Goal: Information Seeking & Learning: Learn about a topic

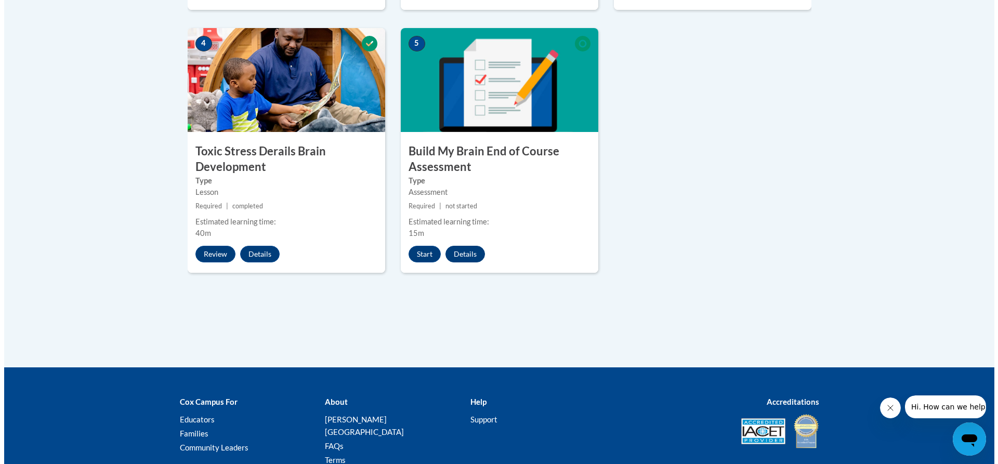
scroll to position [624, 0]
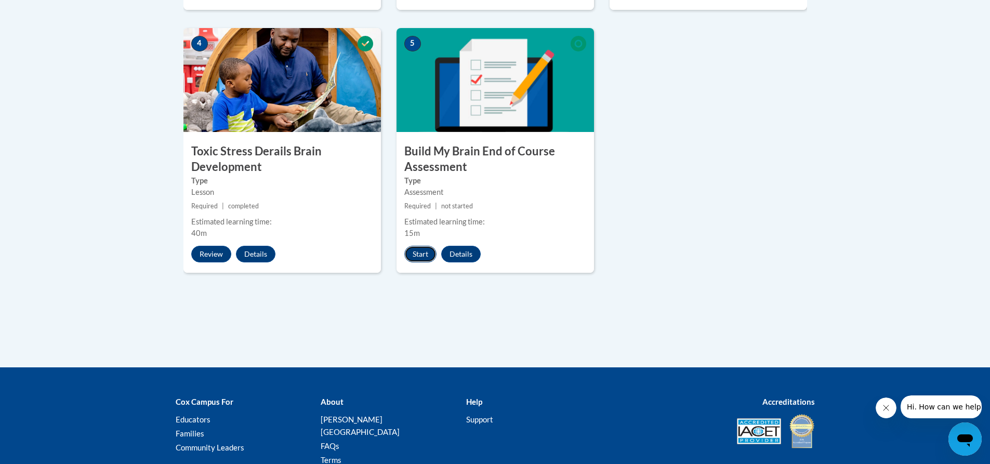
click at [423, 250] on button "Start" at bounding box center [420, 254] width 32 height 17
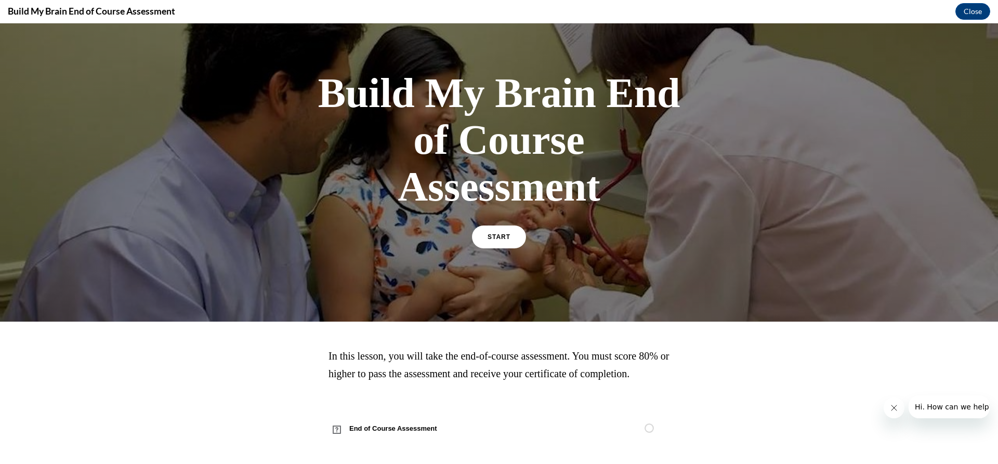
scroll to position [51, 0]
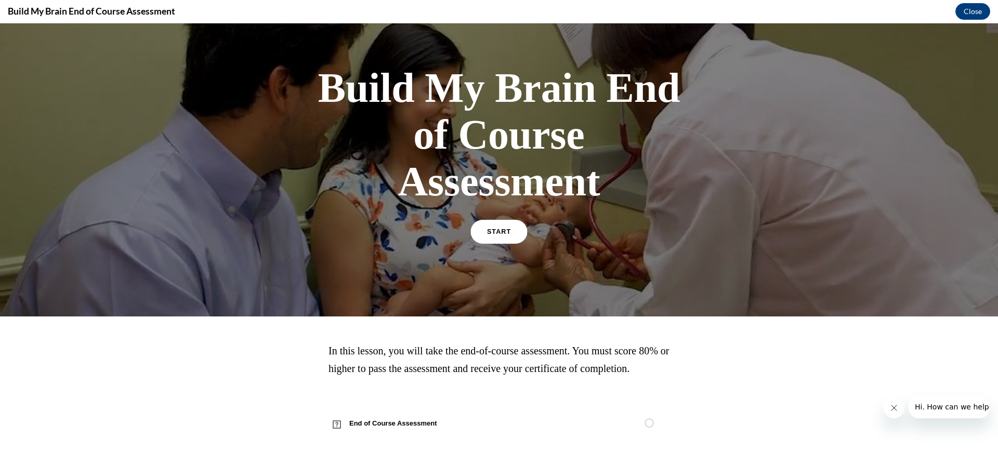
click at [493, 228] on span "START" at bounding box center [499, 232] width 24 height 8
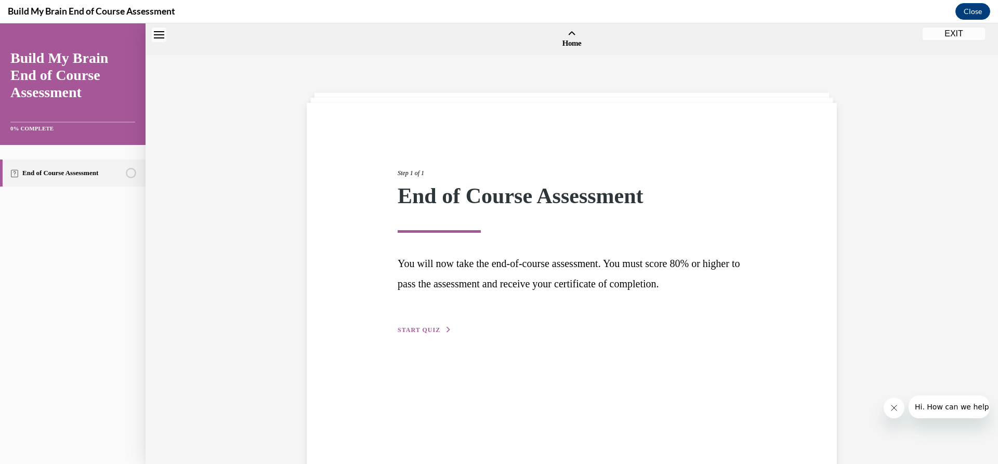
scroll to position [32, 0]
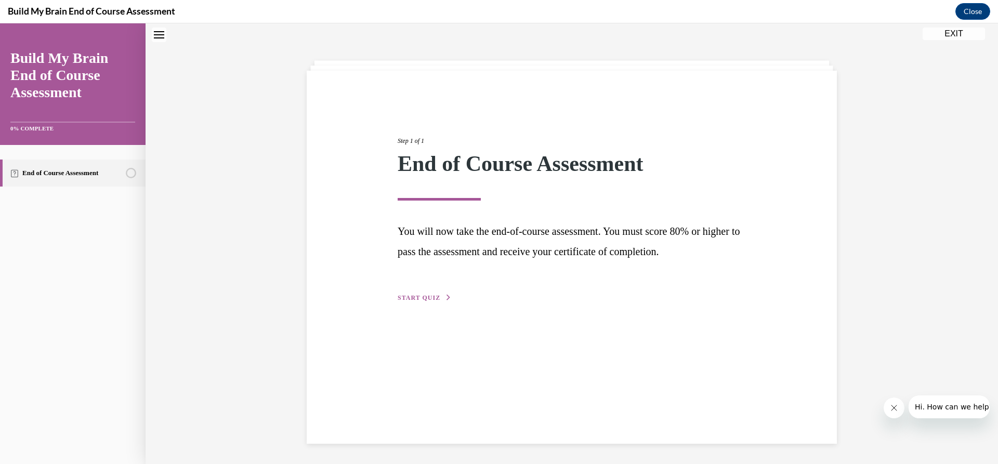
click at [427, 301] on button "START QUIZ" at bounding box center [424, 297] width 54 height 9
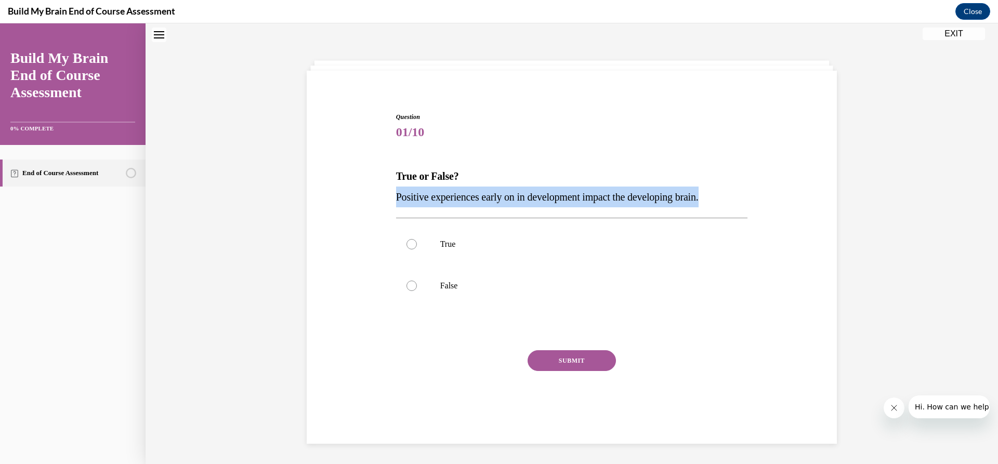
drag, startPoint x: 730, startPoint y: 196, endPoint x: 385, endPoint y: 207, distance: 345.2
click at [385, 207] on div "Question 01/10 True or False? Positive experiences early on in development impa…" at bounding box center [571, 258] width 535 height 354
copy span "Positive experiences early on in development impact the developing brain."
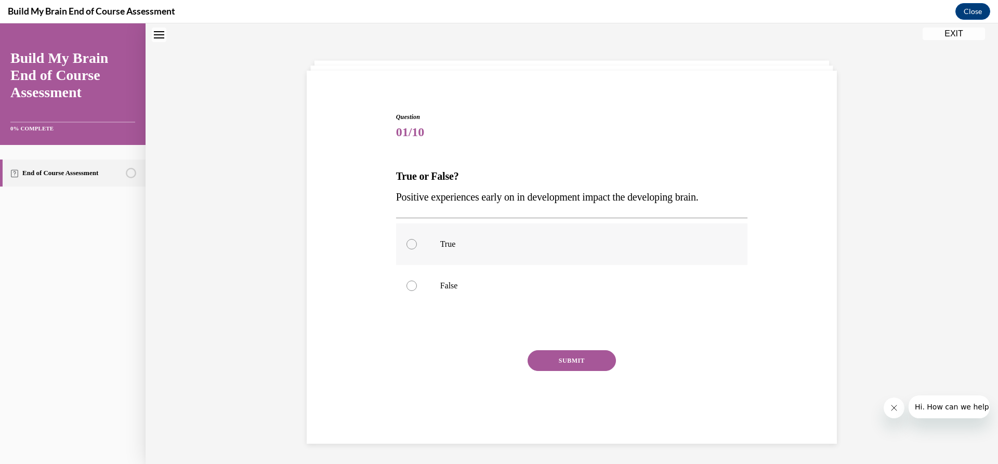
click at [409, 241] on div at bounding box center [411, 244] width 10 height 10
click at [409, 241] on input "True" at bounding box center [411, 244] width 10 height 10
radio input "true"
click at [575, 356] on button "SUBMIT" at bounding box center [571, 360] width 88 height 21
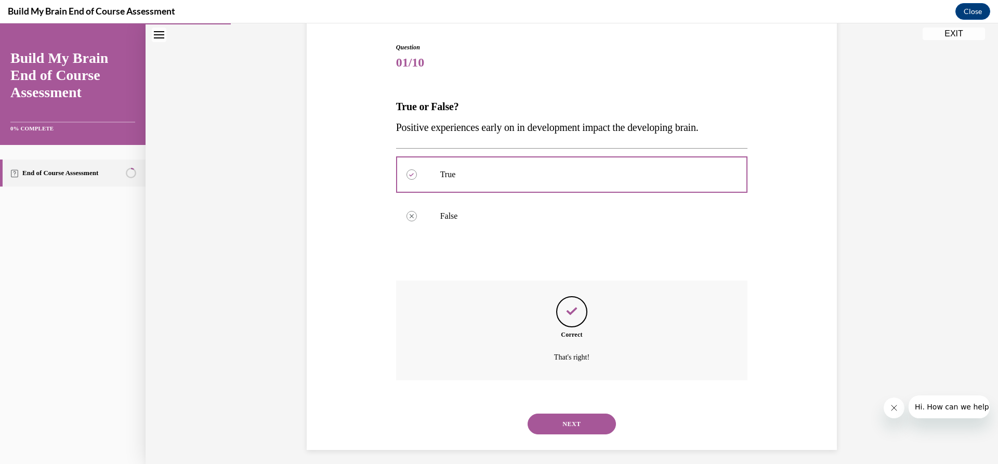
scroll to position [109, 0]
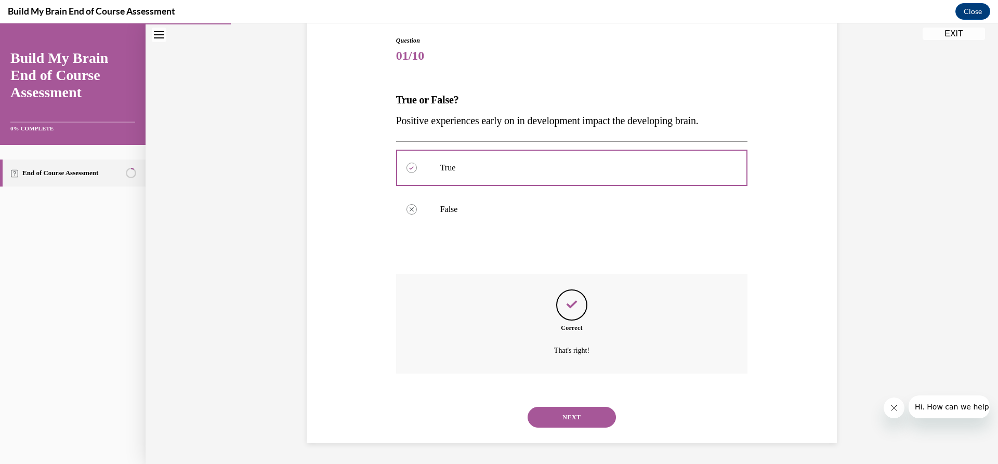
click at [558, 413] on button "NEXT" at bounding box center [571, 417] width 88 height 21
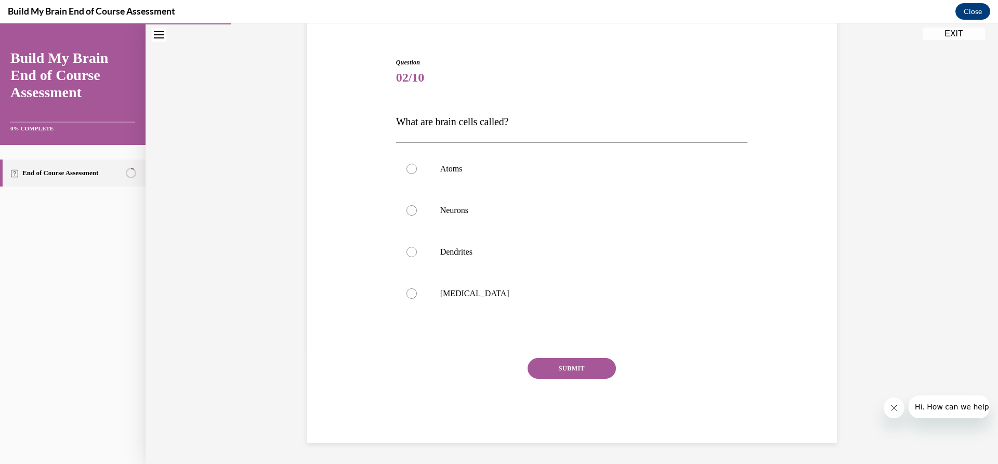
scroll to position [33, 0]
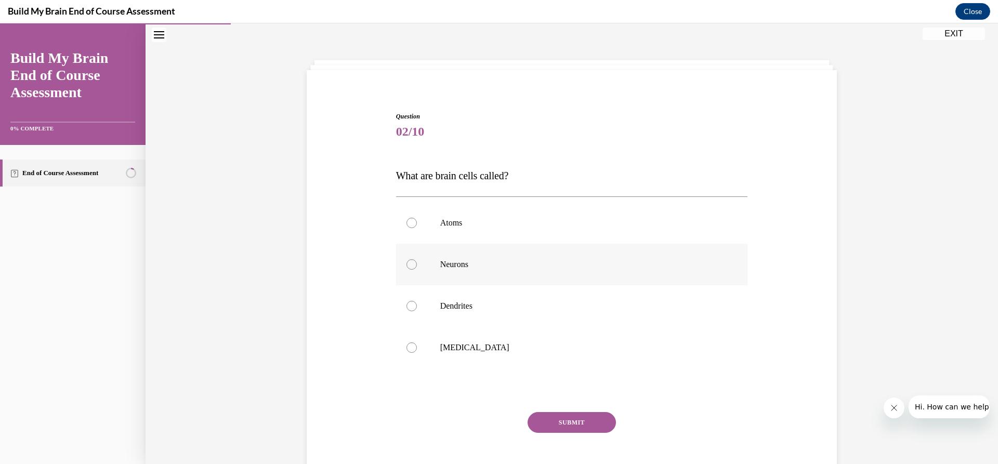
click at [406, 268] on div at bounding box center [411, 264] width 10 height 10
click at [406, 268] on input "Neurons" at bounding box center [411, 264] width 10 height 10
radio input "true"
click at [573, 419] on button "SUBMIT" at bounding box center [571, 422] width 88 height 21
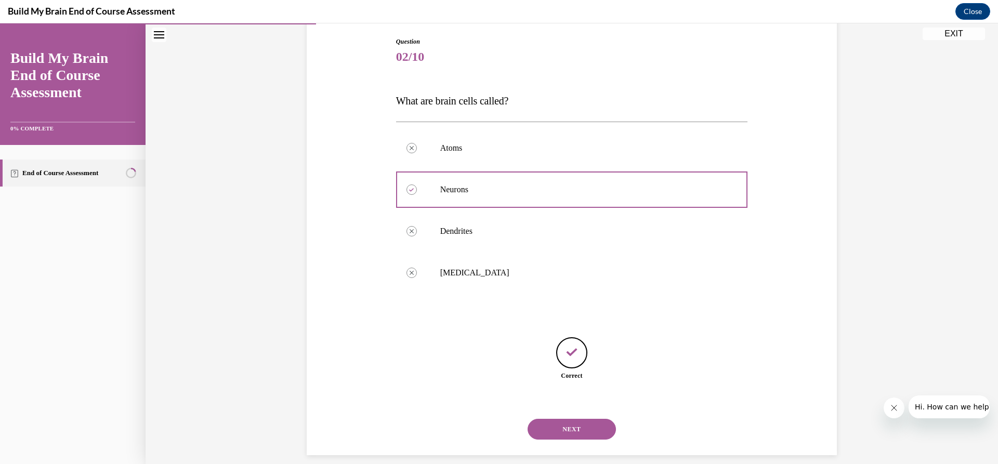
scroll to position [120, 0]
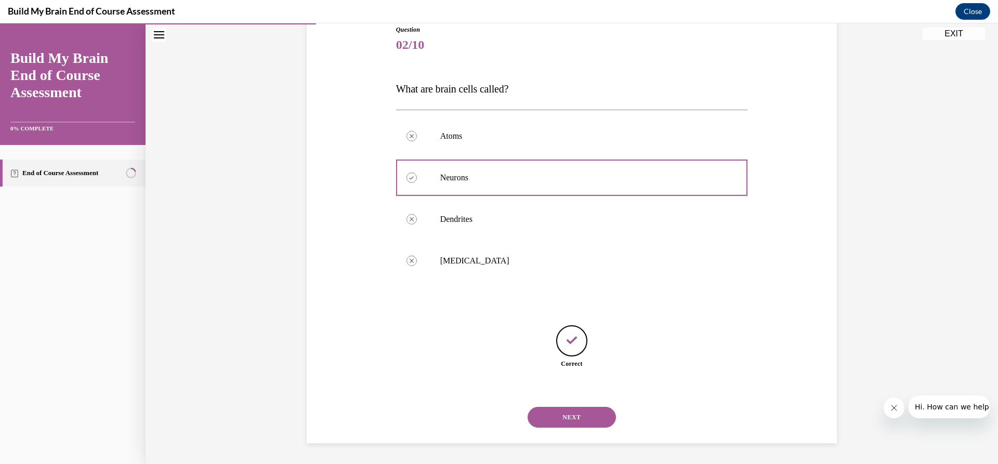
click at [563, 421] on button "NEXT" at bounding box center [571, 417] width 88 height 21
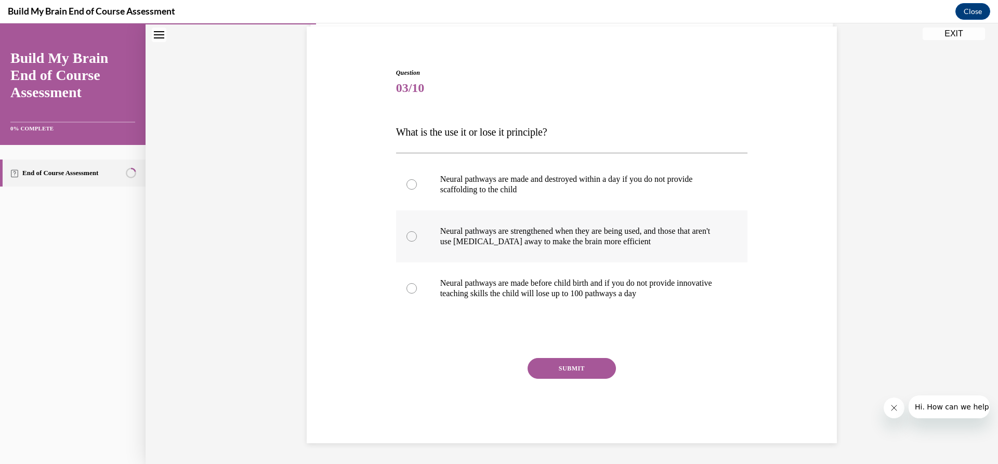
click at [408, 235] on div at bounding box center [411, 236] width 10 height 10
click at [408, 235] on input "Neural pathways are strengthened when they are being used, and those that aren'…" at bounding box center [411, 236] width 10 height 10
radio input "true"
click at [555, 367] on button "SUBMIT" at bounding box center [571, 368] width 88 height 21
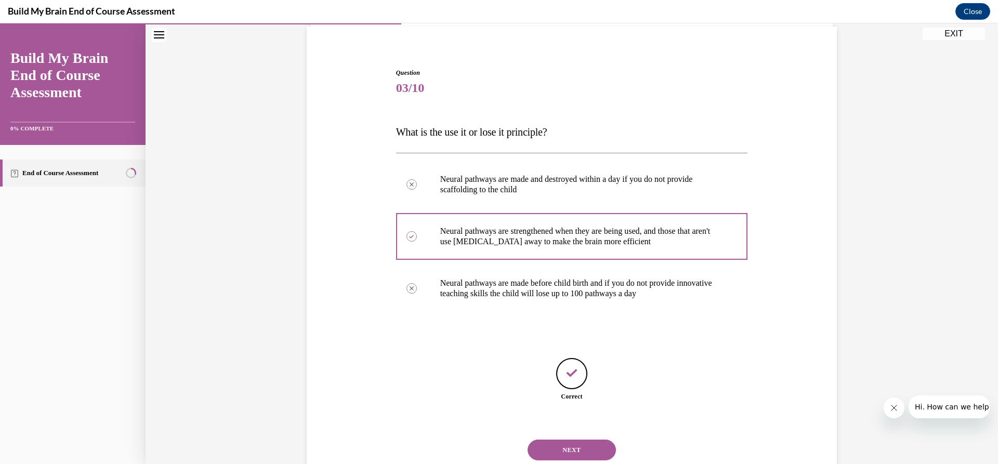
scroll to position [109, 0]
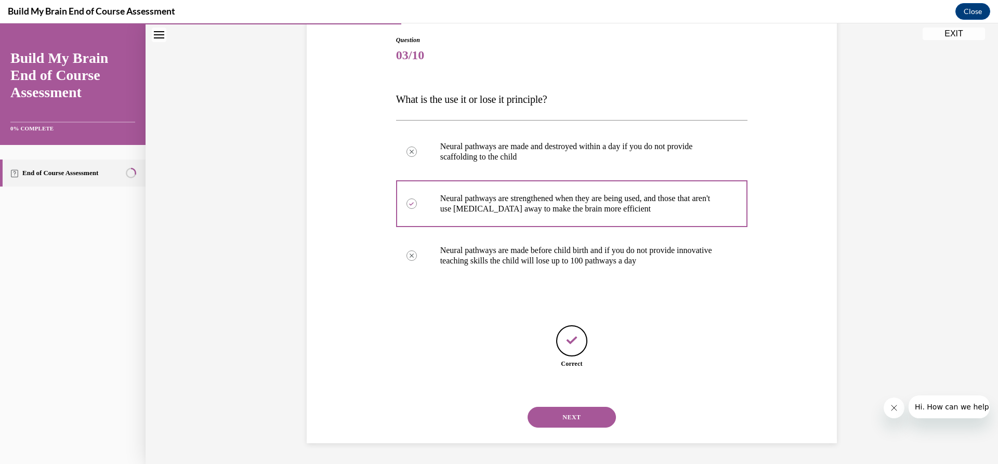
click at [569, 419] on button "NEXT" at bounding box center [571, 417] width 88 height 21
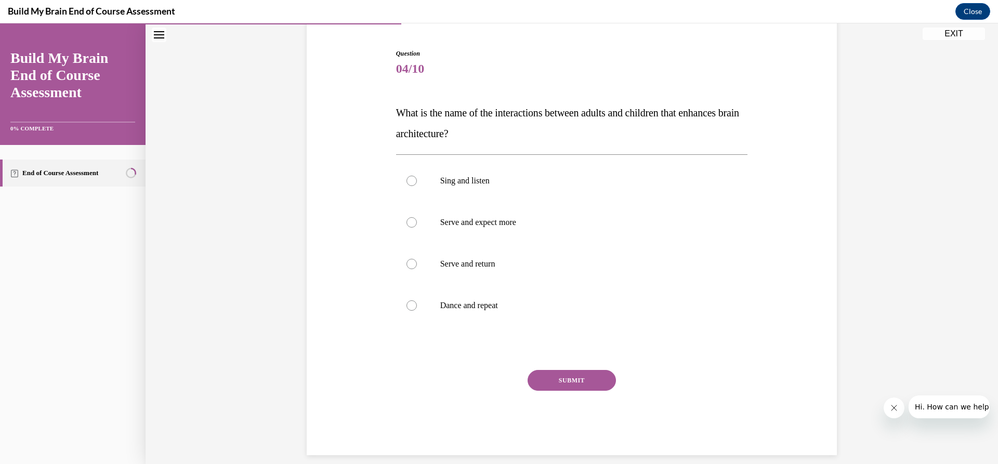
scroll to position [97, 0]
click at [410, 262] on div at bounding box center [411, 263] width 10 height 10
click at [410, 262] on input "Serve and return" at bounding box center [411, 263] width 10 height 10
radio input "true"
click at [564, 382] on button "SUBMIT" at bounding box center [571, 379] width 88 height 21
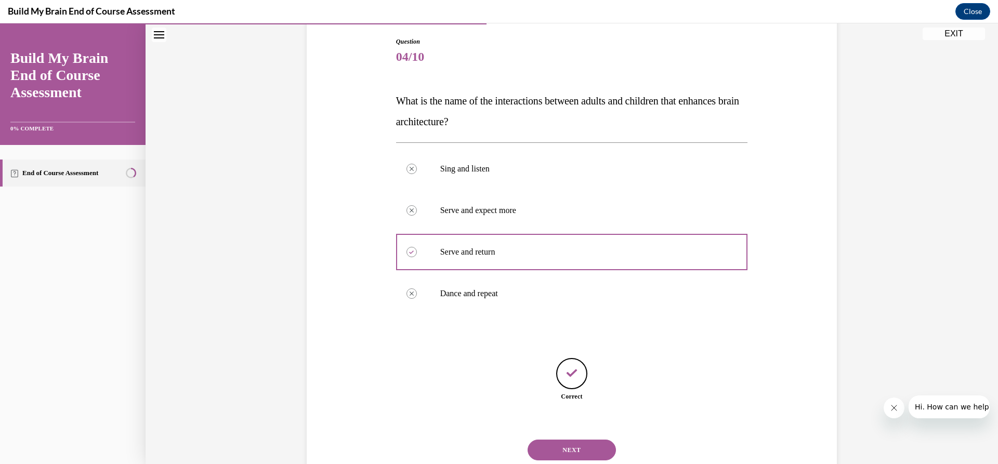
scroll to position [140, 0]
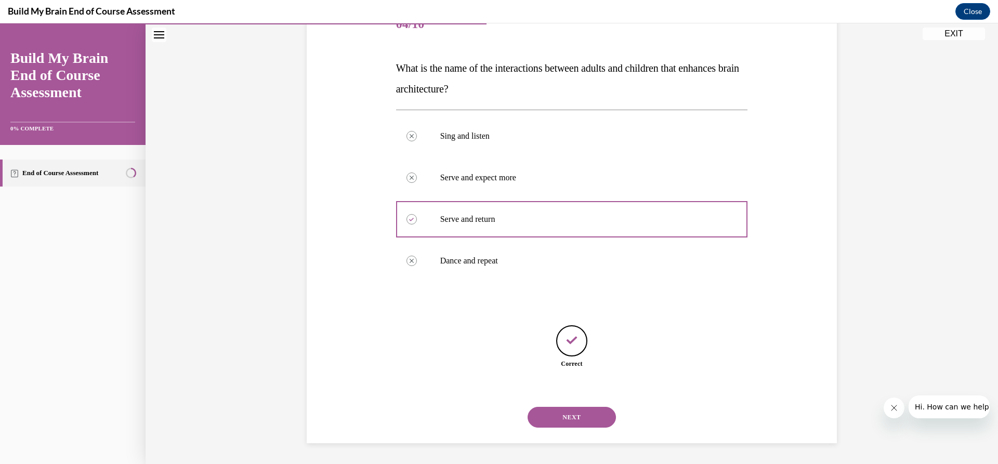
click at [564, 416] on button "NEXT" at bounding box center [571, 417] width 88 height 21
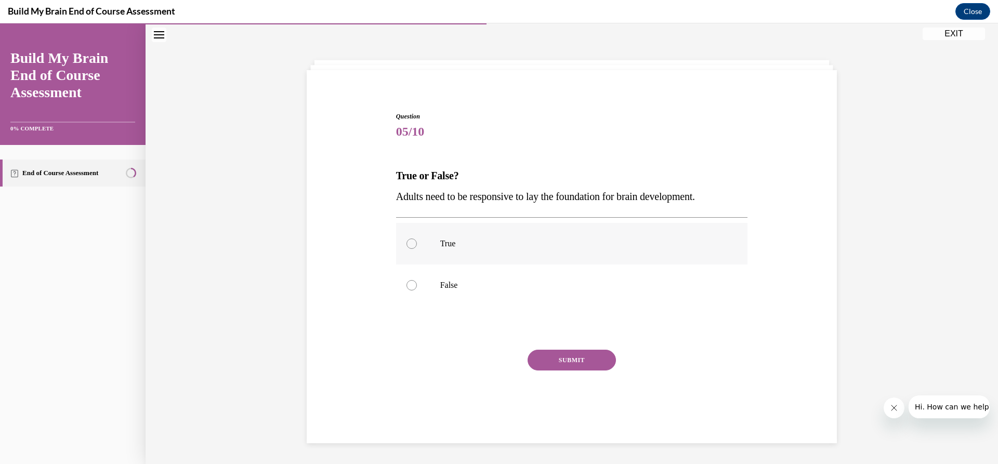
click at [411, 240] on div at bounding box center [411, 243] width 10 height 10
click at [411, 240] on input "True" at bounding box center [411, 243] width 10 height 10
radio input "true"
click at [566, 357] on button "SUBMIT" at bounding box center [571, 360] width 88 height 21
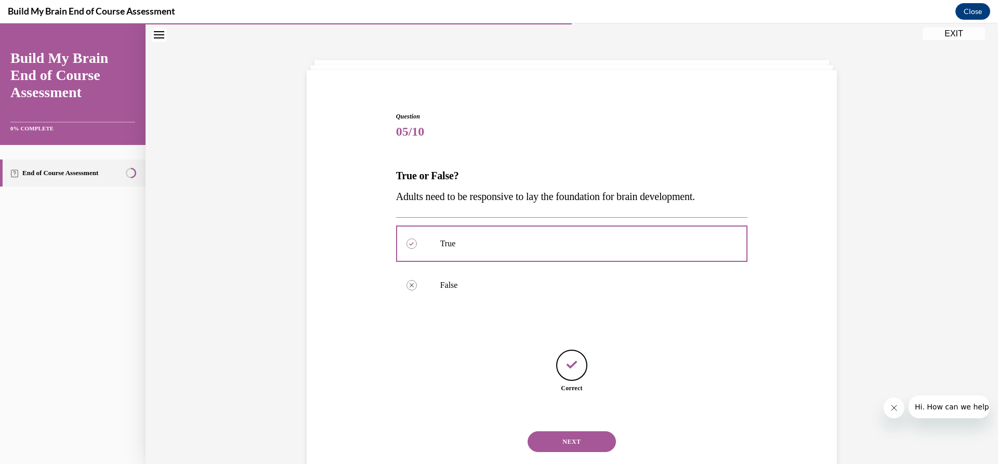
scroll to position [57, 0]
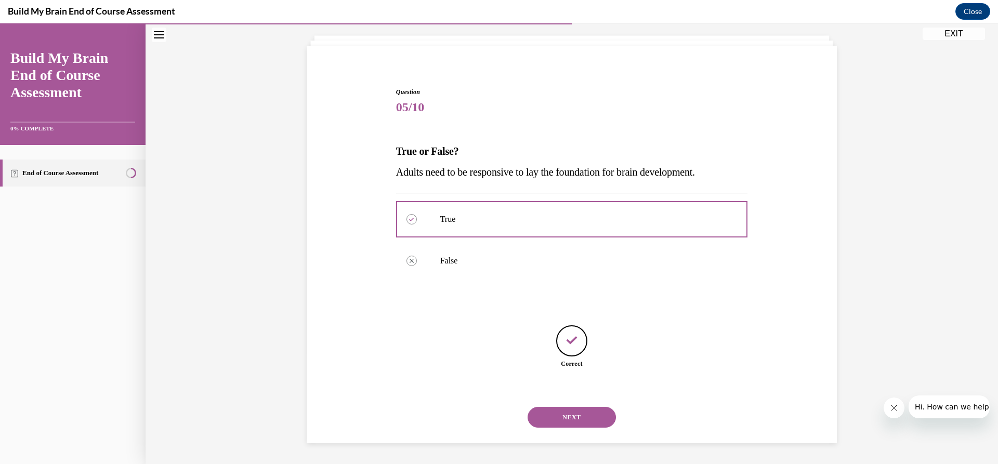
click at [577, 414] on button "NEXT" at bounding box center [571, 417] width 88 height 21
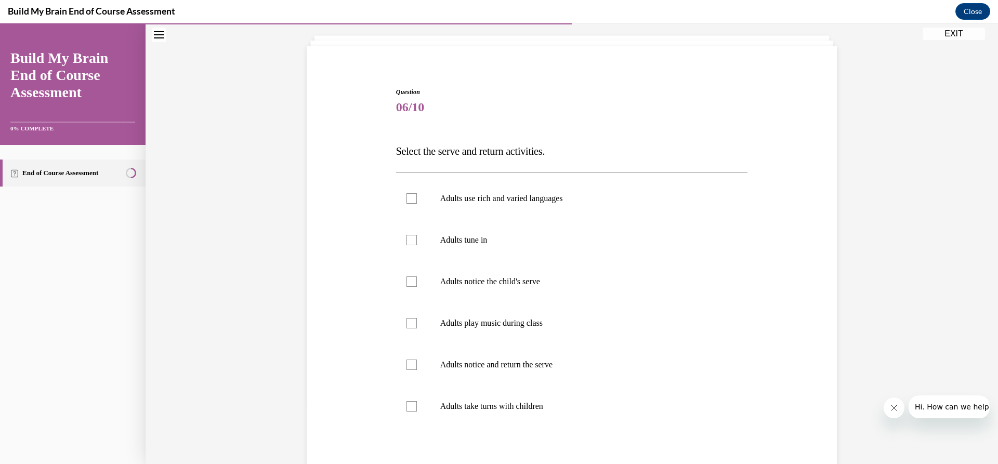
scroll to position [55, 0]
click at [410, 198] on div at bounding box center [411, 201] width 10 height 10
click at [410, 198] on input "Adults use rich and varied languages" at bounding box center [411, 201] width 10 height 10
checkbox input "true"
click at [407, 241] on div at bounding box center [411, 242] width 10 height 10
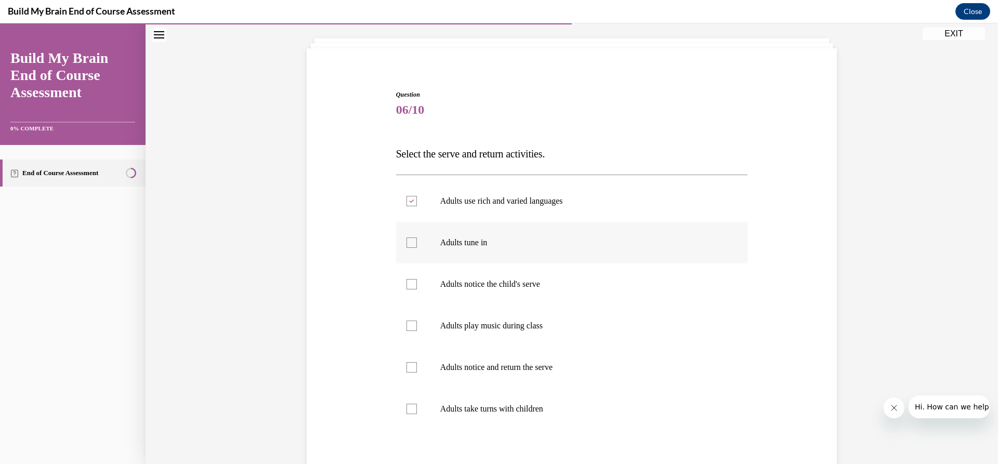
click at [407, 241] on input "Adults tune in" at bounding box center [411, 242] width 10 height 10
checkbox input "true"
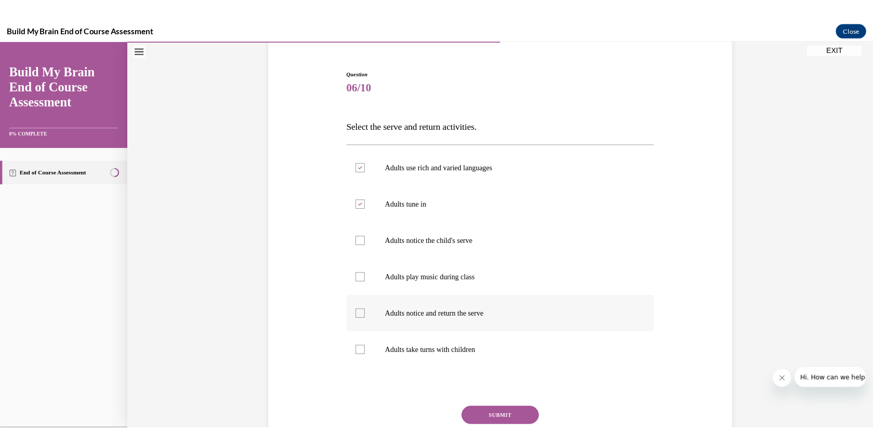
scroll to position [107, 0]
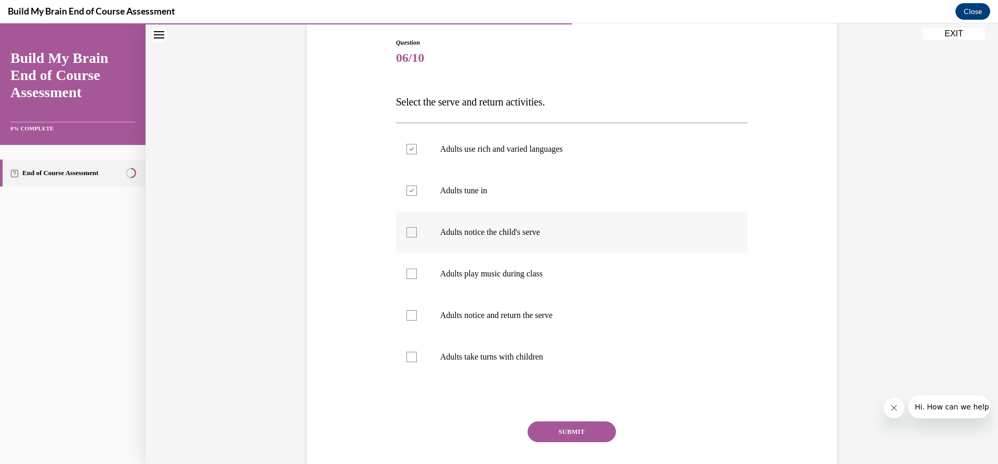
click at [406, 234] on div at bounding box center [411, 232] width 10 height 10
click at [406, 234] on input "Adults notice the child's serve" at bounding box center [411, 232] width 10 height 10
checkbox input "true"
click at [407, 359] on div at bounding box center [411, 357] width 10 height 10
click at [407, 359] on input "Adults take turns with children" at bounding box center [411, 357] width 10 height 10
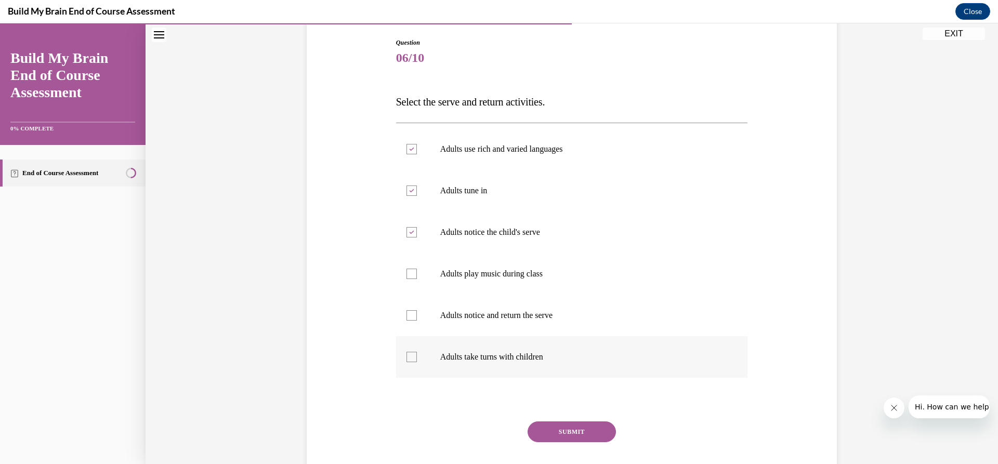
checkbox input "true"
drag, startPoint x: 551, startPoint y: 104, endPoint x: 453, endPoint y: 107, distance: 98.8
click at [427, 107] on p "Select the serve and return activities." at bounding box center [572, 101] width 352 height 21
click at [593, 100] on p "Select the serve and return activities." at bounding box center [572, 101] width 352 height 21
drag, startPoint x: 553, startPoint y: 100, endPoint x: 392, endPoint y: 106, distance: 161.7
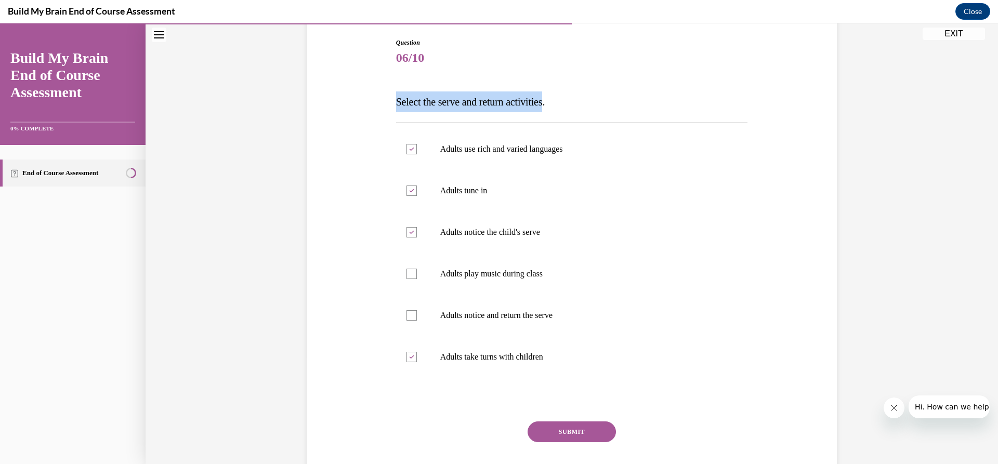
click at [396, 106] on span "Select the serve and return activities." at bounding box center [470, 101] width 149 height 11
copy span "Select the serve and return activities"
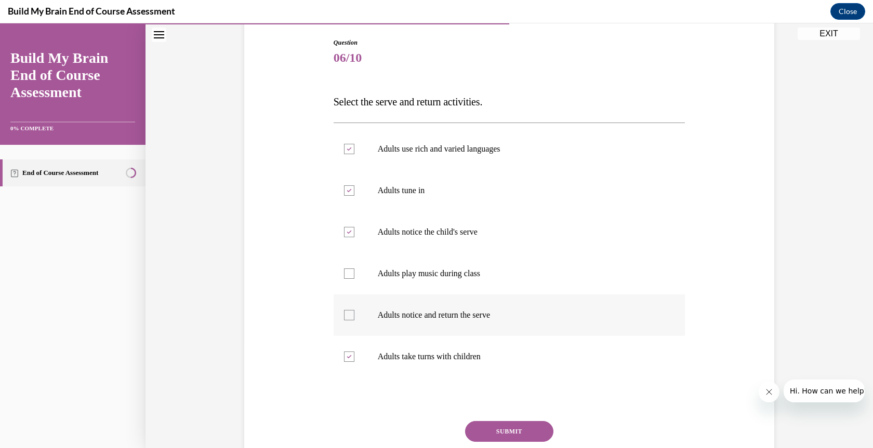
click at [346, 317] on div at bounding box center [349, 315] width 10 height 10
click at [346, 317] on input "Adults notice and return the serve" at bounding box center [349, 315] width 10 height 10
checkbox input "true"
click at [509, 429] on button "SUBMIT" at bounding box center [509, 431] width 88 height 21
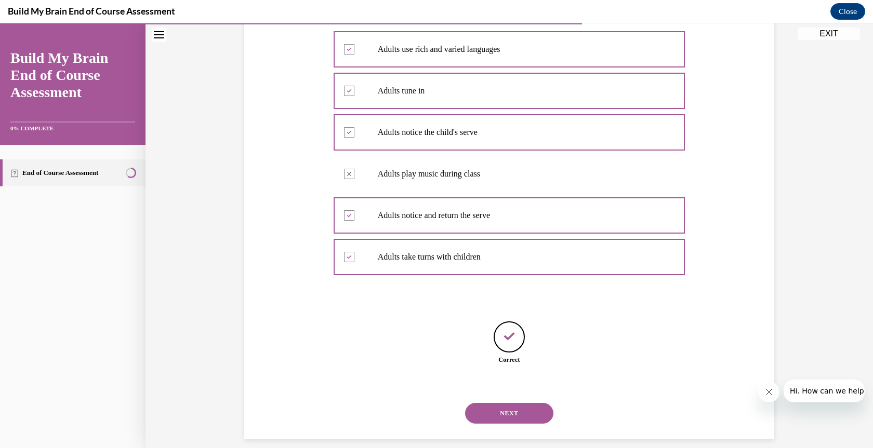
scroll to position [218, 0]
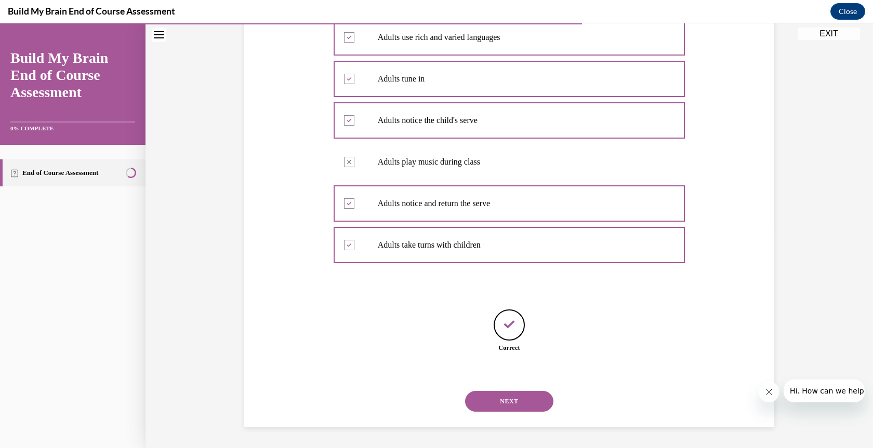
click at [511, 401] on button "NEXT" at bounding box center [509, 401] width 88 height 21
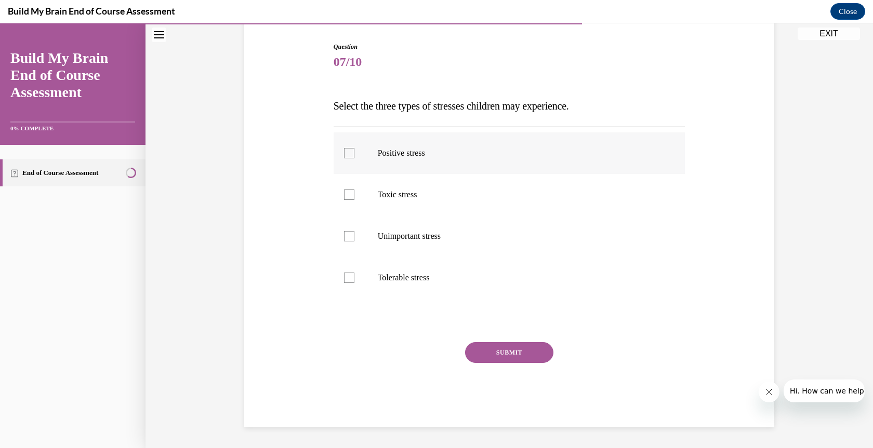
click at [350, 152] on div at bounding box center [349, 153] width 10 height 10
click at [350, 152] on input "Positive stress" at bounding box center [349, 153] width 10 height 10
checkbox input "true"
click at [346, 198] on div at bounding box center [349, 195] width 10 height 10
click at [346, 198] on input "Toxic stress" at bounding box center [349, 195] width 10 height 10
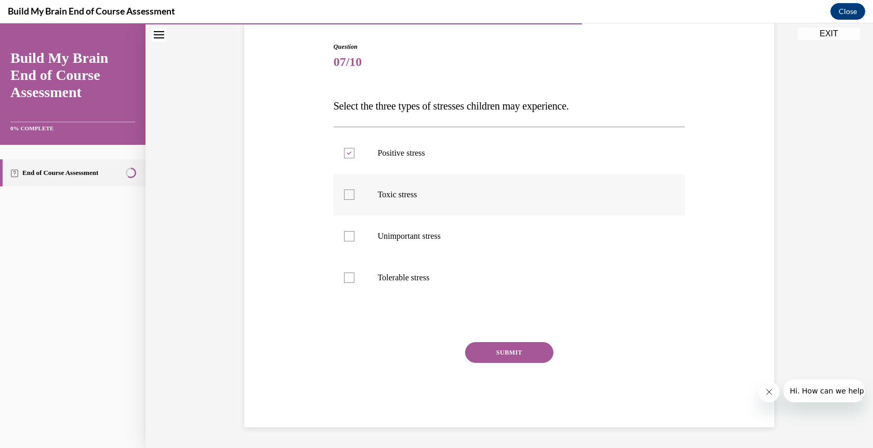
checkbox input "true"
click at [346, 279] on div at bounding box center [349, 278] width 10 height 10
click at [346, 279] on input "Tolerable stress" at bounding box center [349, 278] width 10 height 10
checkbox input "true"
click at [504, 352] on button "SUBMIT" at bounding box center [509, 352] width 88 height 21
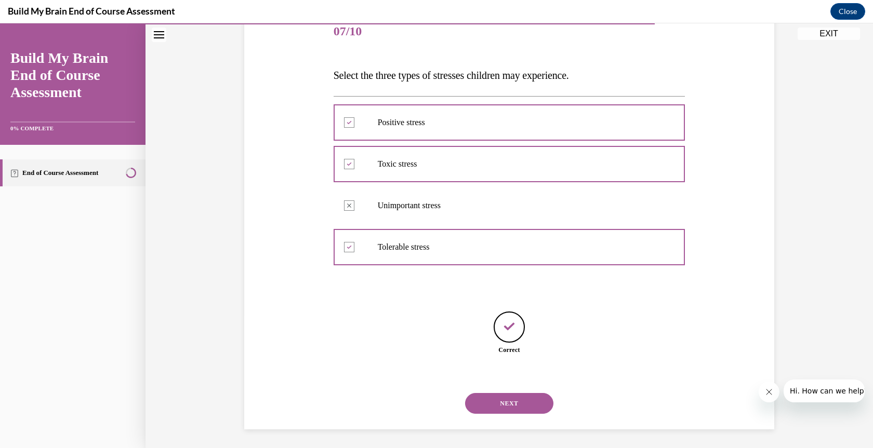
scroll to position [135, 0]
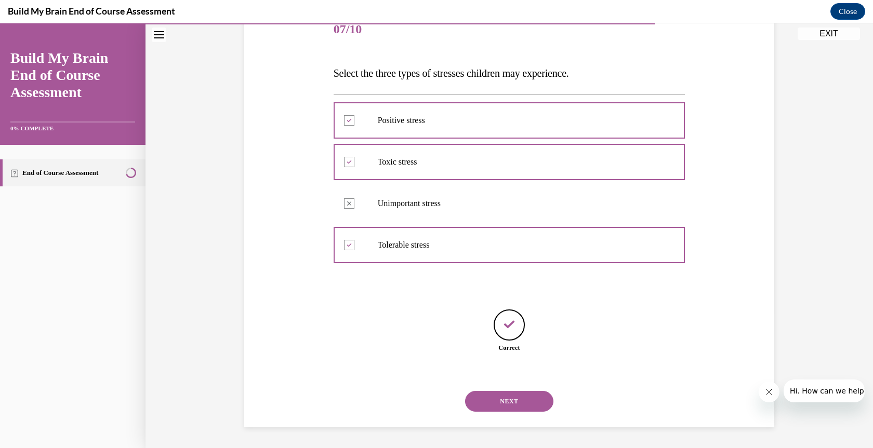
click at [508, 399] on button "NEXT" at bounding box center [509, 401] width 88 height 21
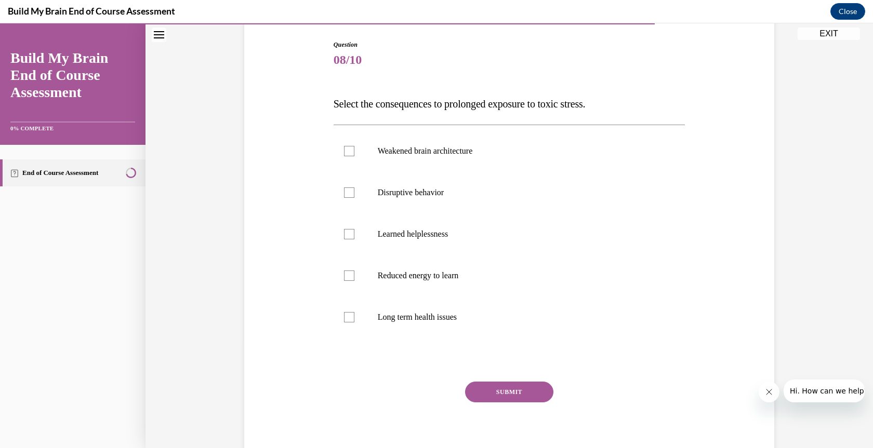
scroll to position [105, 0]
click at [348, 149] on div at bounding box center [349, 150] width 10 height 10
click at [348, 149] on input "Weakened brain architecture" at bounding box center [349, 150] width 10 height 10
checkbox input "true"
click at [344, 193] on div at bounding box center [349, 192] width 10 height 10
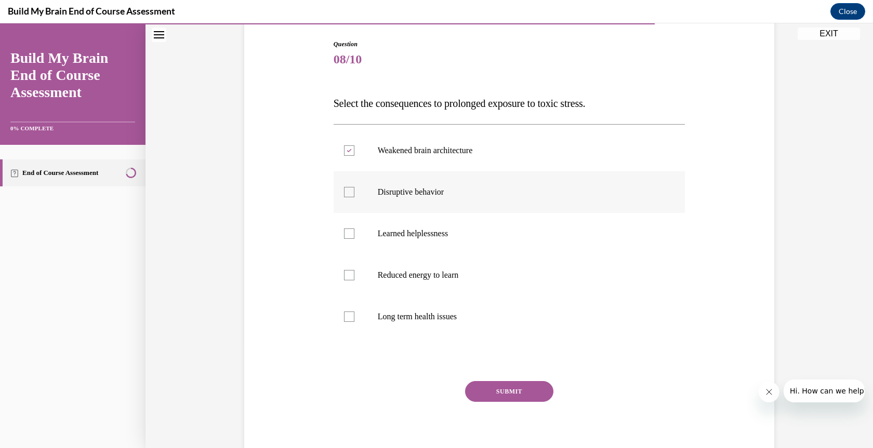
click at [344, 193] on input "Disruptive behavior" at bounding box center [349, 192] width 10 height 10
checkbox input "true"
click at [344, 276] on div at bounding box center [349, 275] width 10 height 10
click at [344, 276] on input "Reduced energy to learn" at bounding box center [349, 275] width 10 height 10
checkbox input "true"
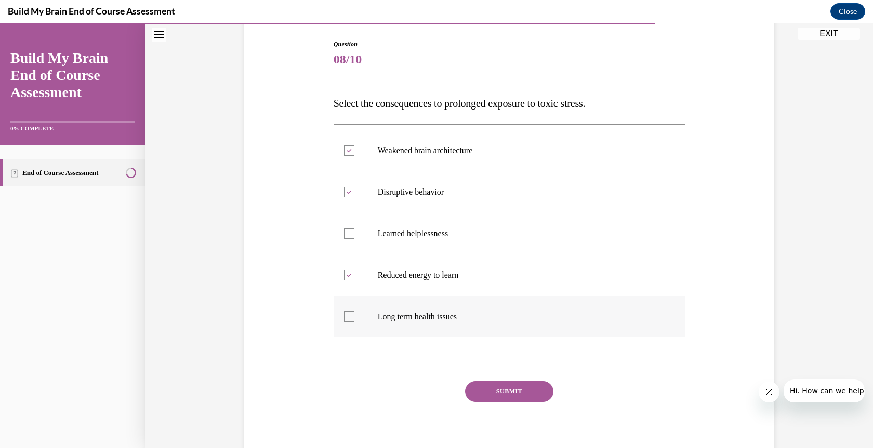
click at [347, 320] on div at bounding box center [349, 317] width 10 height 10
click at [347, 320] on input "Long term health issues" at bounding box center [349, 317] width 10 height 10
checkbox input "true"
click at [508, 391] on button "SUBMIT" at bounding box center [509, 391] width 88 height 21
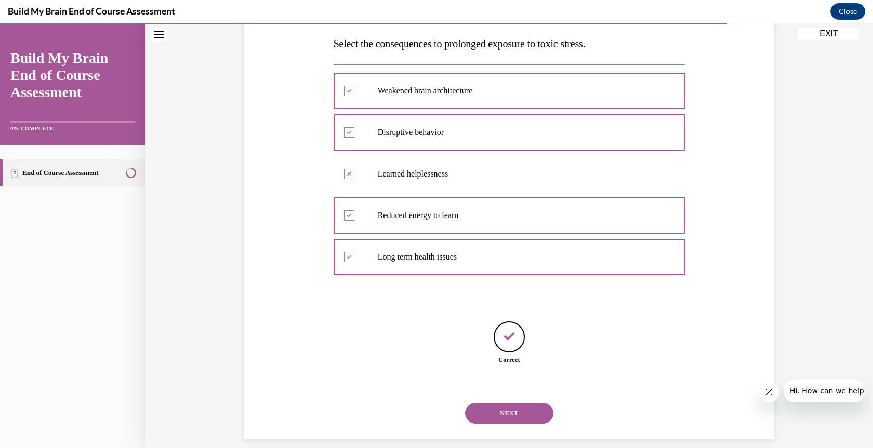
scroll to position [177, 0]
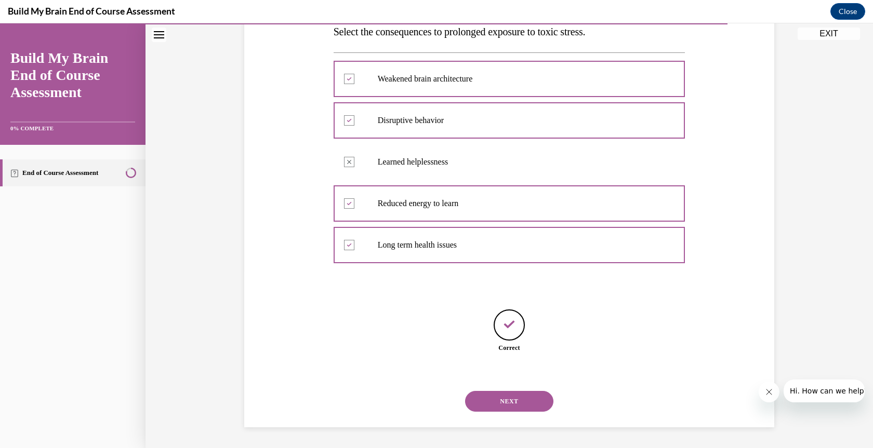
click at [510, 400] on button "NEXT" at bounding box center [509, 401] width 88 height 21
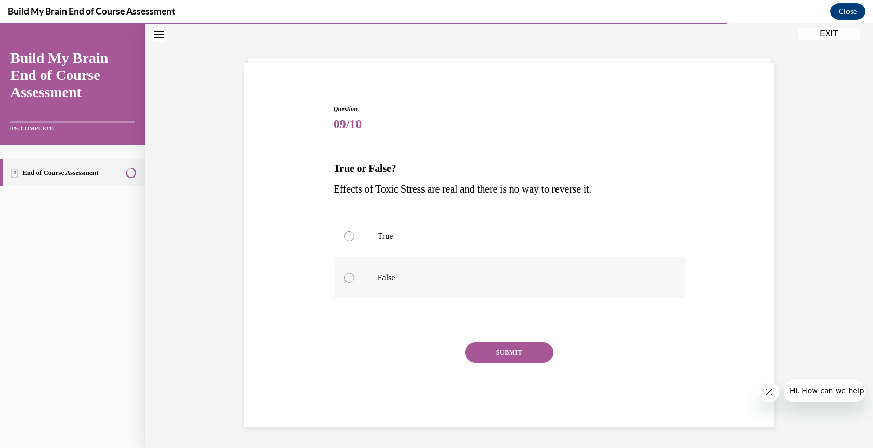
click at [344, 279] on div at bounding box center [349, 278] width 10 height 10
click at [344, 279] on input "False" at bounding box center [349, 278] width 10 height 10
radio input "true"
click at [503, 353] on button "SUBMIT" at bounding box center [509, 352] width 88 height 21
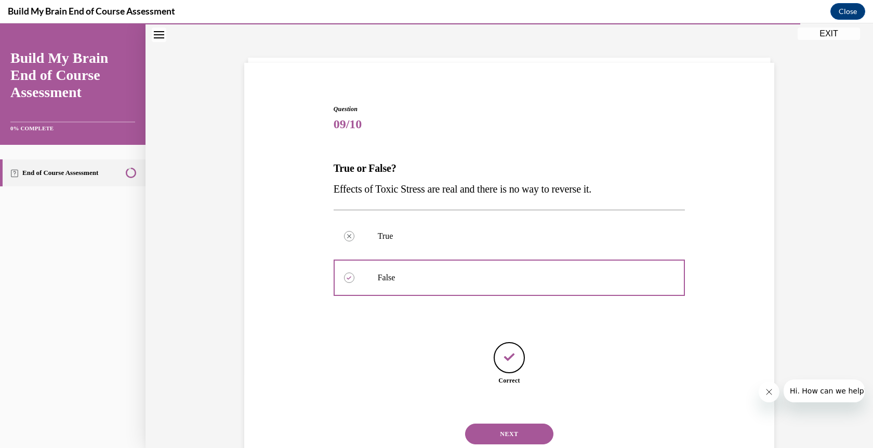
scroll to position [73, 0]
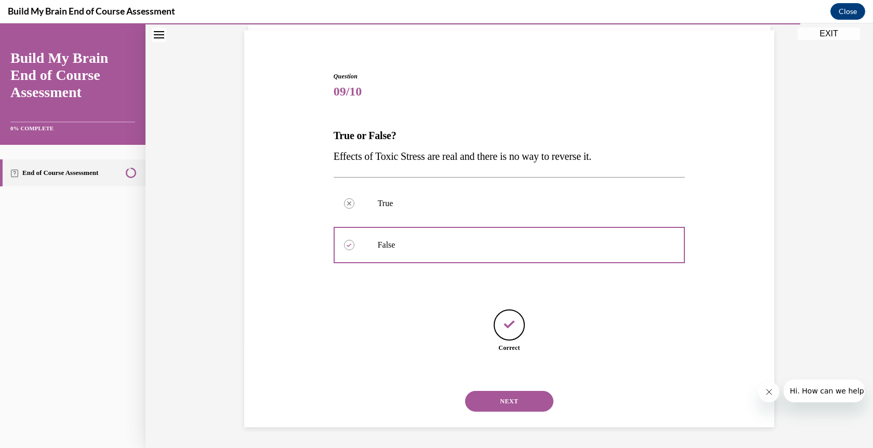
click at [507, 402] on button "NEXT" at bounding box center [509, 401] width 88 height 21
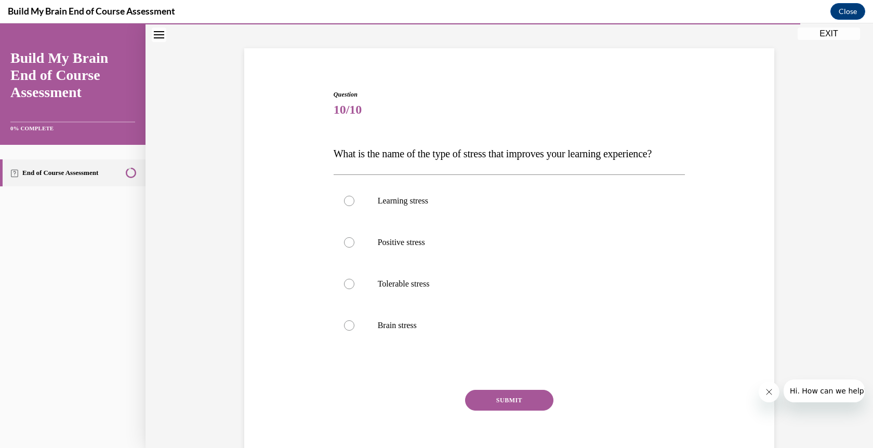
scroll to position [62, 0]
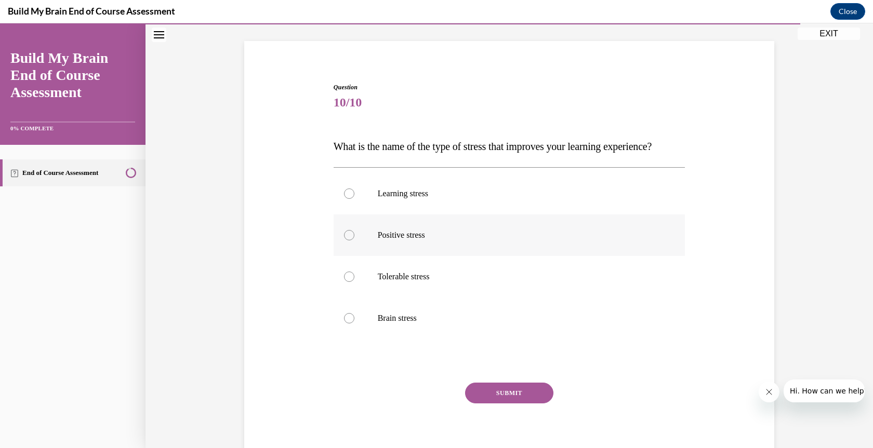
click at [346, 241] on div at bounding box center [349, 235] width 10 height 10
click at [346, 241] on input "Positive stress" at bounding box center [349, 235] width 10 height 10
radio input "true"
click at [515, 404] on button "SUBMIT" at bounding box center [509, 393] width 88 height 21
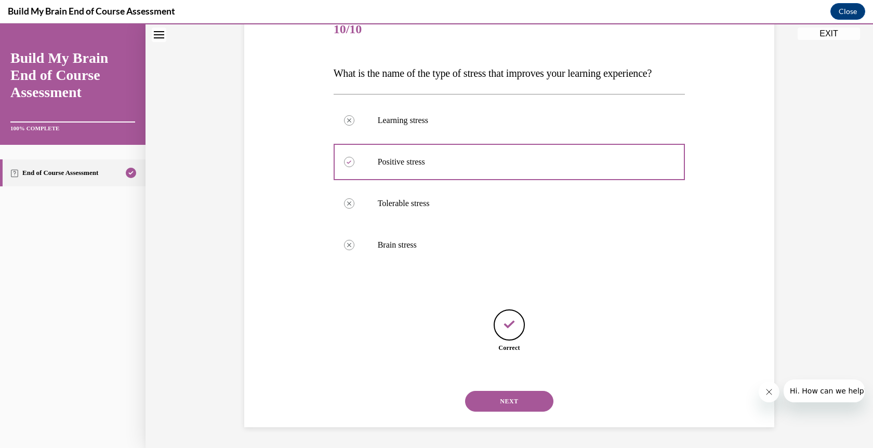
scroll to position [156, 0]
click at [513, 400] on button "NEXT" at bounding box center [509, 401] width 88 height 21
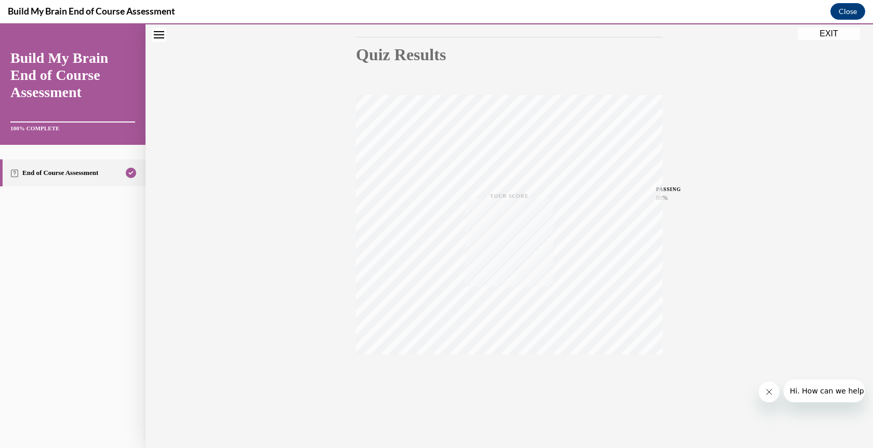
scroll to position [108, 0]
click at [823, 32] on button "EXIT" at bounding box center [829, 34] width 62 height 12
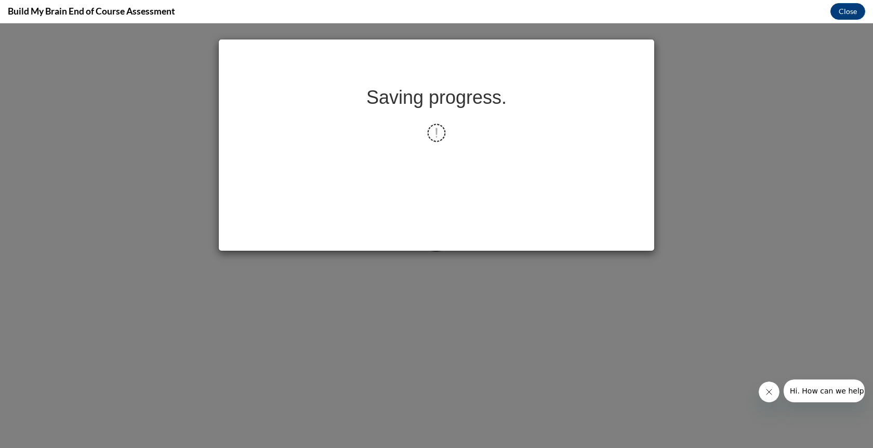
scroll to position [0, 0]
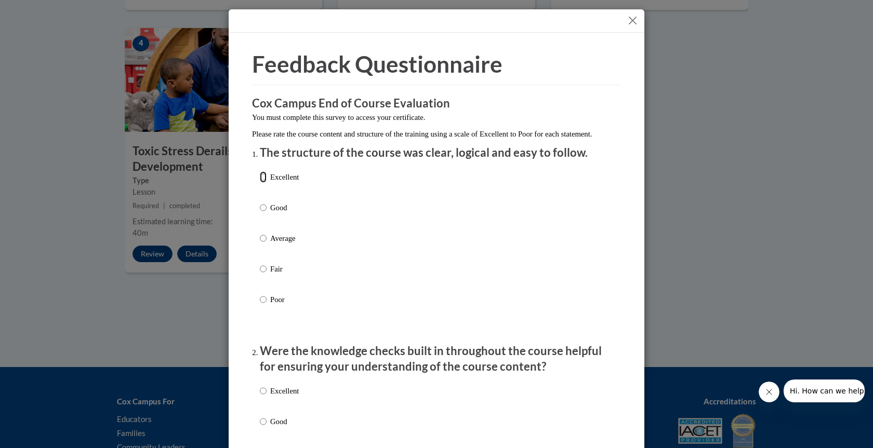
click at [261, 183] on input "Excellent" at bounding box center [263, 176] width 7 height 11
radio input "true"
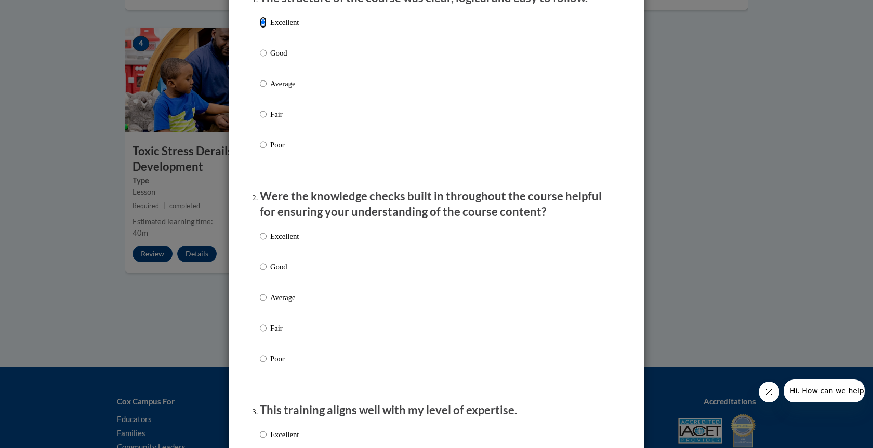
scroll to position [156, 0]
click at [260, 241] on input "Excellent" at bounding box center [263, 235] width 7 height 11
radio input "true"
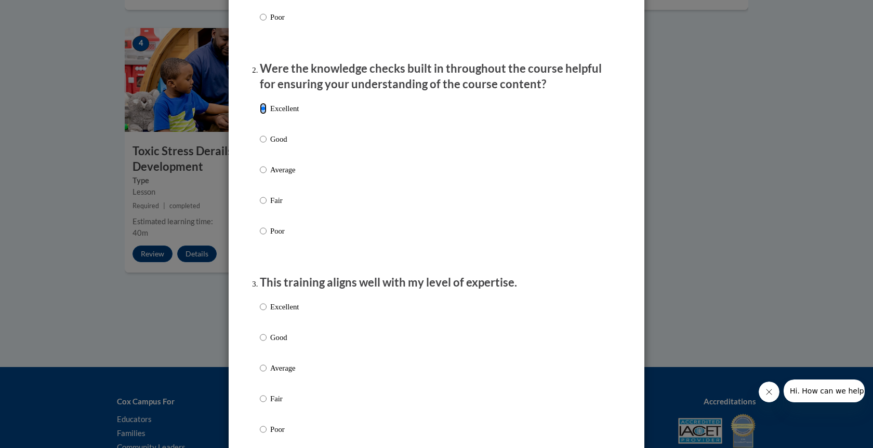
scroll to position [364, 0]
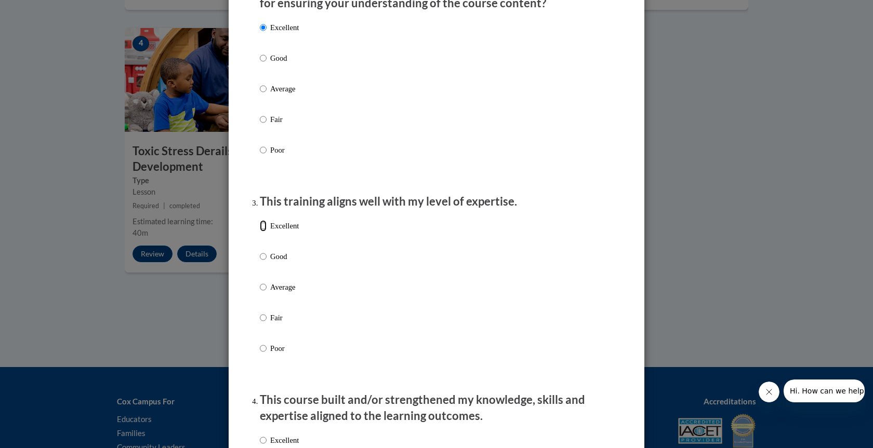
click at [260, 232] on input "Excellent" at bounding box center [263, 225] width 7 height 11
radio input "true"
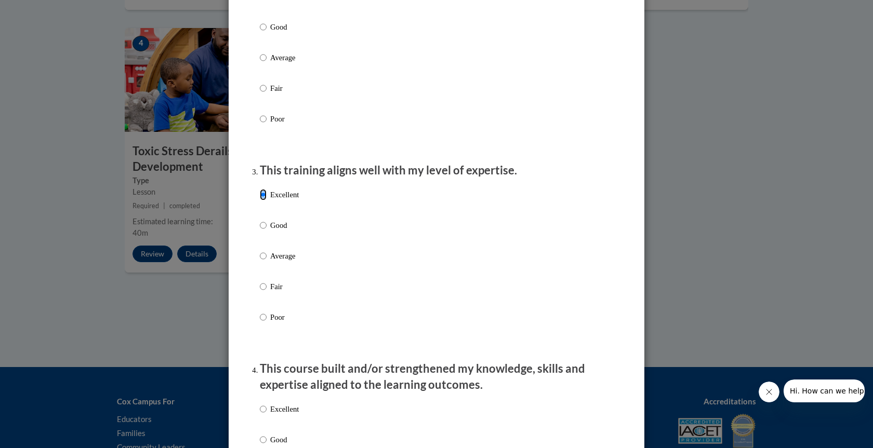
scroll to position [520, 0]
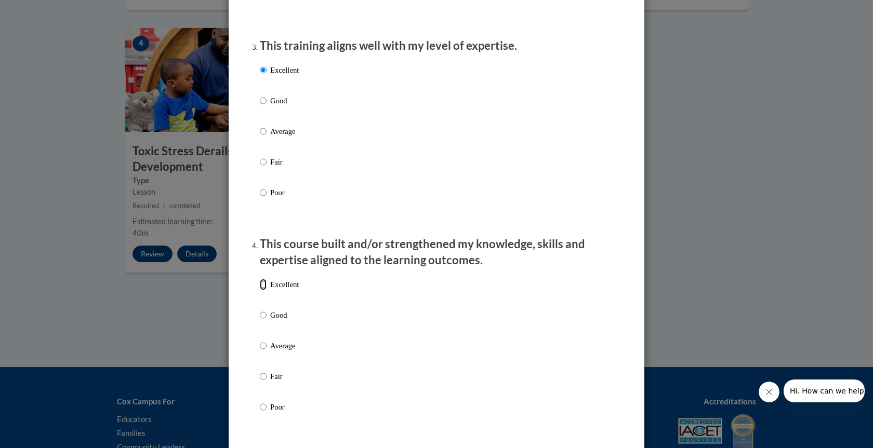
click at [262, 290] on input "Excellent" at bounding box center [263, 284] width 7 height 11
radio input "true"
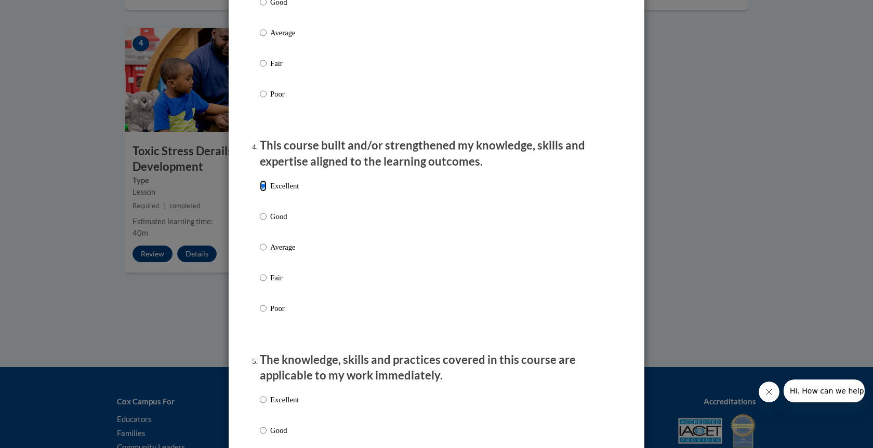
scroll to position [779, 0]
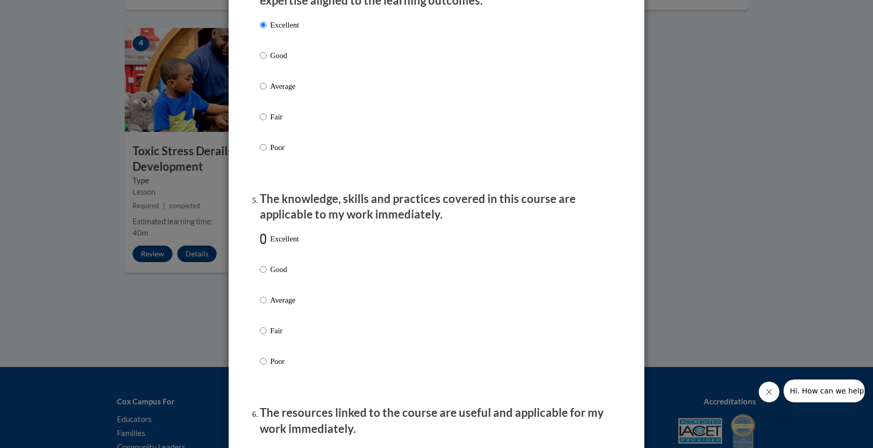
click at [260, 245] on input "Excellent" at bounding box center [263, 238] width 7 height 11
radio input "true"
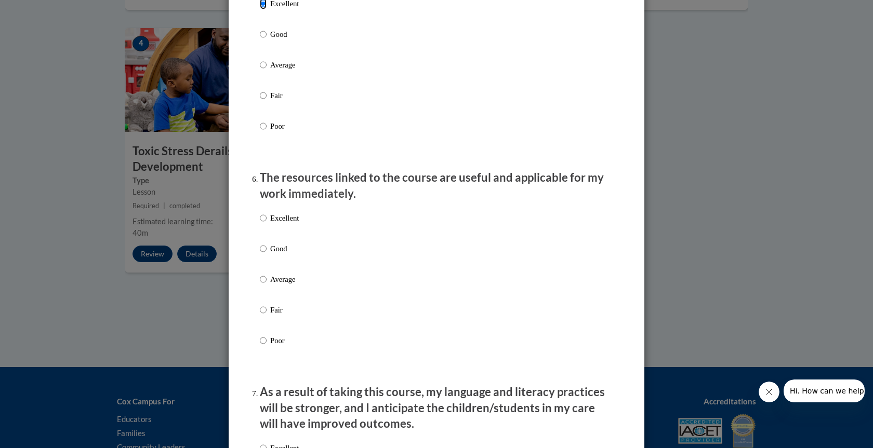
scroll to position [1039, 0]
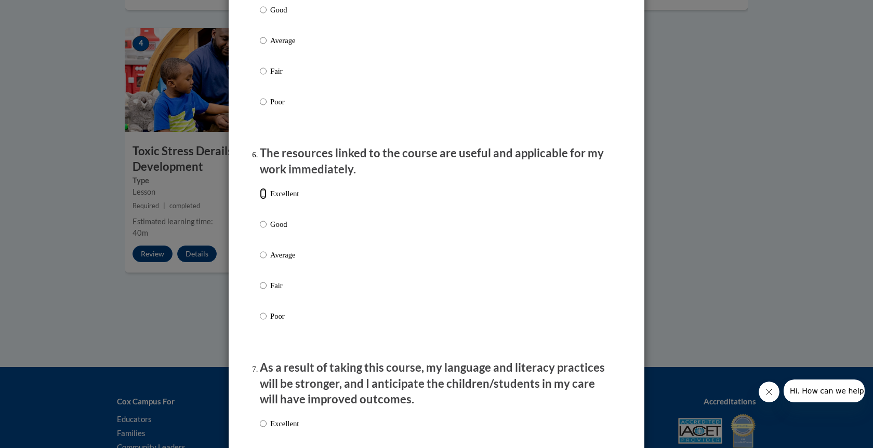
click at [260, 200] on input "Excellent" at bounding box center [263, 193] width 7 height 11
radio input "true"
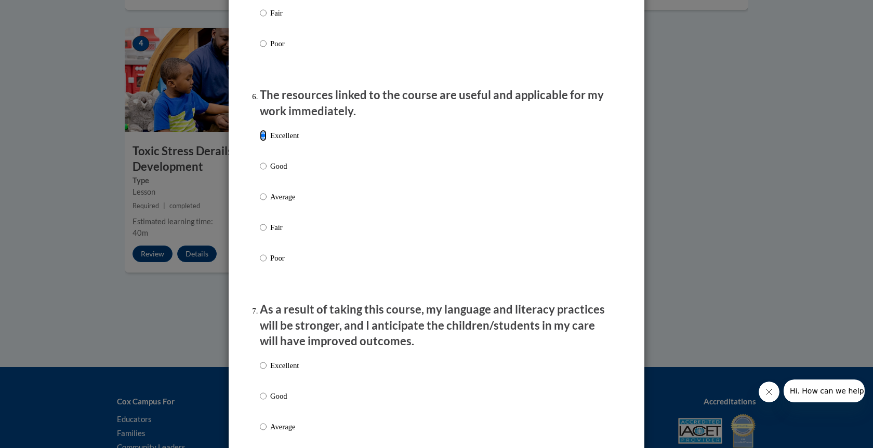
scroll to position [1247, 0]
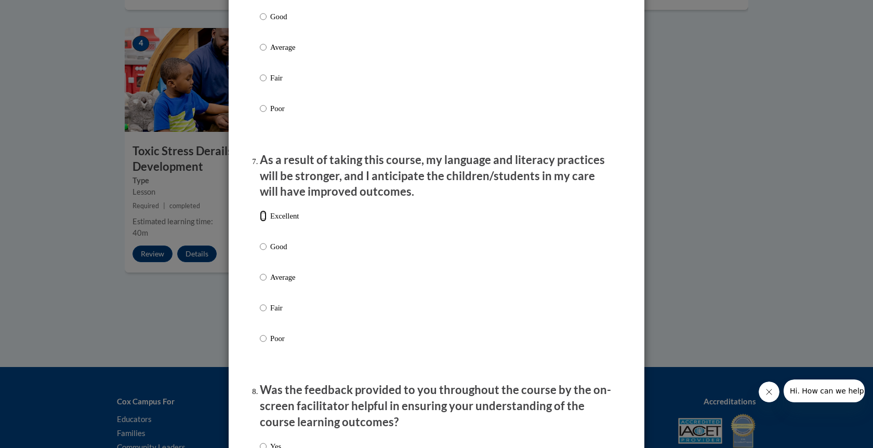
click at [260, 222] on input "Excellent" at bounding box center [263, 215] width 7 height 11
radio input "true"
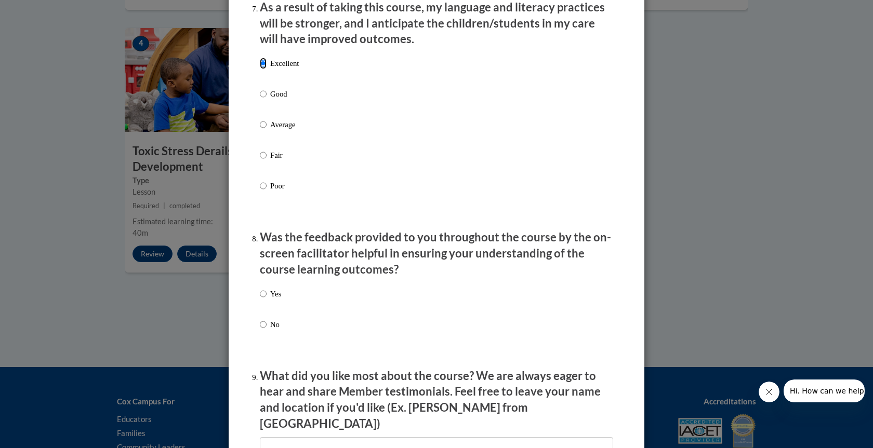
scroll to position [1507, 0]
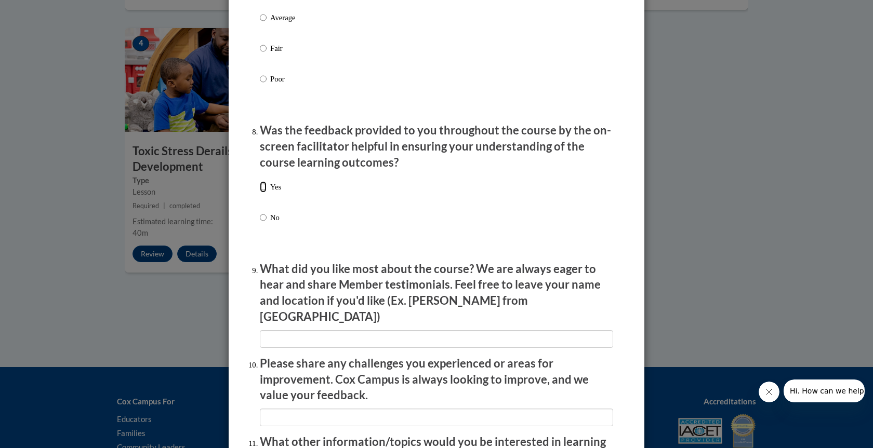
click at [260, 193] on input "Yes" at bounding box center [263, 186] width 7 height 11
radio input "true"
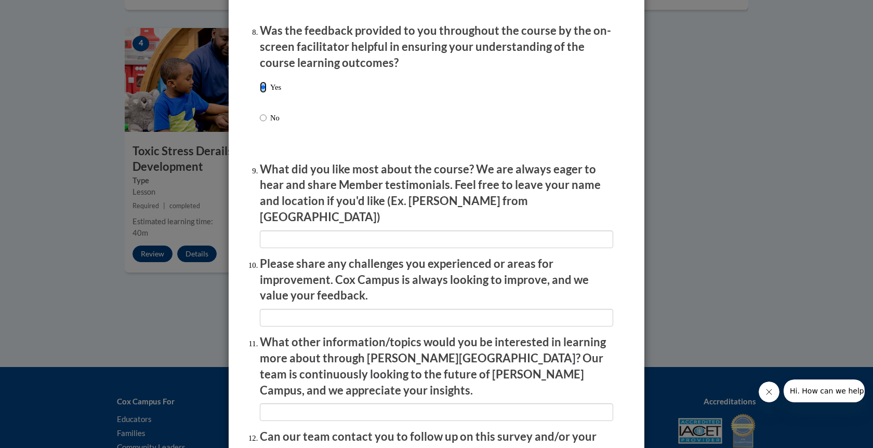
scroll to position [1611, 0]
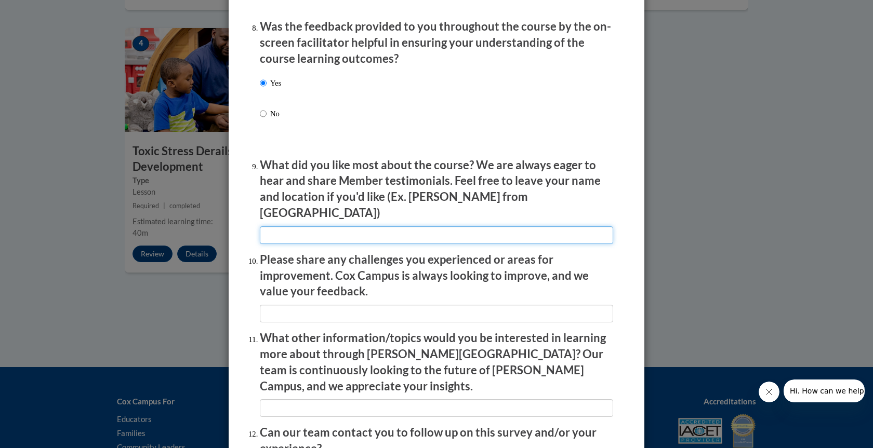
click at [487, 227] on input "textbox" at bounding box center [436, 236] width 353 height 18
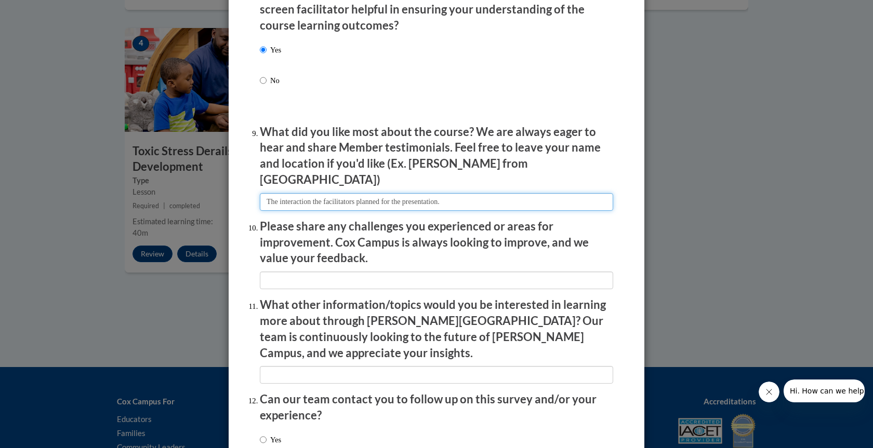
scroll to position [1663, 0]
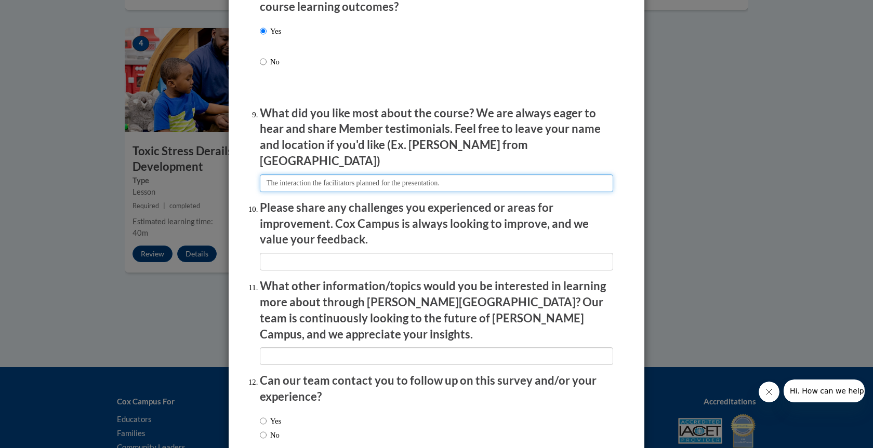
type input "The interaction the facilitators planned for the presentation."
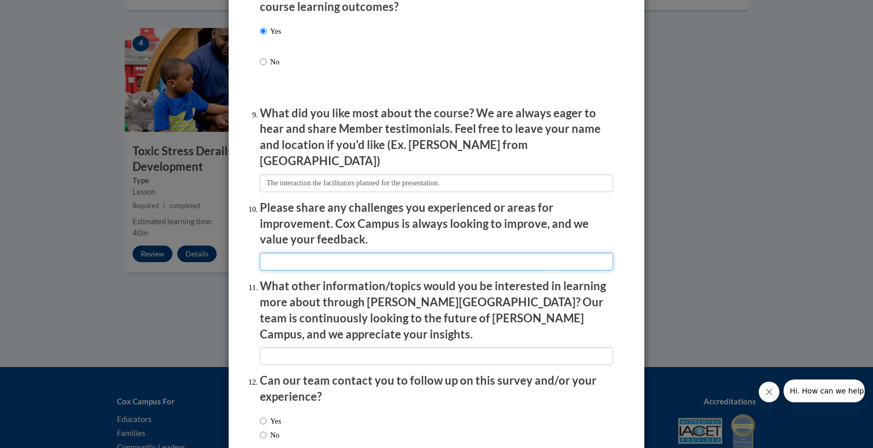
click at [470, 253] on input "textbox" at bounding box center [436, 262] width 353 height 18
type input "o"
type input "None at this time."
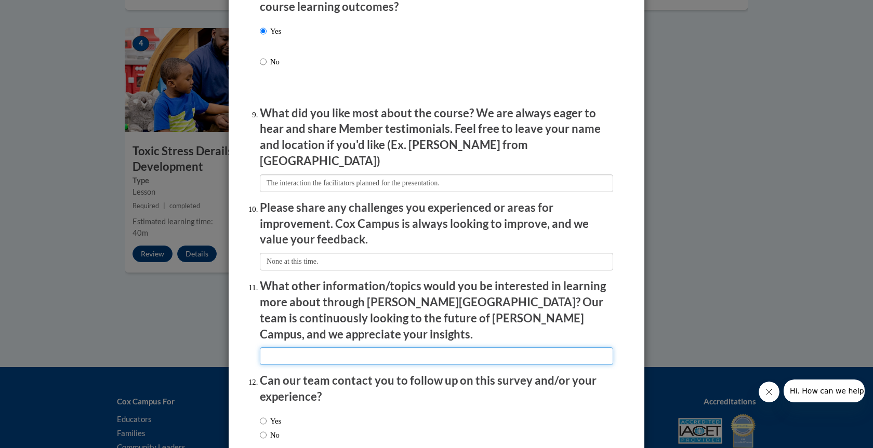
click at [451, 348] on input "textbox" at bounding box center [436, 357] width 353 height 18
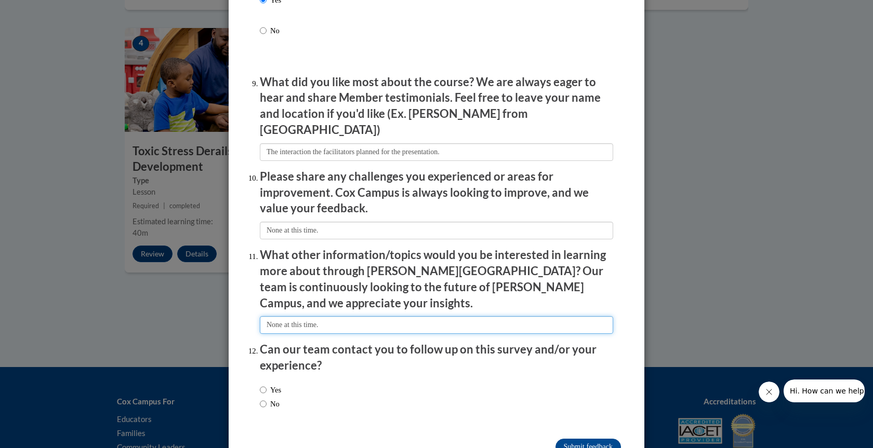
scroll to position [1711, 0]
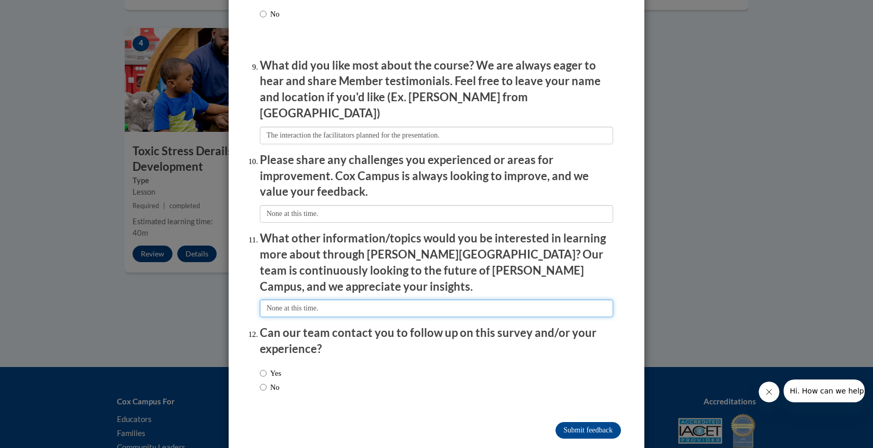
type input "None at this time."
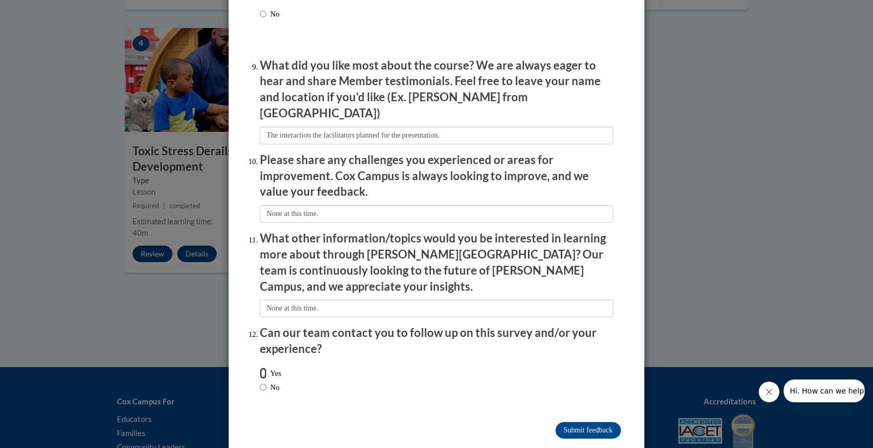
click at [261, 368] on input "Yes" at bounding box center [263, 373] width 7 height 11
radio input "true"
click at [584, 422] on input "Submit feedback" at bounding box center [587, 430] width 65 height 17
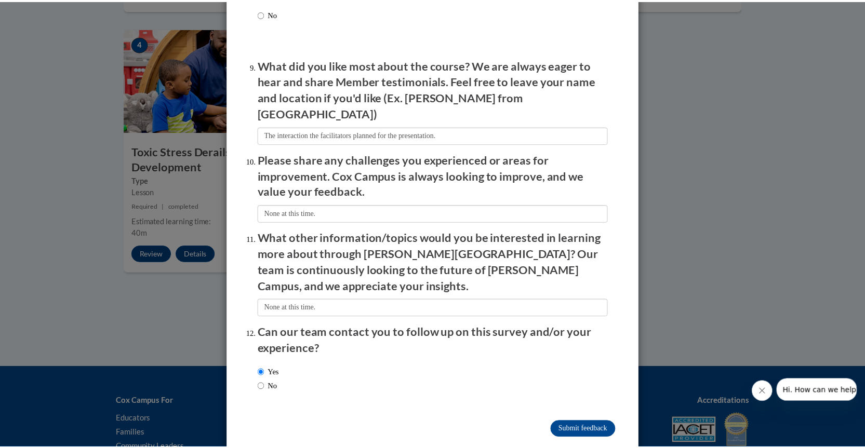
scroll to position [0, 0]
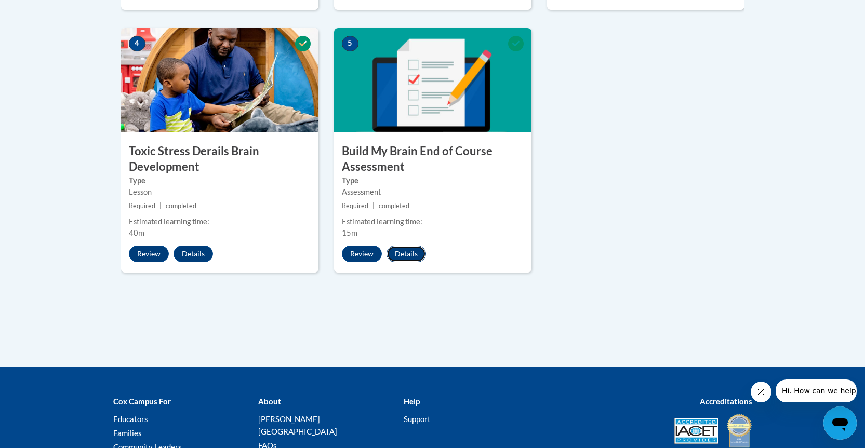
click at [416, 255] on button "Details" at bounding box center [406, 254] width 39 height 17
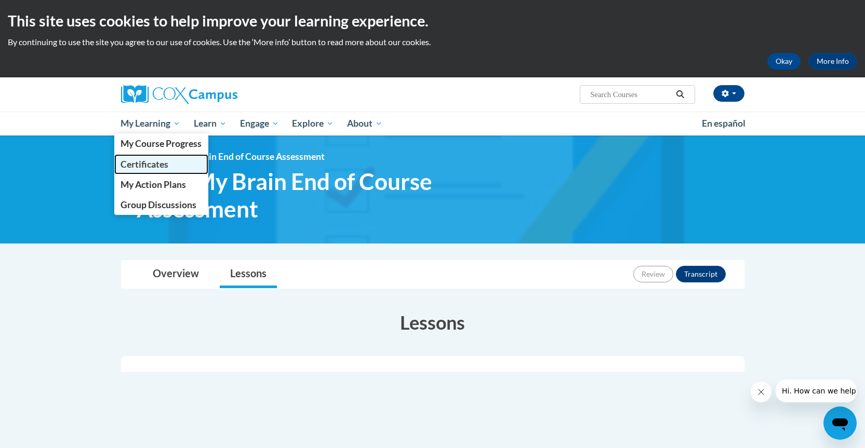
drag, startPoint x: 153, startPoint y: 162, endPoint x: 160, endPoint y: 162, distance: 6.8
click at [153, 162] on span "Certificates" at bounding box center [145, 164] width 48 height 11
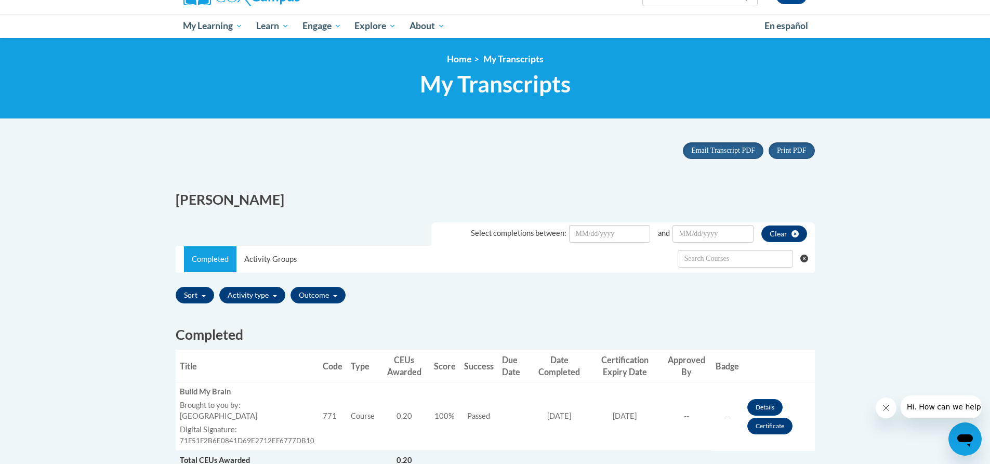
scroll to position [208, 0]
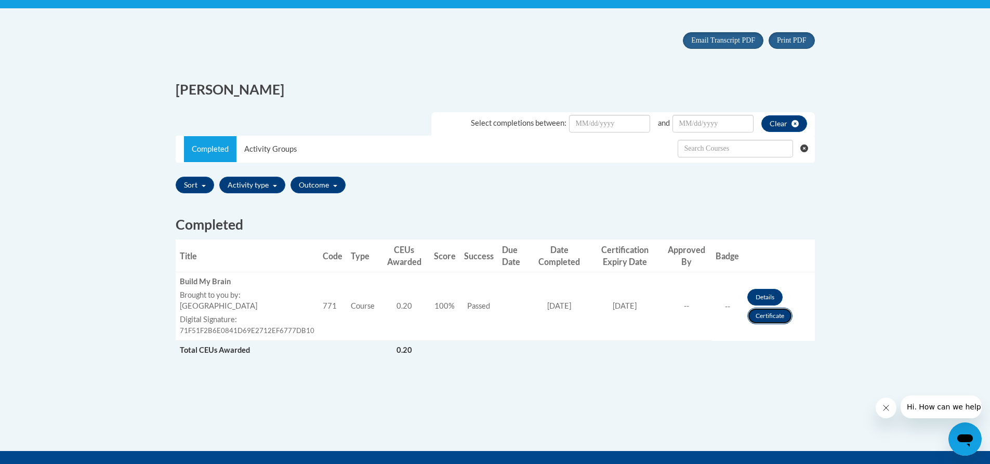
click at [767, 315] on link "Certificate" at bounding box center [769, 316] width 45 height 17
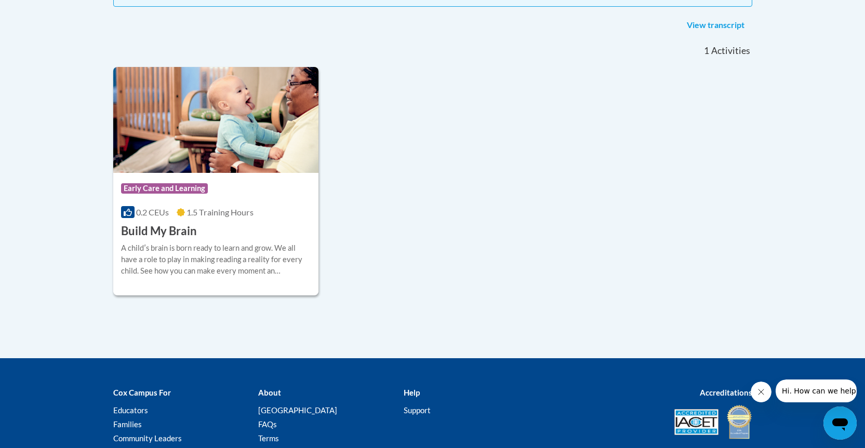
scroll to position [237, 0]
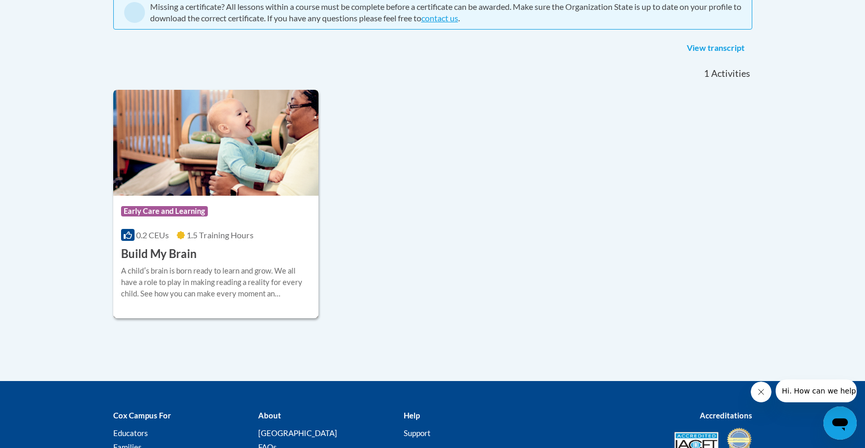
click at [167, 270] on div "A childʹs brain is born ready to learn and grow. We all have a role to play in …" at bounding box center [216, 283] width 190 height 34
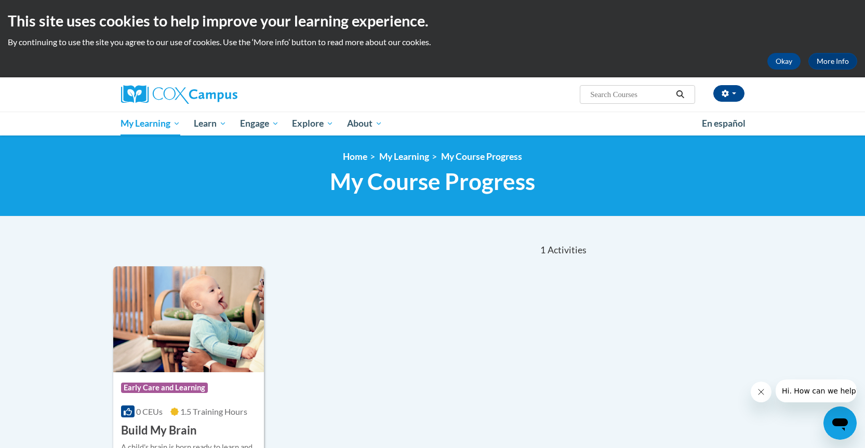
click at [639, 92] on input "Search..." at bounding box center [630, 94] width 83 height 12
click at [159, 92] on img at bounding box center [179, 94] width 116 height 19
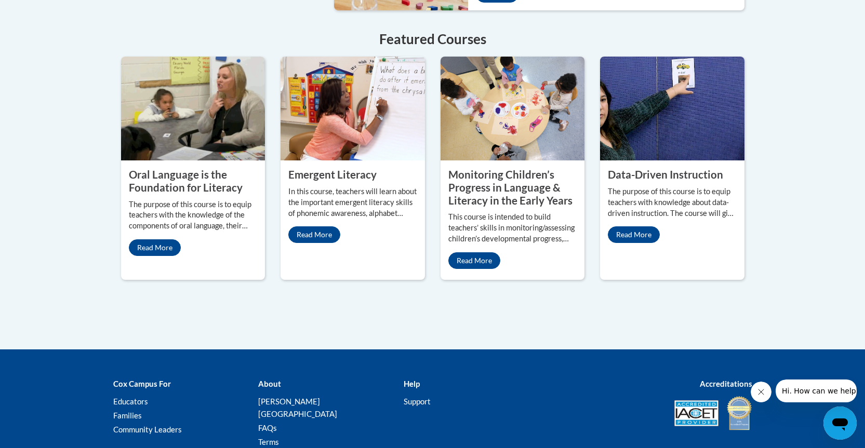
scroll to position [935, 0]
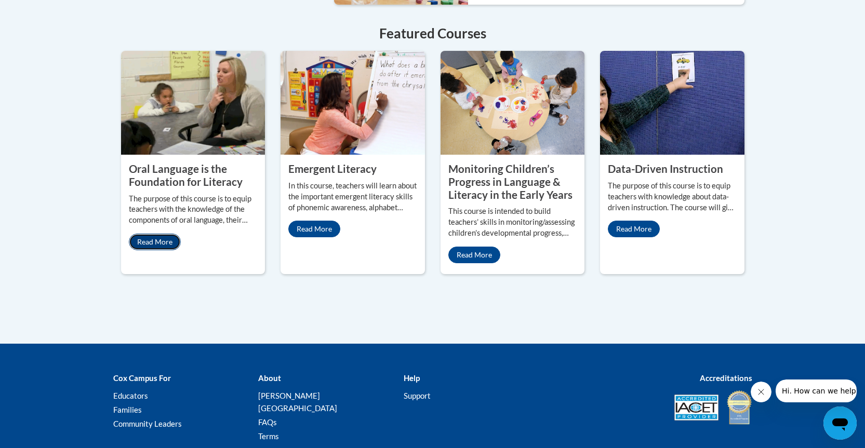
click at [153, 234] on link "Read More" at bounding box center [155, 242] width 52 height 17
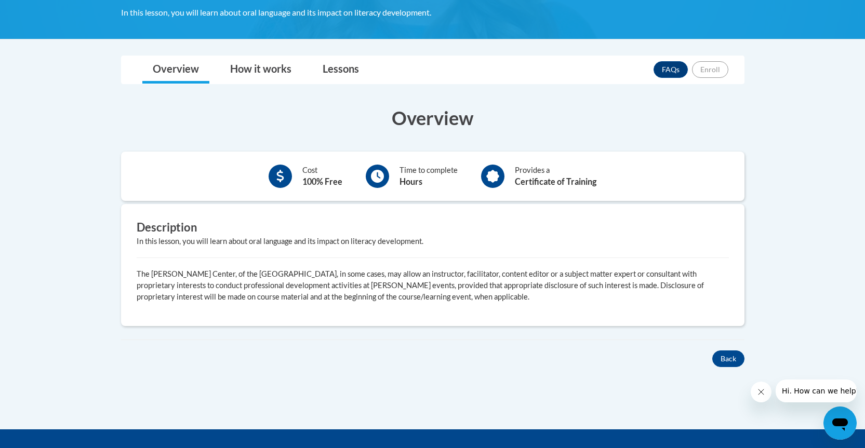
scroll to position [208, 0]
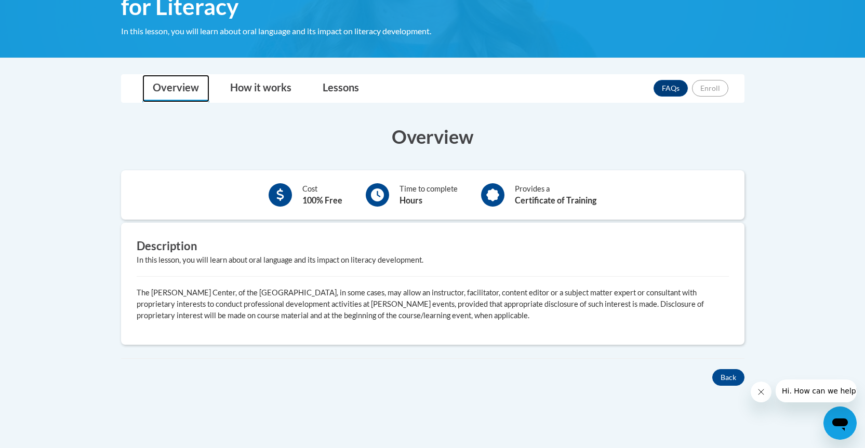
click at [170, 87] on link "Overview" at bounding box center [175, 89] width 67 height 28
click at [342, 85] on link "Lessons" at bounding box center [340, 89] width 57 height 28
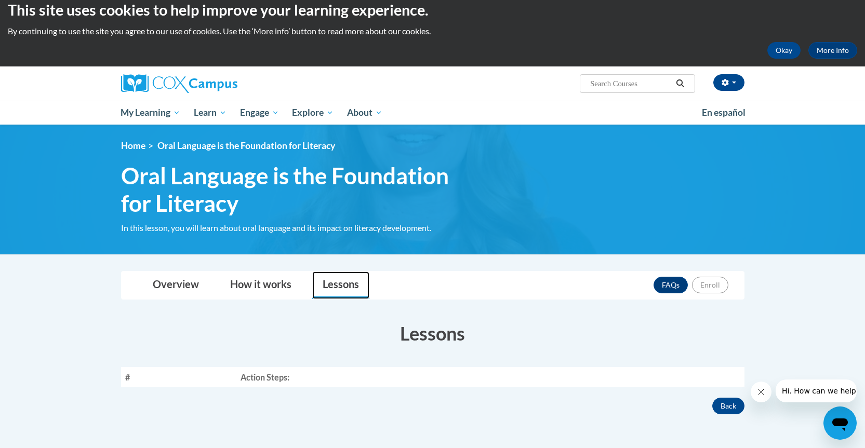
scroll to position [0, 0]
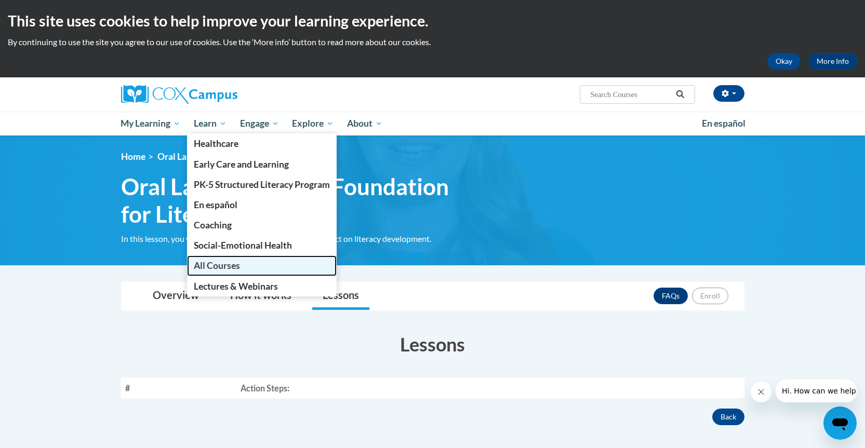
click at [220, 264] on span "All Courses" at bounding box center [217, 265] width 46 height 11
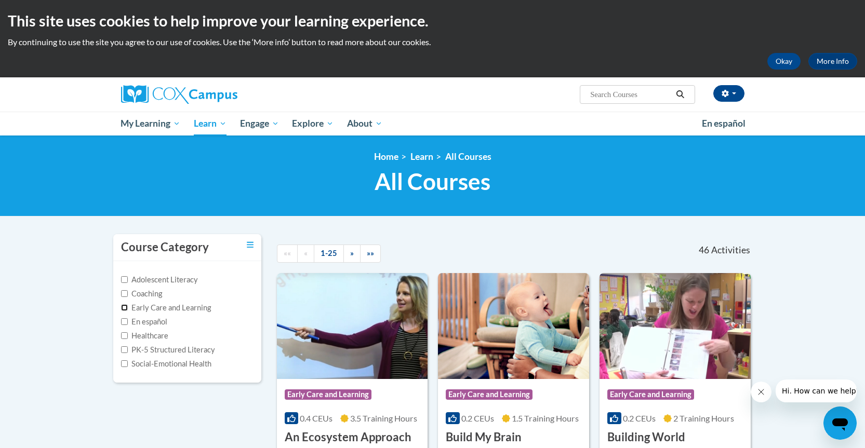
click at [125, 306] on input "Early Care and Learning" at bounding box center [124, 307] width 7 height 7
checkbox input "true"
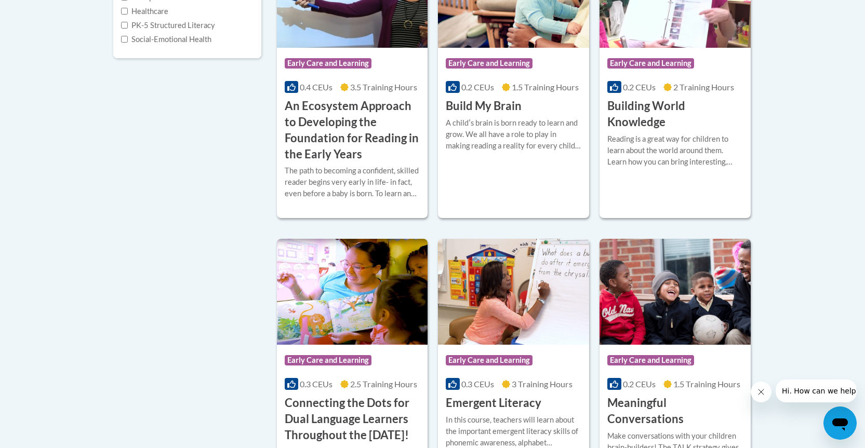
scroll to position [364, 0]
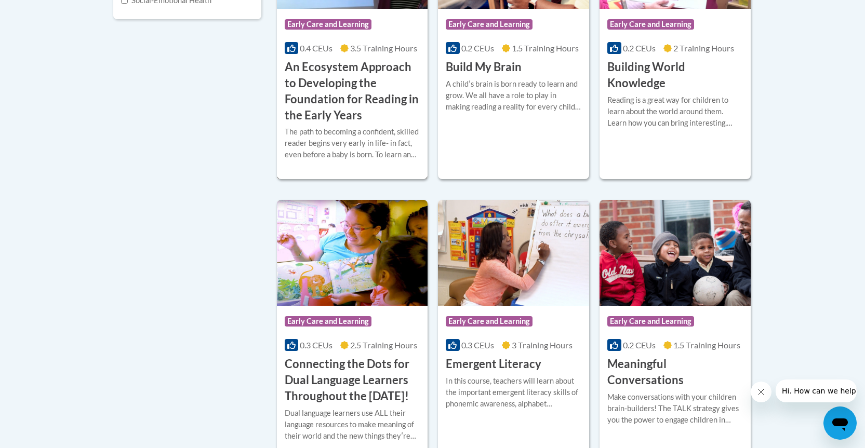
click at [335, 85] on h3 "An Ecosystem Approach to Developing the Foundation for Reading in the Early Yea…" at bounding box center [353, 91] width 136 height 64
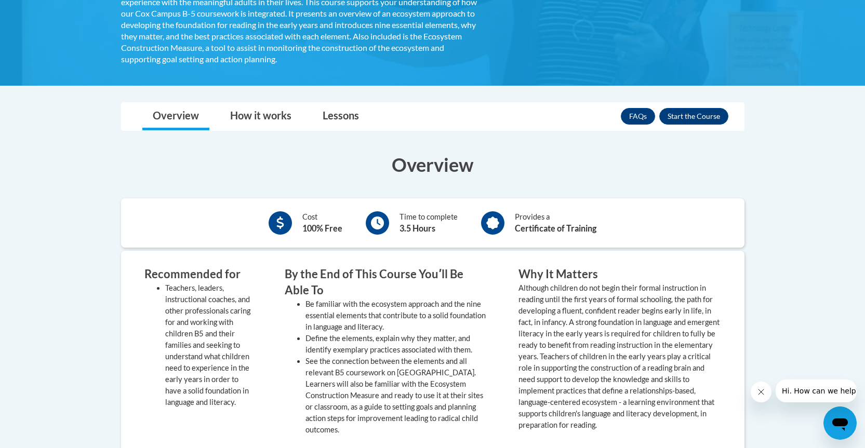
scroll to position [312, 0]
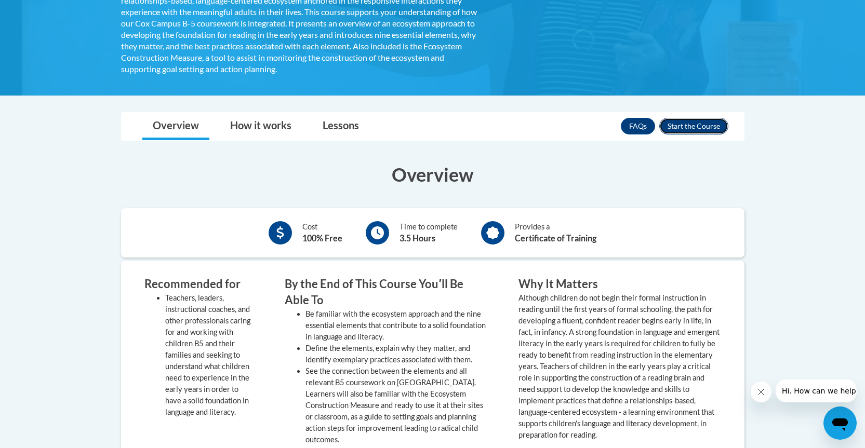
click at [685, 127] on button "Enroll" at bounding box center [693, 126] width 69 height 17
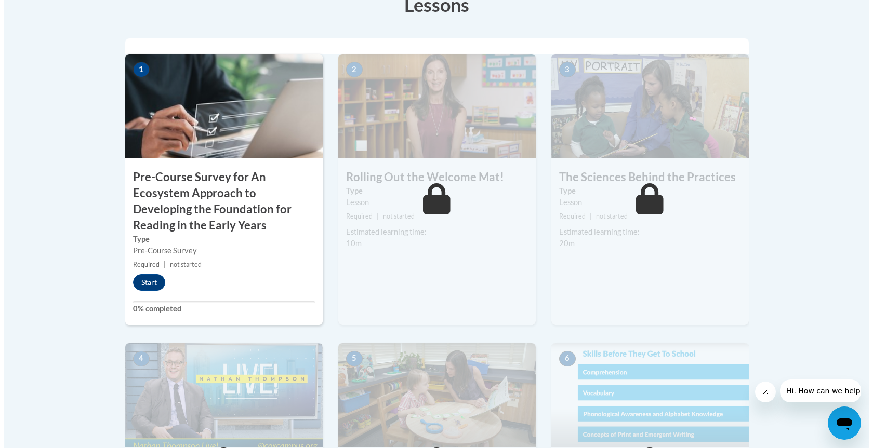
scroll to position [416, 0]
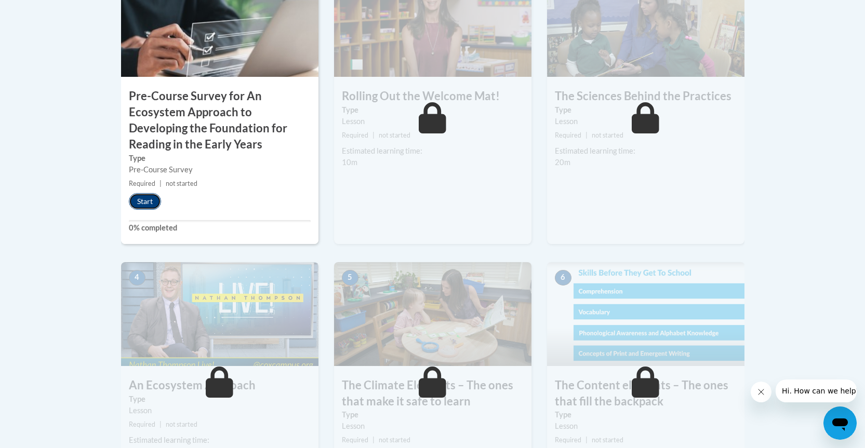
click at [139, 200] on button "Start" at bounding box center [145, 201] width 32 height 17
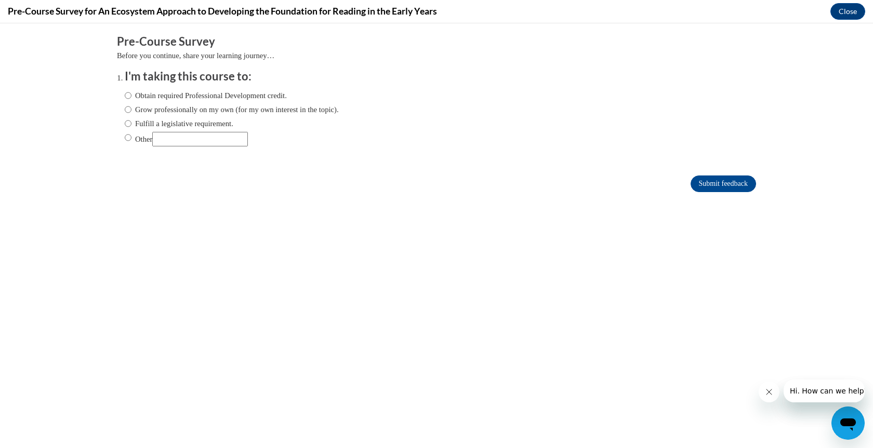
scroll to position [0, 0]
click at [125, 95] on input "Obtain required Professional Development credit." at bounding box center [128, 95] width 7 height 11
radio input "true"
click at [708, 184] on input "Submit feedback" at bounding box center [723, 184] width 65 height 17
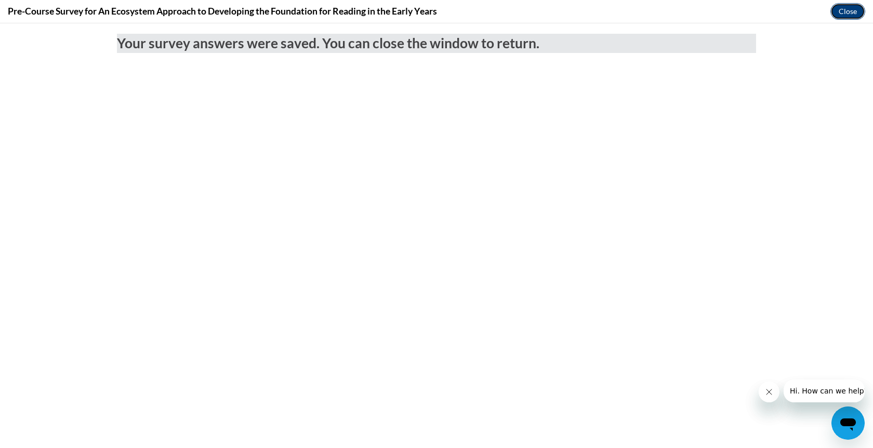
click at [846, 11] on button "Close" at bounding box center [847, 11] width 35 height 17
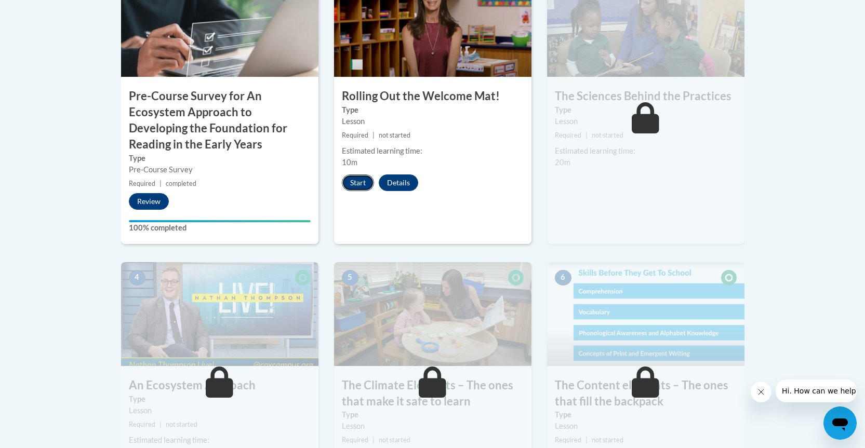
click at [357, 185] on button "Start" at bounding box center [358, 183] width 32 height 17
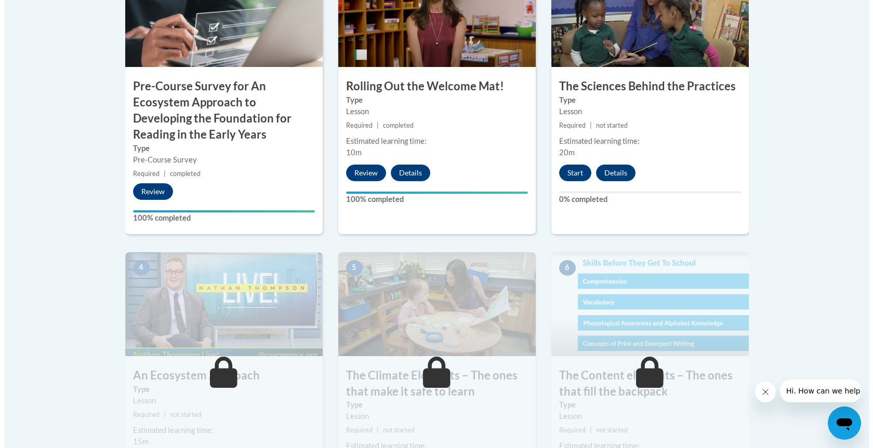
scroll to position [416, 0]
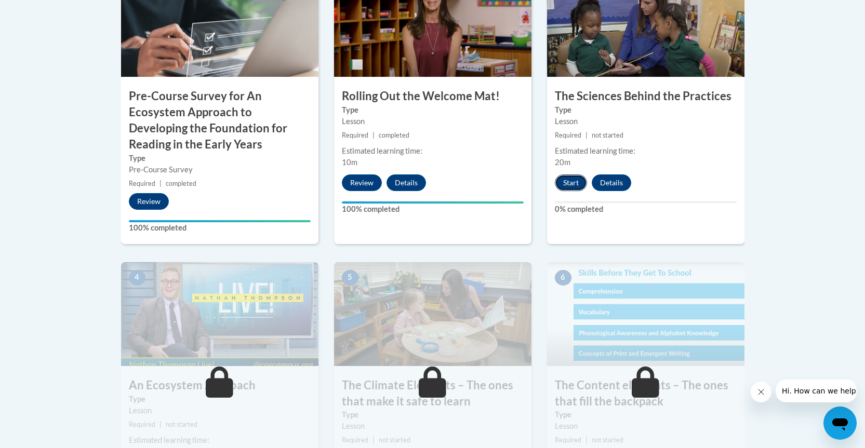
click at [576, 180] on button "Start" at bounding box center [571, 183] width 32 height 17
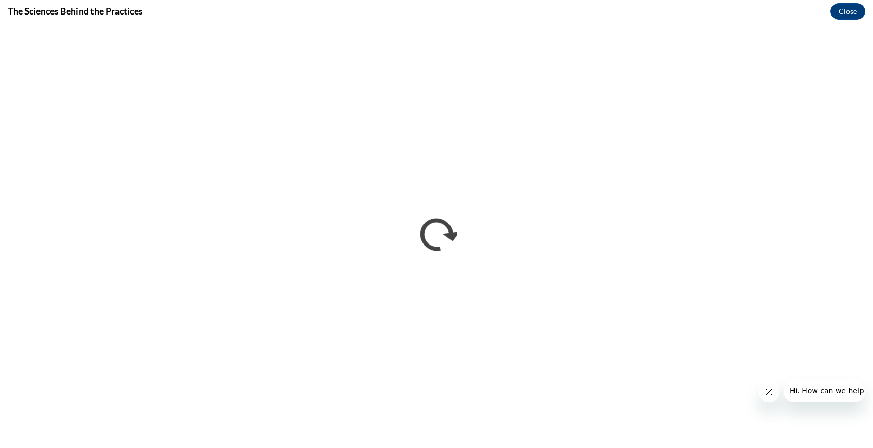
scroll to position [0, 0]
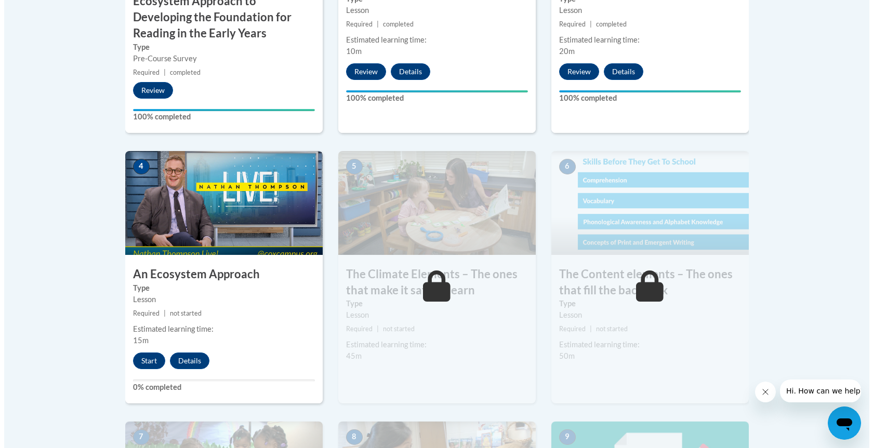
scroll to position [624, 0]
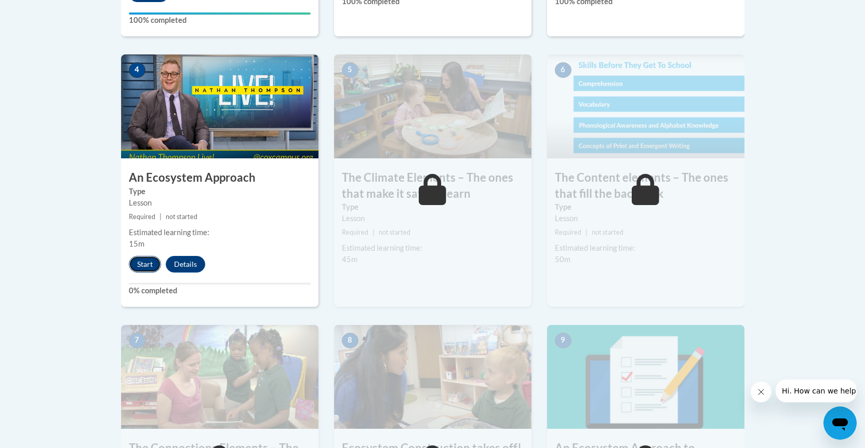
click at [144, 266] on button "Start" at bounding box center [145, 264] width 32 height 17
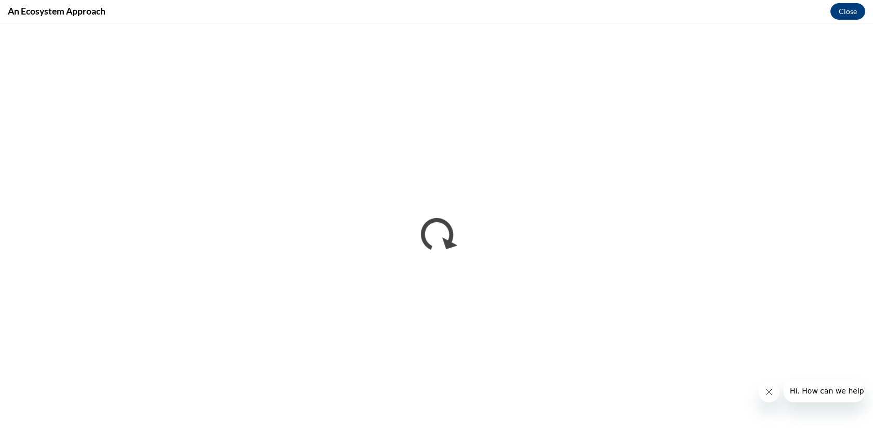
scroll to position [0, 0]
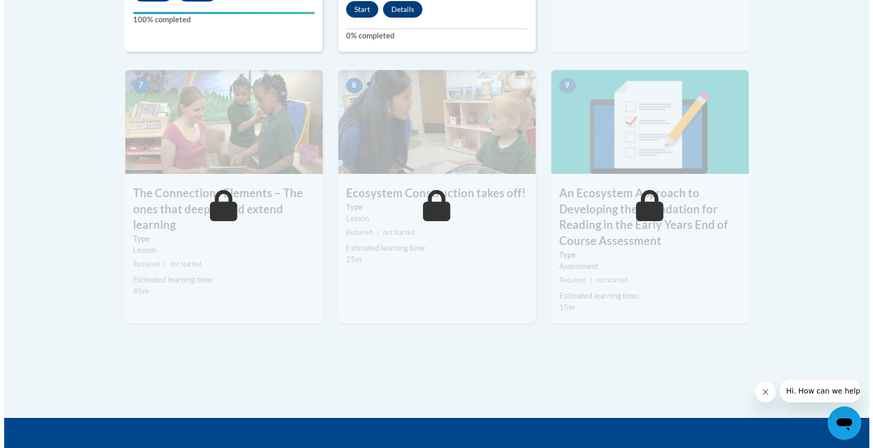
scroll to position [779, 0]
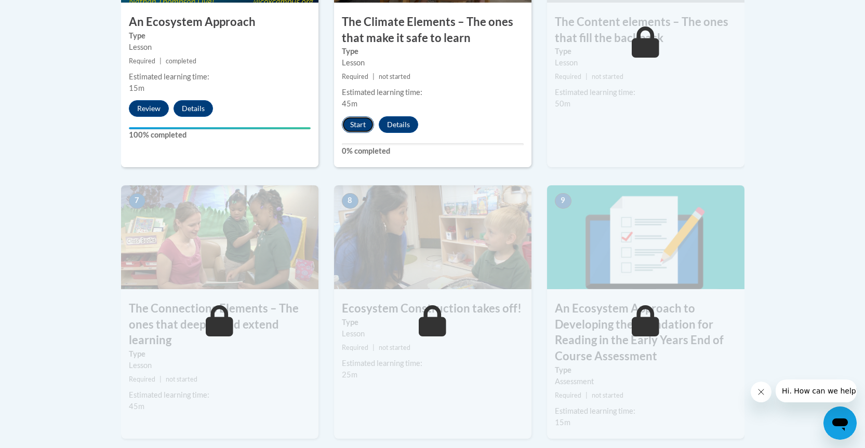
click at [359, 125] on button "Start" at bounding box center [358, 124] width 32 height 17
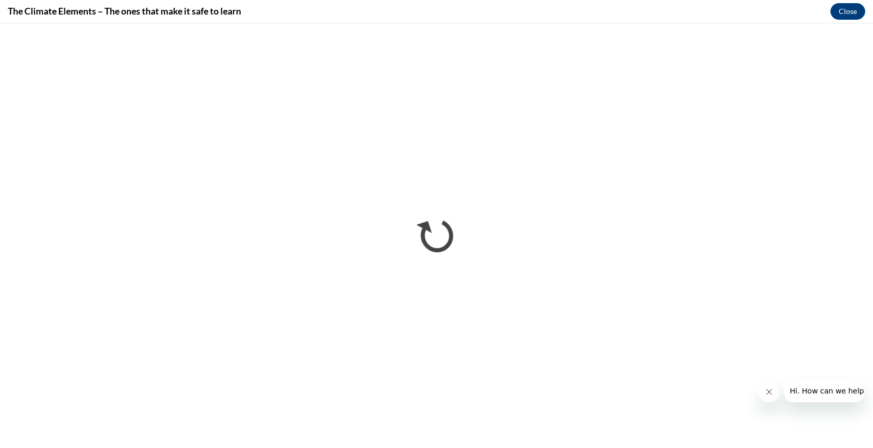
scroll to position [0, 0]
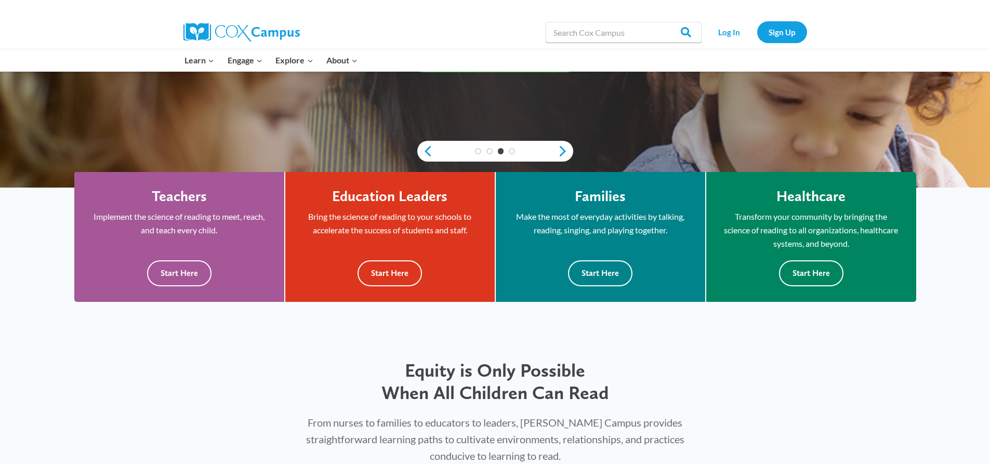
scroll to position [260, 0]
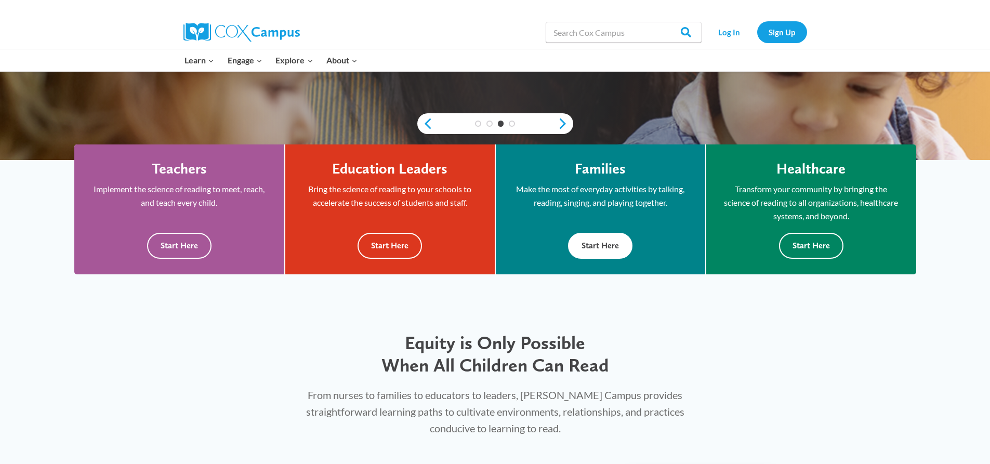
click at [601, 244] on button "Start Here" at bounding box center [600, 245] width 64 height 25
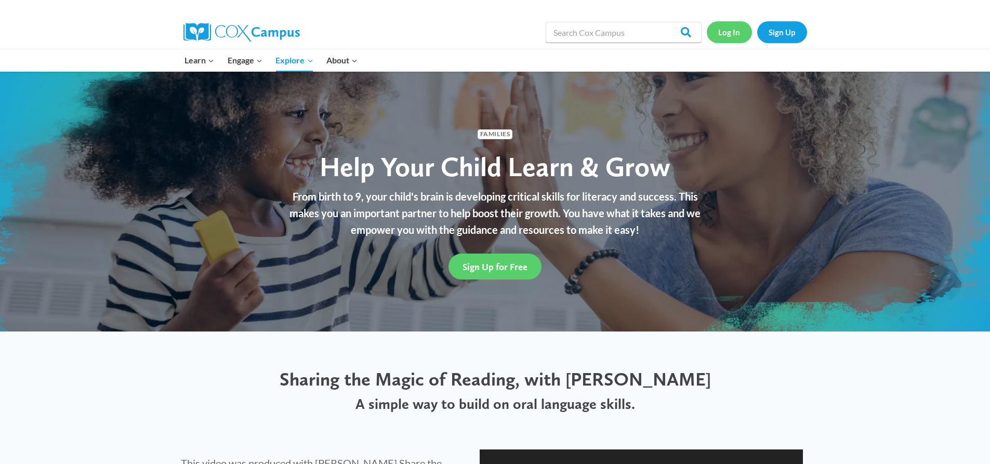
click at [731, 30] on link "Log In" at bounding box center [729, 31] width 45 height 21
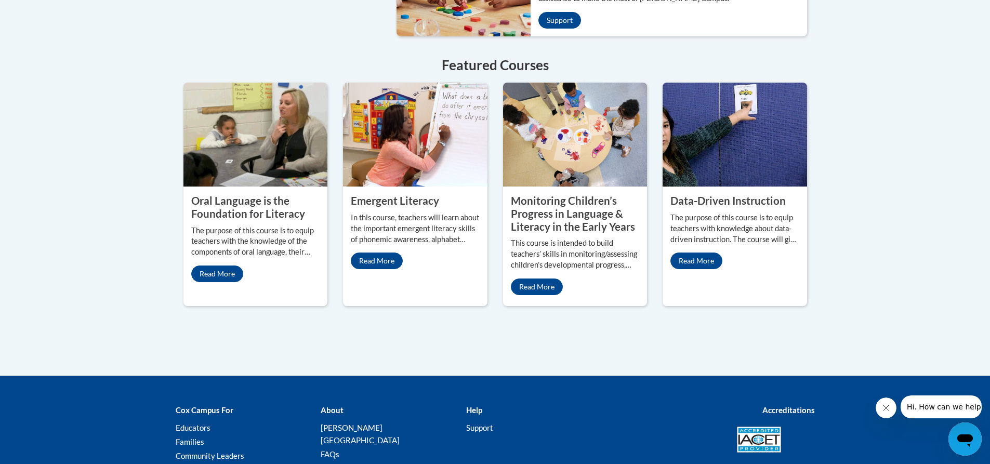
scroll to position [935, 0]
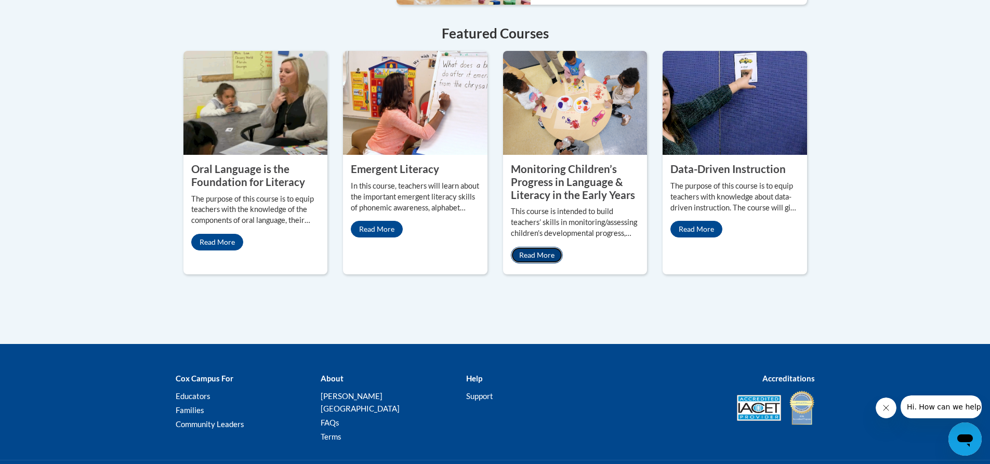
click at [536, 247] on link "Read More" at bounding box center [537, 255] width 52 height 17
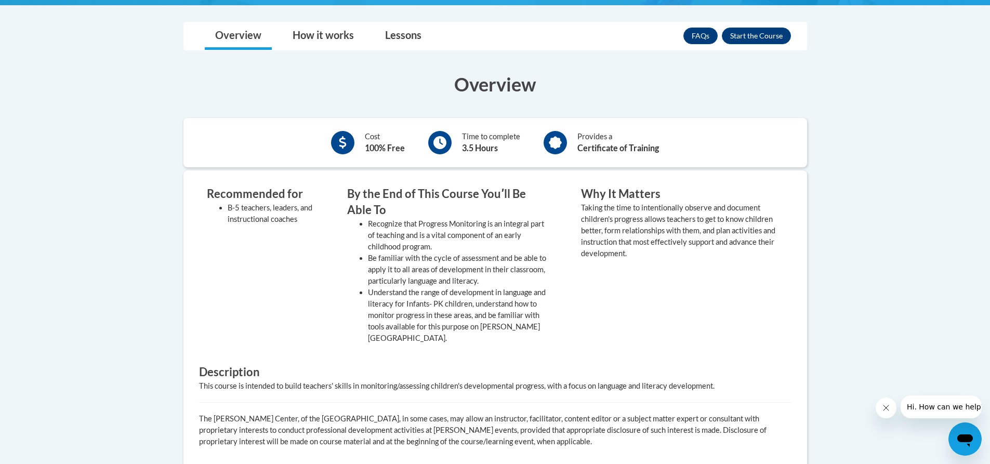
scroll to position [208, 0]
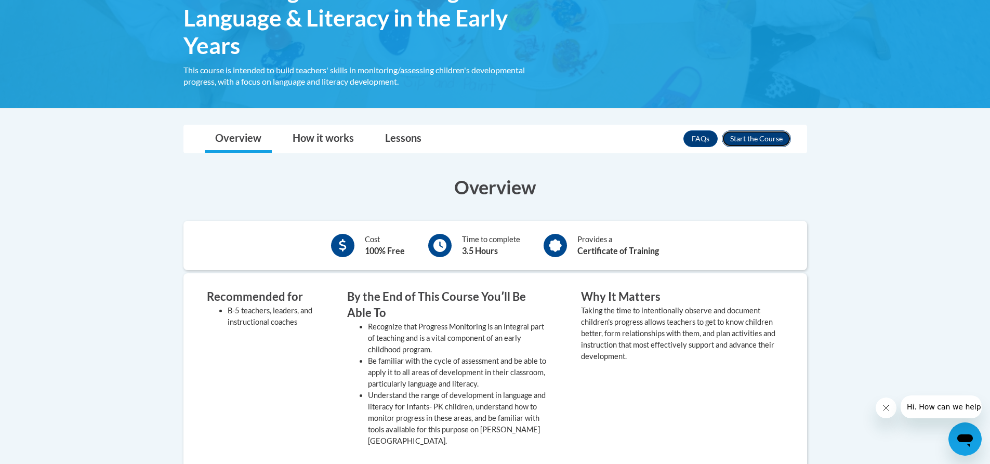
click at [750, 136] on button "Enroll" at bounding box center [756, 138] width 69 height 17
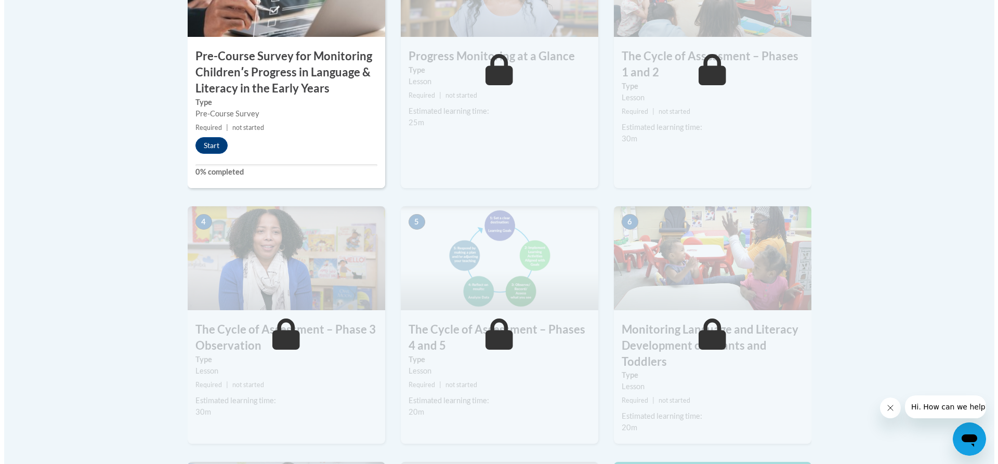
scroll to position [438, 0]
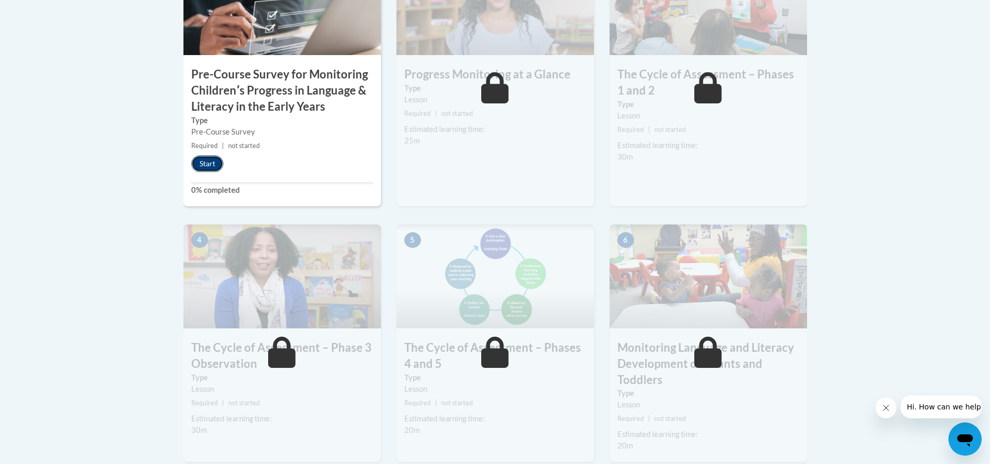
click at [200, 163] on button "Start" at bounding box center [207, 163] width 32 height 17
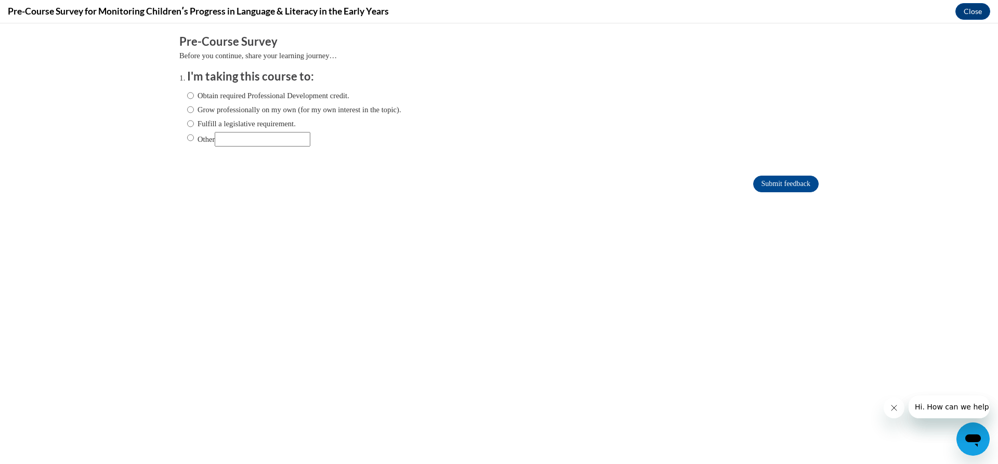
scroll to position [0, 0]
click at [187, 97] on input "Obtain required Professional Development credit." at bounding box center [190, 95] width 7 height 11
radio input "true"
click at [775, 183] on input "Submit feedback" at bounding box center [785, 184] width 65 height 17
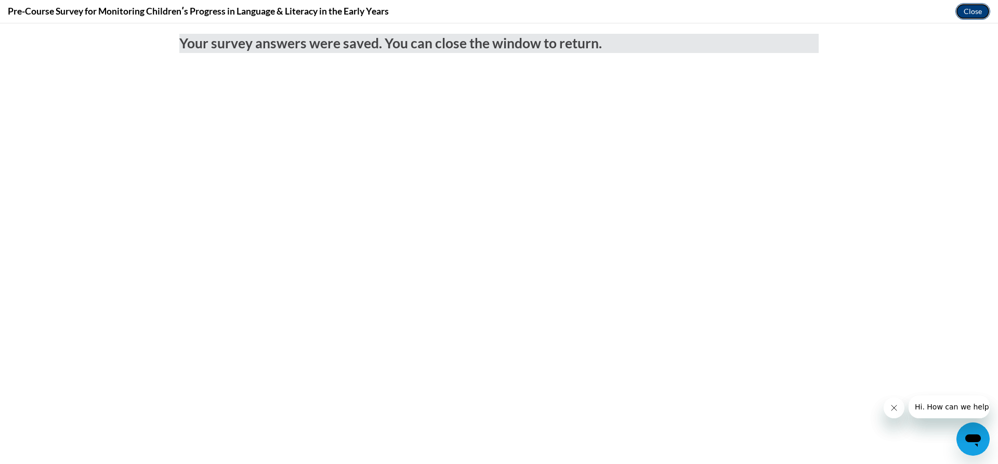
click at [980, 10] on button "Close" at bounding box center [972, 11] width 35 height 17
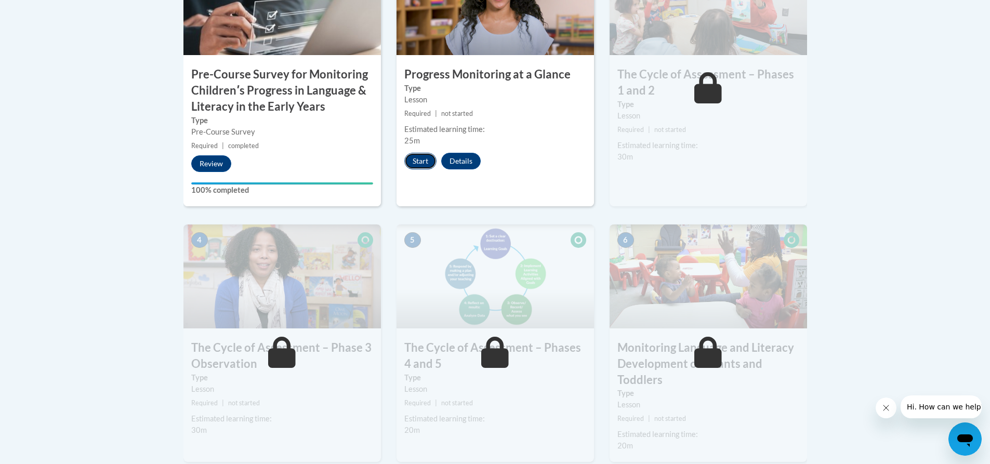
click at [421, 154] on button "Start" at bounding box center [420, 161] width 32 height 17
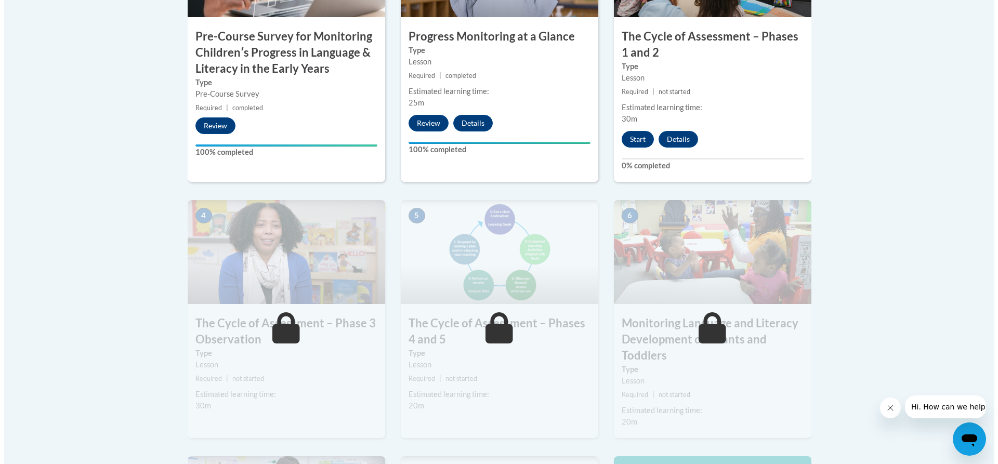
scroll to position [468, 0]
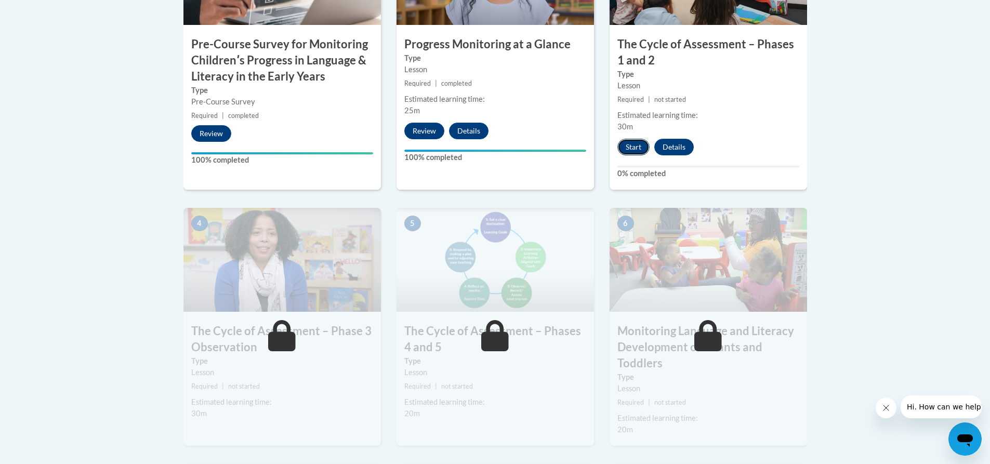
click at [637, 145] on button "Start" at bounding box center [633, 147] width 32 height 17
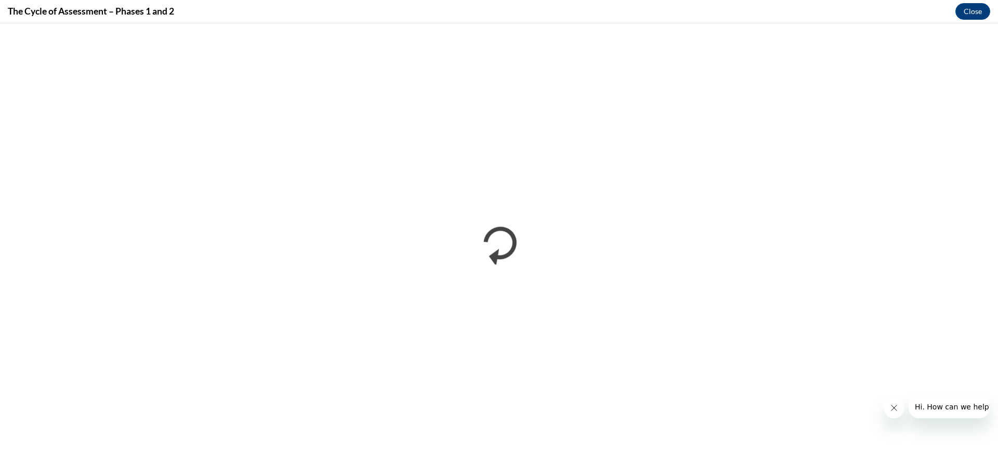
scroll to position [0, 0]
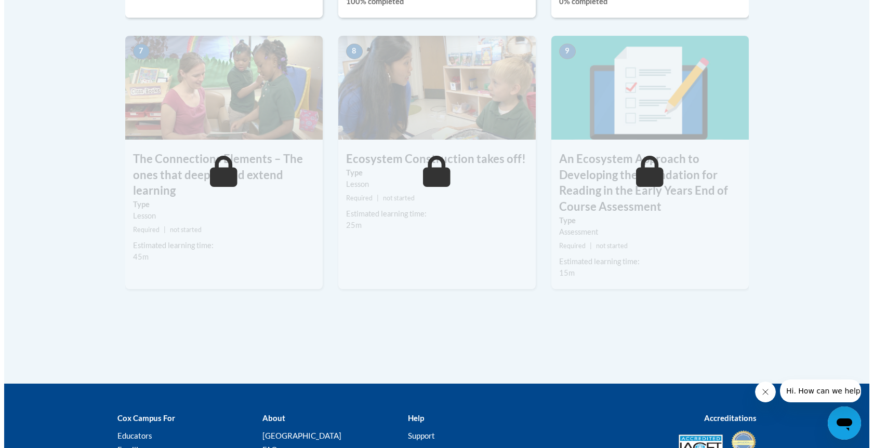
scroll to position [779, 0]
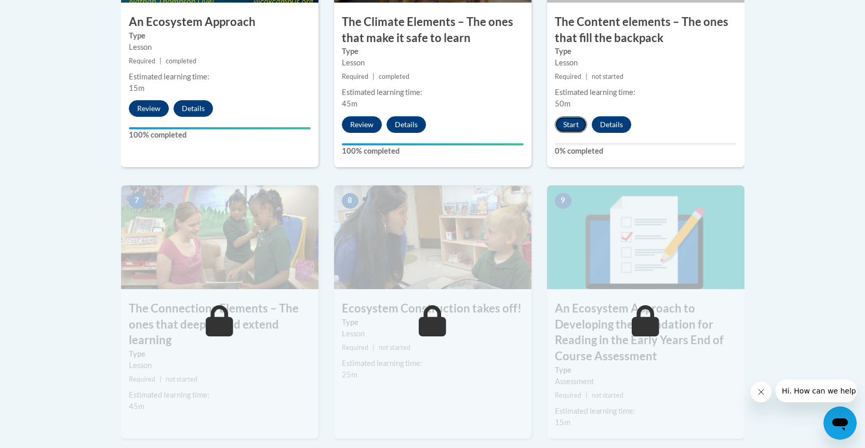
click at [571, 121] on button "Start" at bounding box center [571, 124] width 32 height 17
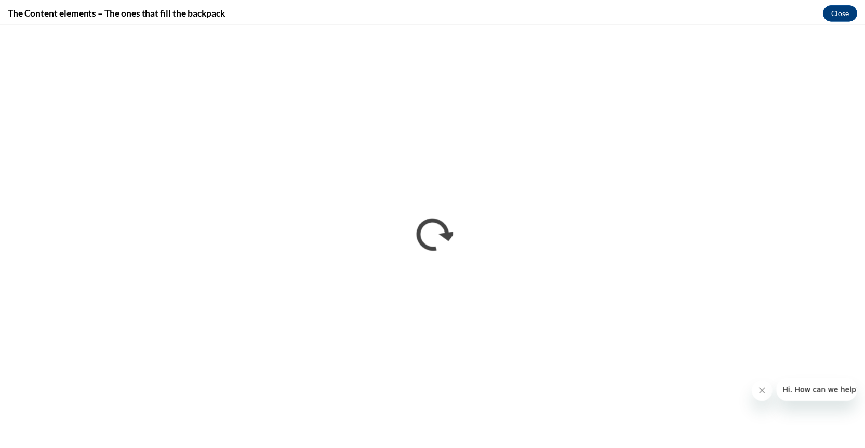
scroll to position [0, 0]
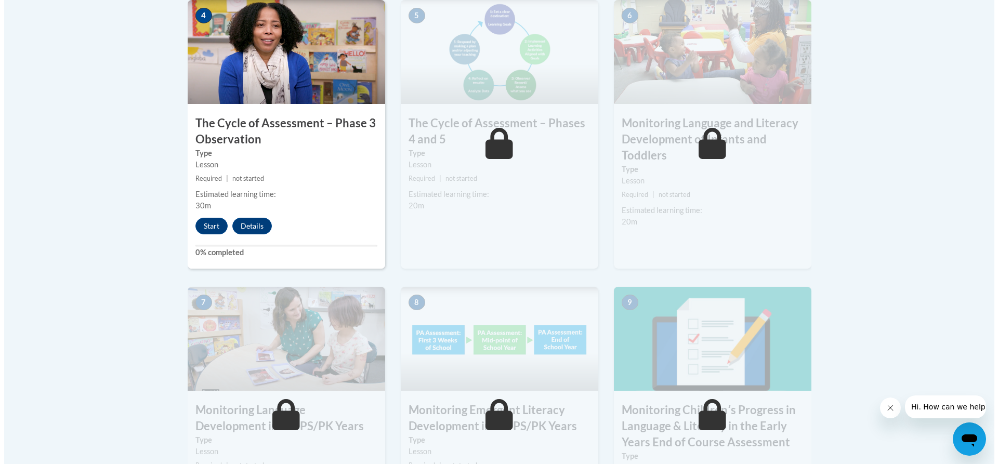
scroll to position [779, 0]
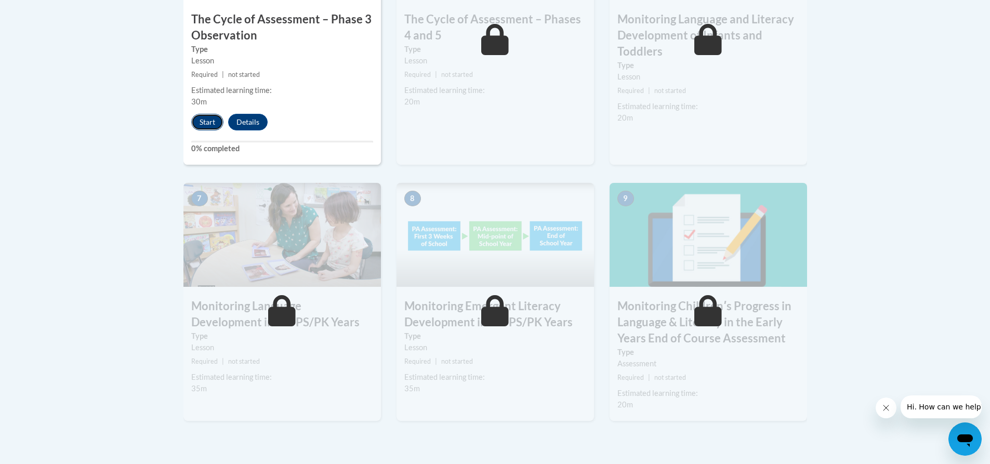
click at [200, 120] on button "Start" at bounding box center [207, 122] width 32 height 17
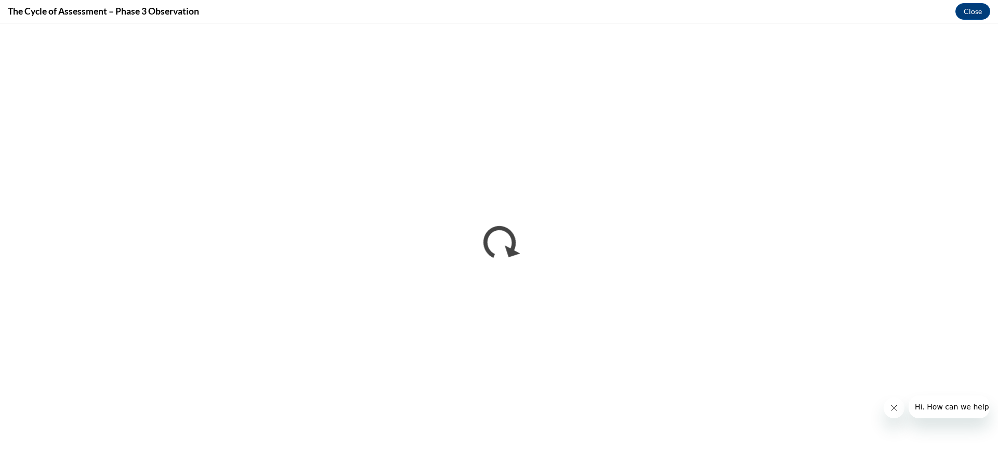
scroll to position [0, 0]
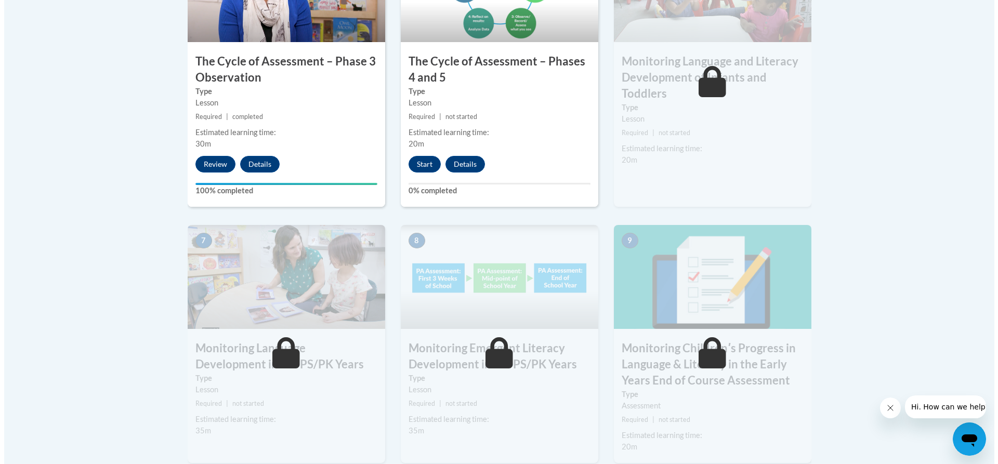
scroll to position [727, 0]
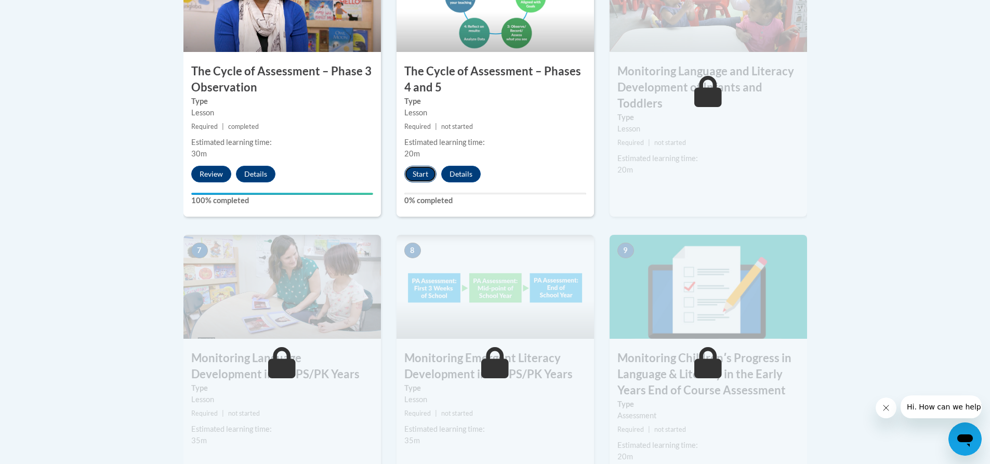
click at [423, 174] on button "Start" at bounding box center [420, 174] width 32 height 17
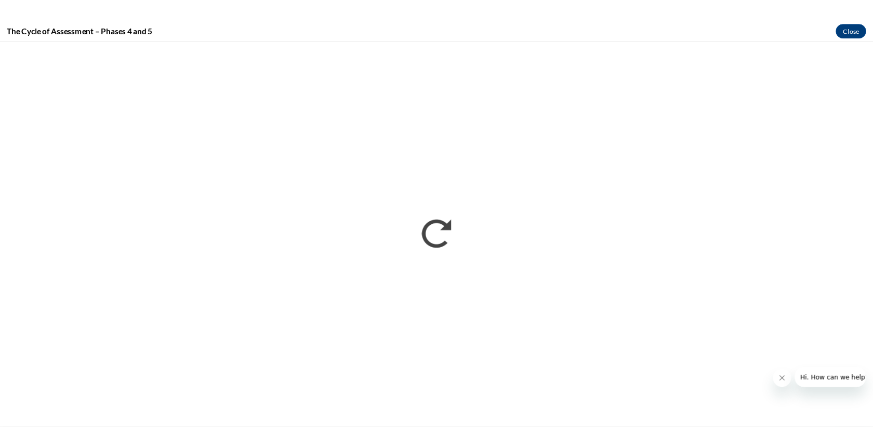
scroll to position [0, 0]
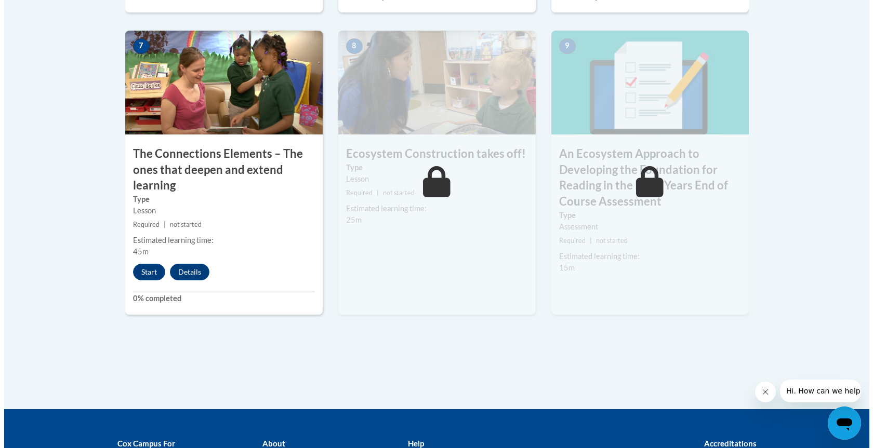
scroll to position [935, 0]
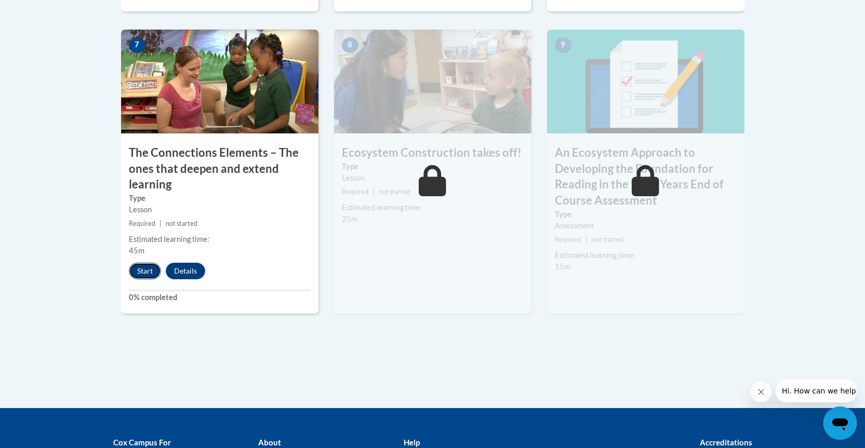
click at [141, 270] on button "Start" at bounding box center [145, 271] width 32 height 17
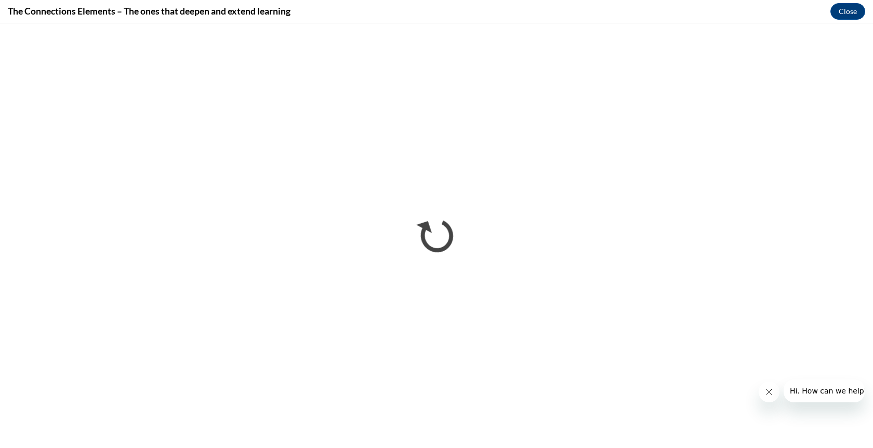
scroll to position [0, 0]
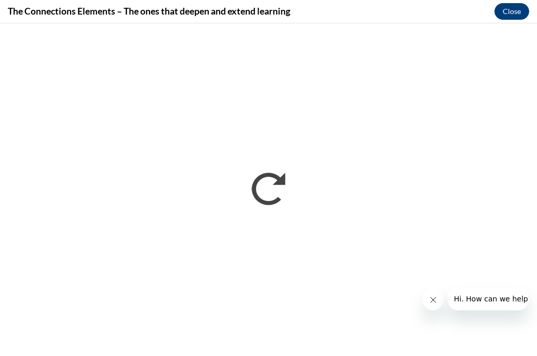
drag, startPoint x: 426, startPoint y: 287, endPoint x: 426, endPoint y: 263, distance: 23.9
click at [426, 287] on div at bounding box center [476, 298] width 106 height 23
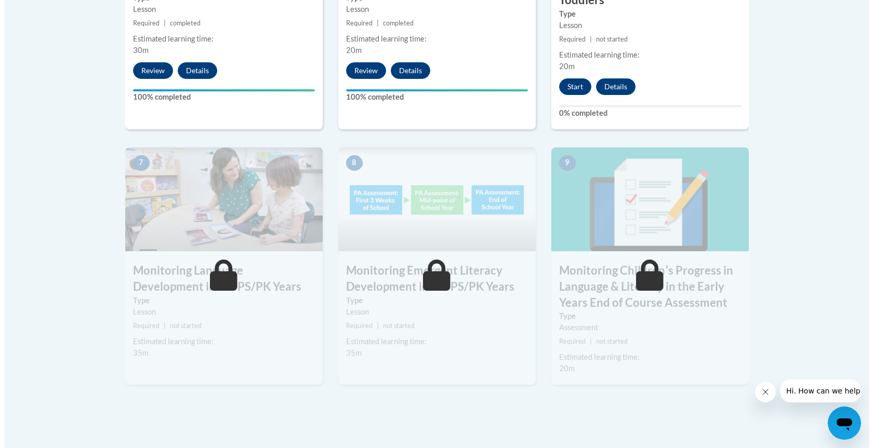
scroll to position [831, 0]
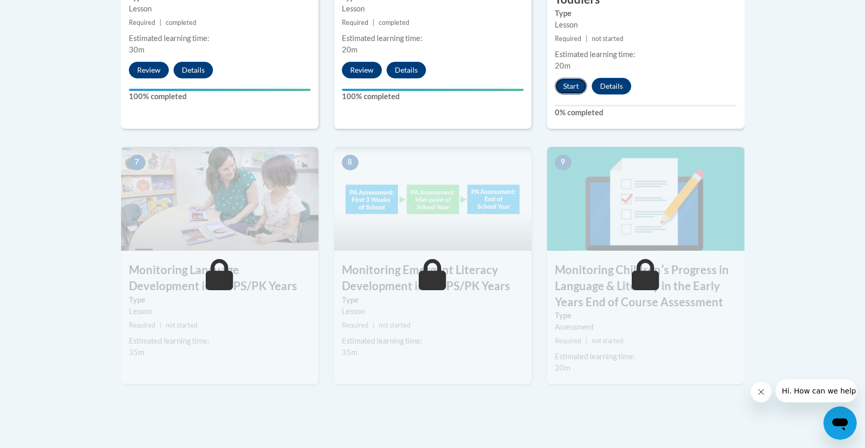
click at [570, 85] on button "Start" at bounding box center [571, 86] width 32 height 17
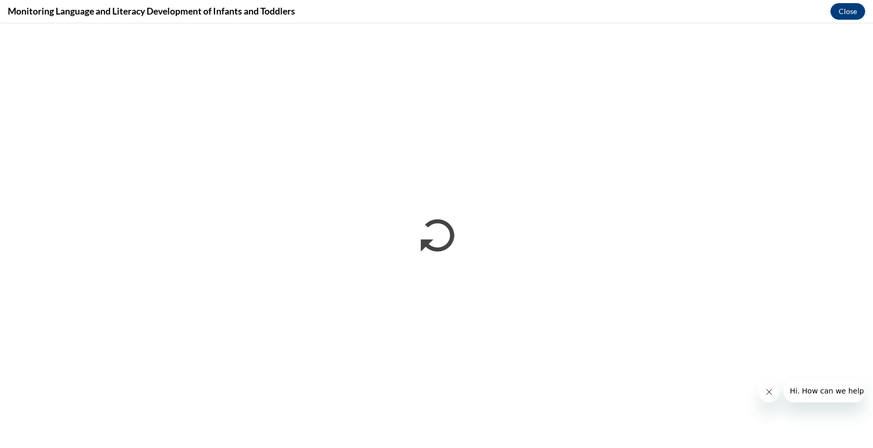
scroll to position [0, 0]
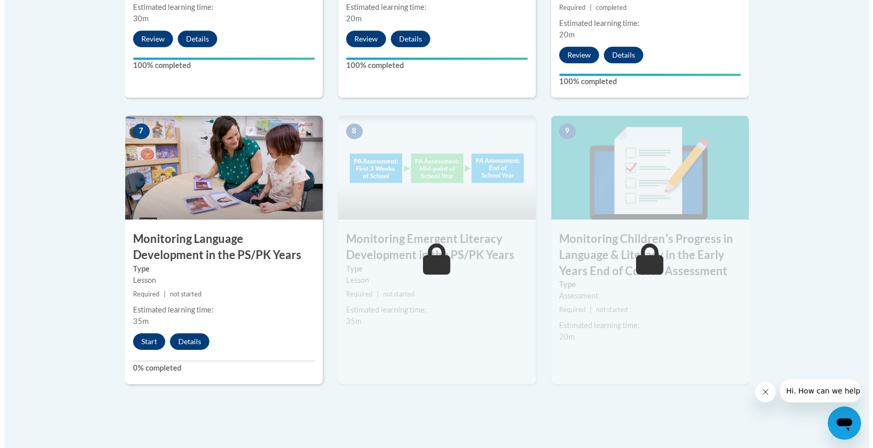
scroll to position [831, 0]
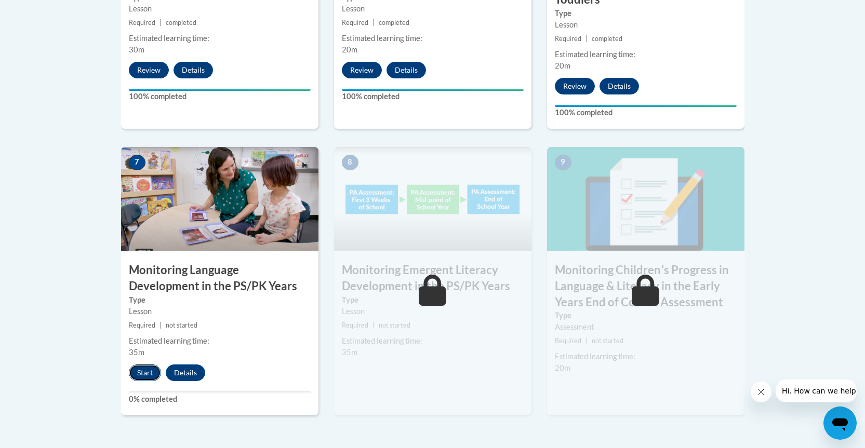
click at [145, 369] on button "Start" at bounding box center [145, 373] width 32 height 17
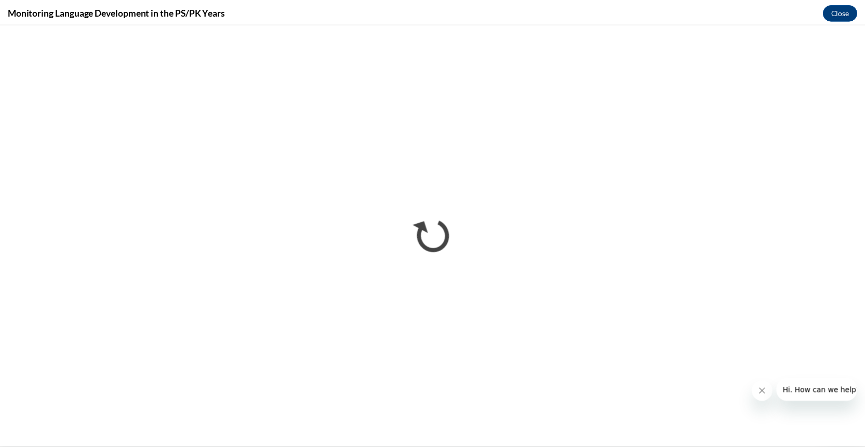
scroll to position [0, 0]
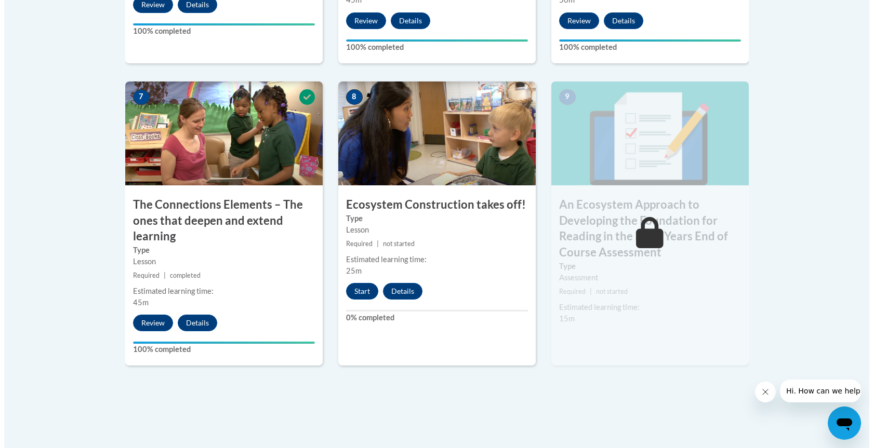
scroll to position [935, 0]
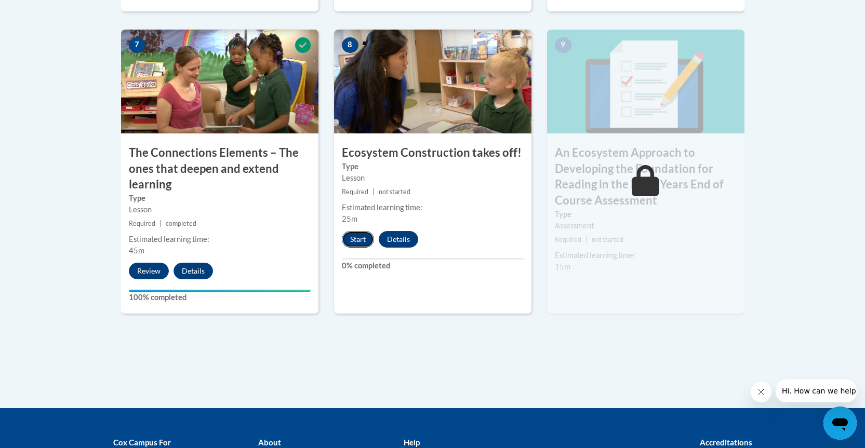
click at [360, 242] on button "Start" at bounding box center [358, 239] width 32 height 17
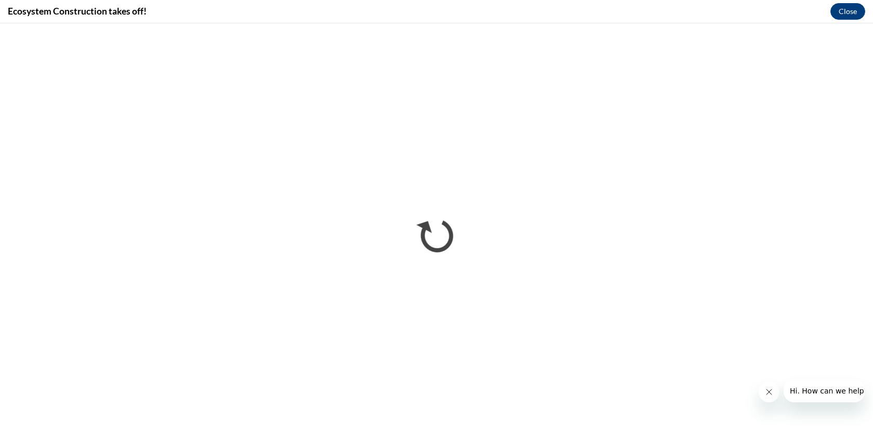
scroll to position [0, 0]
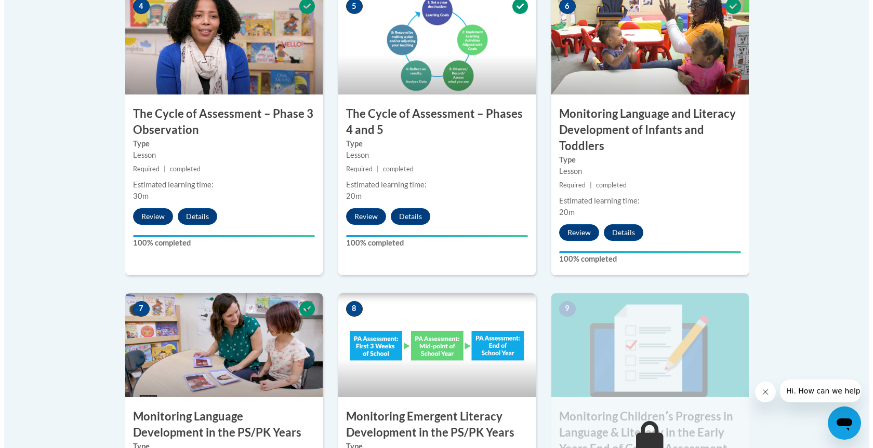
scroll to position [883, 0]
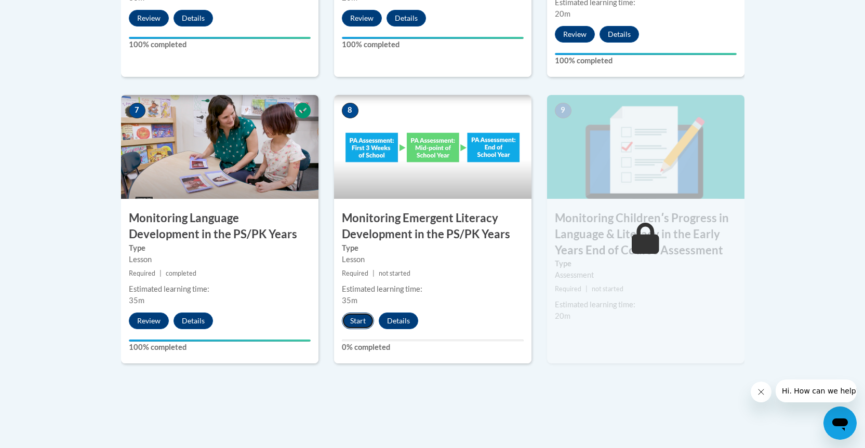
click at [357, 324] on button "Start" at bounding box center [358, 321] width 32 height 17
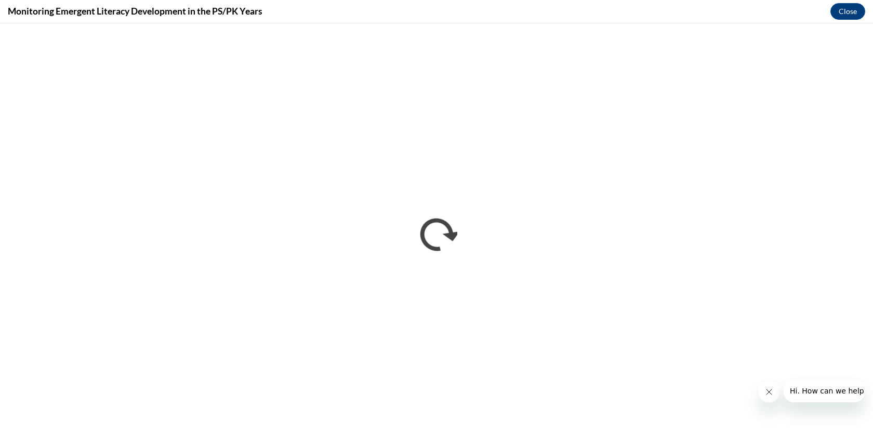
scroll to position [0, 0]
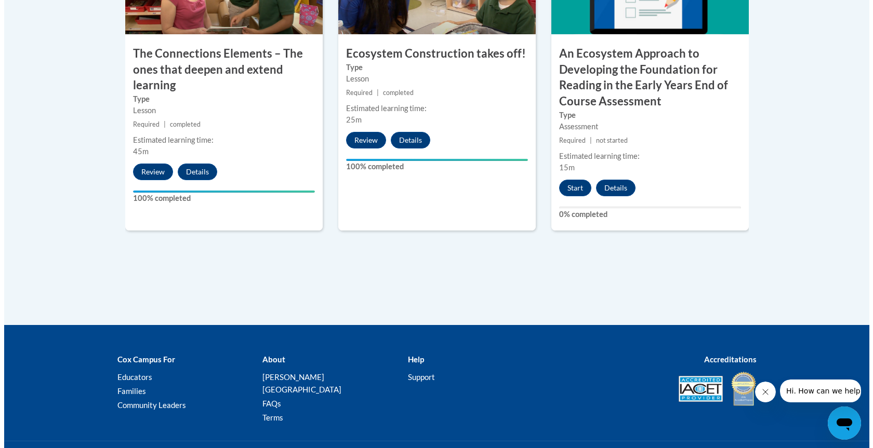
scroll to position [1039, 0]
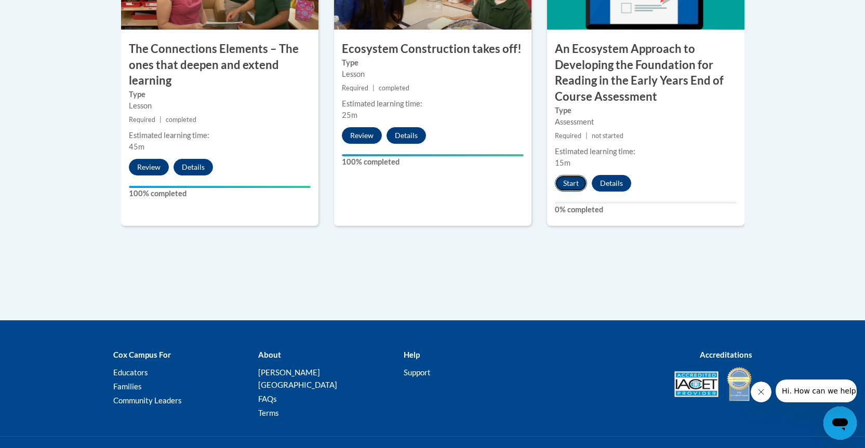
click at [569, 183] on button "Start" at bounding box center [571, 183] width 32 height 17
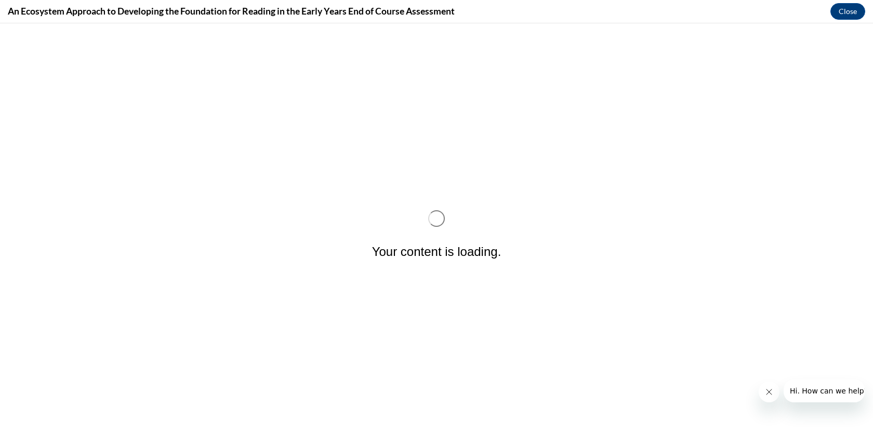
scroll to position [0, 0]
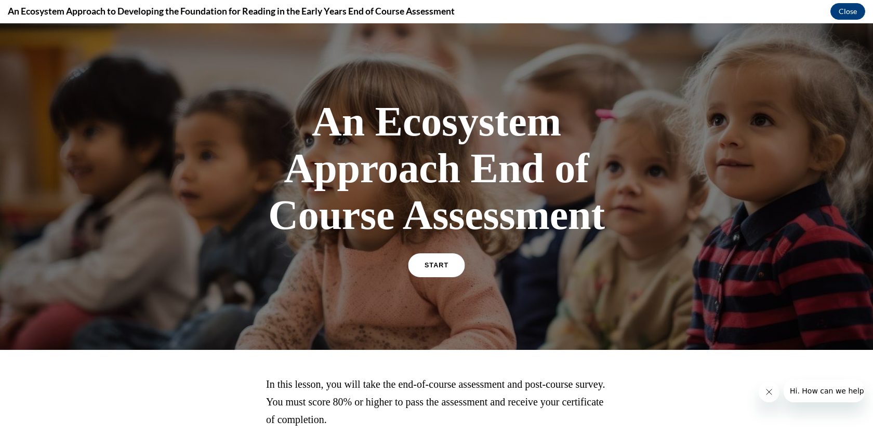
click at [432, 263] on span "START" at bounding box center [437, 266] width 24 height 8
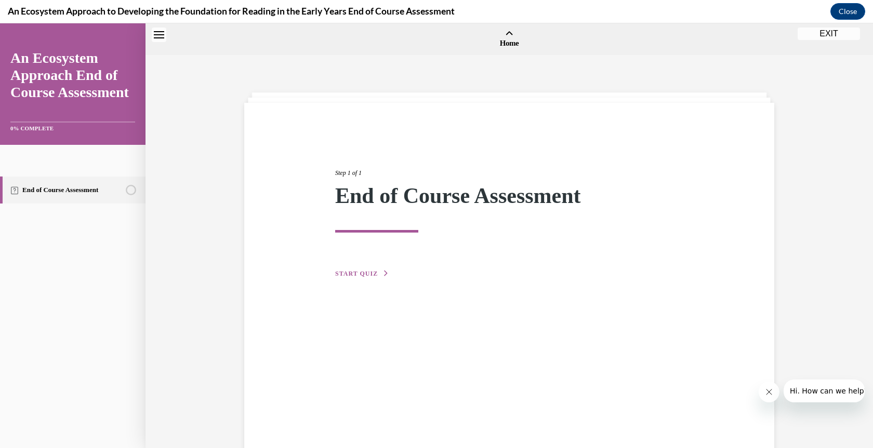
scroll to position [32, 0]
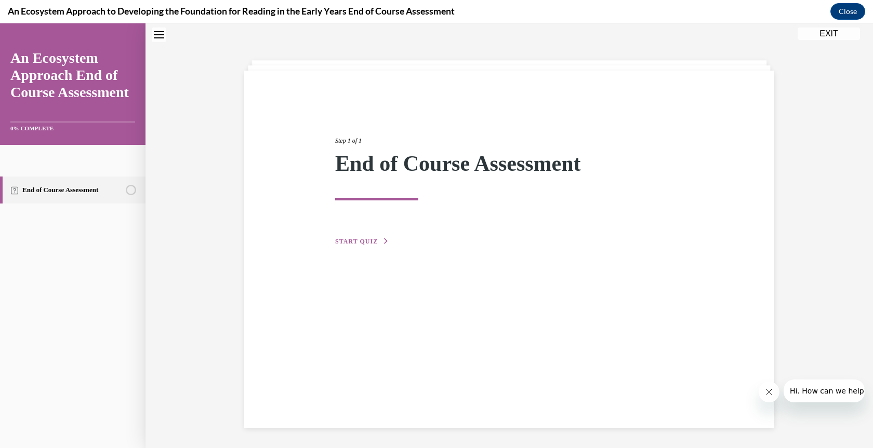
click at [362, 241] on span "START QUIZ" at bounding box center [356, 241] width 43 height 7
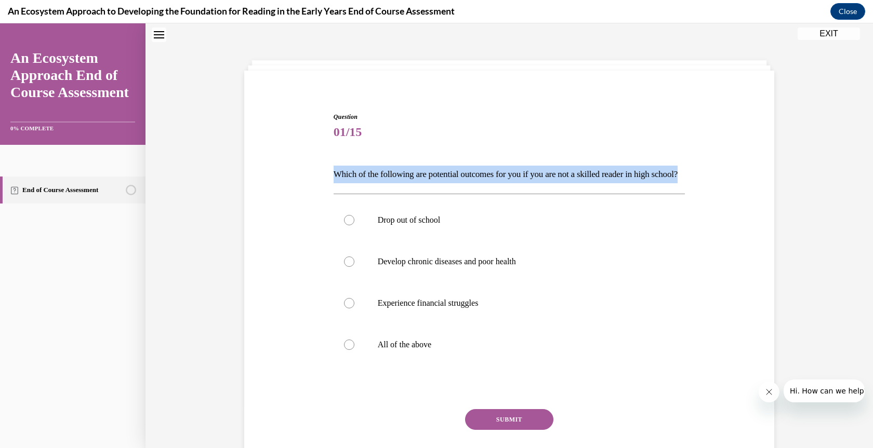
drag, startPoint x: 369, startPoint y: 195, endPoint x: 330, endPoint y: 180, distance: 41.8
click at [334, 180] on p "Which of the following are potential outcomes for you if you are not a skilled …" at bounding box center [510, 175] width 352 height 18
copy p "Which of the following are potential outcomes for you if you are not a skilled …"
drag, startPoint x: 468, startPoint y: 184, endPoint x: 438, endPoint y: 194, distance: 32.1
click at [467, 183] on p "Which of the following are potential outcomes for you if you are not a skilled …" at bounding box center [510, 175] width 352 height 18
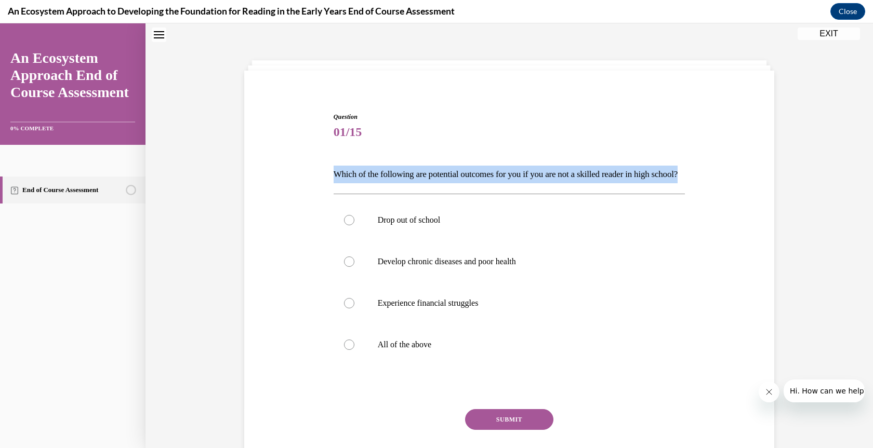
click at [360, 183] on p "Which of the following are potential outcomes for you if you are not a skilled …" at bounding box center [510, 175] width 352 height 18
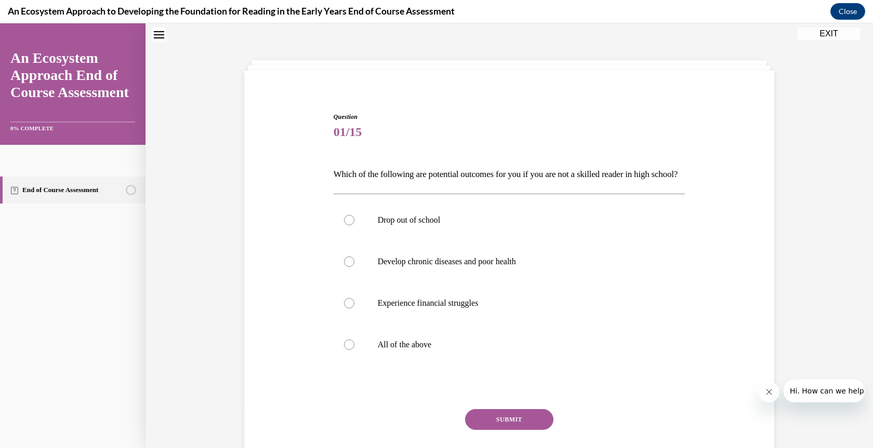
drag, startPoint x: 360, startPoint y: 191, endPoint x: 351, endPoint y: 201, distance: 13.6
click at [360, 183] on p "Which of the following are potential outcomes for you if you are not a skilled …" at bounding box center [510, 175] width 352 height 18
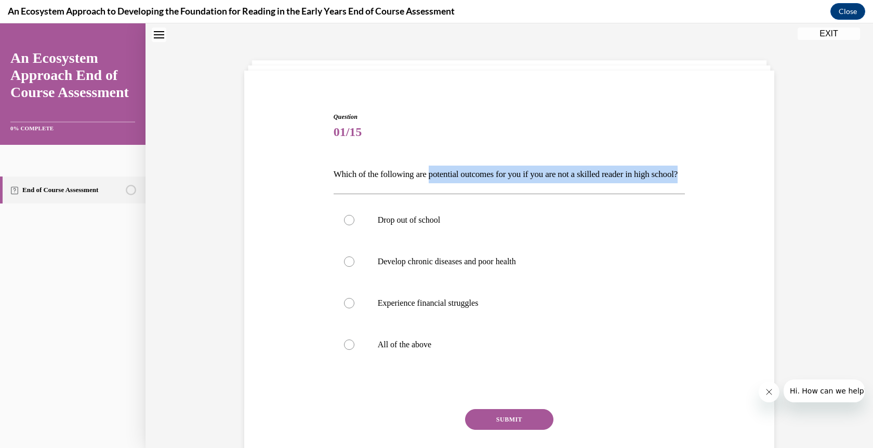
drag, startPoint x: 364, startPoint y: 191, endPoint x: 433, endPoint y: 177, distance: 70.5
click at [433, 177] on p "Which of the following are potential outcomes for you if you are not a skilled …" at bounding box center [510, 175] width 352 height 18
copy p "potential outcomes for you if you are not a skilled reader in high school?"
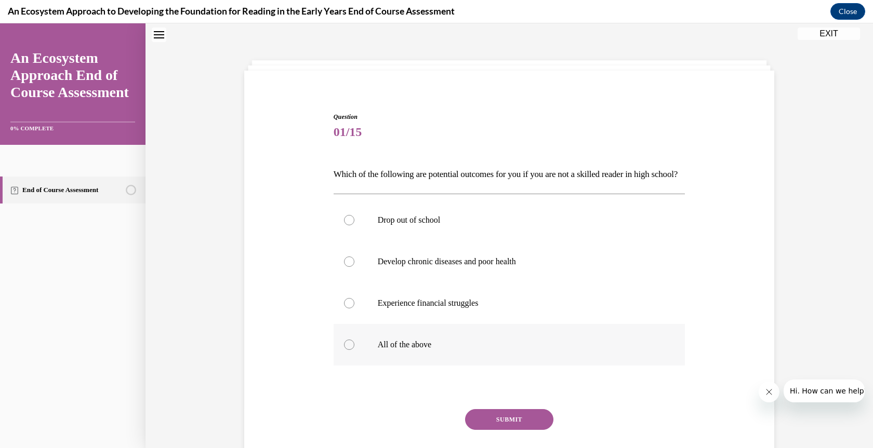
click at [349, 350] on div at bounding box center [349, 345] width 10 height 10
click at [349, 350] on input "All of the above" at bounding box center [349, 345] width 10 height 10
radio input "true"
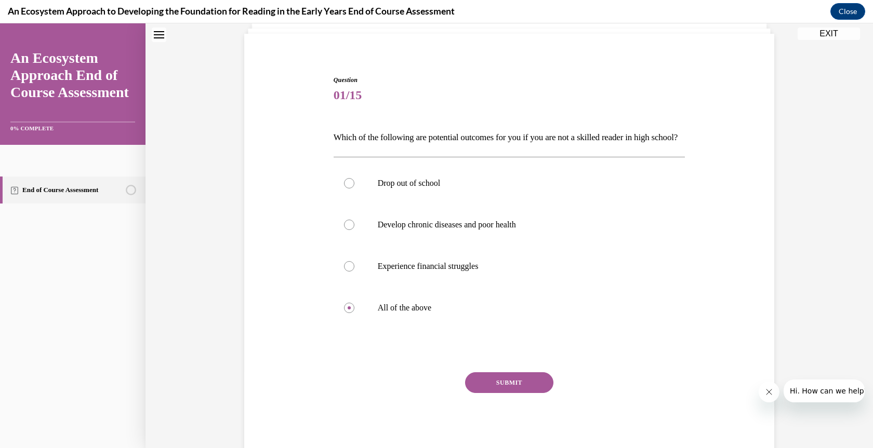
scroll to position [117, 0]
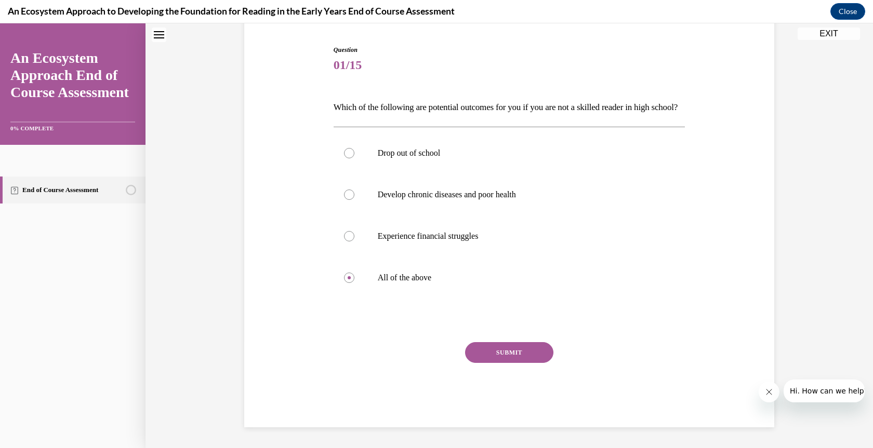
click at [505, 353] on button "SUBMIT" at bounding box center [509, 352] width 88 height 21
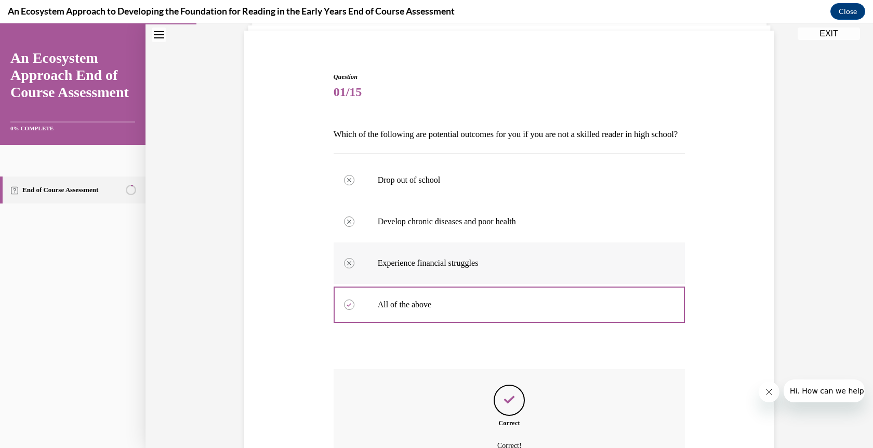
scroll to position [201, 0]
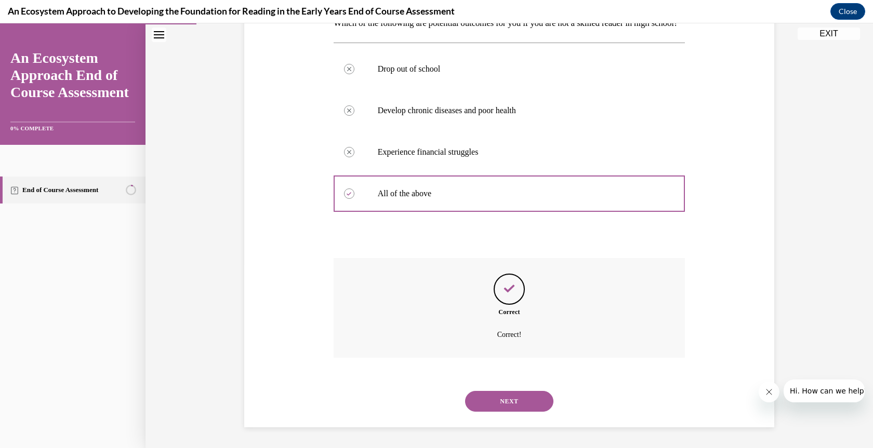
drag, startPoint x: 508, startPoint y: 401, endPoint x: 330, endPoint y: 297, distance: 206.6
click at [508, 398] on button "NEXT" at bounding box center [509, 401] width 88 height 21
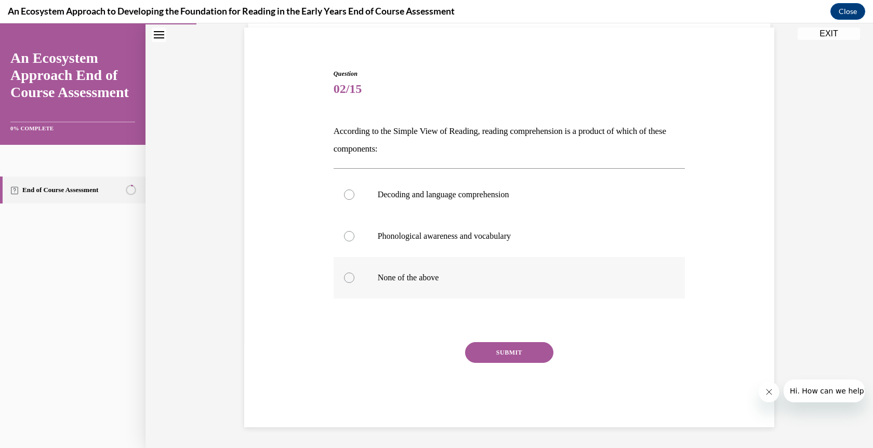
click at [344, 277] on div at bounding box center [349, 278] width 10 height 10
click at [344, 277] on input "None of the above" at bounding box center [349, 278] width 10 height 10
radio input "true"
click at [350, 198] on label "Decoding and language comprehension" at bounding box center [510, 195] width 352 height 42
click at [350, 198] on input "Decoding and language comprehension" at bounding box center [349, 195] width 10 height 10
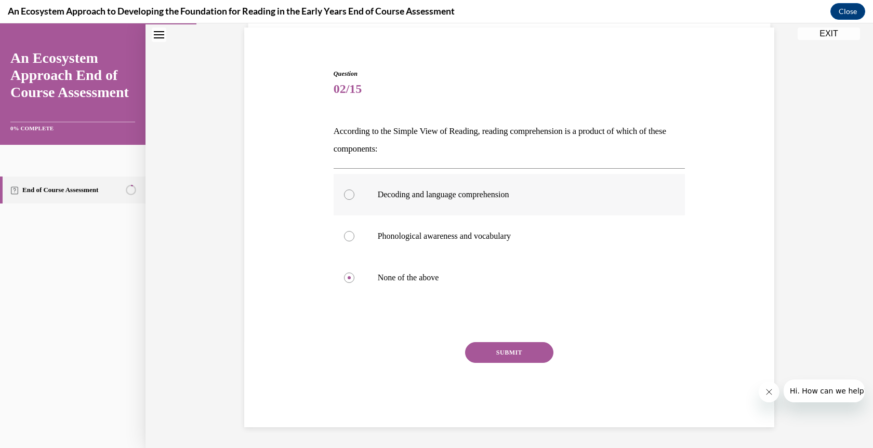
radio input "true"
click at [504, 351] on button "SUBMIT" at bounding box center [509, 352] width 88 height 21
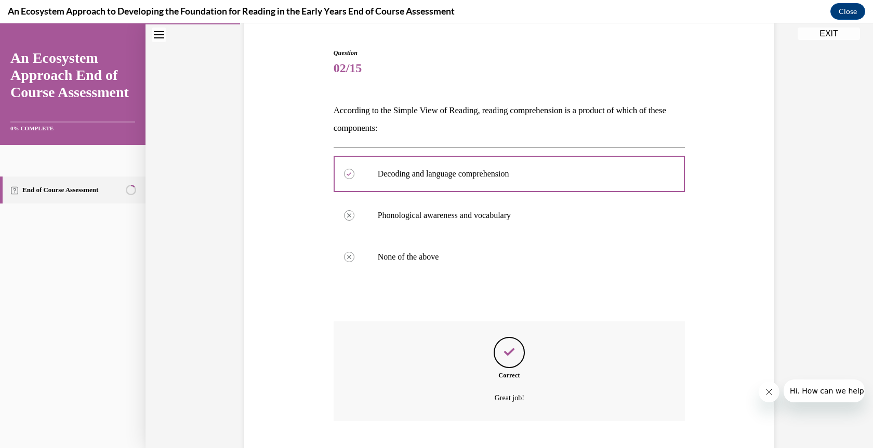
scroll to position [160, 0]
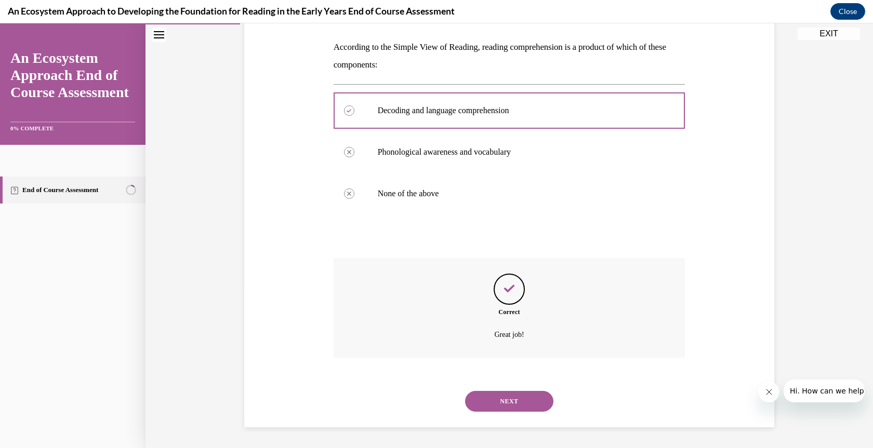
click at [502, 399] on button "NEXT" at bounding box center [509, 401] width 88 height 21
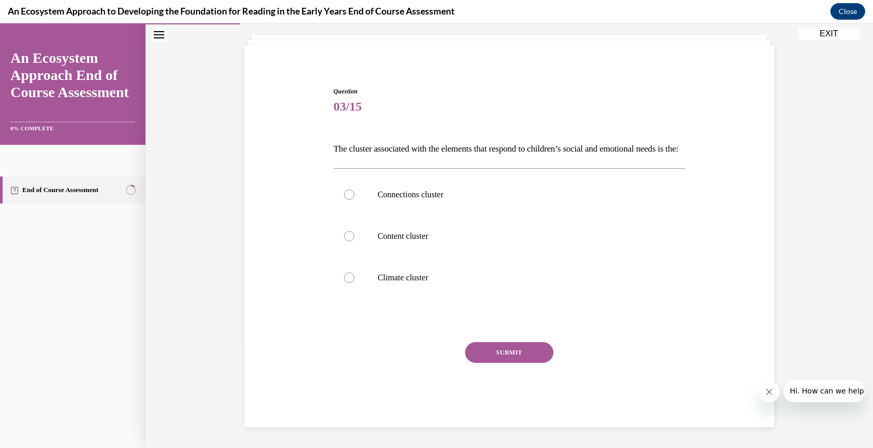
scroll to position [75, 0]
drag, startPoint x: 346, startPoint y: 280, endPoint x: 351, endPoint y: 280, distance: 5.2
click at [346, 280] on div at bounding box center [349, 278] width 10 height 10
click at [346, 280] on input "Climate cluster" at bounding box center [349, 278] width 10 height 10
radio input "true"
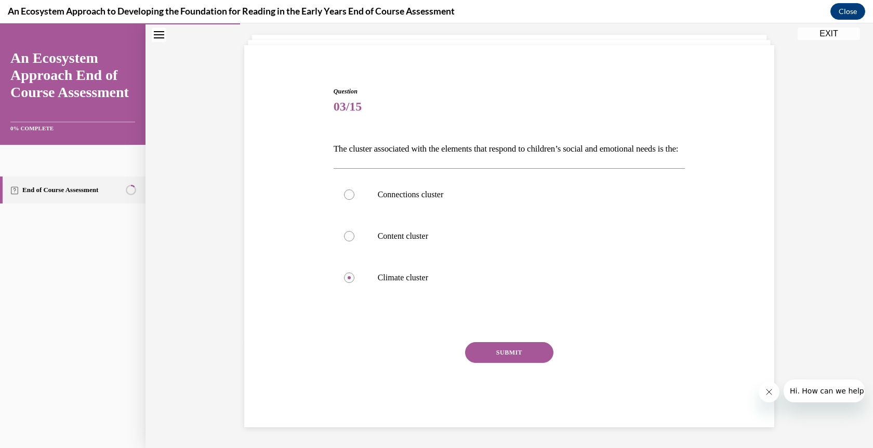
click at [513, 353] on button "SUBMIT" at bounding box center [509, 352] width 88 height 21
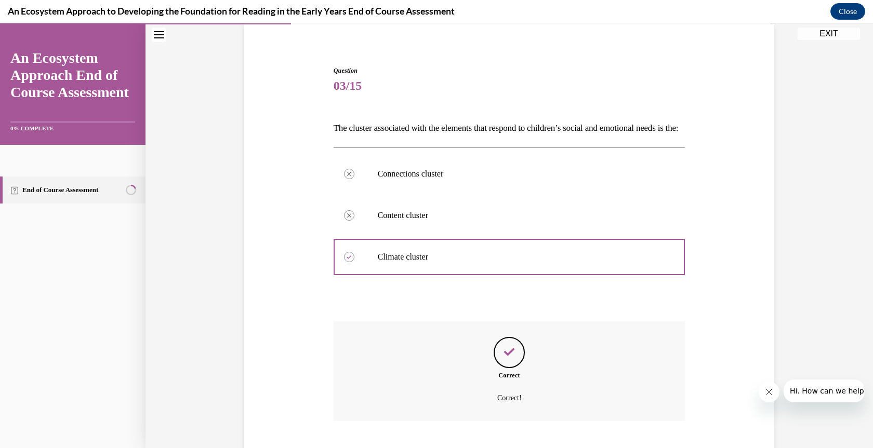
scroll to position [160, 0]
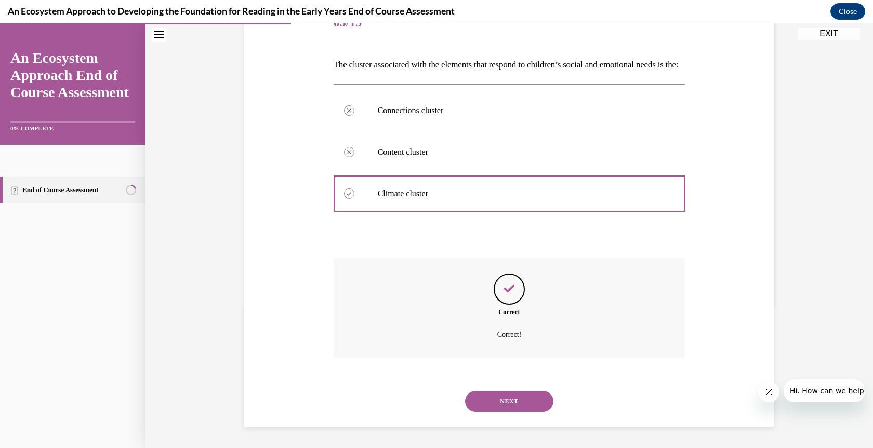
click at [508, 400] on button "NEXT" at bounding box center [509, 401] width 88 height 21
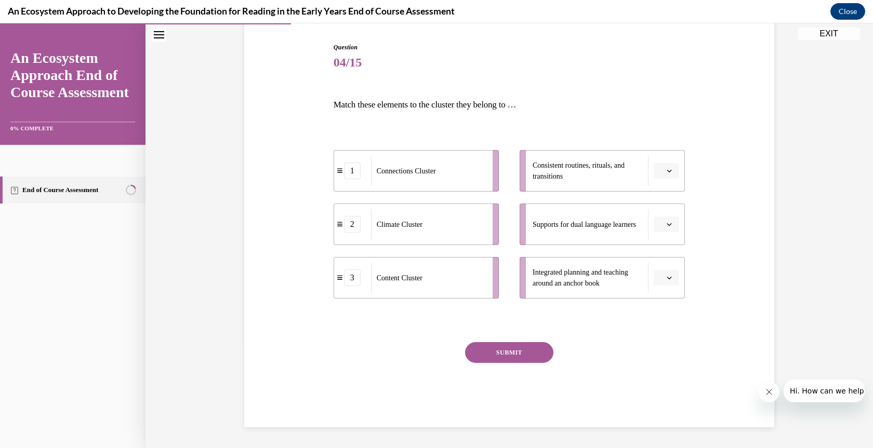
click at [417, 223] on span "Climate Cluster" at bounding box center [400, 225] width 46 height 8
click at [619, 168] on span "Consistent routines, rituals, and transitions" at bounding box center [579, 171] width 92 height 19
drag, startPoint x: 391, startPoint y: 226, endPoint x: 590, endPoint y: 168, distance: 207.8
click at [590, 168] on span "Climate Cluster" at bounding box center [599, 167] width 46 height 8
drag, startPoint x: 421, startPoint y: 225, endPoint x: 600, endPoint y: 223, distance: 178.7
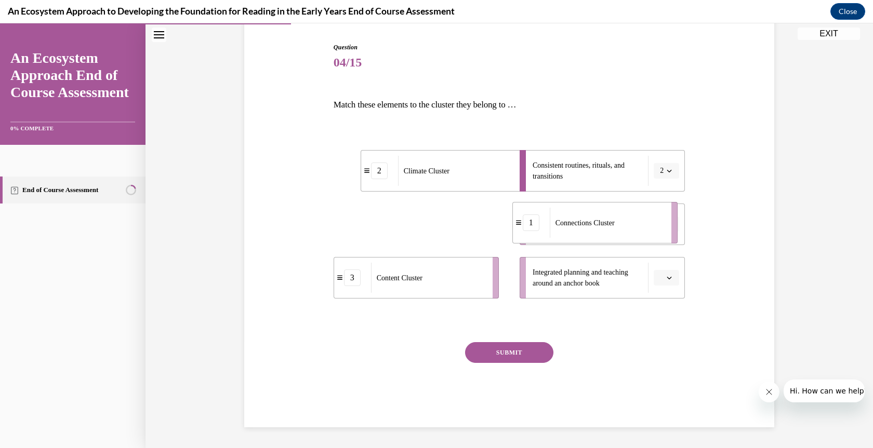
click at [600, 223] on span "Connections Cluster" at bounding box center [584, 223] width 59 height 8
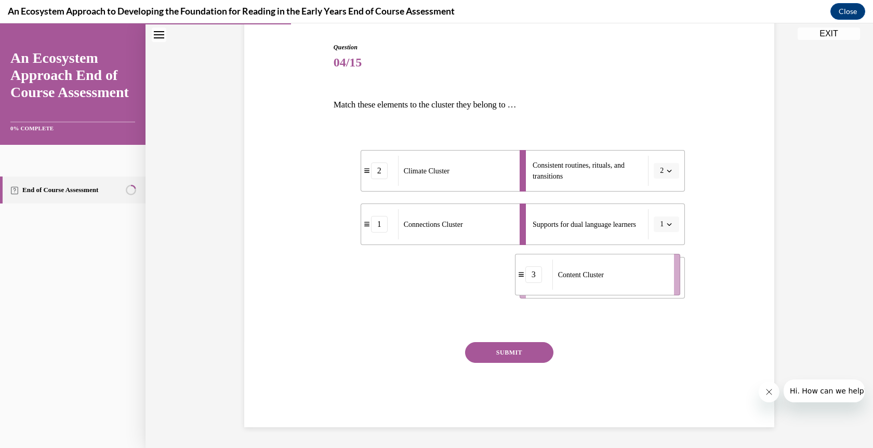
drag, startPoint x: 402, startPoint y: 286, endPoint x: 584, endPoint y: 282, distance: 181.9
click at [584, 282] on div "Content Cluster" at bounding box center [609, 275] width 115 height 30
click at [502, 349] on button "SUBMIT" at bounding box center [509, 352] width 88 height 21
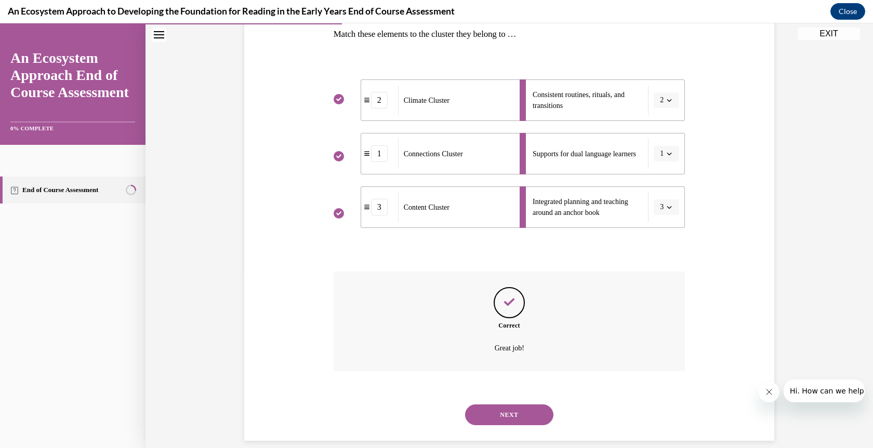
scroll to position [186, 0]
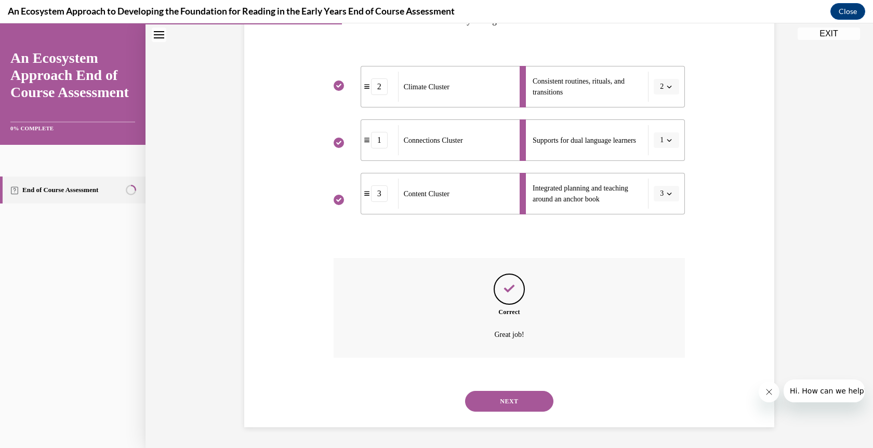
click at [500, 402] on button "NEXT" at bounding box center [509, 401] width 88 height 21
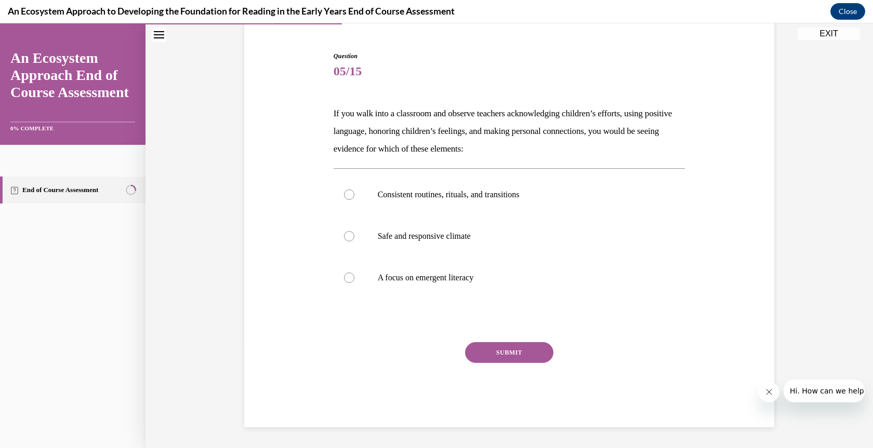
scroll to position [93, 0]
click at [347, 236] on div at bounding box center [349, 236] width 10 height 10
click at [347, 236] on input "Safe and responsive climate" at bounding box center [349, 236] width 10 height 10
radio input "true"
click at [504, 353] on button "SUBMIT" at bounding box center [509, 352] width 88 height 21
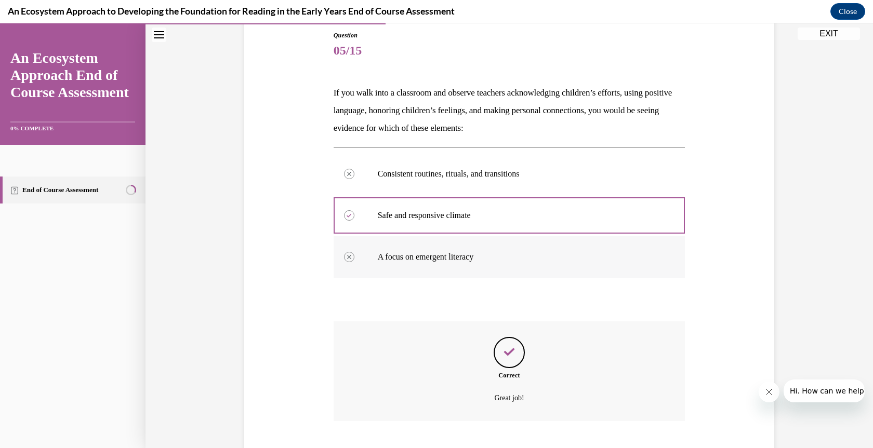
scroll to position [177, 0]
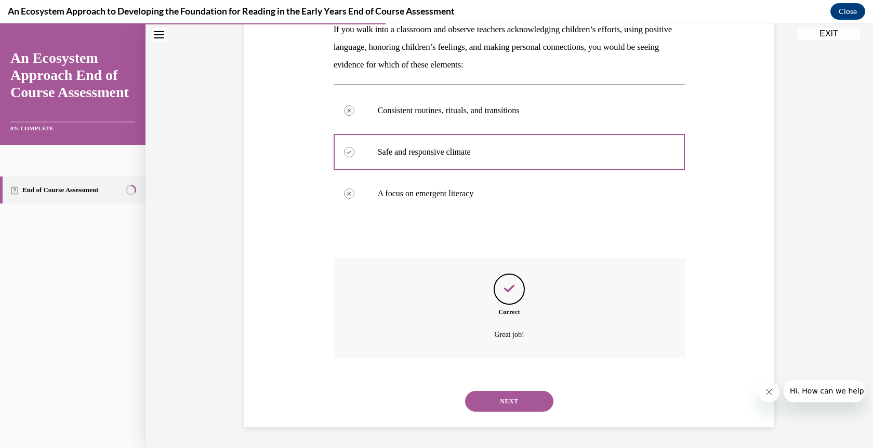
click at [500, 398] on button "NEXT" at bounding box center [509, 401] width 88 height 21
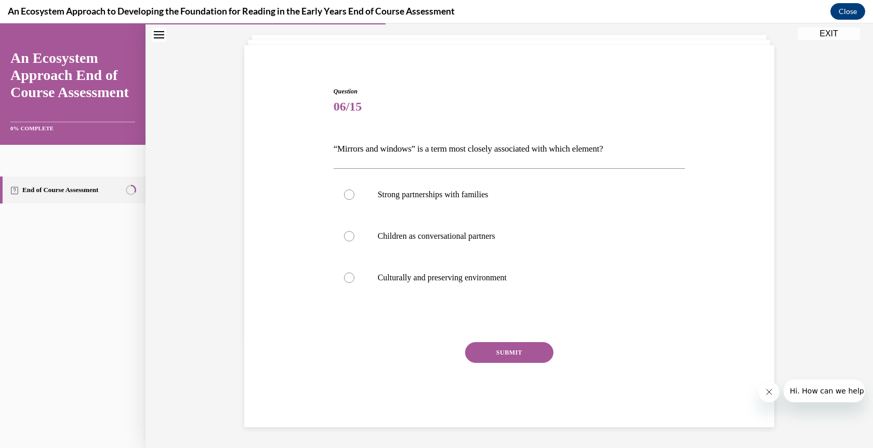
scroll to position [58, 0]
click at [340, 281] on label "Culturally and preserving environment" at bounding box center [510, 278] width 352 height 42
click at [344, 281] on input "Culturally and preserving environment" at bounding box center [349, 278] width 10 height 10
radio input "true"
click at [508, 350] on button "SUBMIT" at bounding box center [509, 352] width 88 height 21
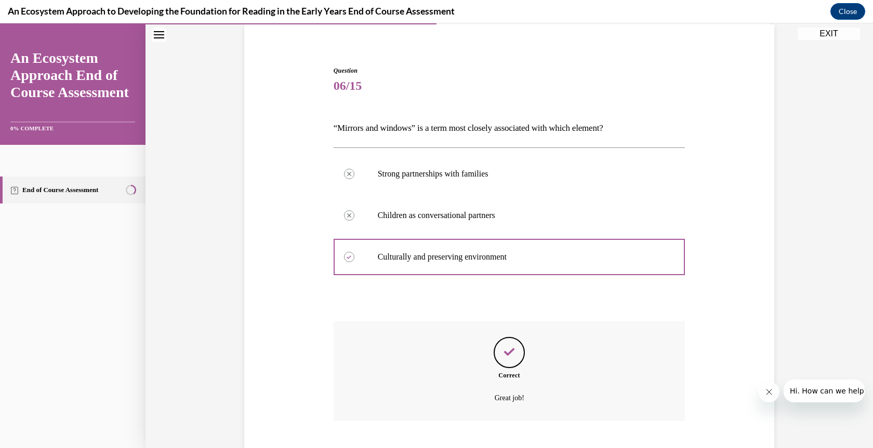
scroll to position [142, 0]
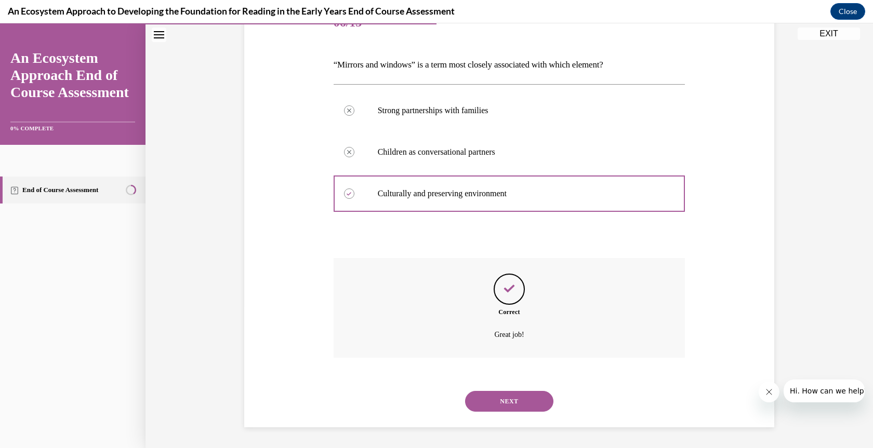
click at [514, 402] on button "NEXT" at bounding box center [509, 401] width 88 height 21
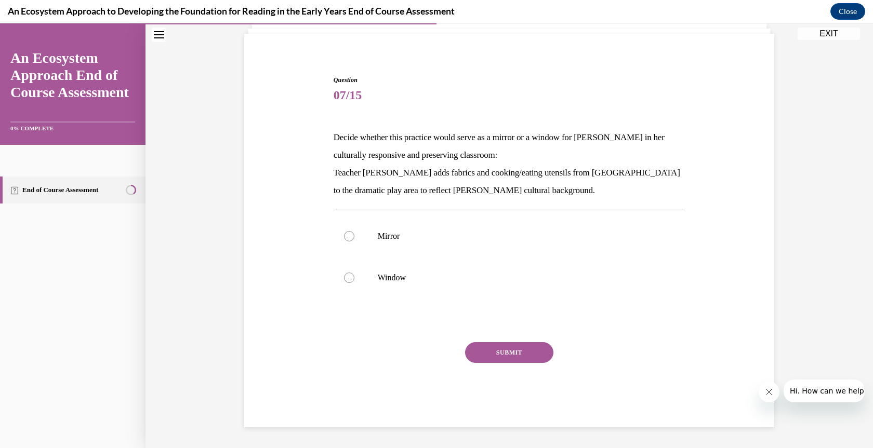
scroll to position [69, 0]
drag, startPoint x: 341, startPoint y: 234, endPoint x: 428, endPoint y: 293, distance: 104.8
click at [344, 235] on div at bounding box center [349, 236] width 10 height 10
click at [344, 235] on input "Mirror" at bounding box center [349, 236] width 10 height 10
radio input "true"
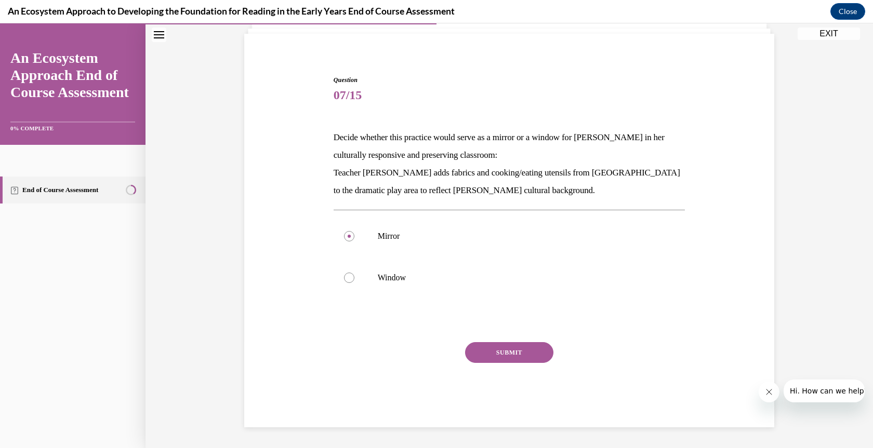
click at [496, 354] on button "SUBMIT" at bounding box center [509, 352] width 88 height 21
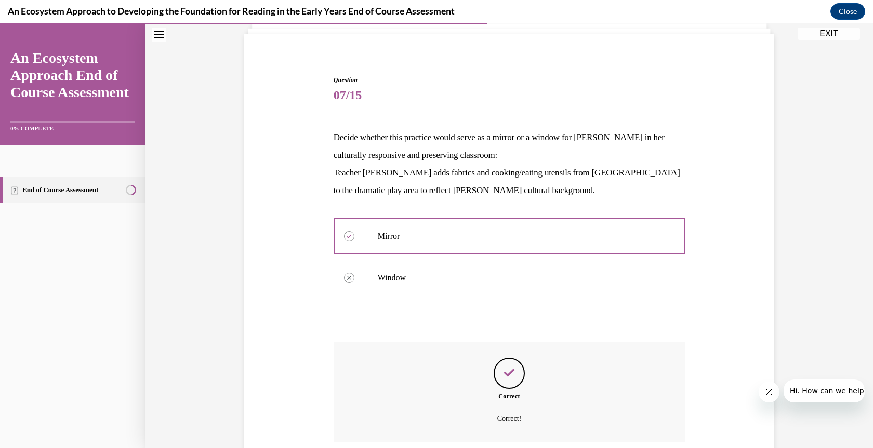
scroll to position [153, 0]
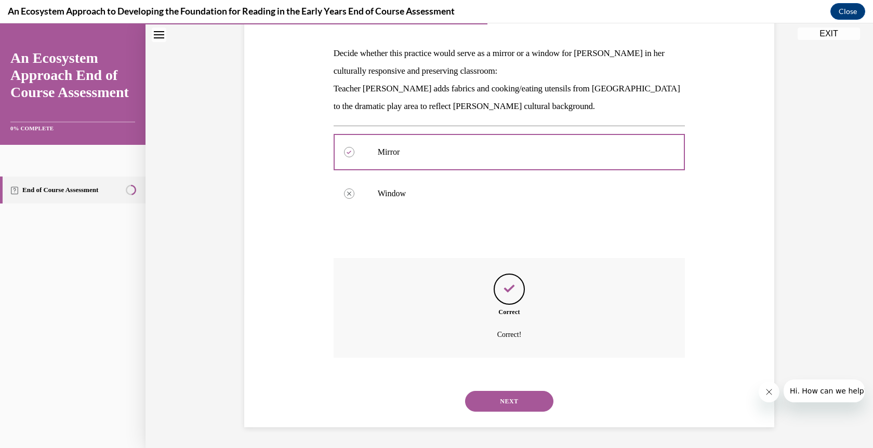
click at [512, 394] on button "NEXT" at bounding box center [509, 401] width 88 height 21
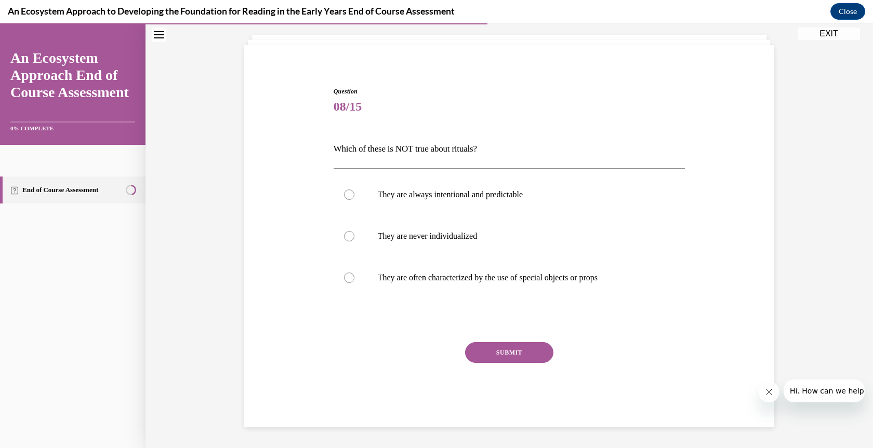
scroll to position [58, 0]
drag, startPoint x: 340, startPoint y: 237, endPoint x: 433, endPoint y: 301, distance: 113.1
click at [344, 237] on div at bounding box center [349, 236] width 10 height 10
click at [344, 237] on input "They are never individualized" at bounding box center [349, 236] width 10 height 10
radio input "true"
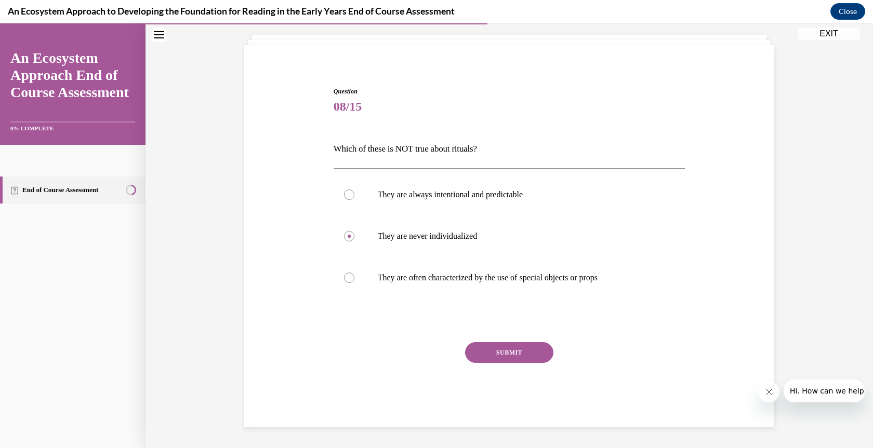
drag, startPoint x: 507, startPoint y: 349, endPoint x: 526, endPoint y: 350, distance: 19.3
click at [508, 349] on button "SUBMIT" at bounding box center [509, 352] width 88 height 21
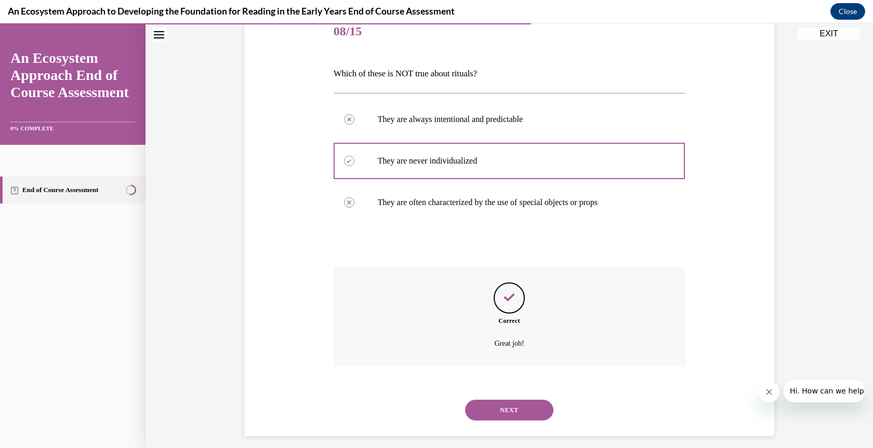
scroll to position [142, 0]
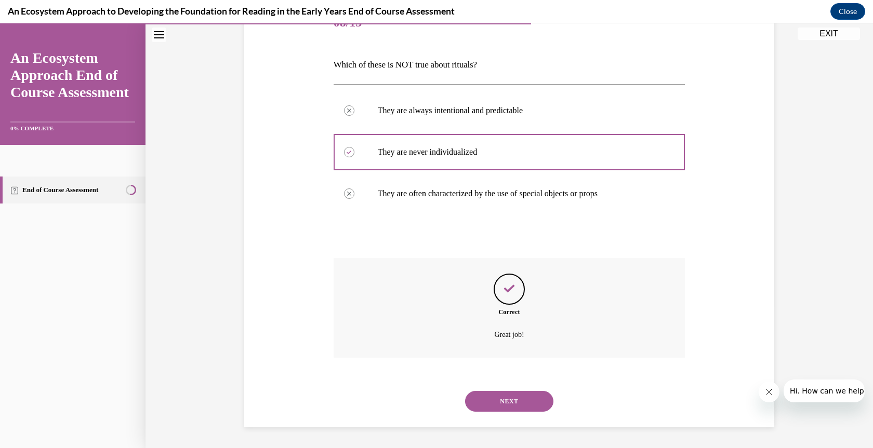
click at [513, 403] on button "NEXT" at bounding box center [509, 401] width 88 height 21
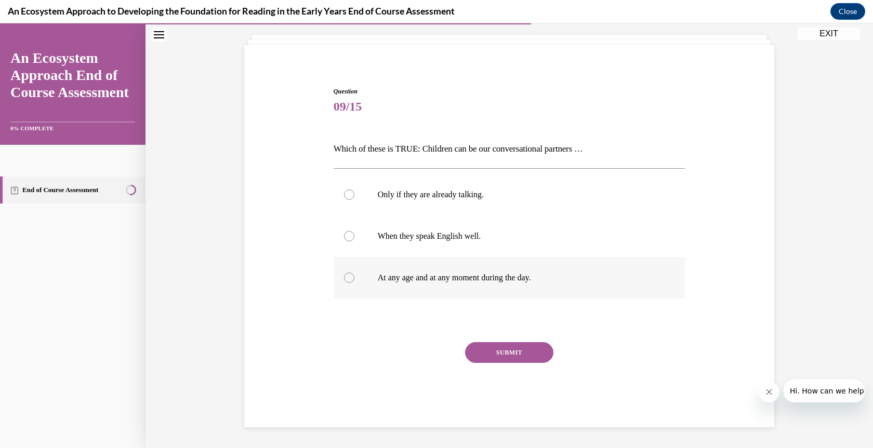
click at [344, 277] on div at bounding box center [349, 278] width 10 height 10
click at [344, 277] on input "At any age and at any moment during the day." at bounding box center [349, 278] width 10 height 10
radio input "true"
click at [510, 348] on button "SUBMIT" at bounding box center [509, 352] width 88 height 21
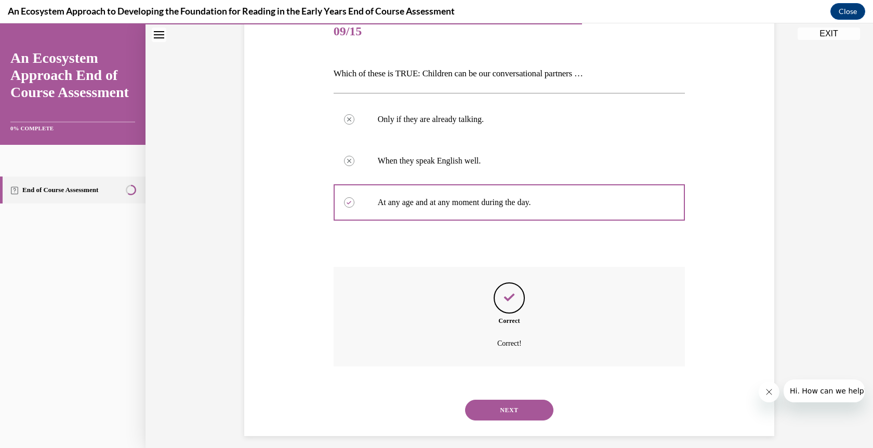
scroll to position [142, 0]
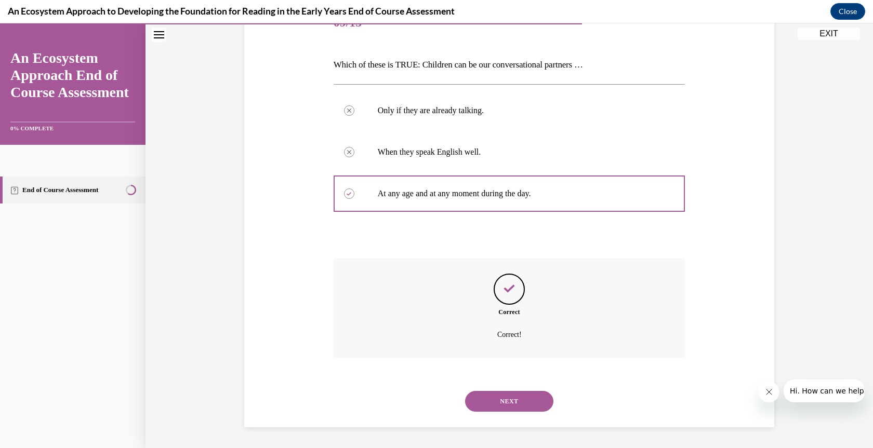
click at [506, 399] on button "NEXT" at bounding box center [509, 401] width 88 height 21
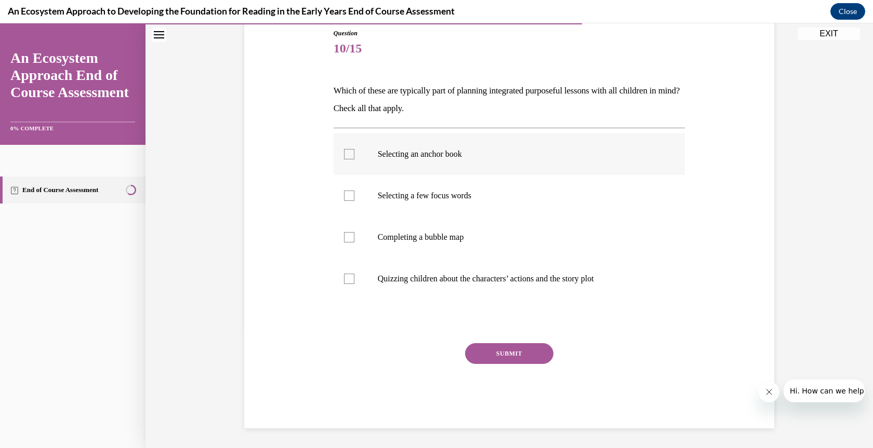
click at [344, 154] on div at bounding box center [349, 154] width 10 height 10
click at [344, 154] on input "Selecting an anchor book" at bounding box center [349, 154] width 10 height 10
checkbox input "true"
click at [347, 196] on div at bounding box center [349, 196] width 10 height 10
click at [347, 196] on input "Selecting a few focus words" at bounding box center [349, 196] width 10 height 10
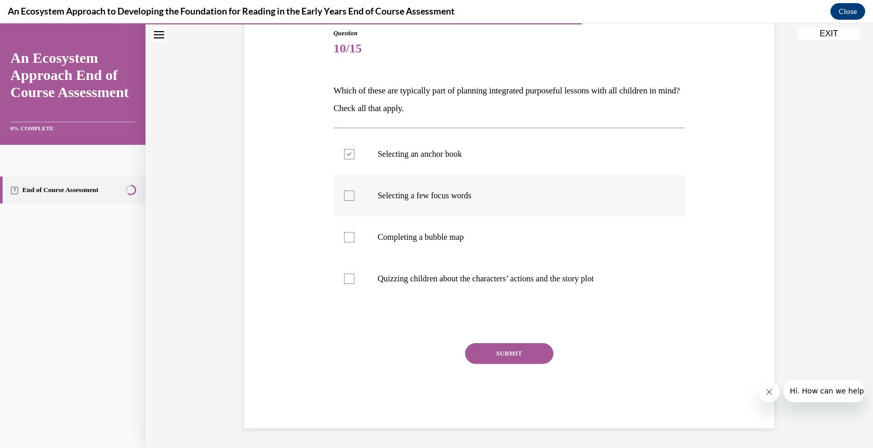
checkbox input "true"
click at [344, 235] on div at bounding box center [349, 237] width 10 height 10
click at [344, 235] on input "Completing a bubble map" at bounding box center [349, 237] width 10 height 10
checkbox input "true"
click at [506, 354] on button "SUBMIT" at bounding box center [509, 353] width 88 height 21
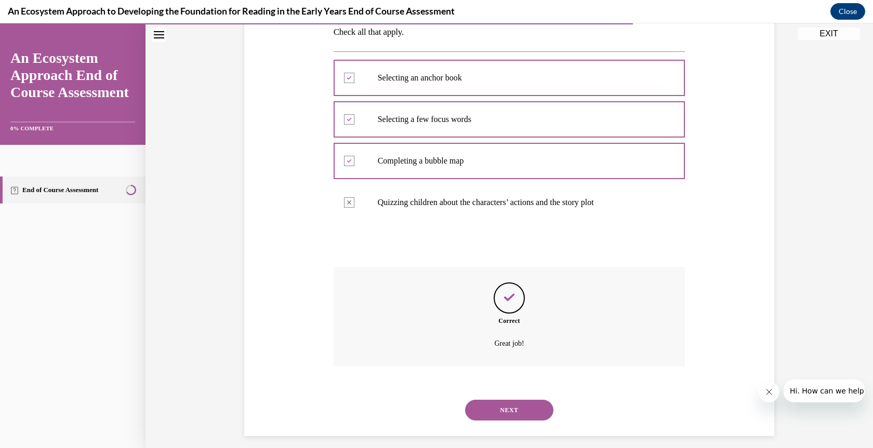
scroll to position [201, 0]
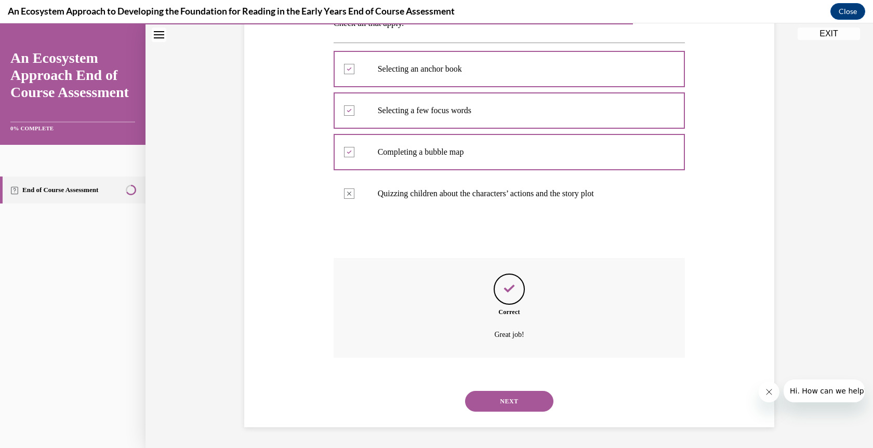
click at [509, 401] on button "NEXT" at bounding box center [509, 401] width 88 height 21
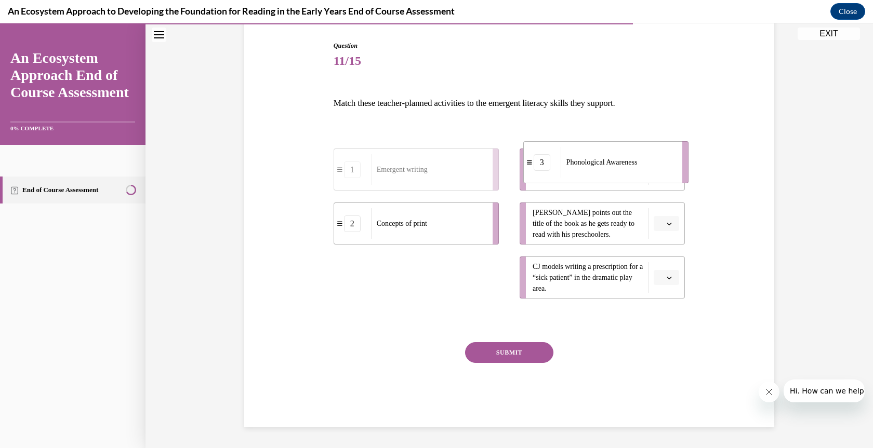
drag, startPoint x: 399, startPoint y: 284, endPoint x: 586, endPoint y: 168, distance: 219.9
click at [586, 168] on div "Phonological Awareness" at bounding box center [618, 162] width 115 height 31
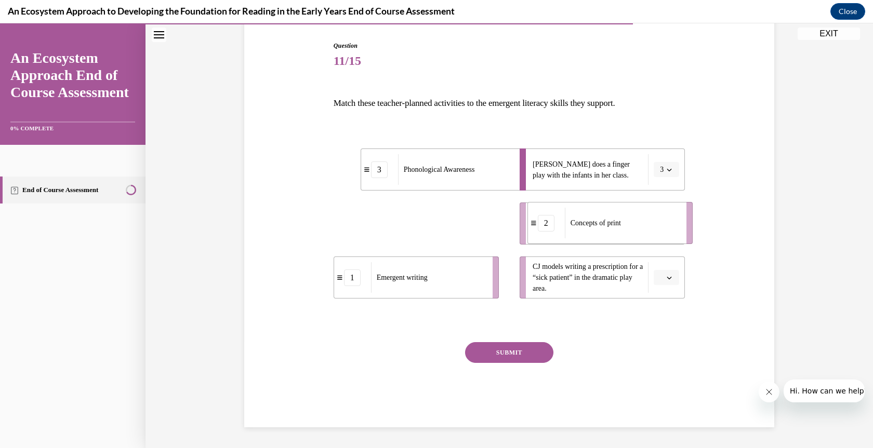
drag, startPoint x: 413, startPoint y: 236, endPoint x: 605, endPoint y: 235, distance: 192.8
click at [605, 235] on div "Concepts of print" at bounding box center [622, 223] width 115 height 31
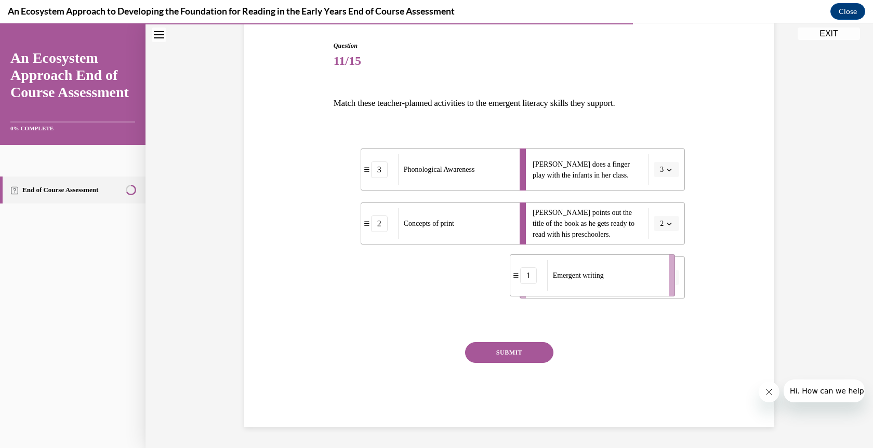
drag, startPoint x: 394, startPoint y: 281, endPoint x: 570, endPoint y: 279, distance: 176.2
click at [570, 279] on span "Emergent writing" at bounding box center [578, 275] width 51 height 11
click at [500, 350] on button "SUBMIT" at bounding box center [509, 352] width 88 height 21
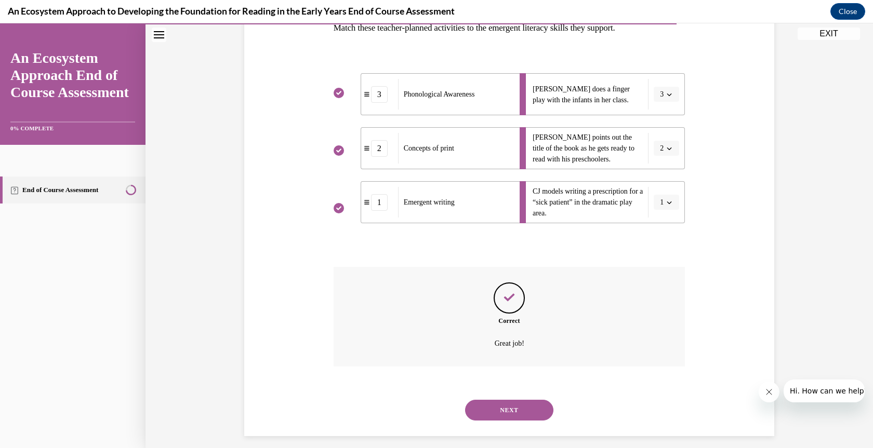
scroll to position [188, 0]
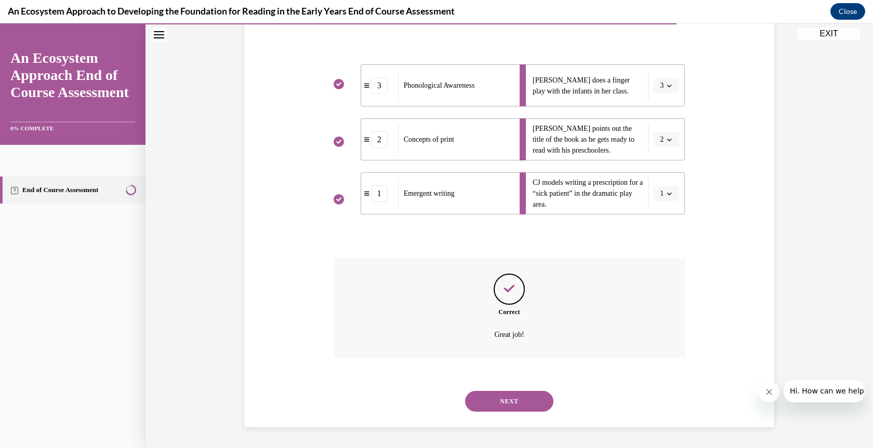
click at [501, 399] on button "NEXT" at bounding box center [509, 401] width 88 height 21
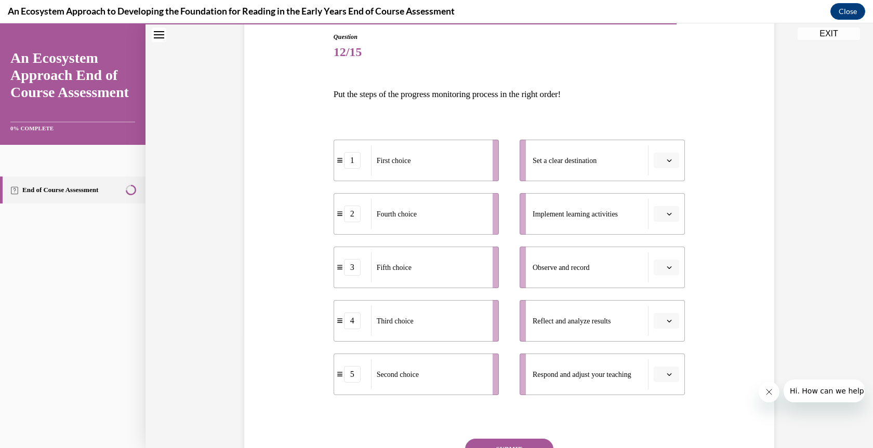
scroll to position [113, 0]
drag, startPoint x: 395, startPoint y: 165, endPoint x: 581, endPoint y: 163, distance: 185.5
click at [581, 163] on span "First choice" at bounding box center [583, 159] width 34 height 11
drag, startPoint x: 412, startPoint y: 214, endPoint x: 592, endPoint y: 214, distance: 180.8
click at [592, 214] on span "Fourth choice" at bounding box center [578, 214] width 40 height 8
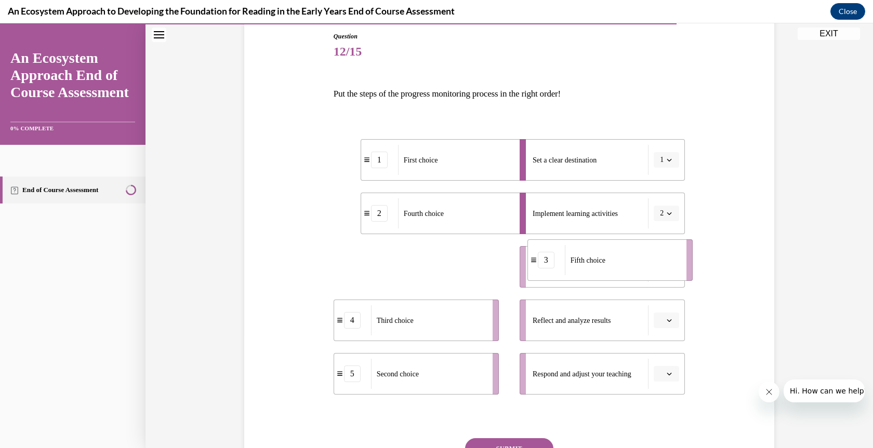
drag, startPoint x: 393, startPoint y: 280, endPoint x: 587, endPoint y: 273, distance: 193.9
click at [587, 273] on div "Fifth choice" at bounding box center [622, 260] width 115 height 30
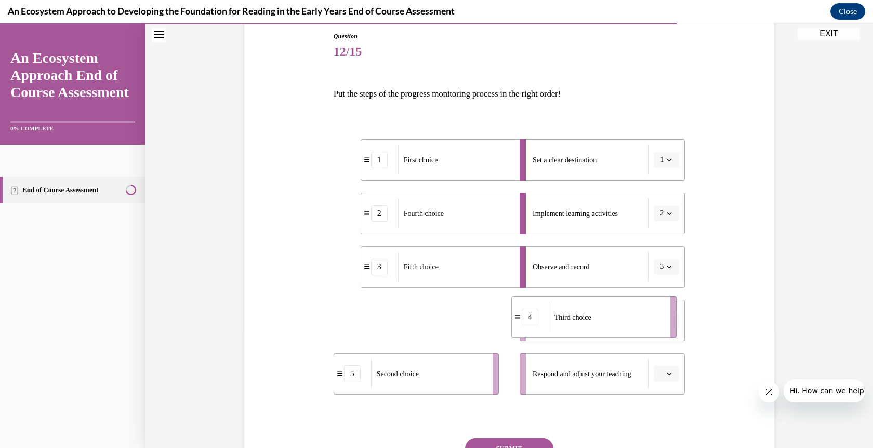
drag, startPoint x: 417, startPoint y: 316, endPoint x: 601, endPoint y: 312, distance: 184.5
click at [601, 312] on div "Third choice" at bounding box center [606, 317] width 115 height 30
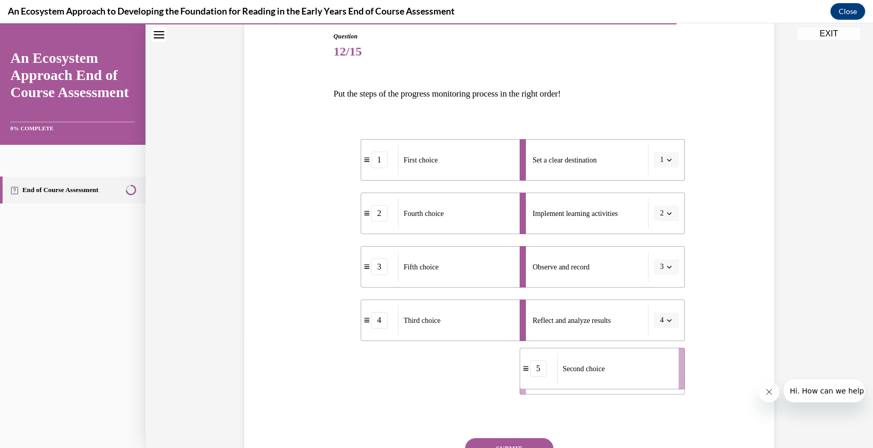
drag, startPoint x: 413, startPoint y: 378, endPoint x: 600, endPoint y: 373, distance: 187.6
click at [600, 373] on span "Second choice" at bounding box center [584, 369] width 42 height 11
click at [505, 440] on button "SUBMIT" at bounding box center [509, 449] width 88 height 21
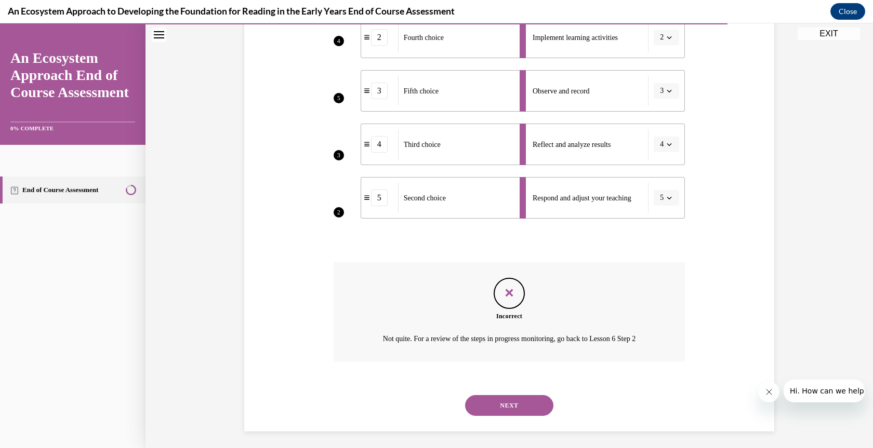
scroll to position [293, 0]
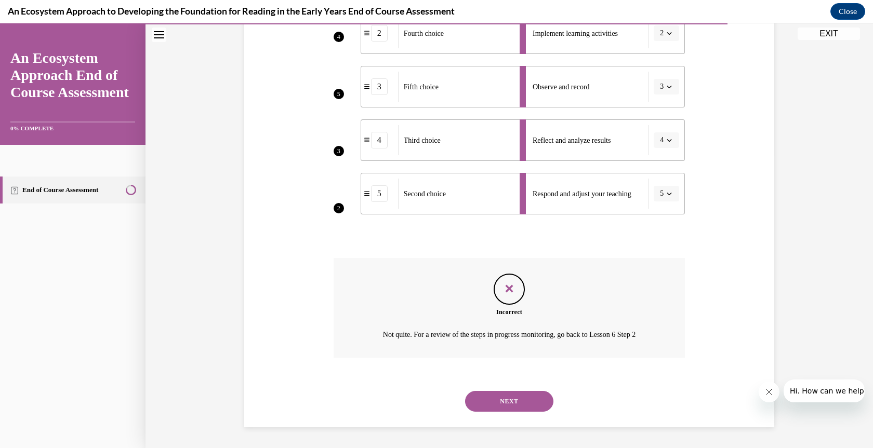
click at [513, 405] on button "NEXT" at bounding box center [509, 401] width 88 height 21
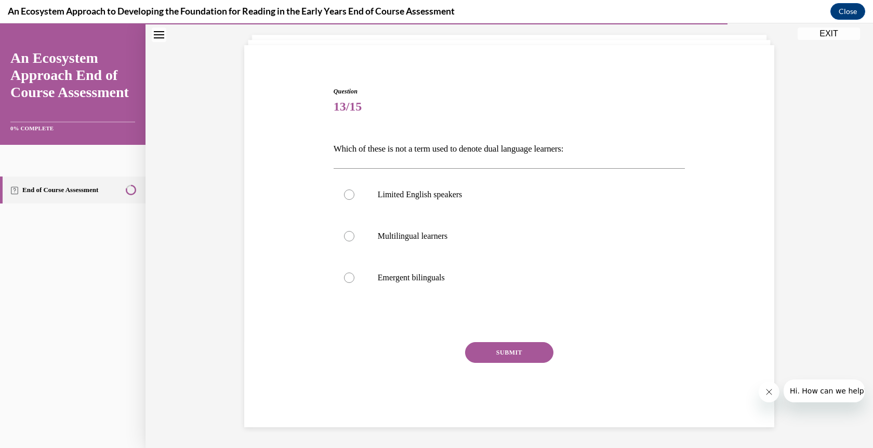
scroll to position [58, 0]
click at [344, 193] on div at bounding box center [349, 195] width 10 height 10
click at [344, 193] on input "Limited English speakers" at bounding box center [349, 195] width 10 height 10
radio input "true"
click at [502, 355] on button "SUBMIT" at bounding box center [509, 352] width 88 height 21
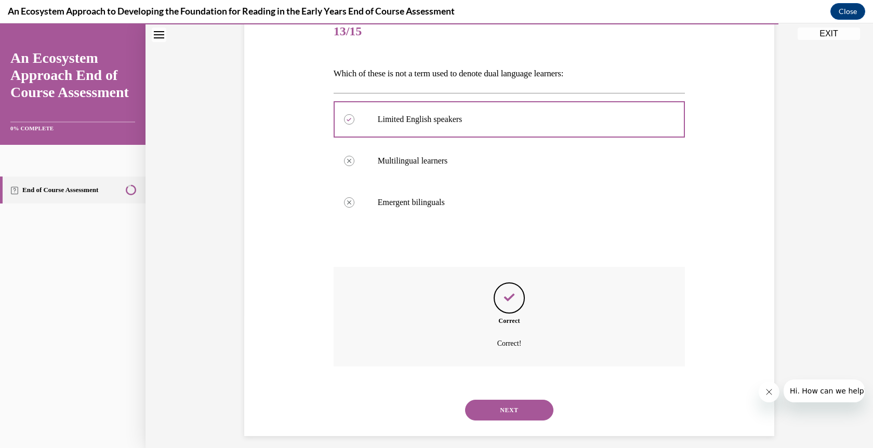
scroll to position [142, 0]
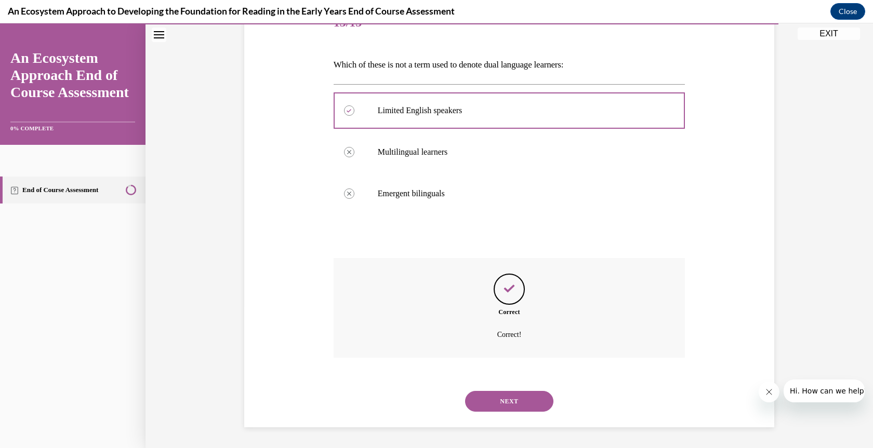
click at [509, 402] on button "NEXT" at bounding box center [509, 401] width 88 height 21
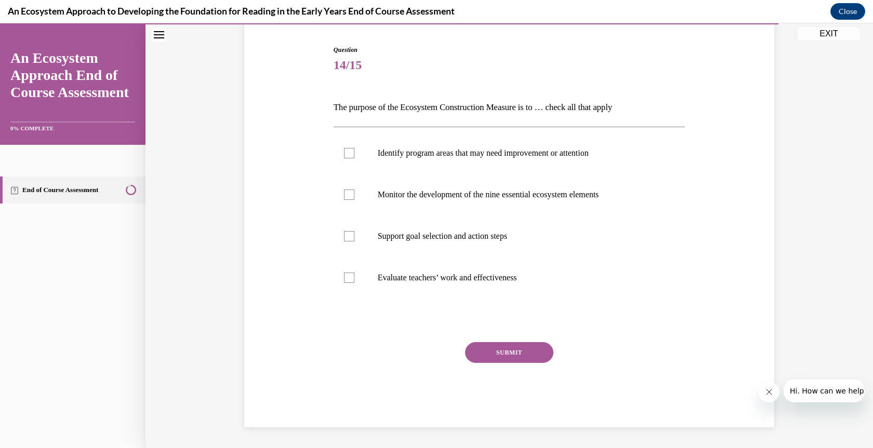
scroll to position [99, 0]
drag, startPoint x: 344, startPoint y: 146, endPoint x: 348, endPoint y: 180, distance: 34.0
click at [345, 150] on label "Identify program areas that may need improvement or attention" at bounding box center [510, 153] width 352 height 42
click at [345, 150] on input "Identify program areas that may need improvement or attention" at bounding box center [349, 153] width 10 height 10
checkbox input "true"
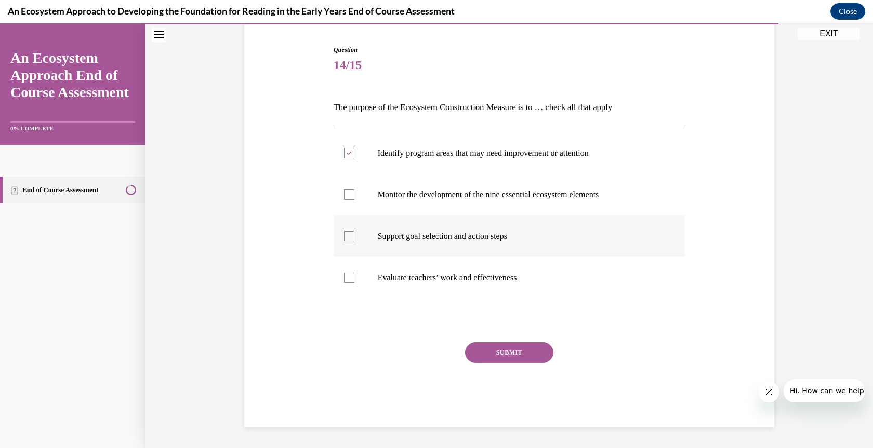
drag, startPoint x: 343, startPoint y: 194, endPoint x: 341, endPoint y: 231, distance: 36.4
click at [344, 198] on div at bounding box center [349, 195] width 10 height 10
click at [344, 198] on input "Monitor the development of the nine essential ecosystem elements" at bounding box center [349, 195] width 10 height 10
checkbox input "true"
click at [344, 236] on div at bounding box center [349, 236] width 10 height 10
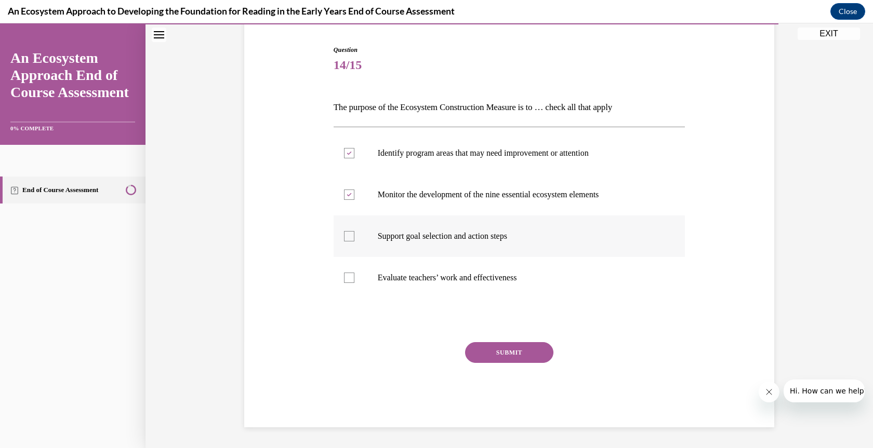
click at [344, 236] on input "Support goal selection and action steps" at bounding box center [349, 236] width 10 height 10
checkbox input "true"
click at [518, 350] on button "SUBMIT" at bounding box center [509, 352] width 88 height 21
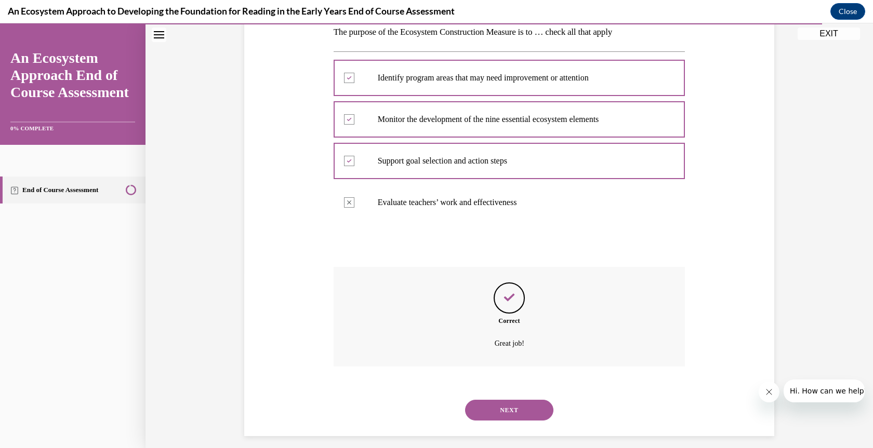
scroll to position [183, 0]
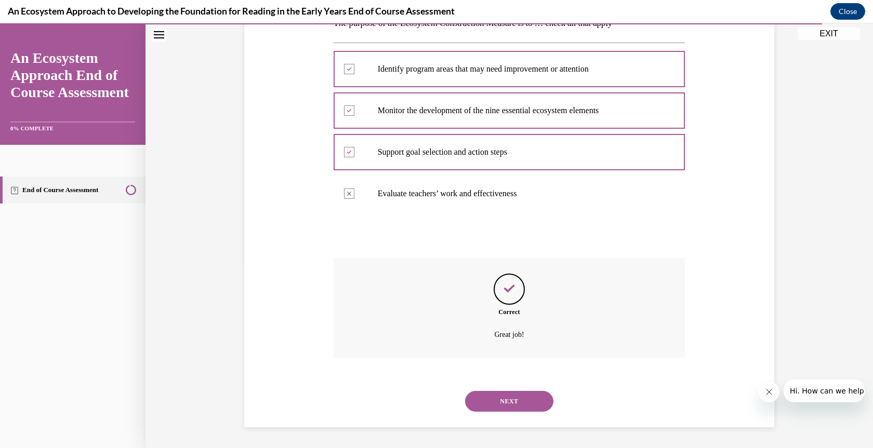
click at [510, 400] on button "NEXT" at bounding box center [509, 401] width 88 height 21
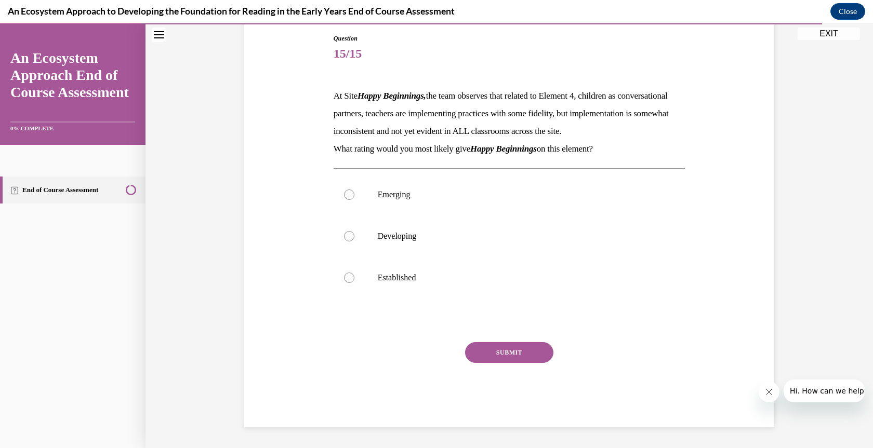
scroll to position [116, 0]
click at [349, 242] on div at bounding box center [349, 236] width 10 height 10
click at [349, 242] on input "Developing" at bounding box center [349, 236] width 10 height 10
radio input "true"
click at [502, 362] on button "SUBMIT" at bounding box center [509, 352] width 88 height 21
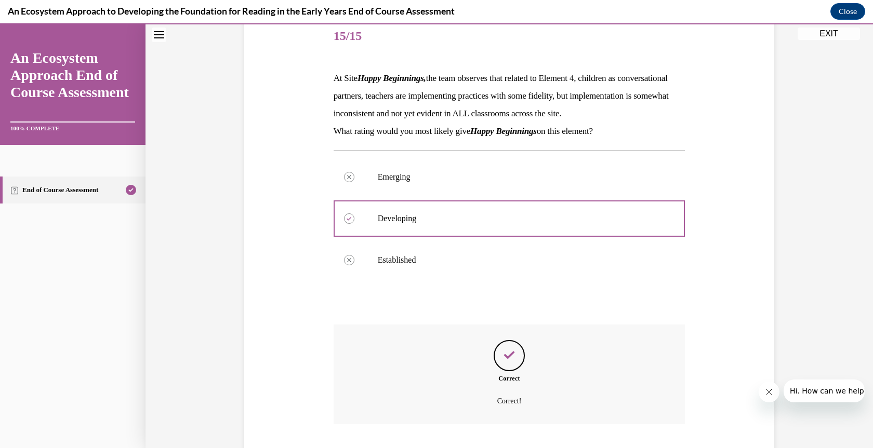
scroll to position [213, 0]
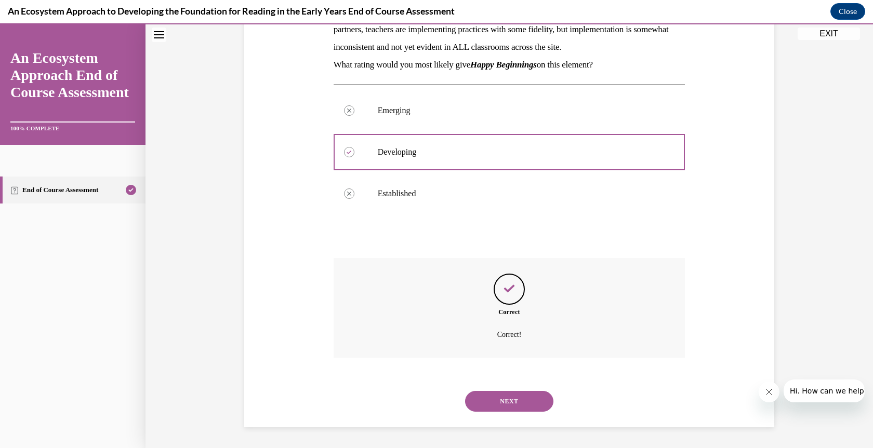
click at [524, 396] on button "NEXT" at bounding box center [509, 401] width 88 height 21
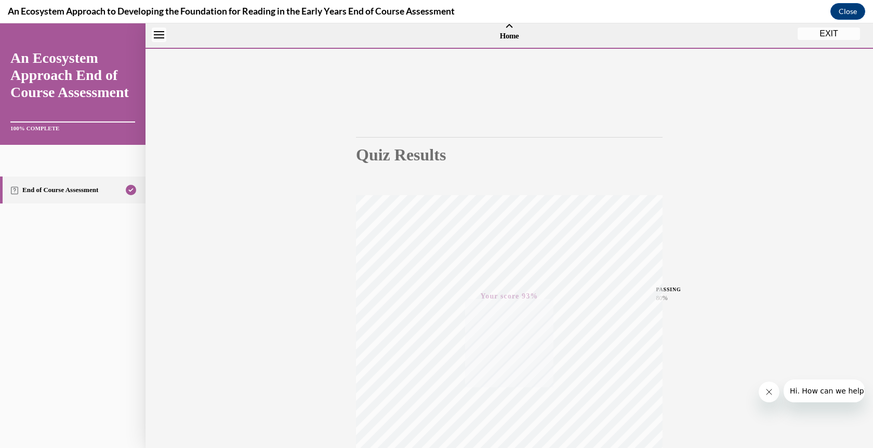
scroll to position [0, 0]
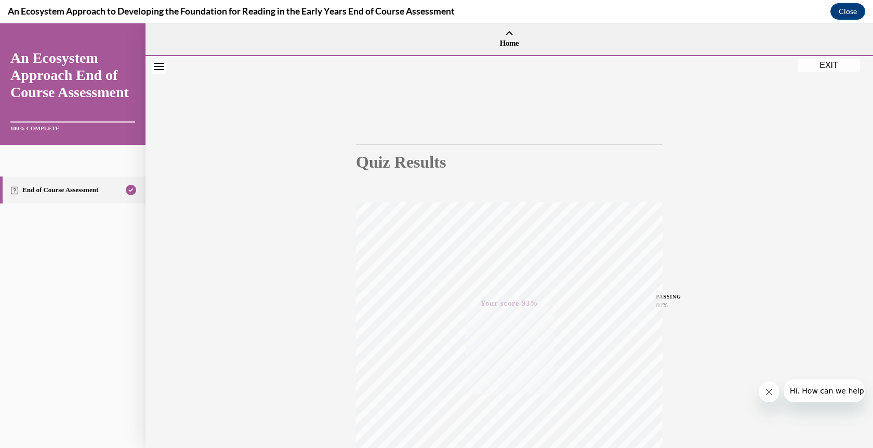
click at [827, 62] on button "EXIT" at bounding box center [829, 65] width 62 height 12
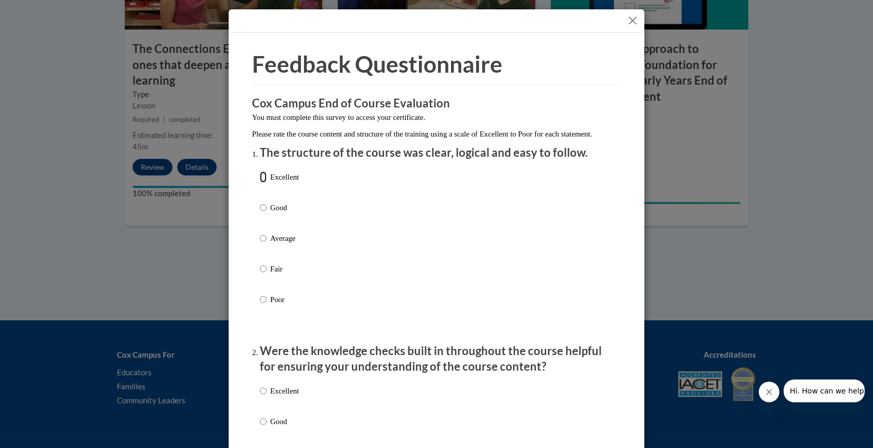
drag, startPoint x: 259, startPoint y: 189, endPoint x: 249, endPoint y: 413, distance: 224.2
click at [260, 194] on label "Excellent" at bounding box center [279, 185] width 39 height 28
click at [260, 183] on input "Excellent" at bounding box center [263, 176] width 7 height 11
radio input "true"
click at [260, 397] on input "Excellent" at bounding box center [263, 391] width 7 height 11
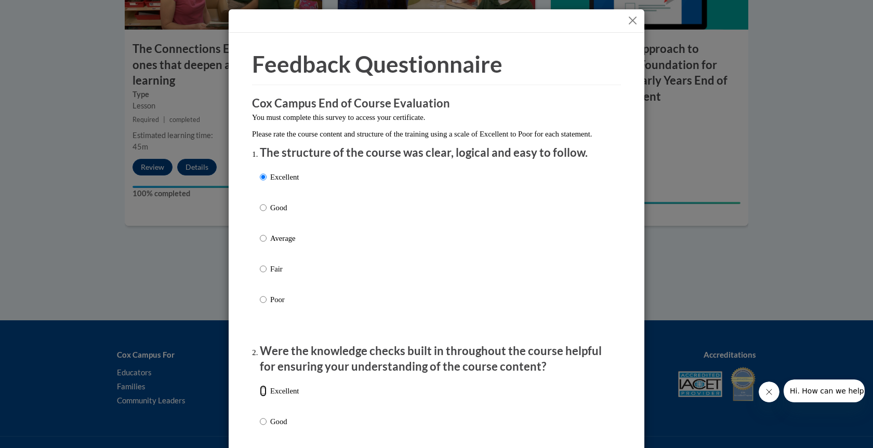
radio input "true"
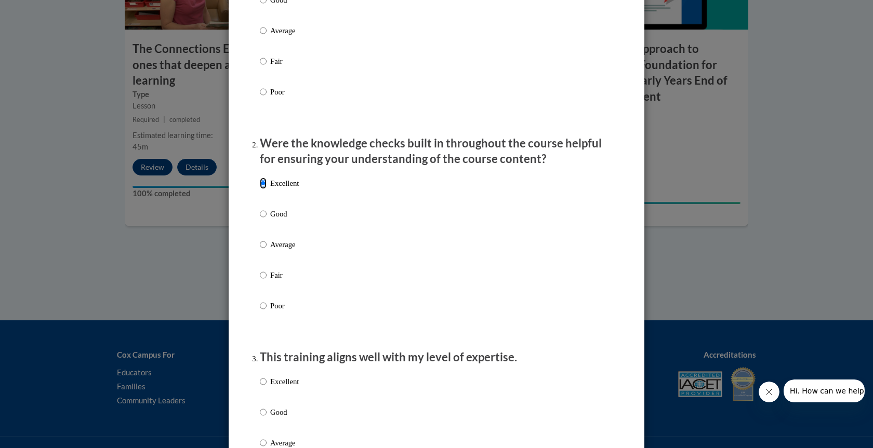
scroll to position [364, 0]
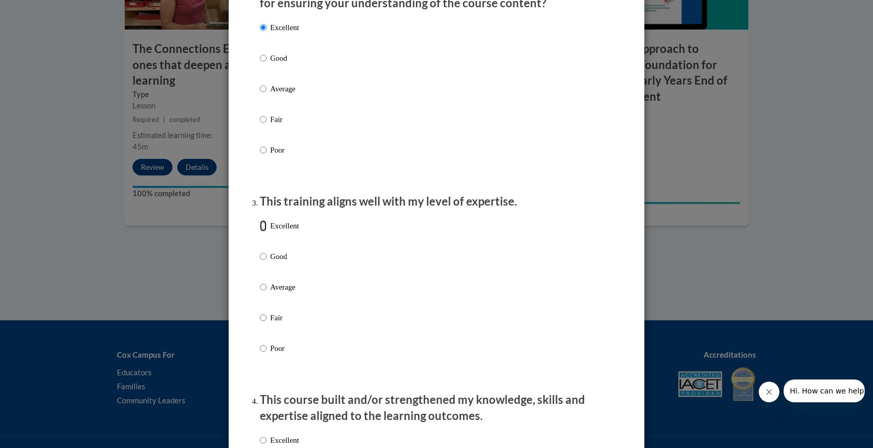
click at [260, 232] on input "Excellent" at bounding box center [263, 225] width 7 height 11
radio input "true"
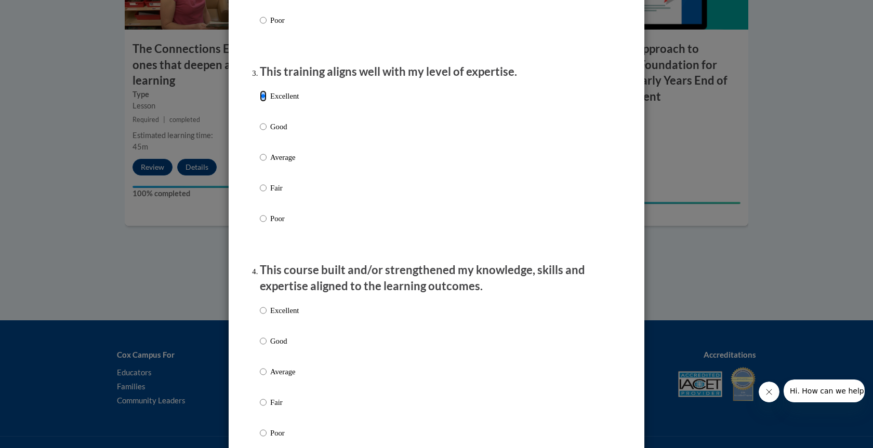
scroll to position [572, 0]
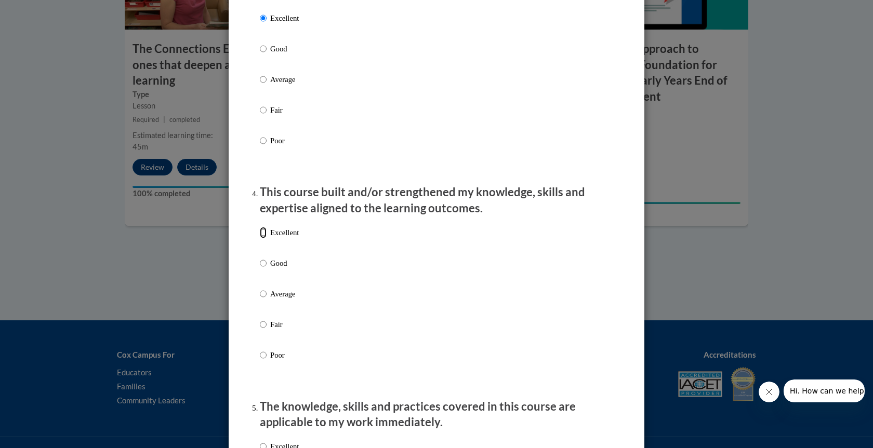
click at [261, 238] on input "Excellent" at bounding box center [263, 232] width 7 height 11
radio input "true"
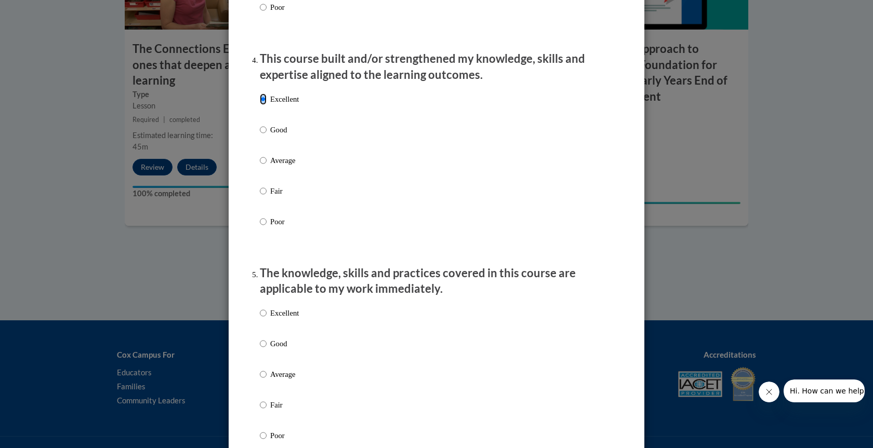
scroll to position [779, 0]
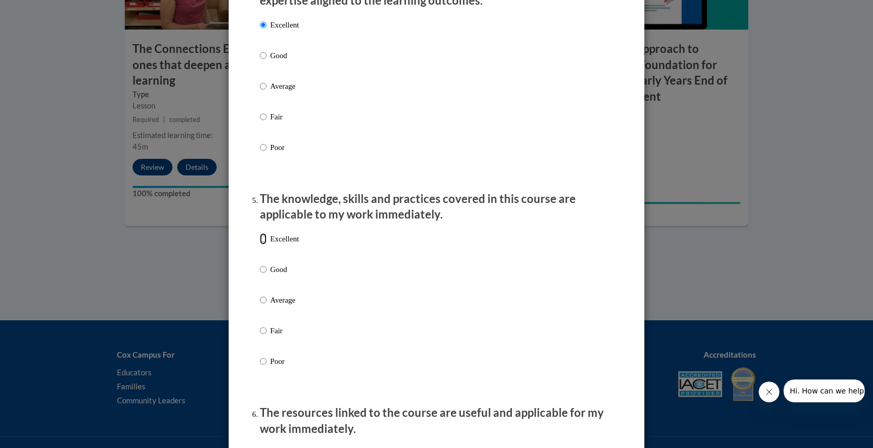
drag, startPoint x: 259, startPoint y: 249, endPoint x: 334, endPoint y: 247, distance: 74.3
click at [260, 245] on input "Excellent" at bounding box center [263, 238] width 7 height 11
radio input "true"
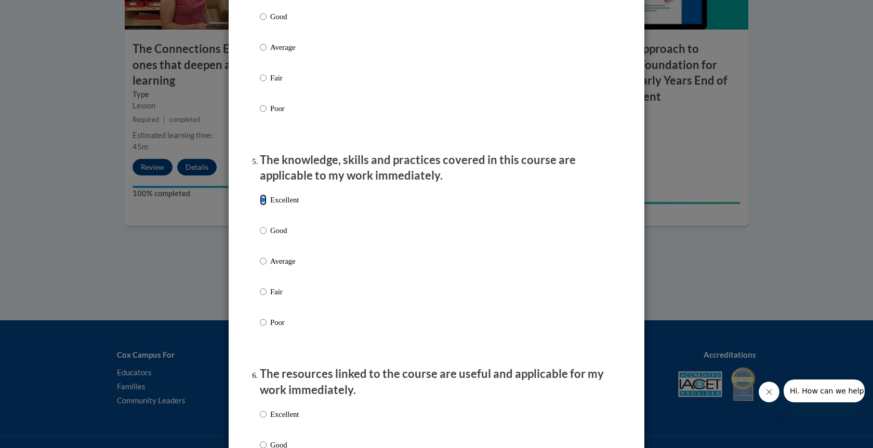
scroll to position [987, 0]
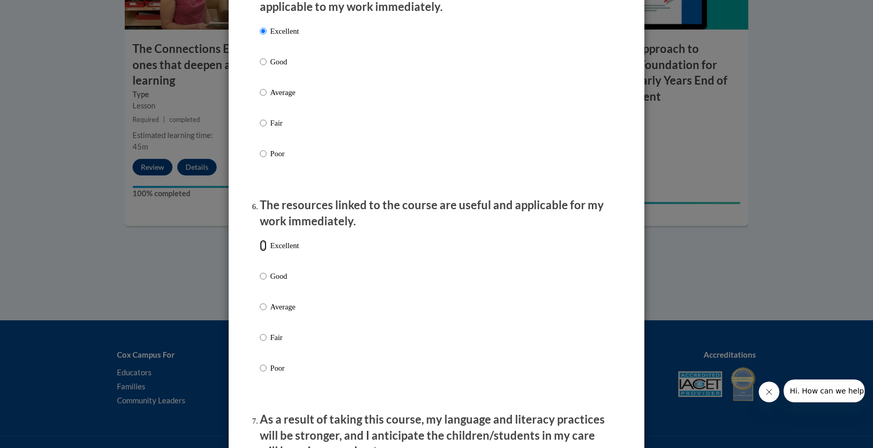
click at [261, 251] on input "Excellent" at bounding box center [263, 245] width 7 height 11
radio input "true"
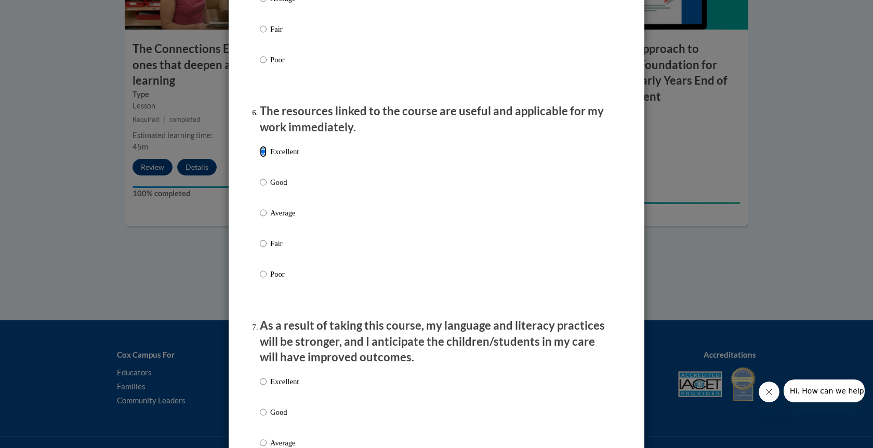
scroll to position [1195, 0]
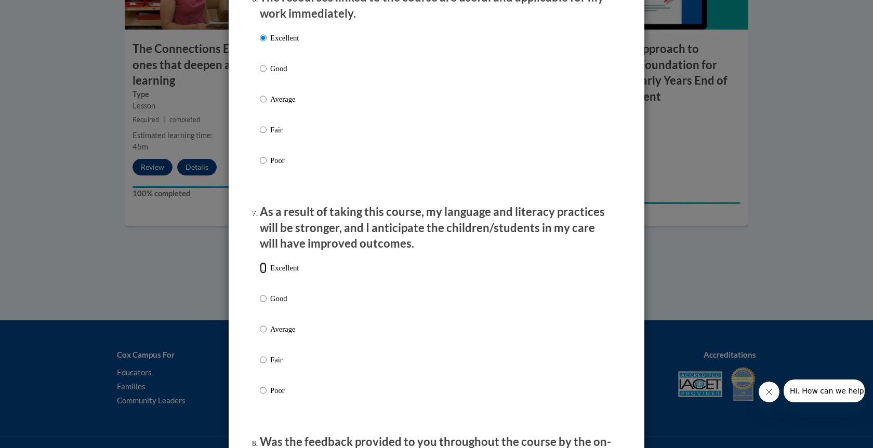
click at [260, 274] on input "Excellent" at bounding box center [263, 267] width 7 height 11
radio input "true"
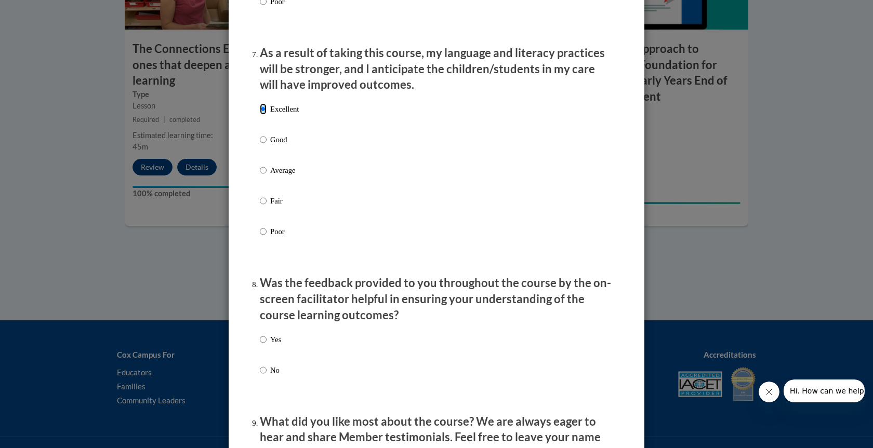
scroll to position [1455, 0]
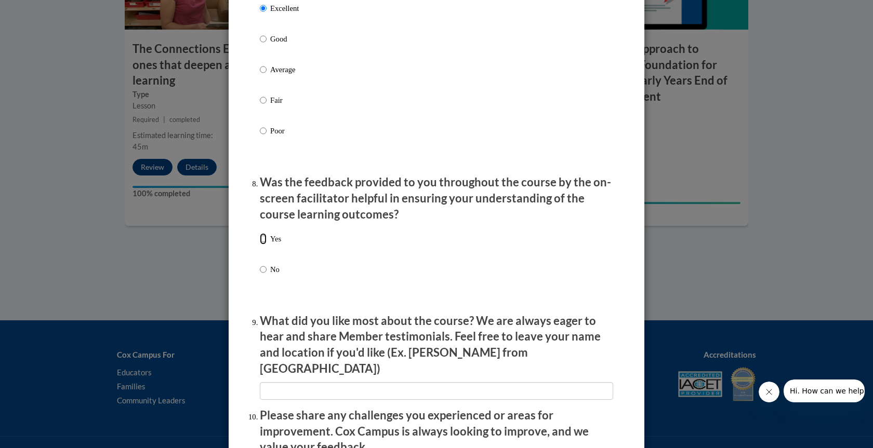
click at [260, 245] on input "Yes" at bounding box center [263, 238] width 7 height 11
radio input "true"
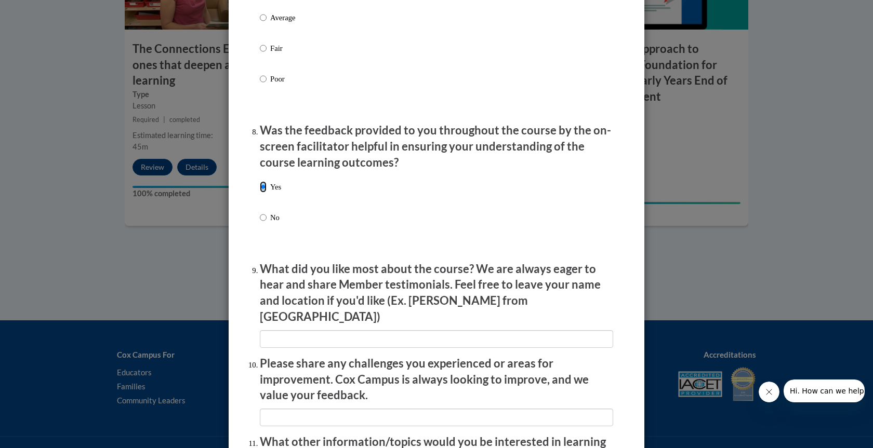
scroll to position [1611, 0]
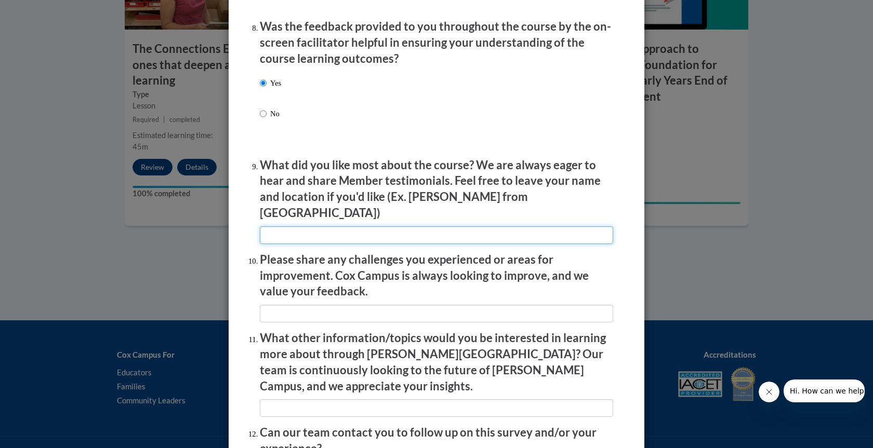
click at [381, 227] on input "textbox" at bounding box center [436, 236] width 353 height 18
type input "Everything"
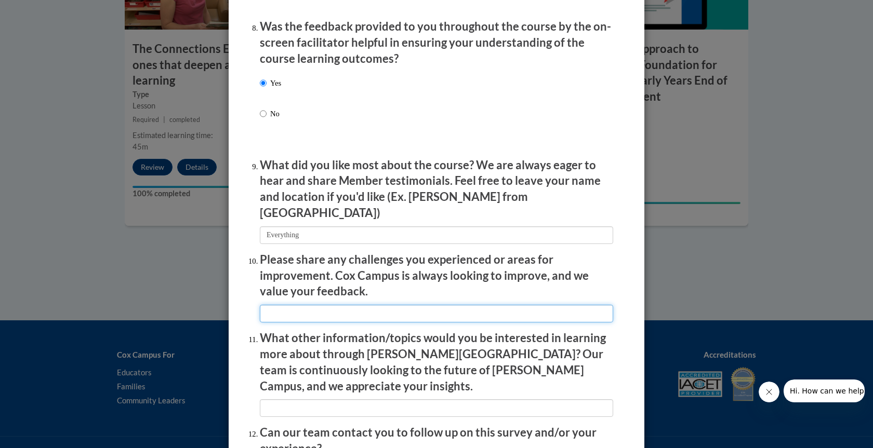
click at [370, 309] on input "textbox" at bounding box center [436, 314] width 353 height 18
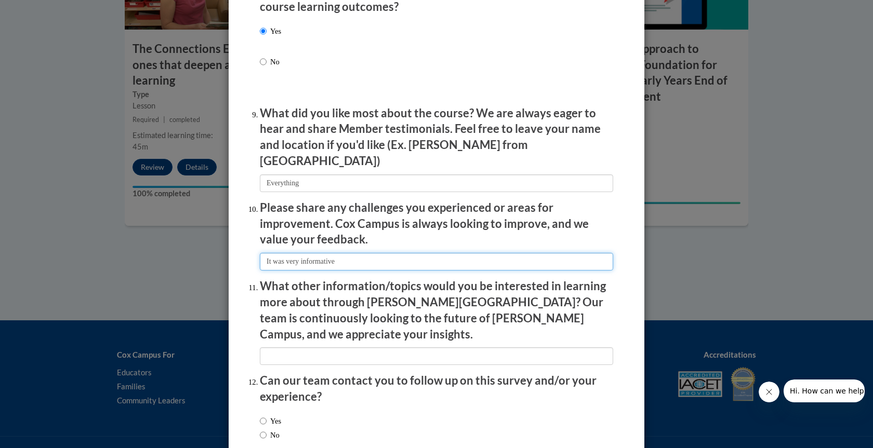
type input "It was very informative"
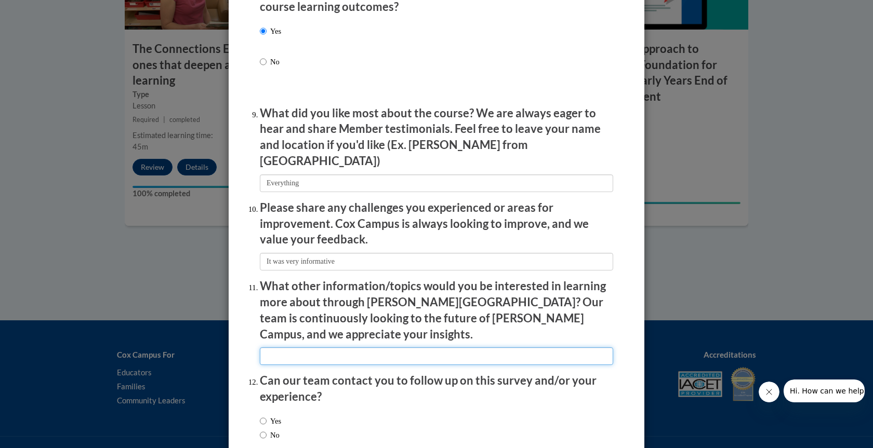
click at [429, 348] on input "textbox" at bounding box center [436, 357] width 353 height 18
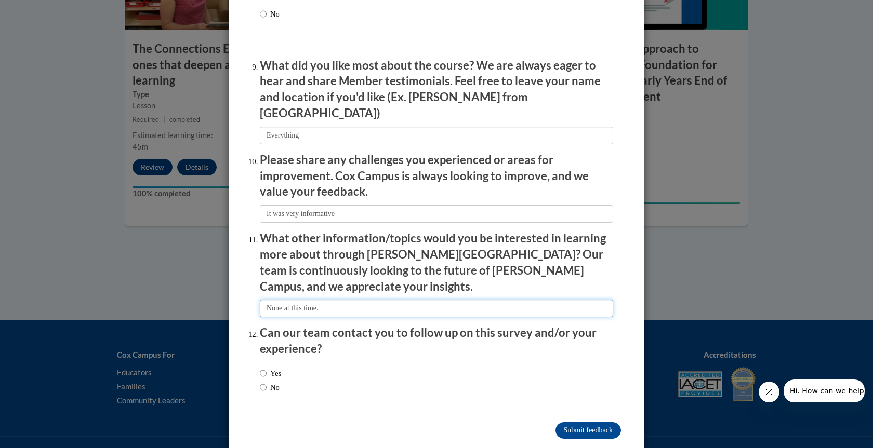
type input "None at this time."
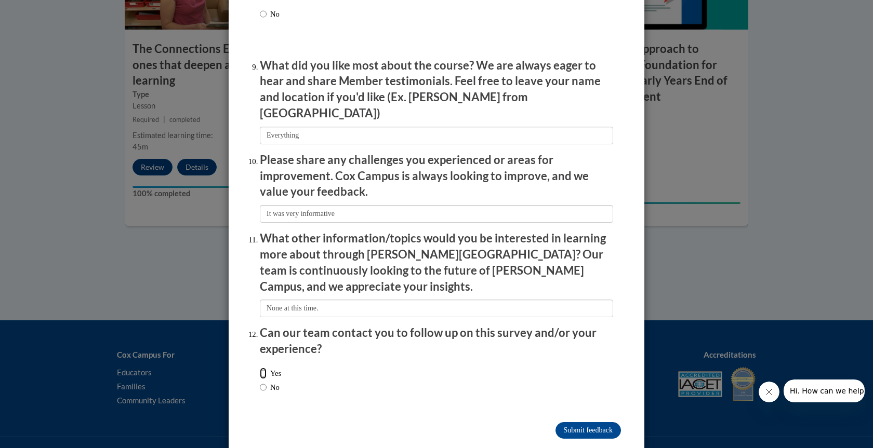
click at [260, 368] on input "Yes" at bounding box center [263, 373] width 7 height 11
radio input "true"
click at [566, 422] on input "Submit feedback" at bounding box center [587, 430] width 65 height 17
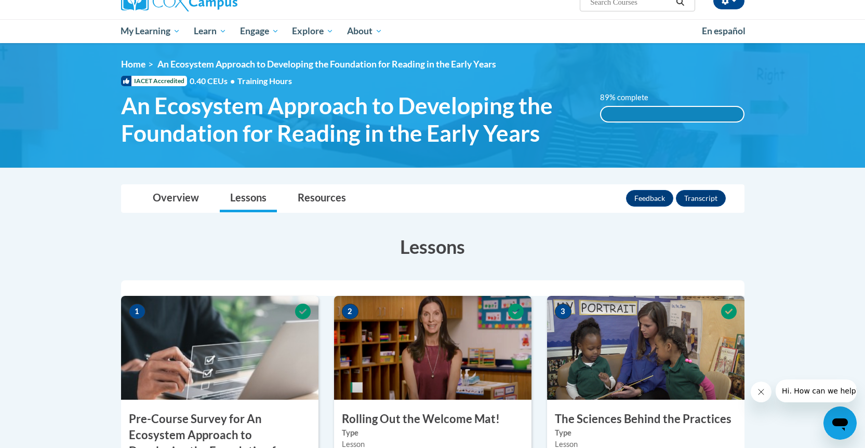
scroll to position [0, 0]
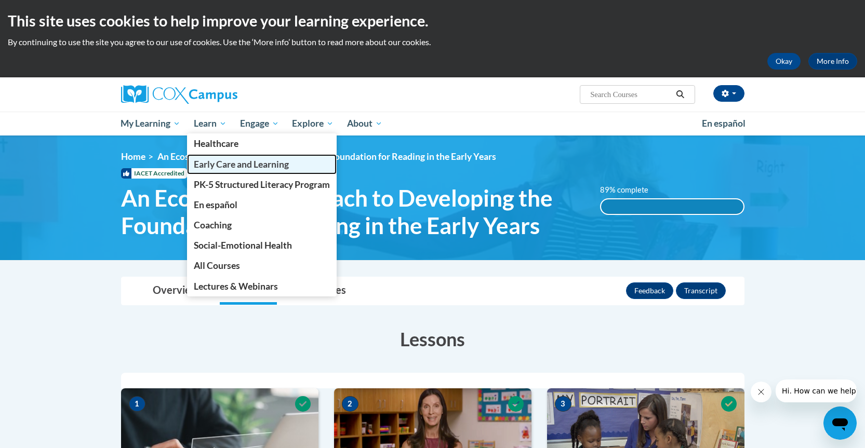
click at [251, 162] on span "Early Care and Learning" at bounding box center [241, 164] width 95 height 11
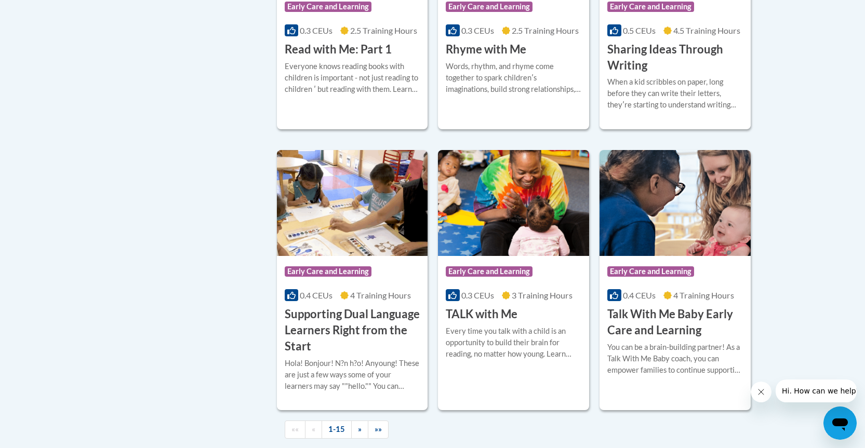
scroll to position [1351, 0]
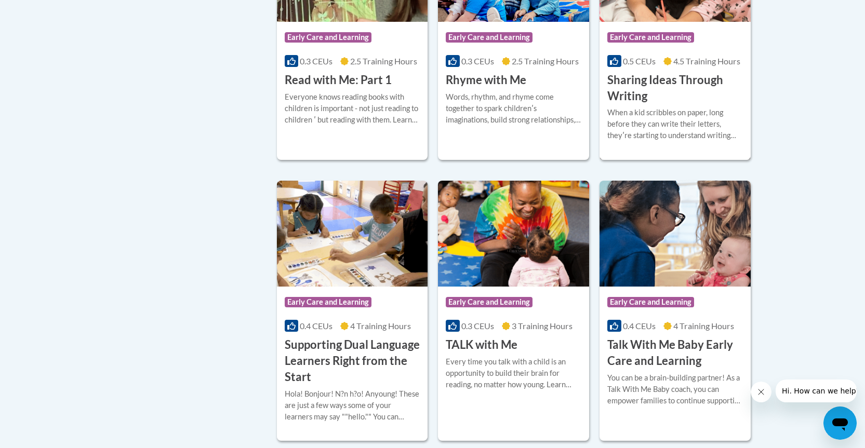
click at [660, 98] on h3 "Sharing Ideas Through Writing" at bounding box center [675, 88] width 136 height 32
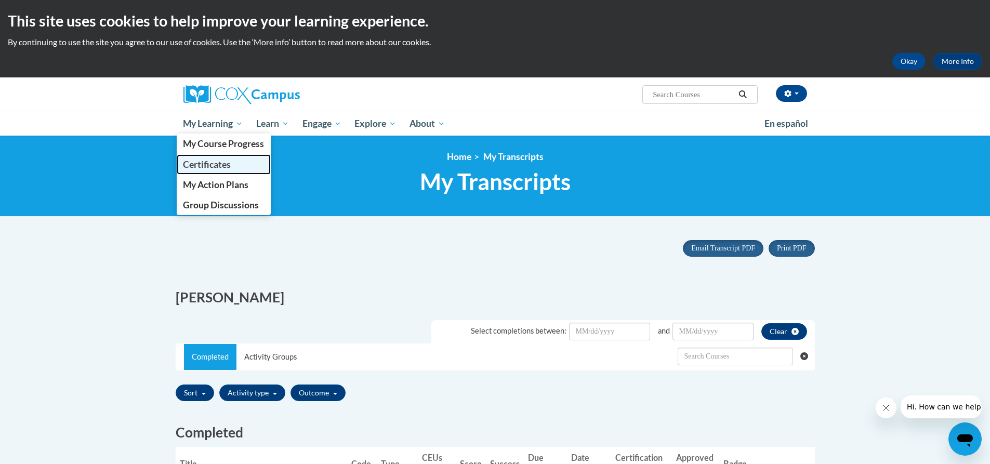
click at [212, 168] on span "Certificates" at bounding box center [207, 164] width 48 height 11
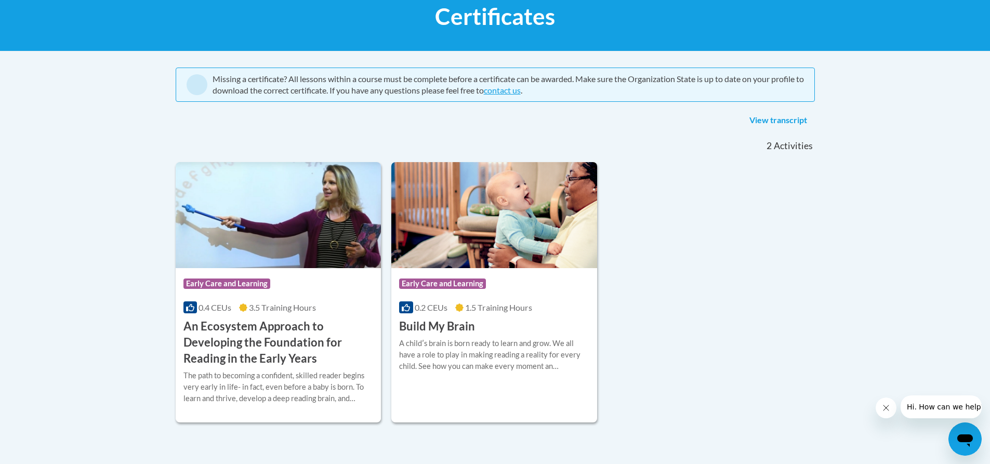
scroll to position [150, 0]
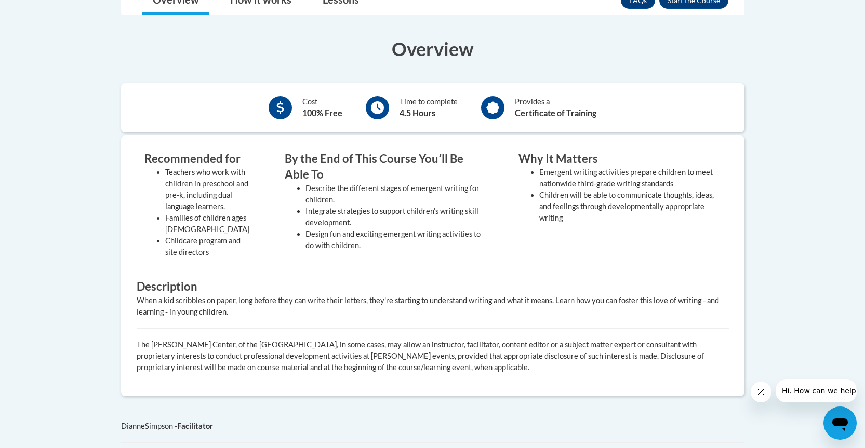
scroll to position [208, 0]
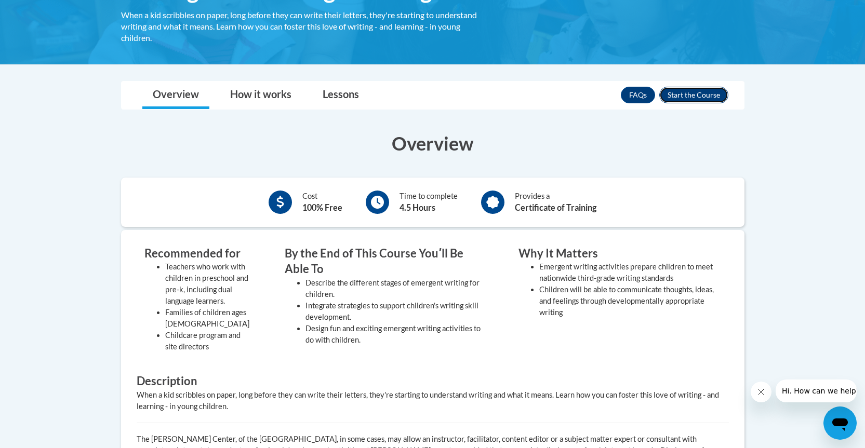
click at [693, 94] on button "Enroll" at bounding box center [693, 95] width 69 height 17
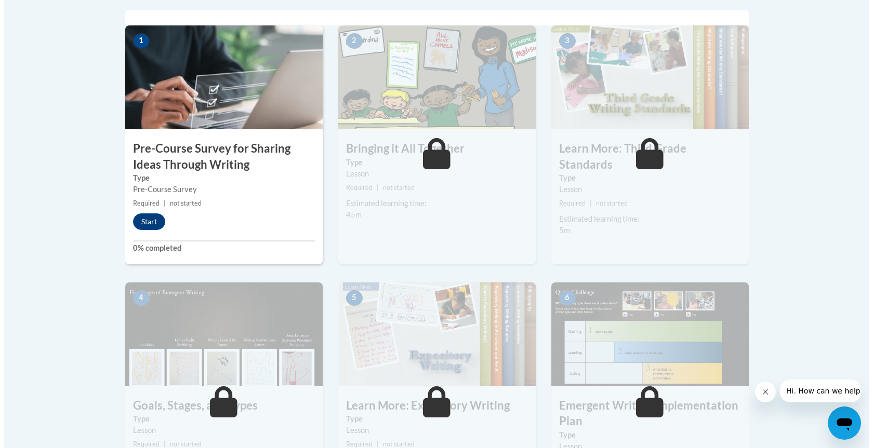
scroll to position [185, 0]
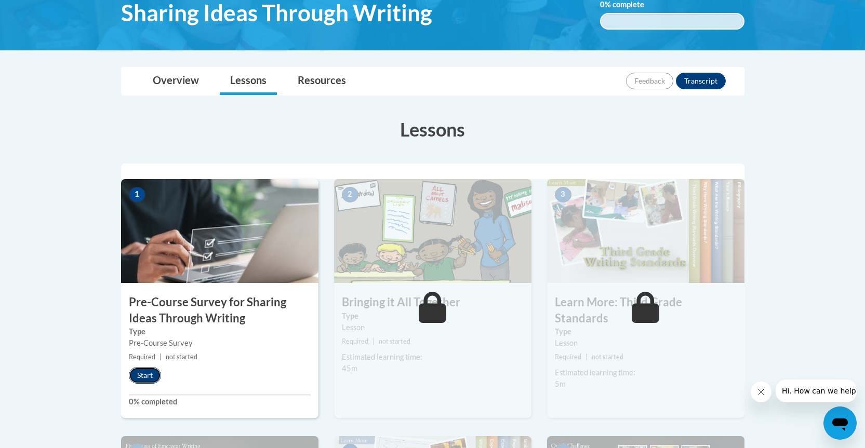
click at [148, 377] on button "Start" at bounding box center [145, 375] width 32 height 17
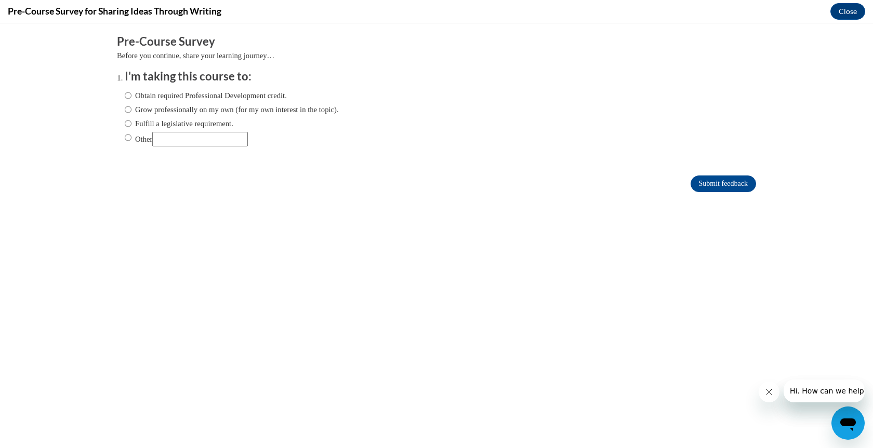
scroll to position [0, 0]
click at [117, 96] on ol "I'm taking this course to: Obtain required Professional Development credit. Gro…" at bounding box center [436, 116] width 639 height 94
click at [125, 97] on input "Obtain required Professional Development credit." at bounding box center [128, 95] width 7 height 11
radio input "true"
drag, startPoint x: 699, startPoint y: 181, endPoint x: 642, endPoint y: 170, distance: 58.2
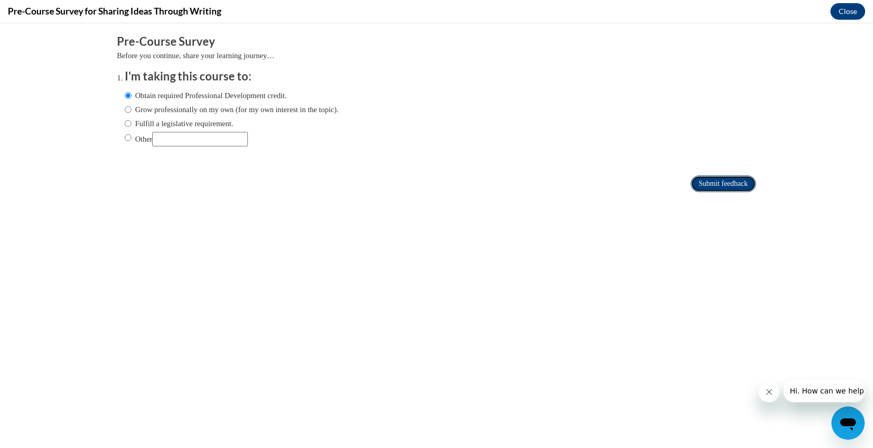
click at [700, 181] on input "Submit feedback" at bounding box center [723, 184] width 65 height 17
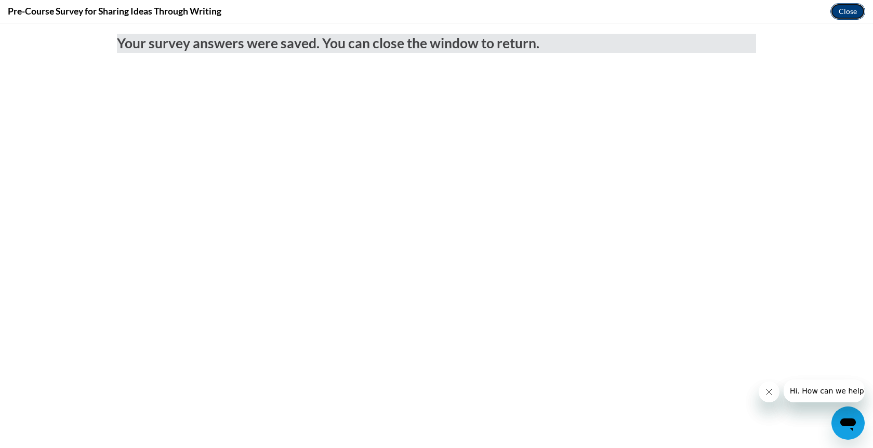
click at [853, 11] on button "Close" at bounding box center [847, 11] width 35 height 17
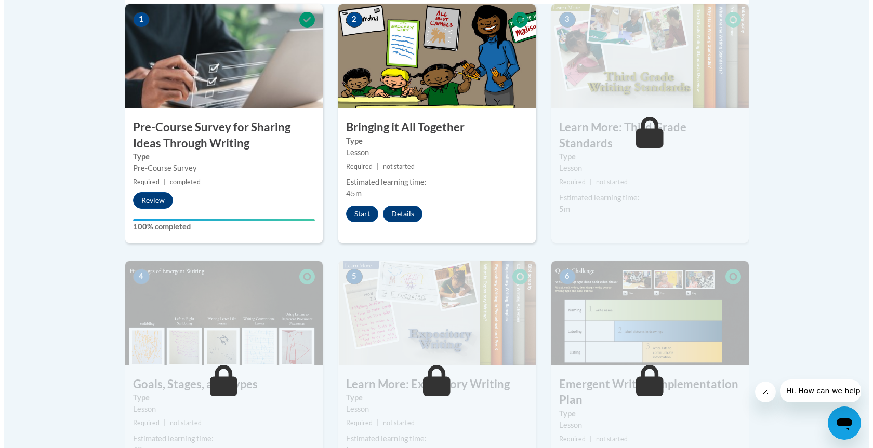
scroll to position [341, 0]
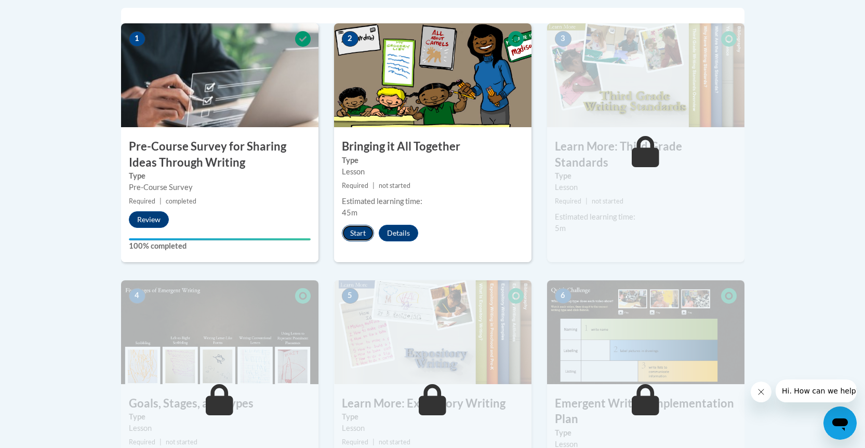
click at [352, 233] on button "Start" at bounding box center [358, 233] width 32 height 17
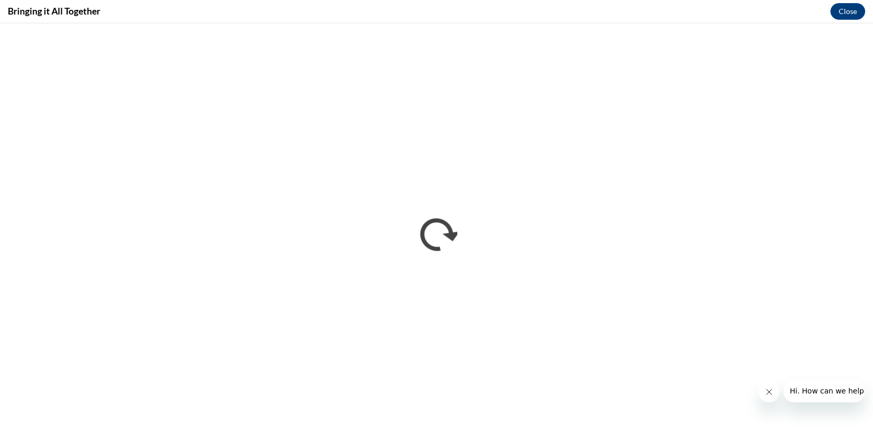
scroll to position [0, 0]
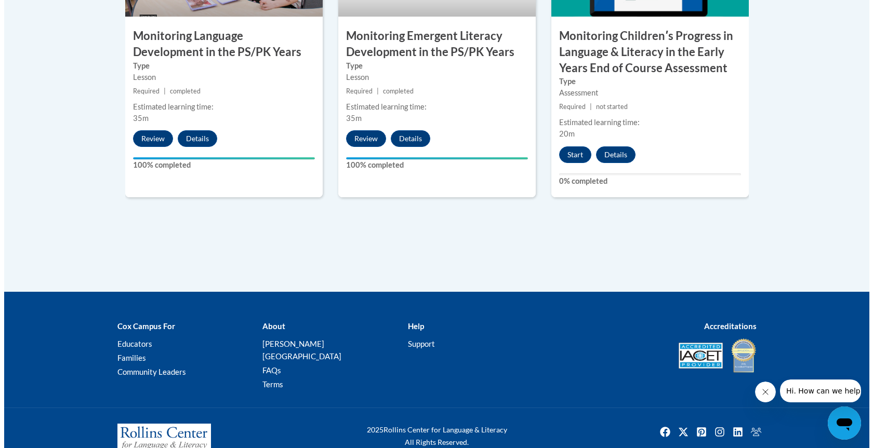
scroll to position [1080, 0]
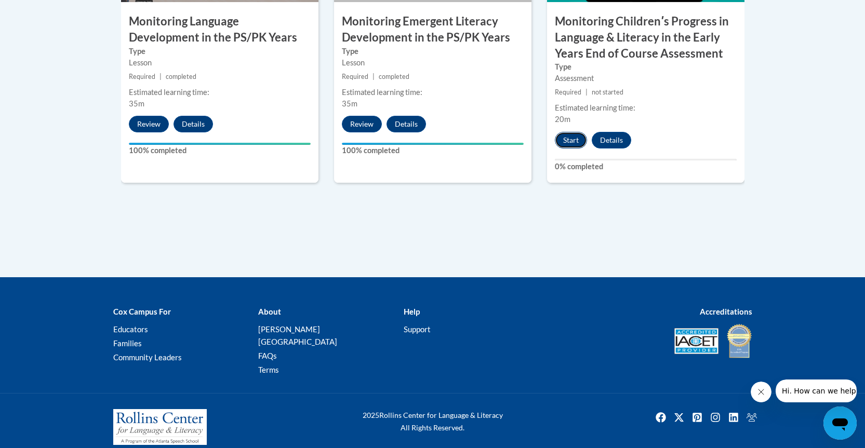
click at [568, 138] on button "Start" at bounding box center [571, 140] width 32 height 17
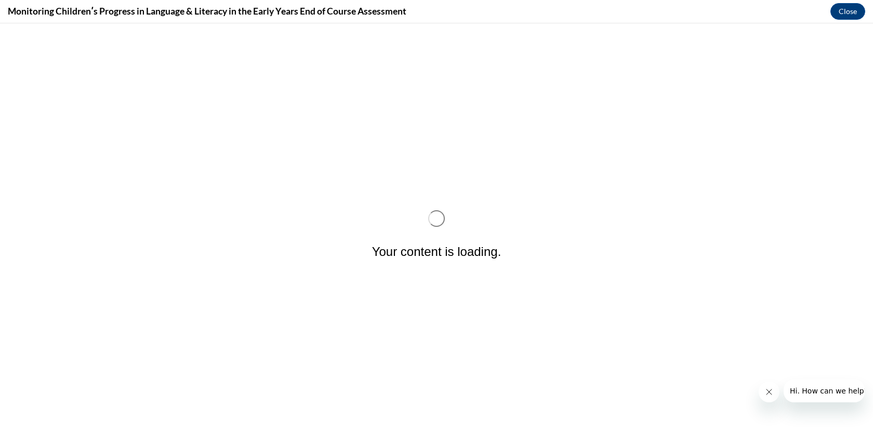
scroll to position [0, 0]
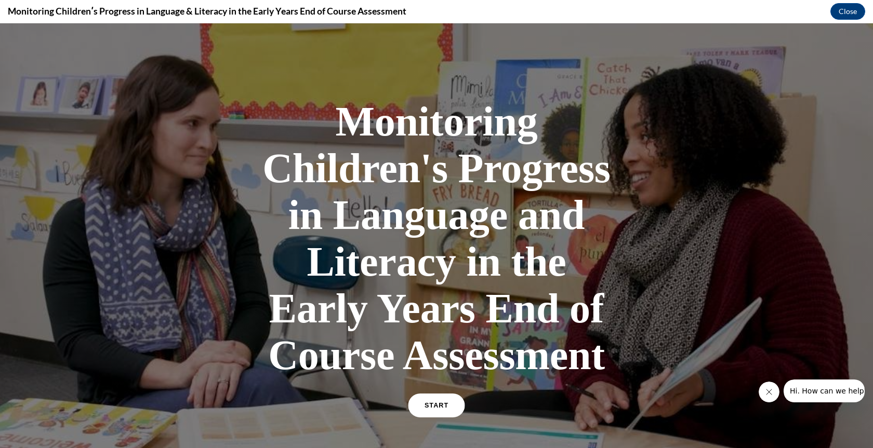
click at [434, 403] on span "START" at bounding box center [437, 406] width 24 height 8
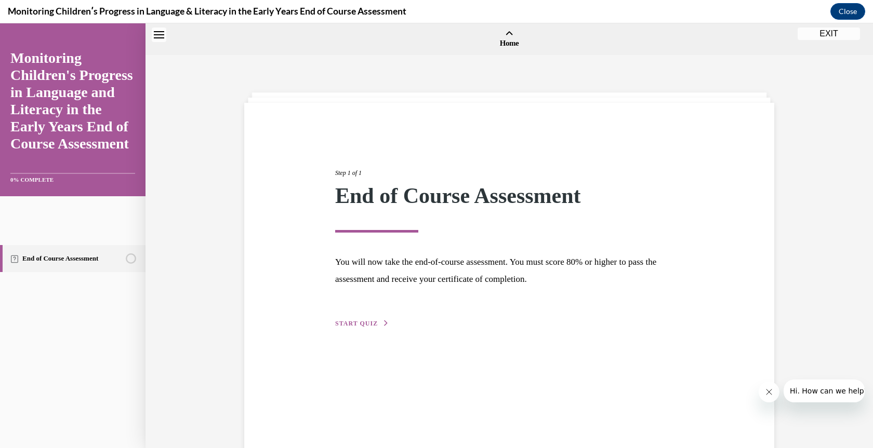
scroll to position [32, 0]
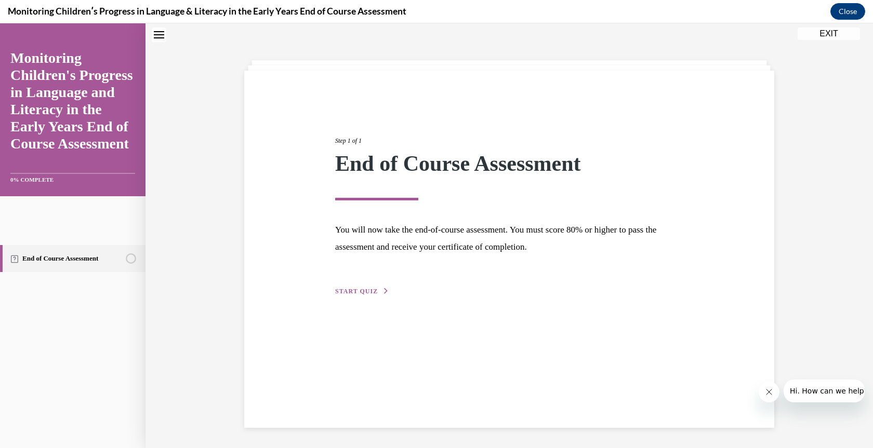
click at [353, 291] on span "START QUIZ" at bounding box center [356, 291] width 43 height 7
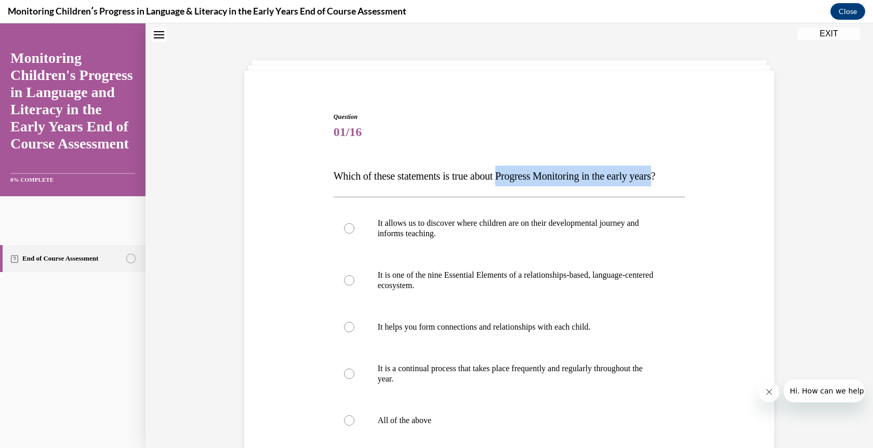
drag, startPoint x: 512, startPoint y: 176, endPoint x: 353, endPoint y: 196, distance: 160.3
click at [353, 182] on span "Which of these statements is true about Progress Monitoring in the early years?" at bounding box center [495, 175] width 322 height 11
copy span "Progress Monitoring in the early years"
click at [385, 187] on p "Which of these statements is true about Progress Monitoring in the early years?" at bounding box center [510, 176] width 352 height 21
drag, startPoint x: 363, startPoint y: 199, endPoint x: 315, endPoint y: 179, distance: 51.7
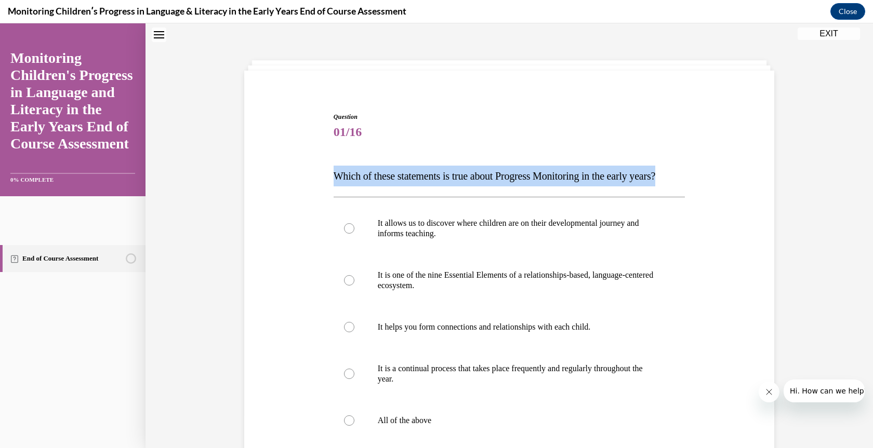
click at [315, 179] on div "Question 01/16 Which of these statements is true about Progress Monitoring in t…" at bounding box center [509, 325] width 535 height 489
copy span "Which of these statements is true about Progress Monitoring in the early years?"
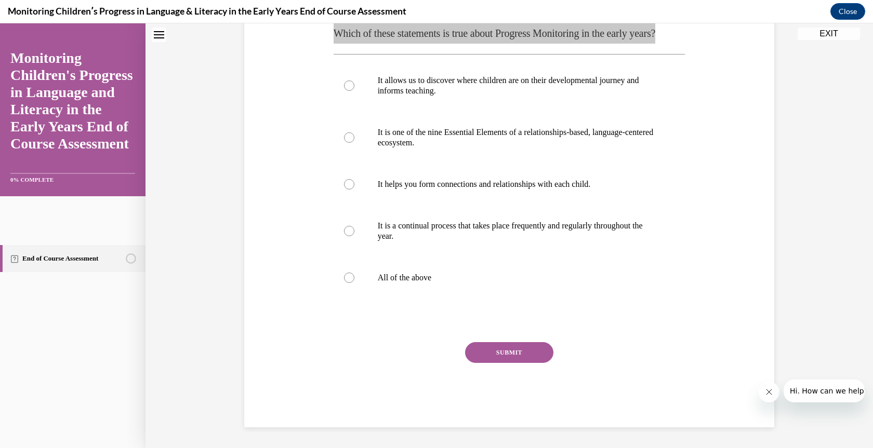
scroll to position [196, 0]
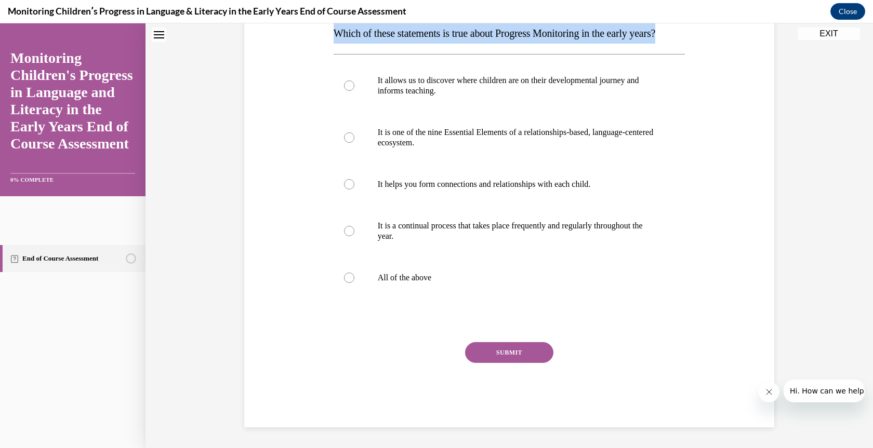
drag, startPoint x: 345, startPoint y: 278, endPoint x: 536, endPoint y: 374, distance: 213.3
click at [347, 279] on div at bounding box center [349, 278] width 10 height 10
click at [347, 279] on input "All of the above" at bounding box center [349, 278] width 10 height 10
radio input "true"
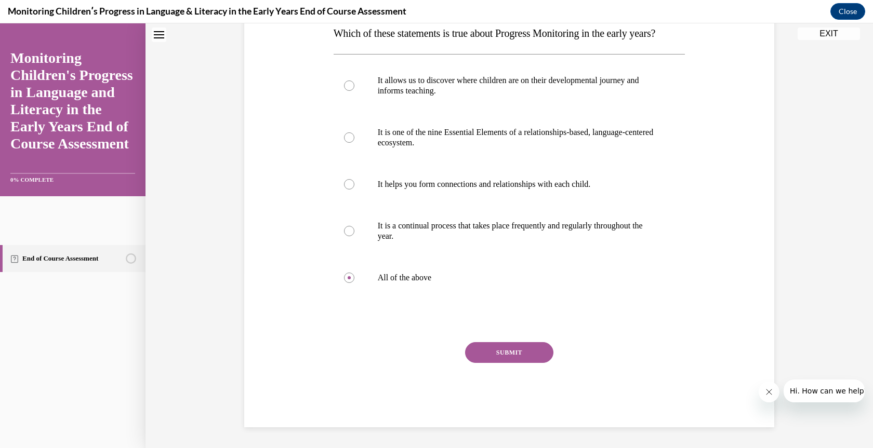
click at [503, 348] on button "SUBMIT" at bounding box center [509, 352] width 88 height 21
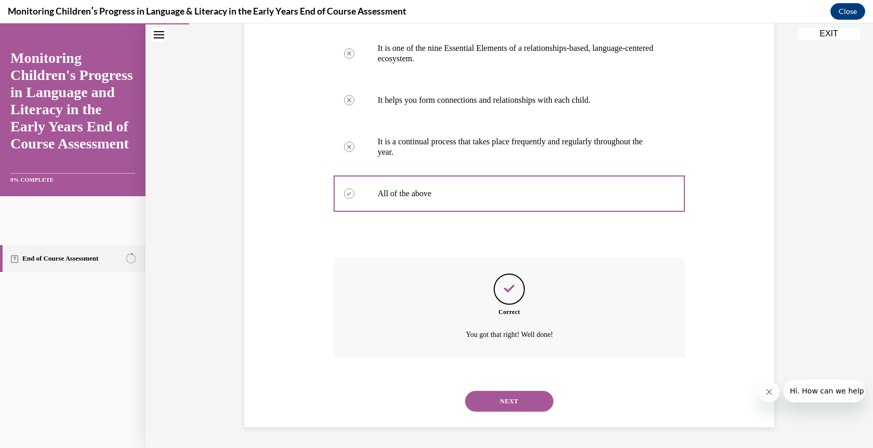
scroll to position [280, 0]
click at [508, 400] on button "NEXT" at bounding box center [509, 401] width 88 height 21
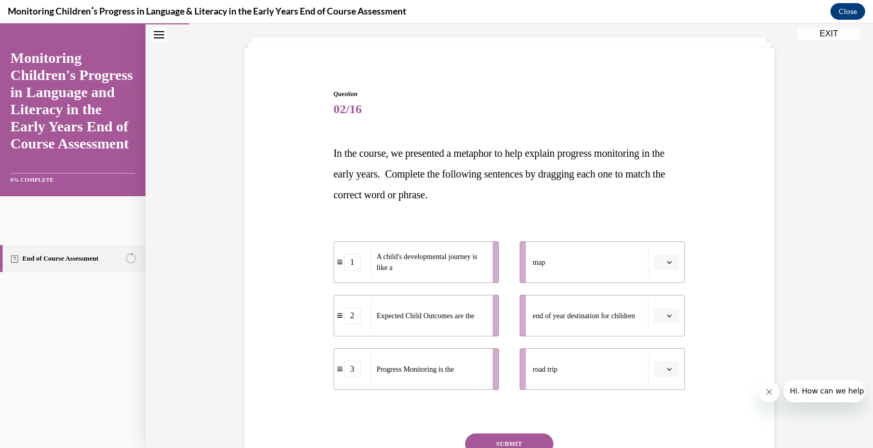
scroll to position [147, 0]
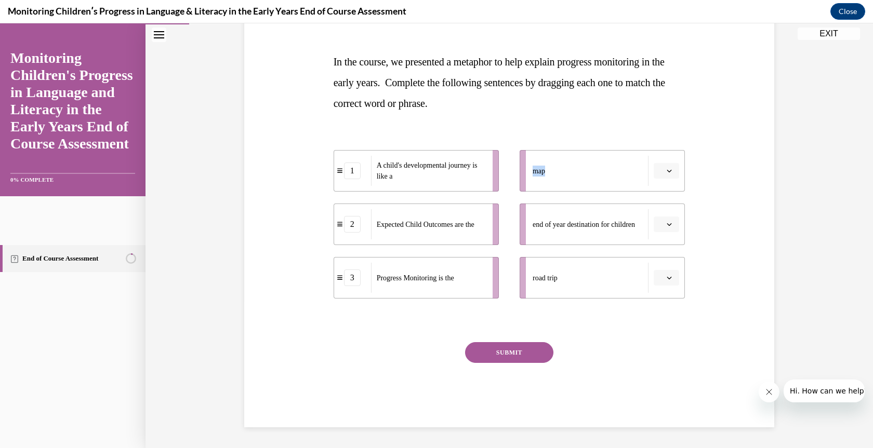
drag, startPoint x: 569, startPoint y: 178, endPoint x: 425, endPoint y: 282, distance: 177.6
click at [425, 282] on div "1 A child's developmental journey is like a 2 Expected Child Outcomes are the 3…" at bounding box center [510, 213] width 352 height 169
drag, startPoint x: 427, startPoint y: 284, endPoint x: 630, endPoint y: 172, distance: 232.1
click at [630, 172] on div "Progress Monitoring is the" at bounding box center [631, 166] width 115 height 30
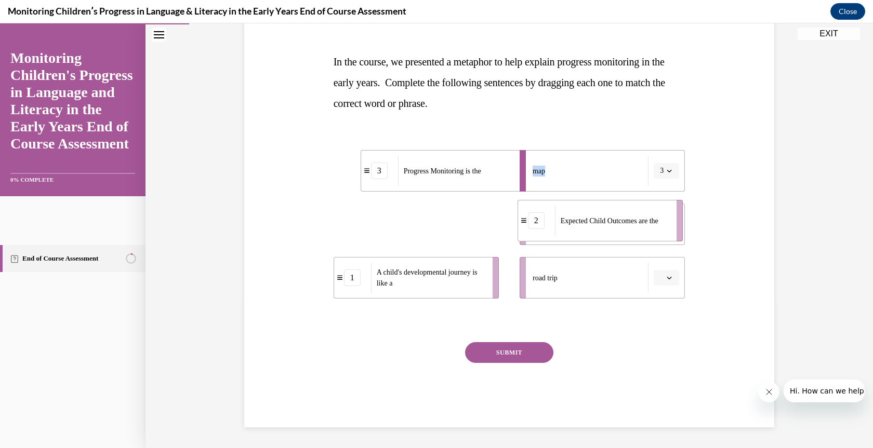
drag, startPoint x: 404, startPoint y: 231, endPoint x: 588, endPoint y: 227, distance: 184.0
click at [588, 227] on div "Expected Child Outcomes are the" at bounding box center [612, 221] width 115 height 30
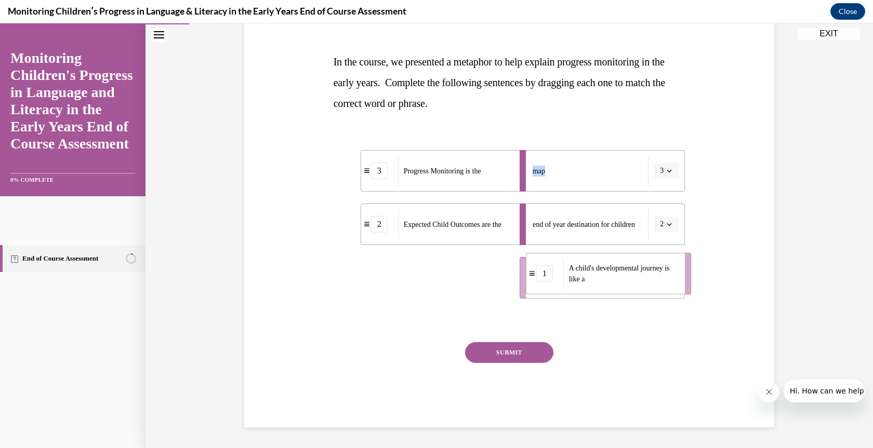
drag, startPoint x: 427, startPoint y: 281, endPoint x: 623, endPoint y: 277, distance: 195.9
click at [623, 277] on span "A child's developmental journey is like a" at bounding box center [623, 274] width 109 height 22
click at [496, 353] on button "SUBMIT" at bounding box center [509, 352] width 88 height 21
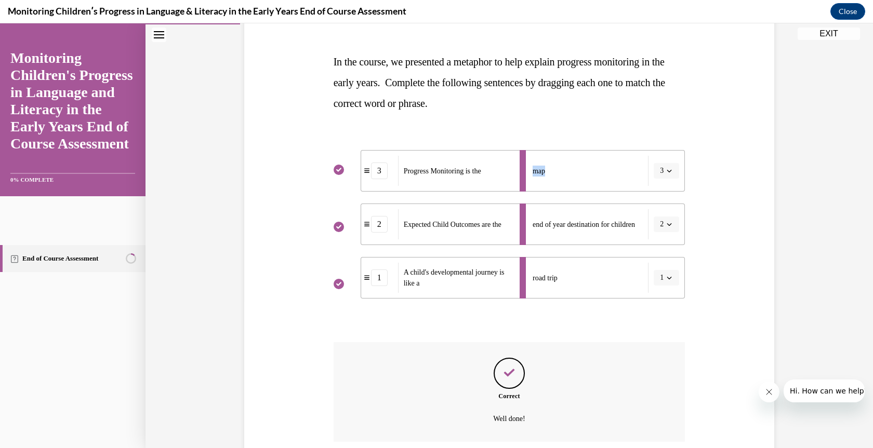
scroll to position [231, 0]
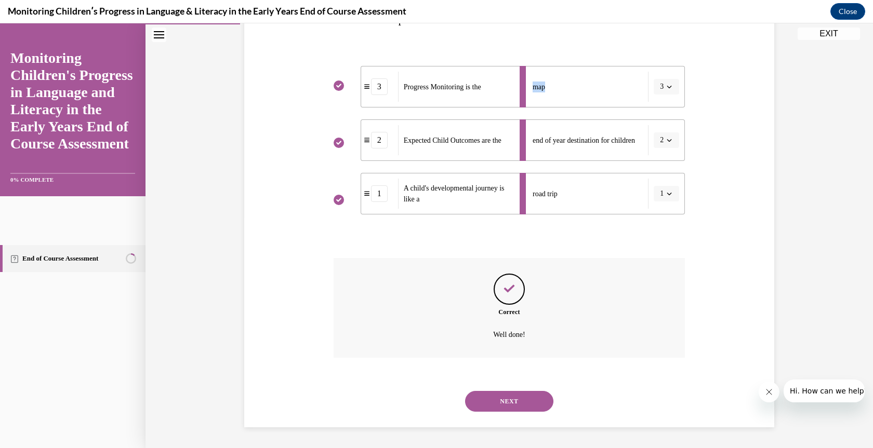
click at [510, 404] on button "NEXT" at bounding box center [509, 401] width 88 height 21
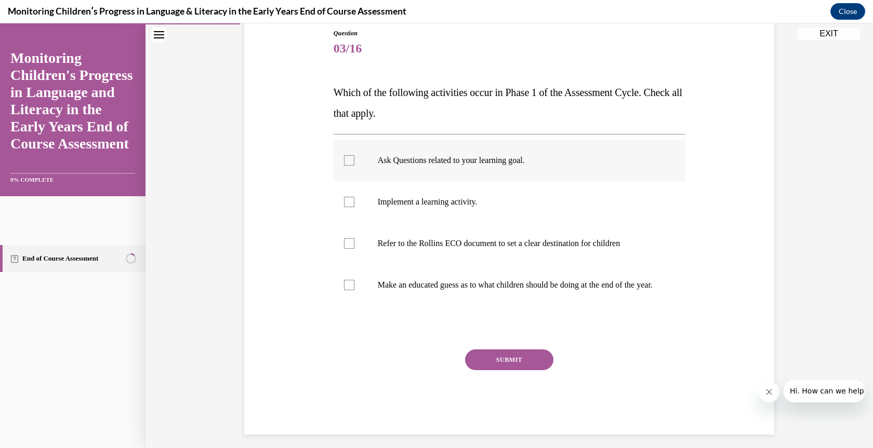
click at [344, 157] on div at bounding box center [349, 160] width 10 height 10
click at [344, 157] on input "Ask Questions related to your learning goal." at bounding box center [349, 160] width 10 height 10
checkbox input "true"
click at [344, 248] on div at bounding box center [349, 243] width 10 height 10
click at [344, 248] on input "Refer to the Rollins ECO document to set a clear destination for children" at bounding box center [349, 243] width 10 height 10
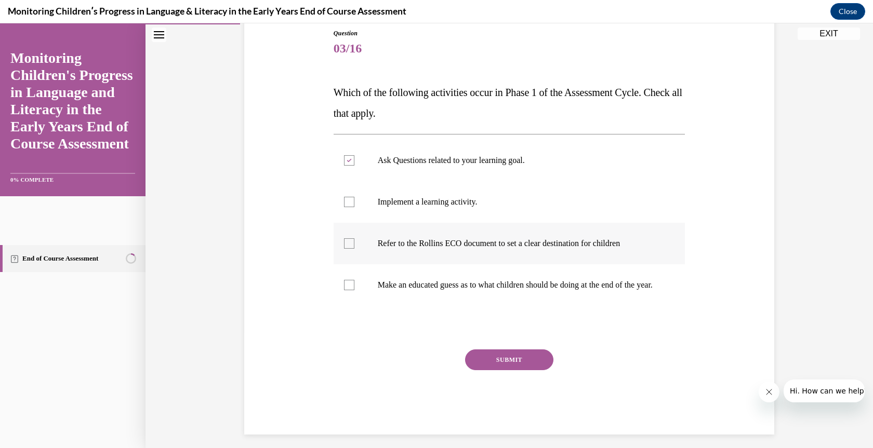
checkbox input "true"
click at [503, 368] on button "SUBMIT" at bounding box center [509, 360] width 88 height 21
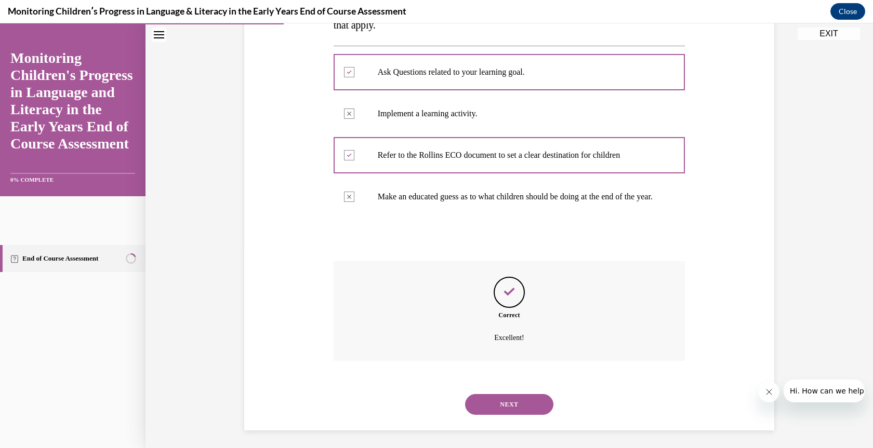
scroll to position [218, 0]
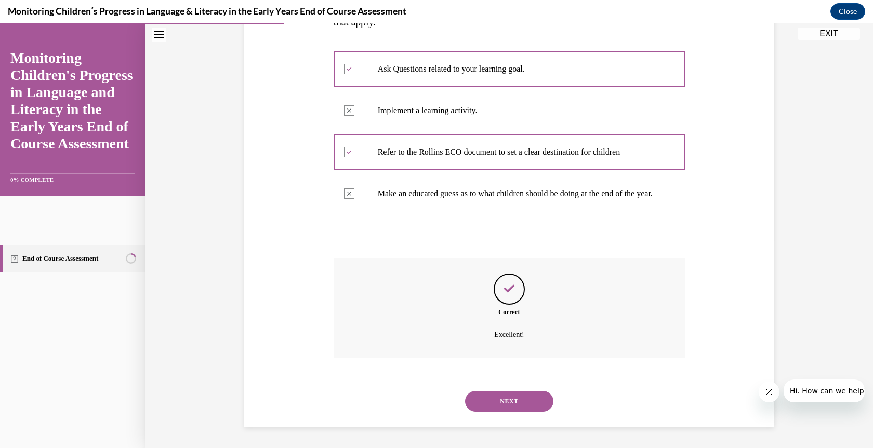
click at [502, 398] on button "NEXT" at bounding box center [509, 401] width 88 height 21
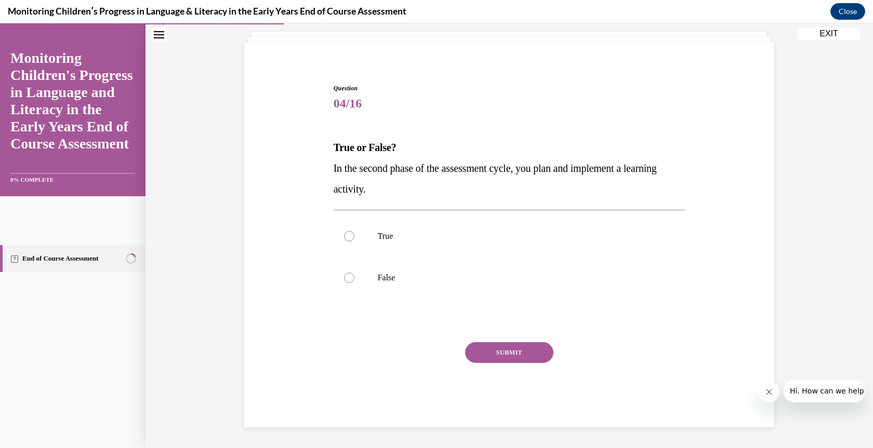
scroll to position [61, 0]
click at [344, 238] on div at bounding box center [349, 236] width 10 height 10
click at [344, 238] on input "True" at bounding box center [349, 236] width 10 height 10
radio input "true"
click at [499, 352] on button "SUBMIT" at bounding box center [509, 352] width 88 height 21
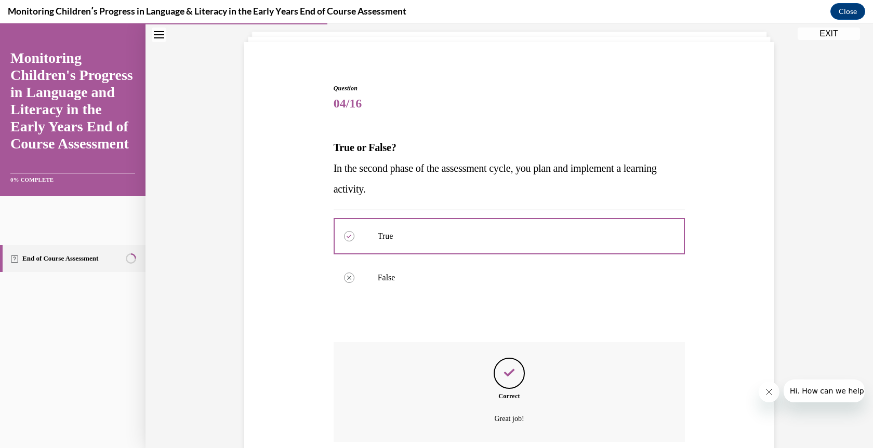
scroll to position [145, 0]
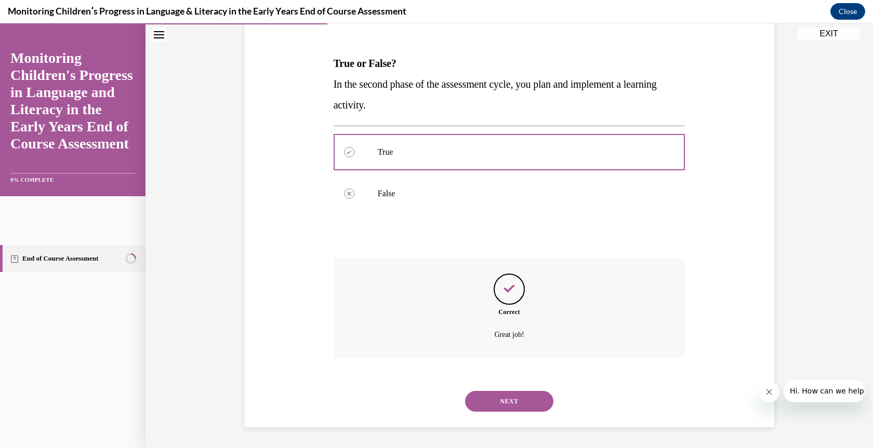
click at [496, 402] on button "NEXT" at bounding box center [509, 401] width 88 height 21
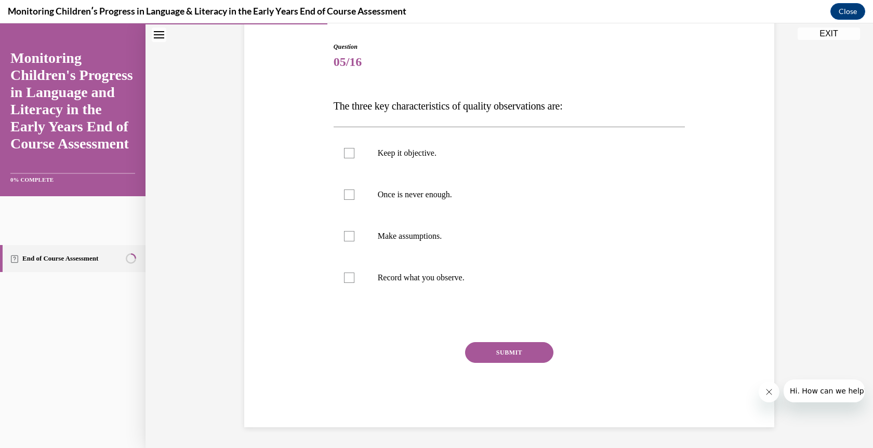
scroll to position [102, 0]
click at [346, 154] on div at bounding box center [349, 153] width 10 height 10
click at [346, 154] on input "Keep it objective." at bounding box center [349, 153] width 10 height 10
checkbox input "true"
click at [347, 193] on div at bounding box center [349, 195] width 10 height 10
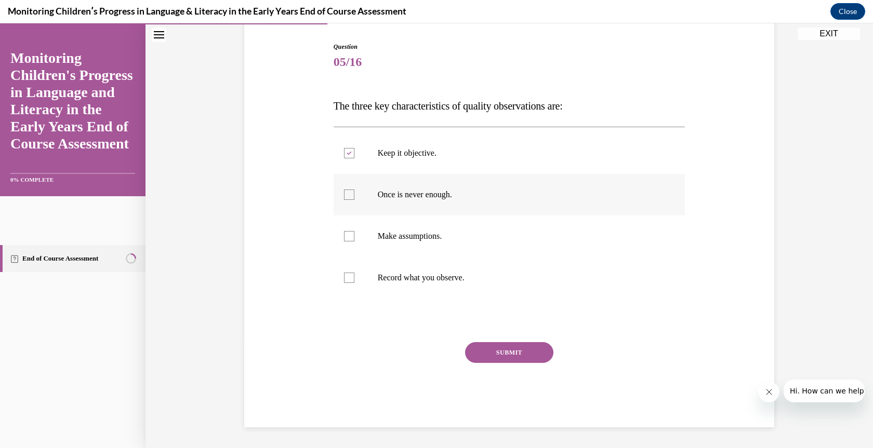
click at [347, 193] on input "Once is never enough." at bounding box center [349, 195] width 10 height 10
checkbox input "true"
drag, startPoint x: 347, startPoint y: 280, endPoint x: 423, endPoint y: 316, distance: 83.9
click at [346, 279] on div at bounding box center [349, 278] width 10 height 10
click at [346, 279] on input "Record what you observe." at bounding box center [349, 278] width 10 height 10
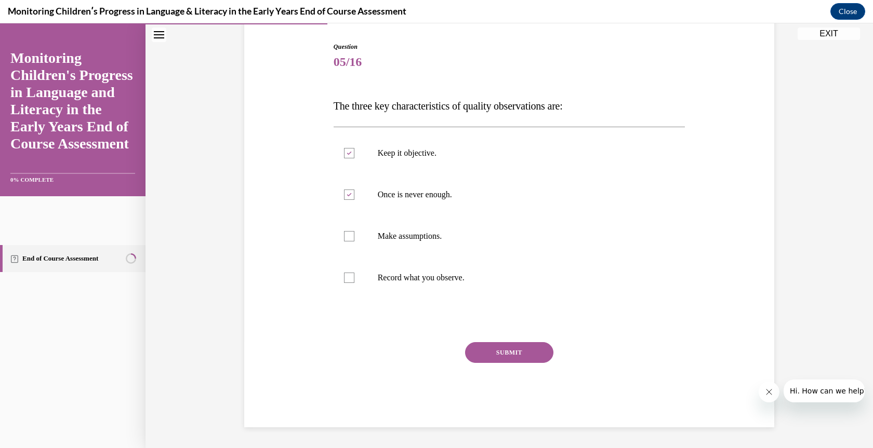
checkbox input "true"
click at [507, 358] on button "SUBMIT" at bounding box center [509, 352] width 88 height 21
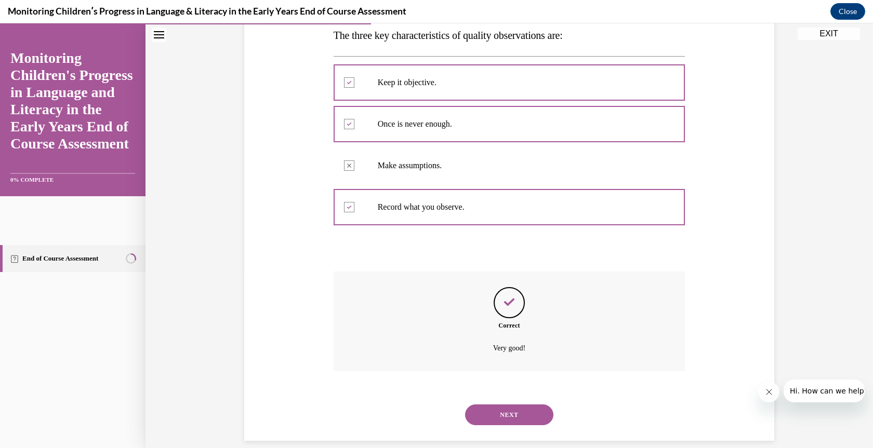
scroll to position [187, 0]
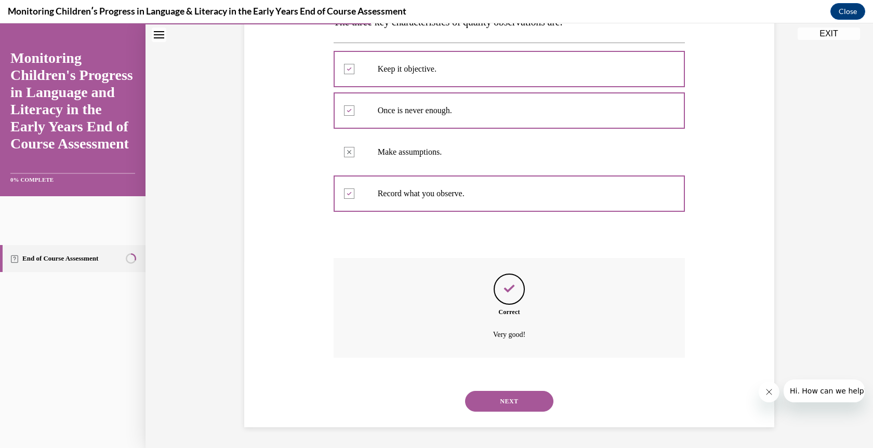
click at [509, 402] on button "NEXT" at bounding box center [509, 401] width 88 height 21
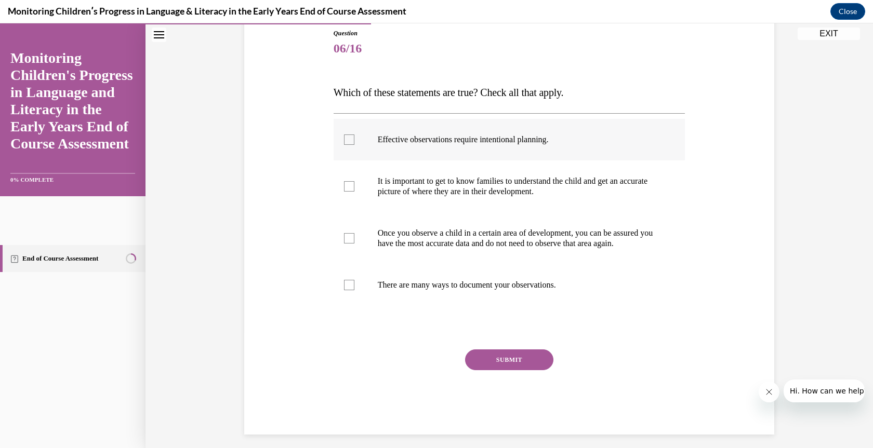
drag, startPoint x: 343, startPoint y: 143, endPoint x: 343, endPoint y: 155, distance: 12.5
click at [344, 143] on div at bounding box center [349, 140] width 10 height 10
click at [344, 143] on input "Effective observations require intentional planning." at bounding box center [349, 140] width 10 height 10
checkbox input "true"
click at [346, 185] on div at bounding box center [349, 186] width 10 height 10
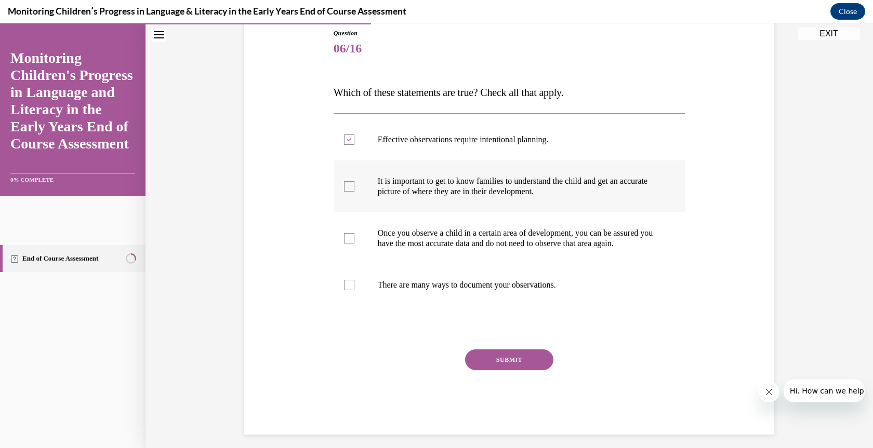
click at [346, 185] on input "It is important to get to know families to understand the child and get an accu…" at bounding box center [349, 186] width 10 height 10
checkbox input "true"
click at [344, 290] on div at bounding box center [349, 285] width 10 height 10
click at [344, 290] on input "There are many ways to document your observations." at bounding box center [349, 285] width 10 height 10
checkbox input "true"
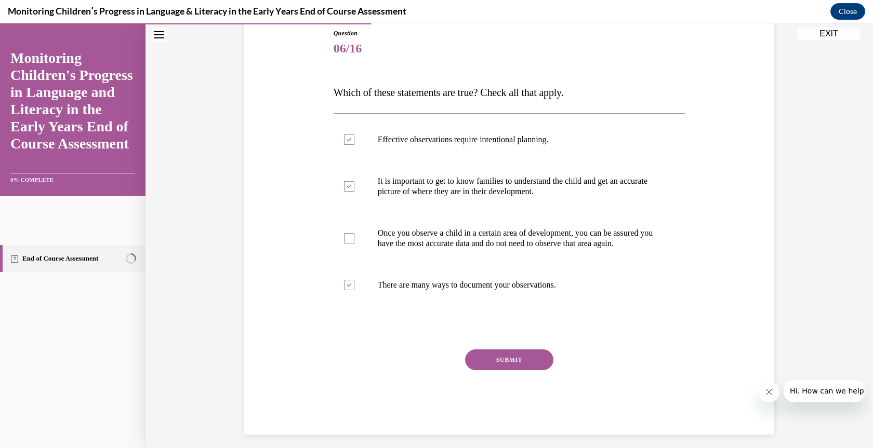
click at [510, 363] on button "SUBMIT" at bounding box center [509, 360] width 88 height 21
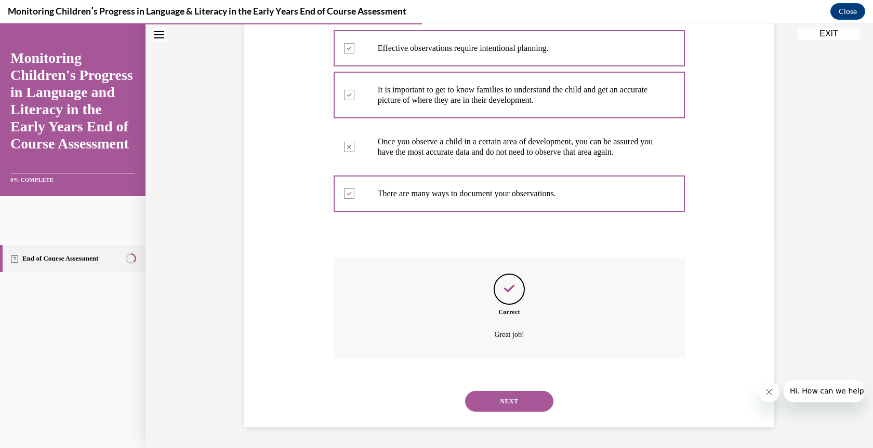
scroll to position [218, 0]
click at [507, 396] on button "NEXT" at bounding box center [509, 401] width 88 height 21
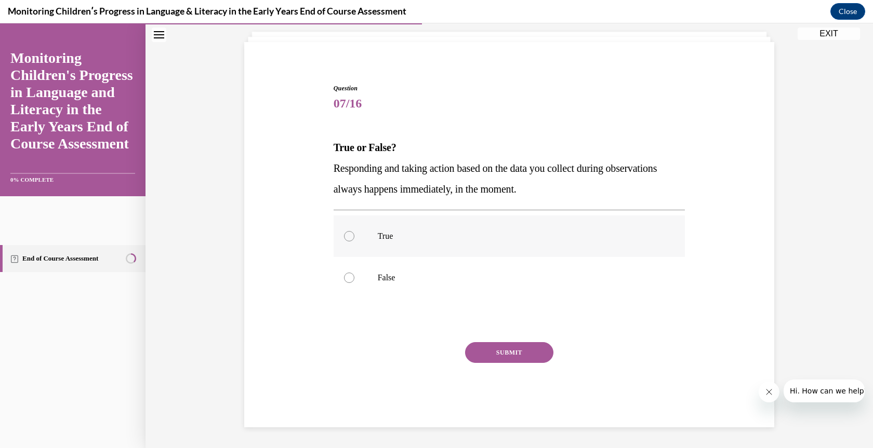
scroll to position [61, 0]
drag, startPoint x: 342, startPoint y: 277, endPoint x: 399, endPoint y: 303, distance: 62.3
click at [344, 277] on div at bounding box center [349, 278] width 10 height 10
click at [344, 277] on input "False" at bounding box center [349, 278] width 10 height 10
radio input "true"
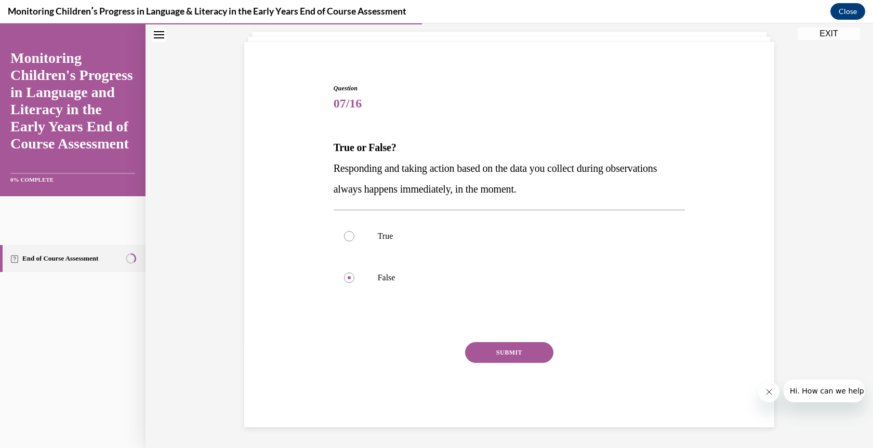
click at [503, 351] on button "SUBMIT" at bounding box center [509, 352] width 88 height 21
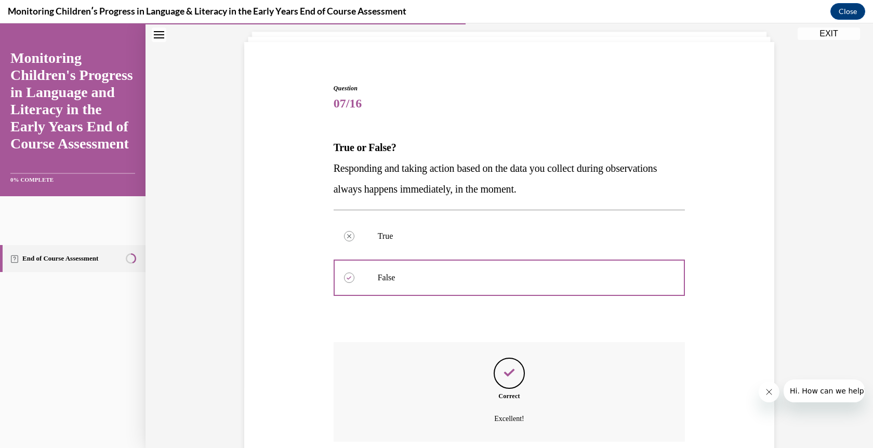
scroll to position [145, 0]
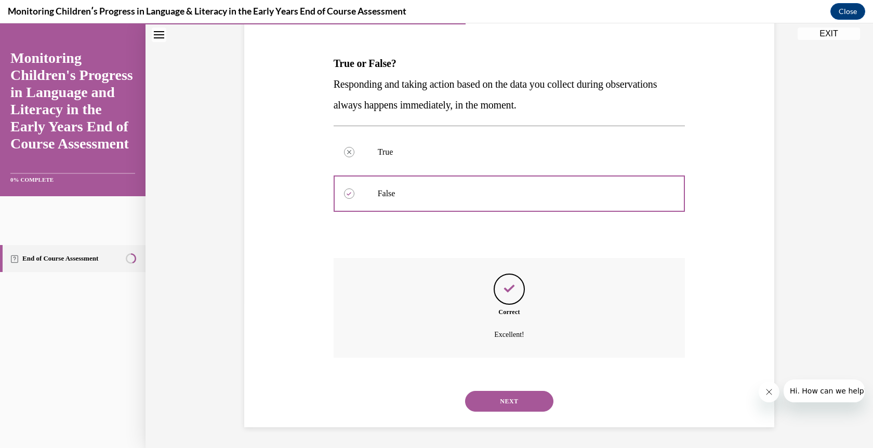
drag, startPoint x: 506, startPoint y: 398, endPoint x: 479, endPoint y: 374, distance: 36.5
click at [505, 396] on button "NEXT" at bounding box center [509, 401] width 88 height 21
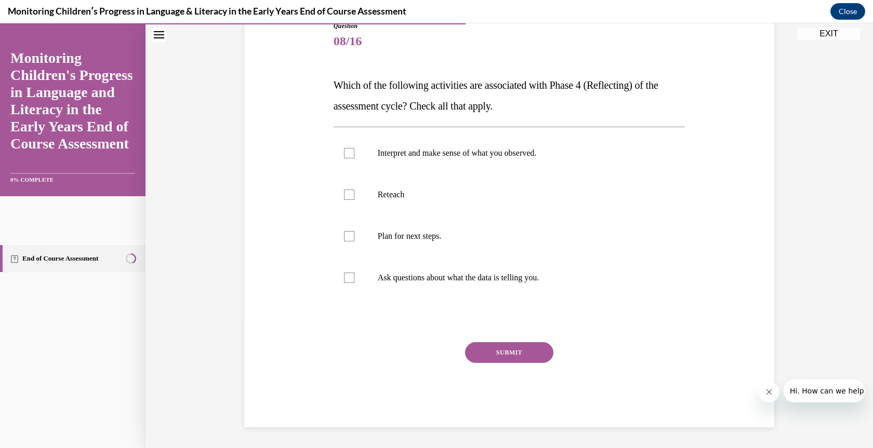
scroll to position [116, 0]
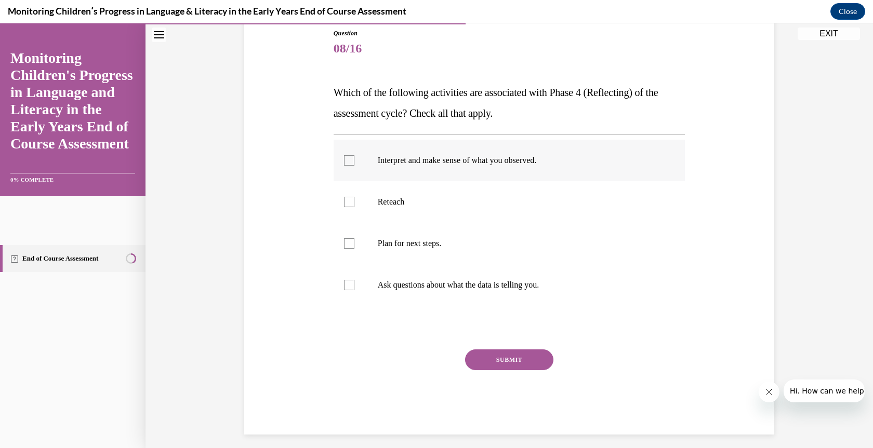
click at [344, 162] on div at bounding box center [349, 160] width 10 height 10
click at [344, 162] on input "Interpret and make sense of what you observed." at bounding box center [349, 160] width 10 height 10
checkbox input "true"
click at [341, 279] on label "Ask questions about what the data is telling you." at bounding box center [510, 285] width 352 height 42
click at [344, 280] on input "Ask questions about what the data is telling you." at bounding box center [349, 285] width 10 height 10
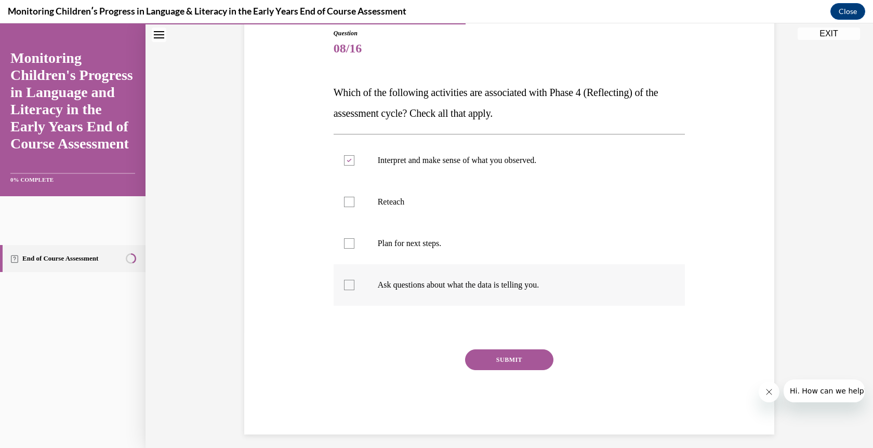
checkbox input "true"
click at [497, 357] on button "SUBMIT" at bounding box center [509, 360] width 88 height 21
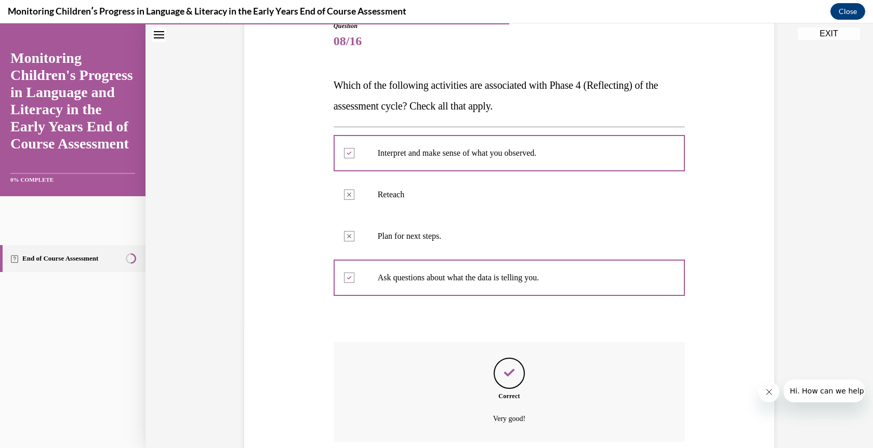
scroll to position [207, 0]
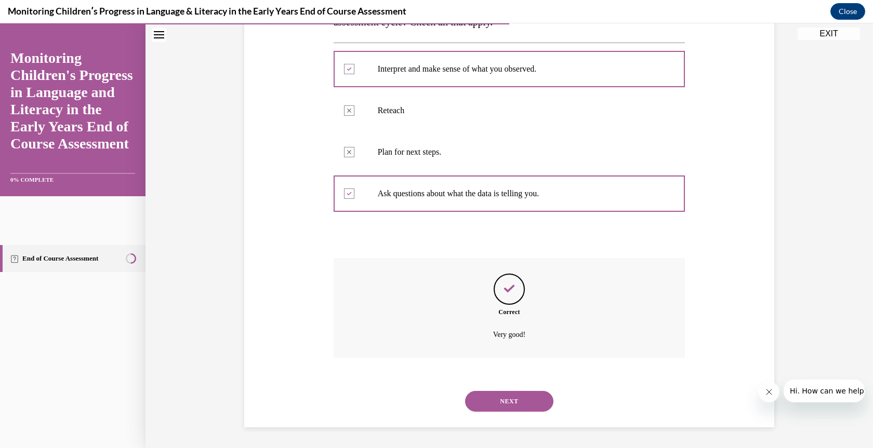
click at [510, 400] on button "NEXT" at bounding box center [509, 401] width 88 height 21
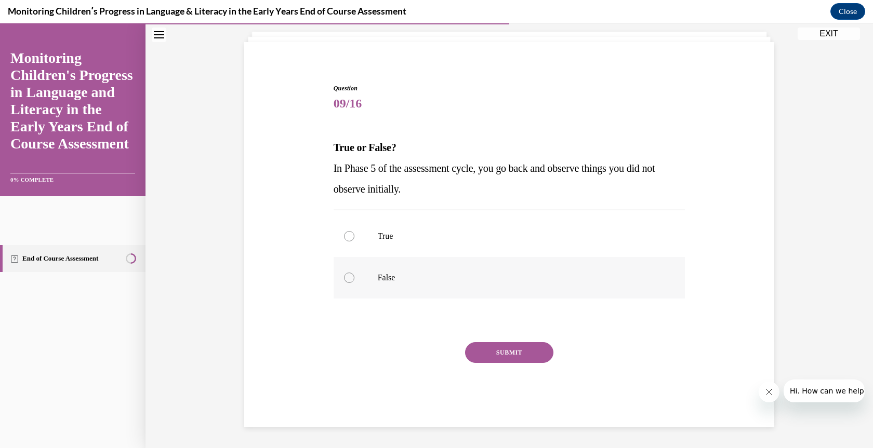
click at [344, 279] on div at bounding box center [349, 278] width 10 height 10
click at [344, 279] on input "False" at bounding box center [349, 278] width 10 height 10
radio input "true"
click at [510, 349] on button "SUBMIT" at bounding box center [509, 352] width 88 height 21
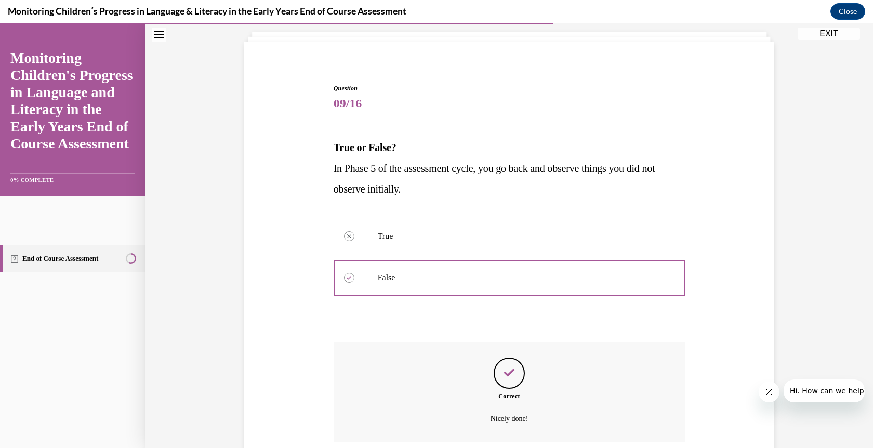
scroll to position [145, 0]
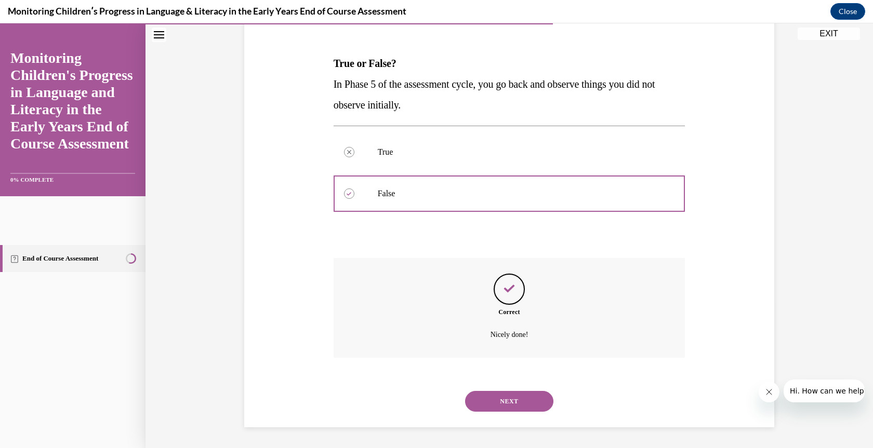
click at [505, 400] on button "NEXT" at bounding box center [509, 401] width 88 height 21
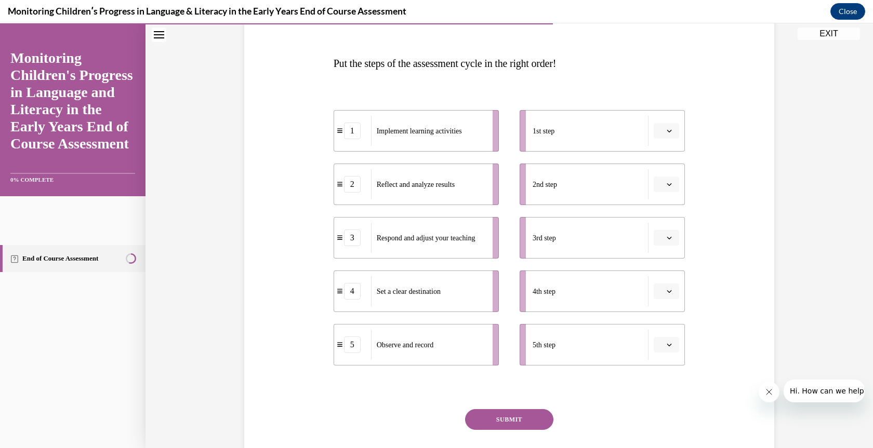
scroll to position [116, 0]
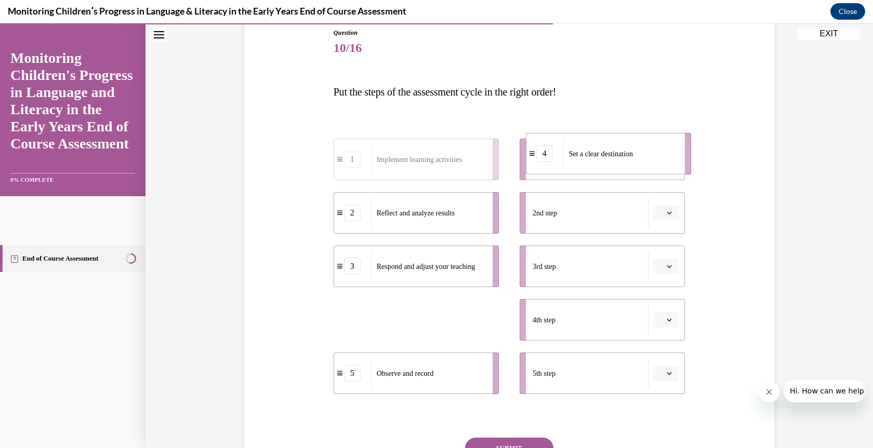
drag, startPoint x: 420, startPoint y: 331, endPoint x: 612, endPoint y: 165, distance: 254.2
click at [612, 165] on div "Set a clear destination" at bounding box center [620, 154] width 115 height 30
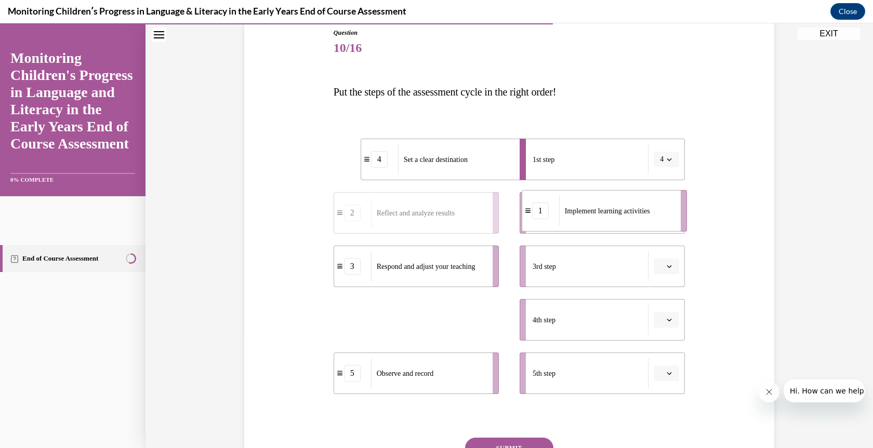
drag, startPoint x: 405, startPoint y: 328, endPoint x: 593, endPoint y: 219, distance: 217.5
click at [593, 219] on div "Implement learning activities" at bounding box center [616, 211] width 115 height 30
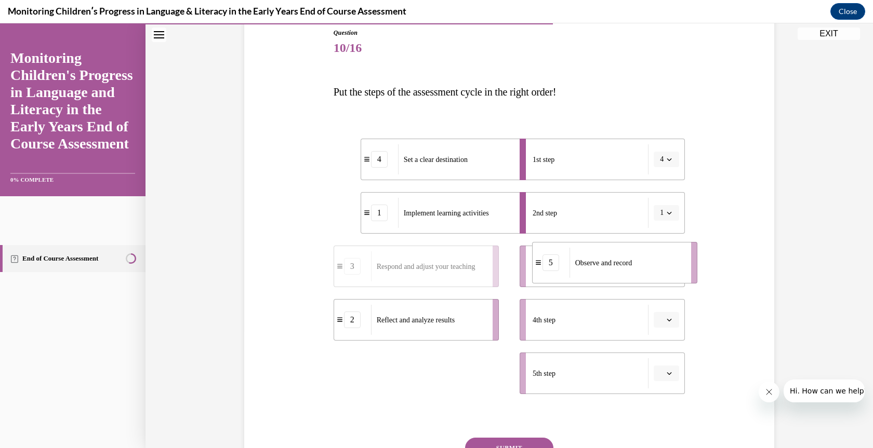
drag, startPoint x: 399, startPoint y: 386, endPoint x: 598, endPoint y: 275, distance: 227.3
click at [598, 275] on div "Observe and record" at bounding box center [626, 263] width 115 height 30
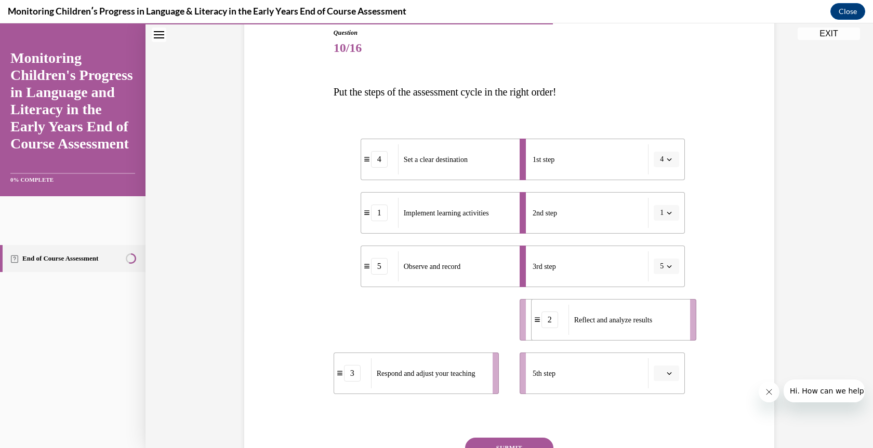
drag, startPoint x: 407, startPoint y: 326, endPoint x: 604, endPoint y: 326, distance: 197.4
click at [605, 326] on div "Reflect and analyze results" at bounding box center [625, 320] width 115 height 30
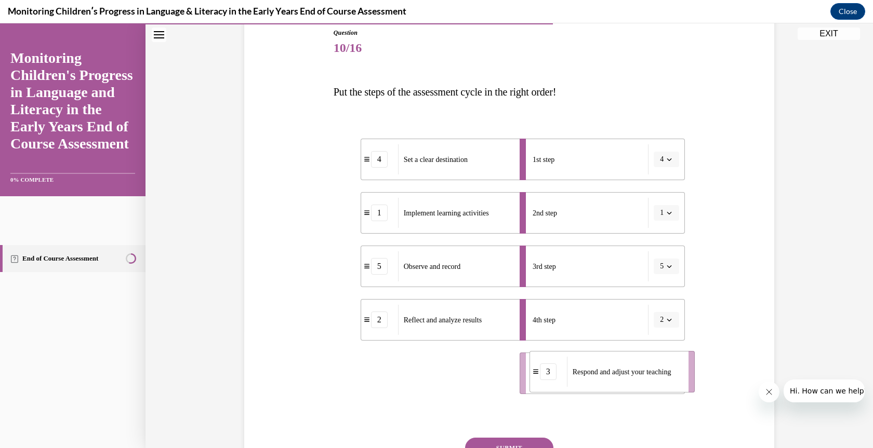
drag, startPoint x: 425, startPoint y: 376, endPoint x: 621, endPoint y: 375, distance: 195.9
click at [621, 375] on span "Respond and adjust your teaching" at bounding box center [622, 372] width 99 height 8
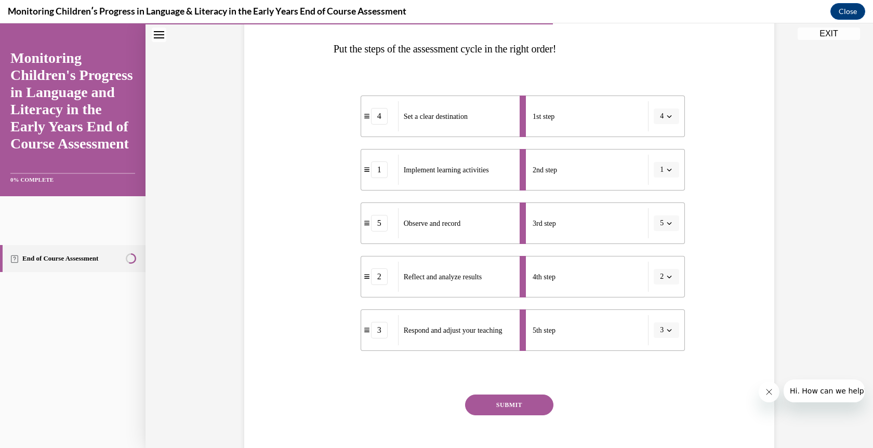
scroll to position [212, 0]
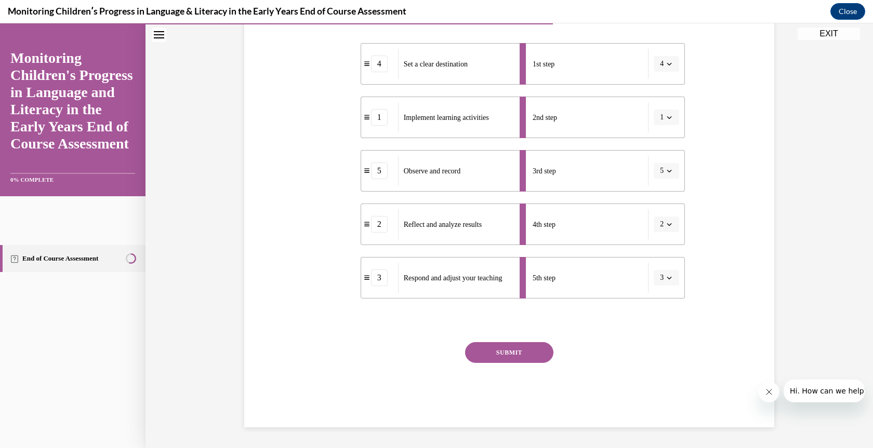
click at [509, 348] on button "SUBMIT" at bounding box center [509, 352] width 88 height 21
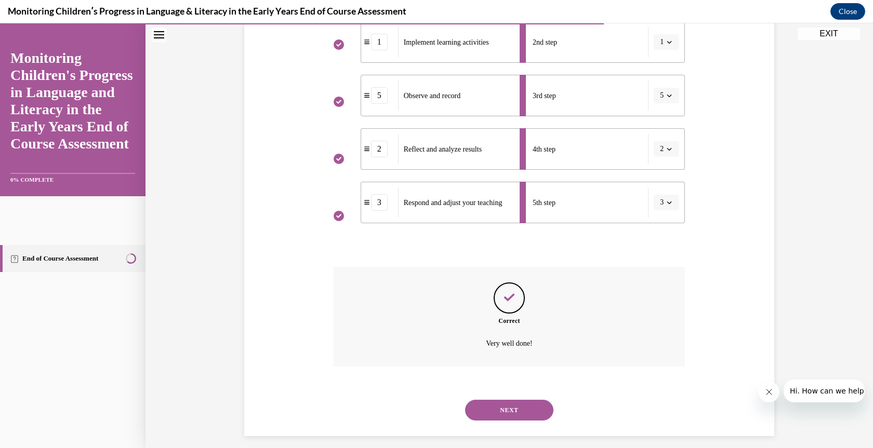
scroll to position [296, 0]
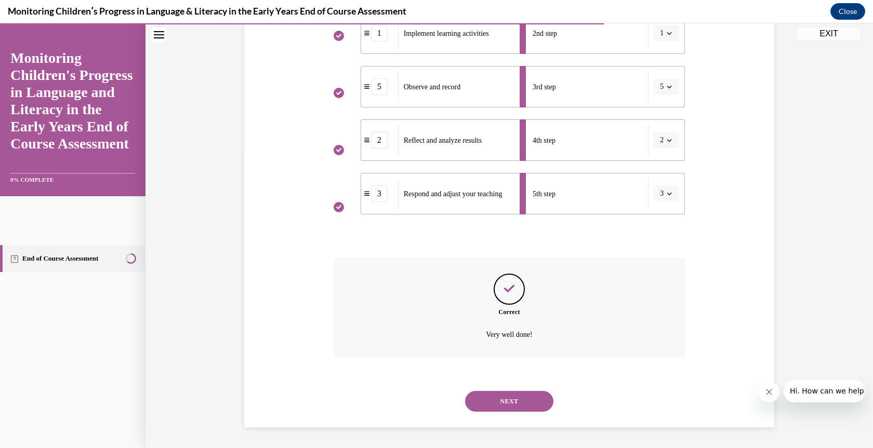
click at [504, 400] on button "NEXT" at bounding box center [509, 401] width 88 height 21
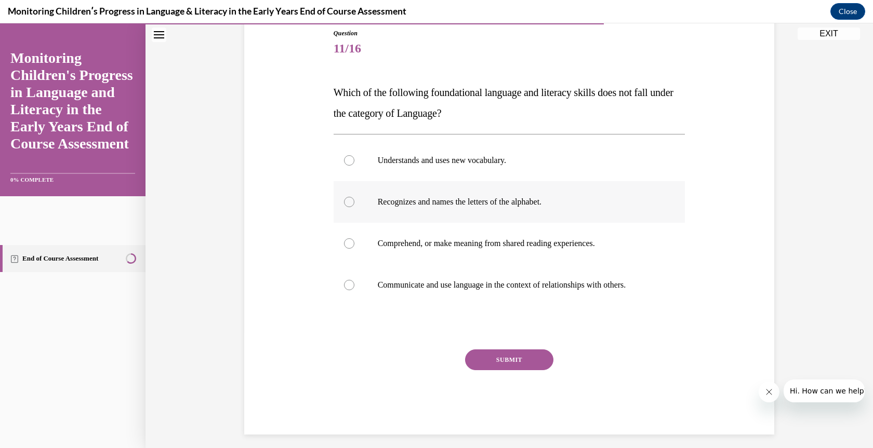
drag, startPoint x: 346, startPoint y: 202, endPoint x: 355, endPoint y: 207, distance: 11.4
click at [346, 202] on div at bounding box center [349, 202] width 10 height 10
click at [346, 202] on input "Recognizes and names the letters of the alphabet." at bounding box center [349, 202] width 10 height 10
radio input "true"
click at [500, 359] on button "SUBMIT" at bounding box center [509, 360] width 88 height 21
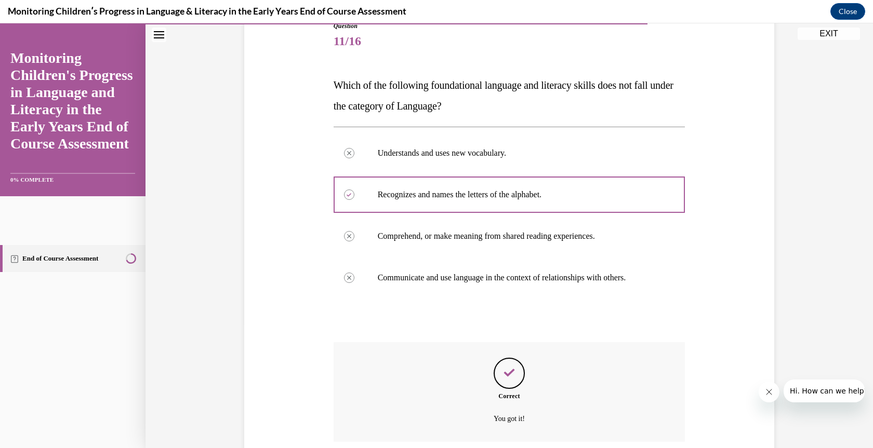
scroll to position [207, 0]
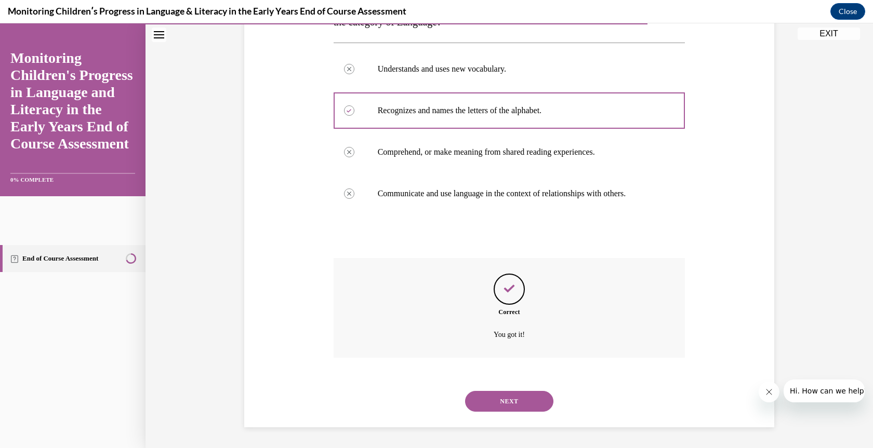
click at [500, 400] on button "NEXT" at bounding box center [509, 401] width 88 height 21
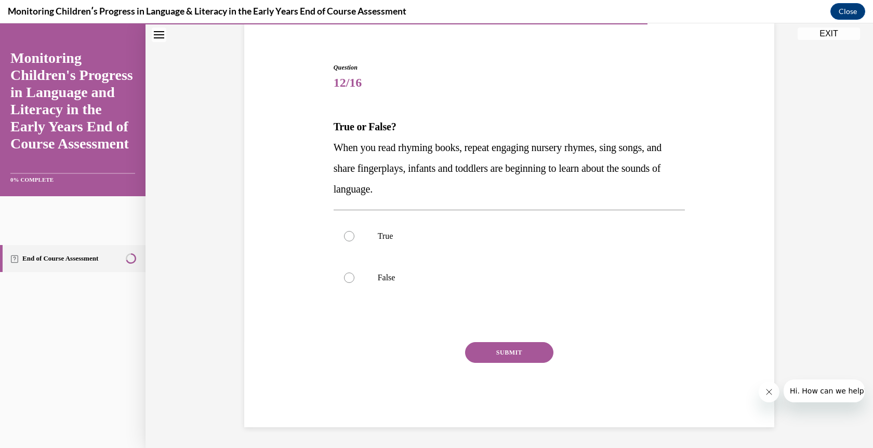
scroll to position [82, 0]
drag, startPoint x: 340, startPoint y: 237, endPoint x: 452, endPoint y: 291, distance: 124.3
click at [344, 237] on div at bounding box center [349, 236] width 10 height 10
click at [344, 237] on input "True" at bounding box center [349, 236] width 10 height 10
radio input "true"
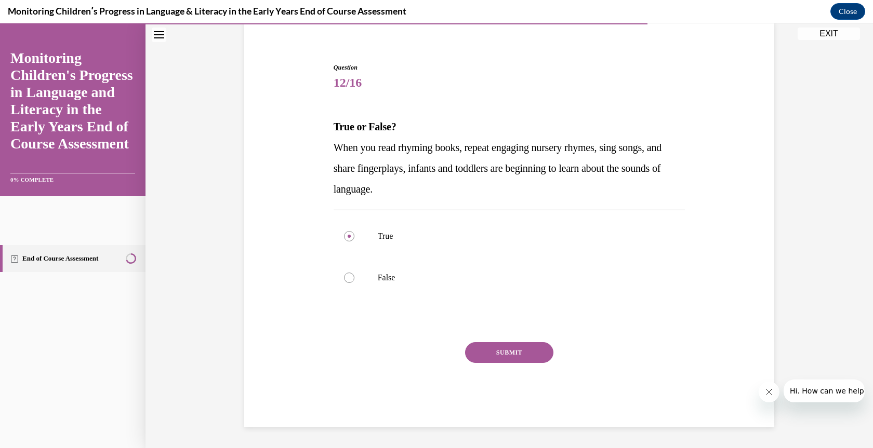
click at [501, 349] on button "SUBMIT" at bounding box center [509, 352] width 88 height 21
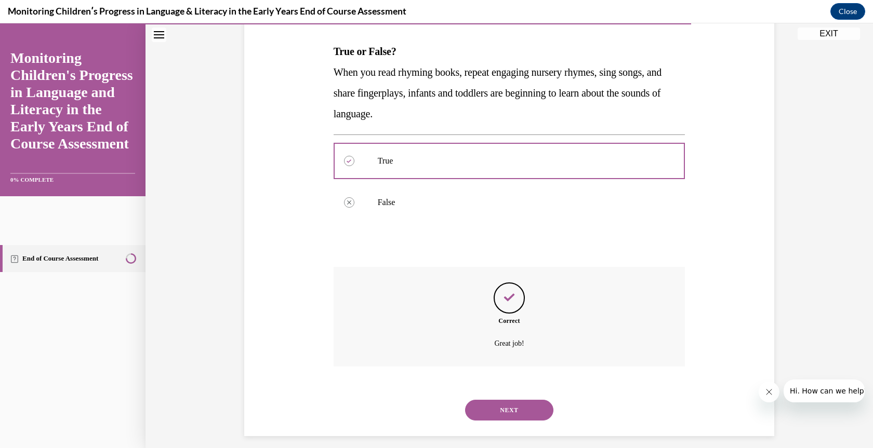
scroll to position [166, 0]
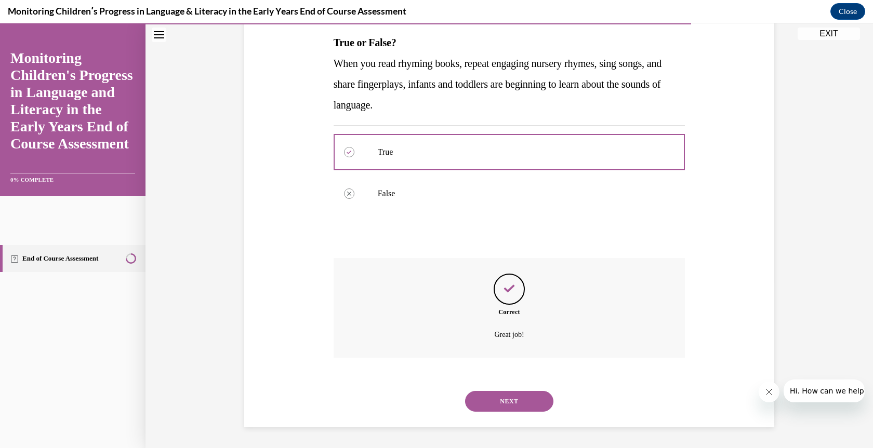
click at [501, 399] on button "NEXT" at bounding box center [509, 401] width 88 height 21
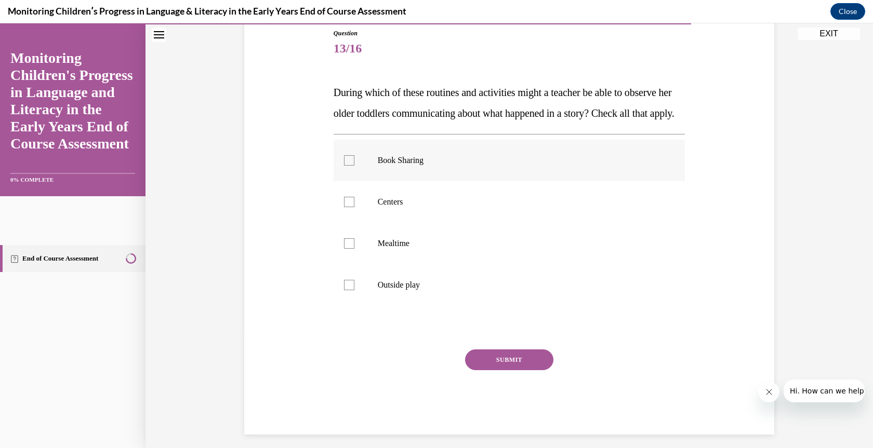
click at [344, 166] on div at bounding box center [349, 160] width 10 height 10
click at [344, 166] on input "Book Sharing" at bounding box center [349, 160] width 10 height 10
checkbox input "true"
click at [348, 214] on label "Centers" at bounding box center [510, 202] width 352 height 42
click at [348, 207] on input "Centers" at bounding box center [349, 202] width 10 height 10
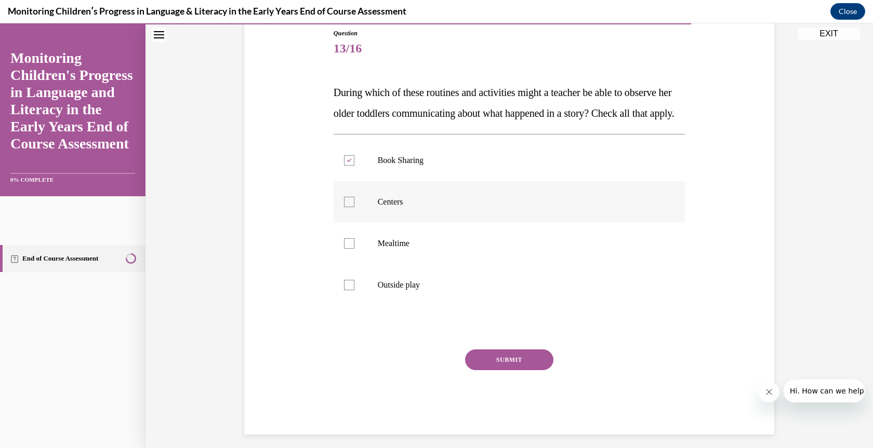
checkbox input "true"
click at [344, 249] on div at bounding box center [349, 243] width 10 height 10
click at [344, 249] on input "Mealtime" at bounding box center [349, 243] width 10 height 10
checkbox input "true"
click at [344, 290] on div at bounding box center [349, 285] width 10 height 10
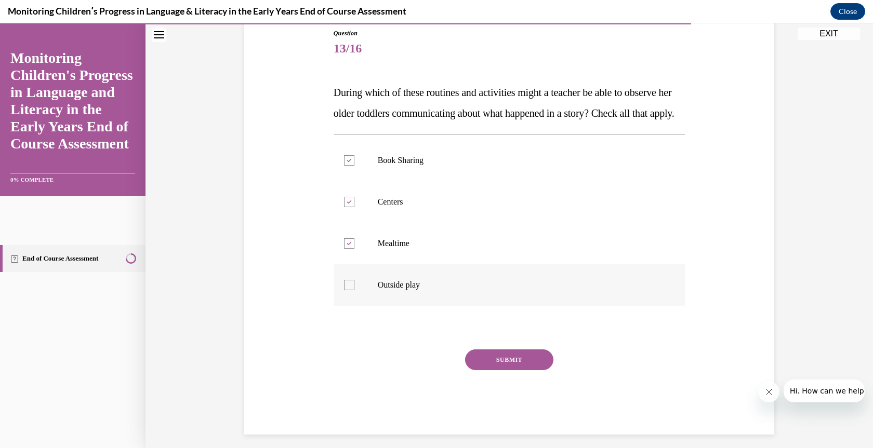
click at [344, 290] on input "Outside play" at bounding box center [349, 285] width 10 height 10
checkbox input "true"
click at [505, 370] on button "SUBMIT" at bounding box center [509, 360] width 88 height 21
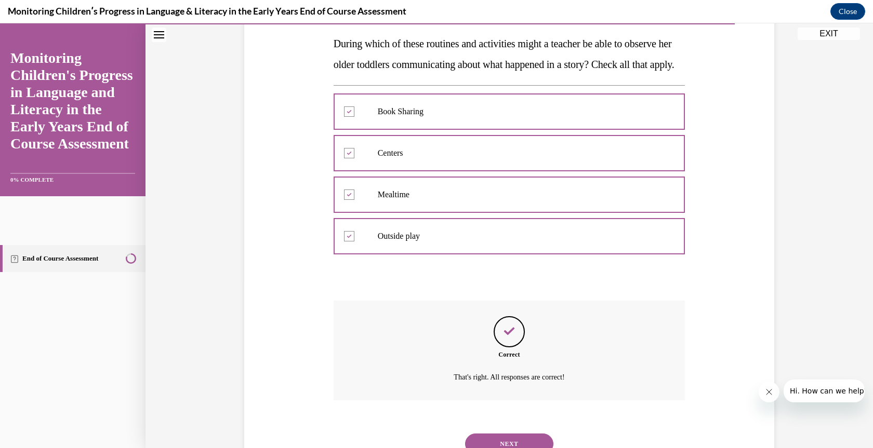
scroll to position [228, 0]
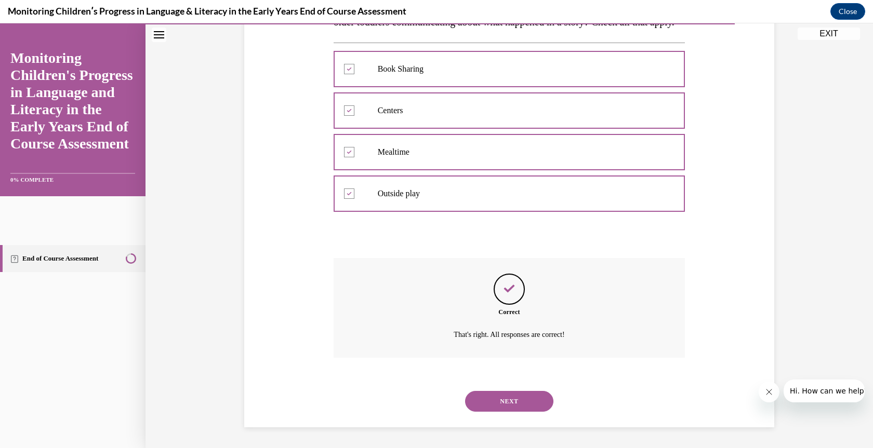
click at [508, 395] on button "NEXT" at bounding box center [509, 401] width 88 height 21
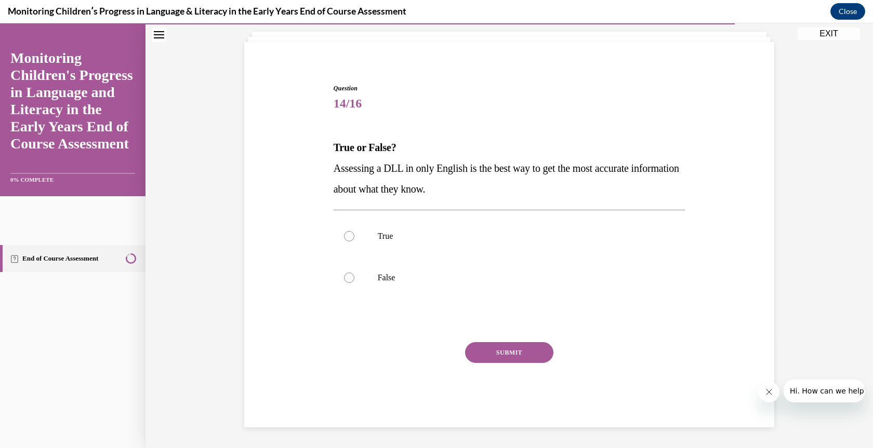
scroll to position [61, 0]
click at [349, 279] on div at bounding box center [349, 278] width 10 height 10
click at [349, 279] on input "False" at bounding box center [349, 278] width 10 height 10
radio input "true"
click at [496, 350] on button "SUBMIT" at bounding box center [509, 352] width 88 height 21
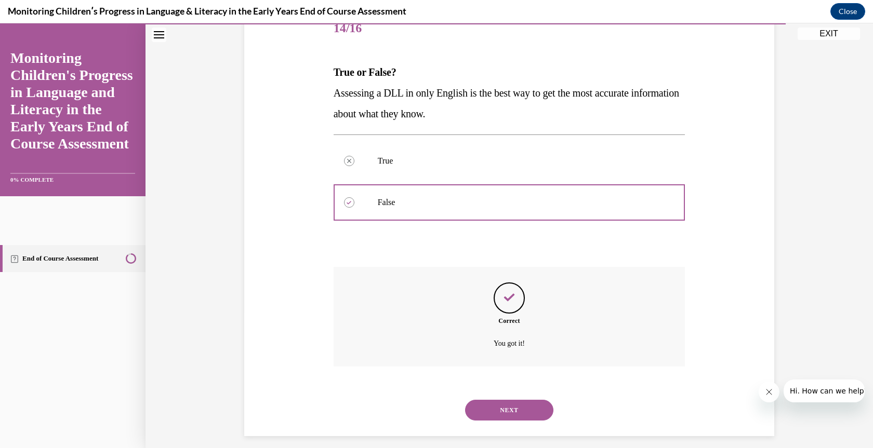
scroll to position [145, 0]
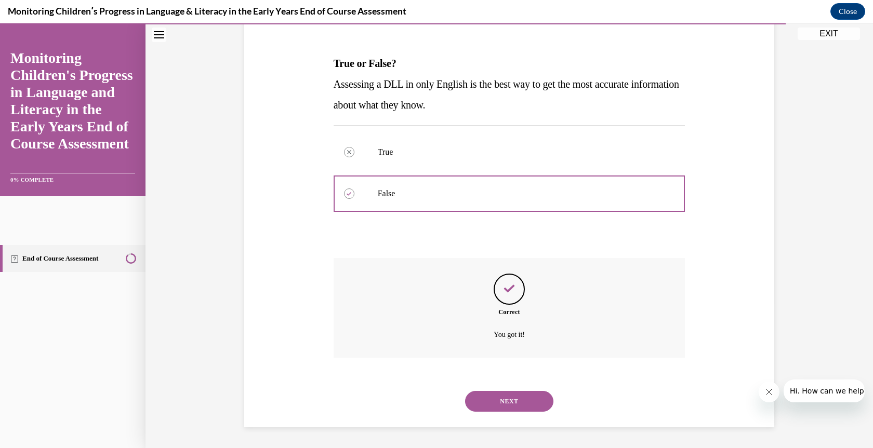
click at [510, 400] on button "NEXT" at bounding box center [509, 401] width 88 height 21
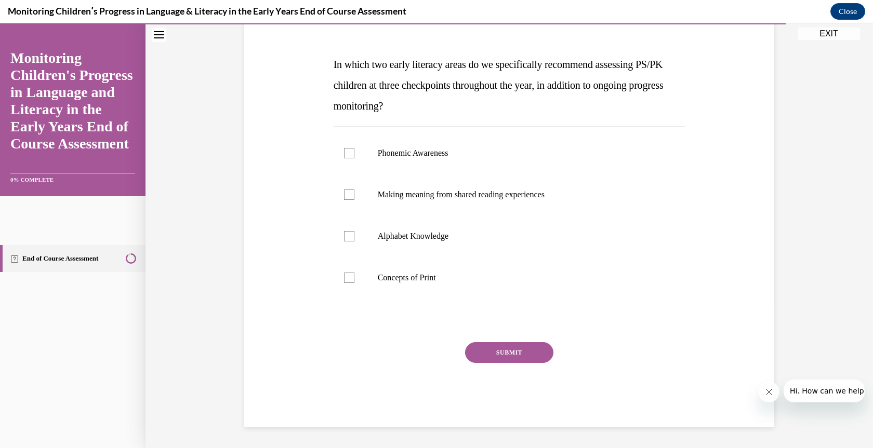
scroll to position [116, 0]
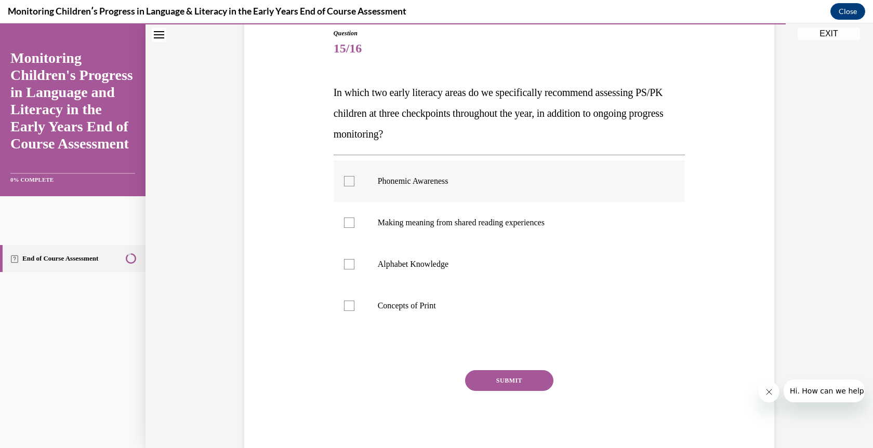
drag, startPoint x: 348, startPoint y: 180, endPoint x: 343, endPoint y: 193, distance: 13.8
click at [348, 180] on div at bounding box center [349, 181] width 10 height 10
click at [348, 180] on input "Phonemic Awareness" at bounding box center [349, 181] width 10 height 10
checkbox input "true"
click at [344, 267] on div at bounding box center [349, 264] width 10 height 10
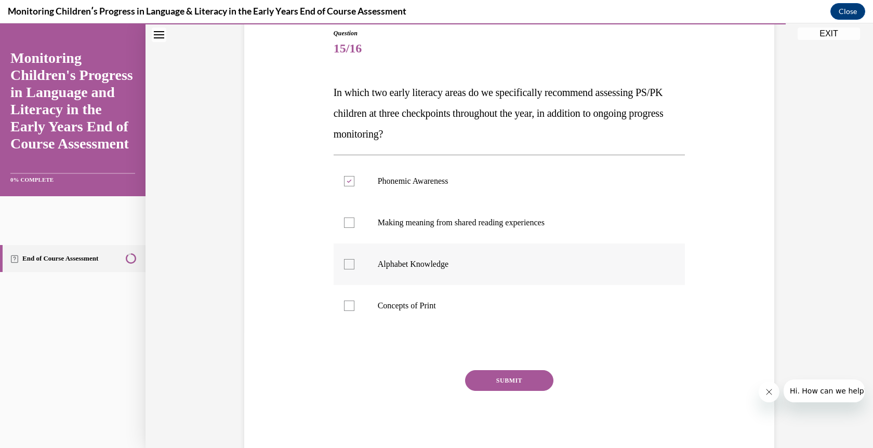
click at [344, 267] on input "Alphabet Knowledge" at bounding box center [349, 264] width 10 height 10
checkbox input "true"
click at [510, 378] on button "SUBMIT" at bounding box center [509, 380] width 88 height 21
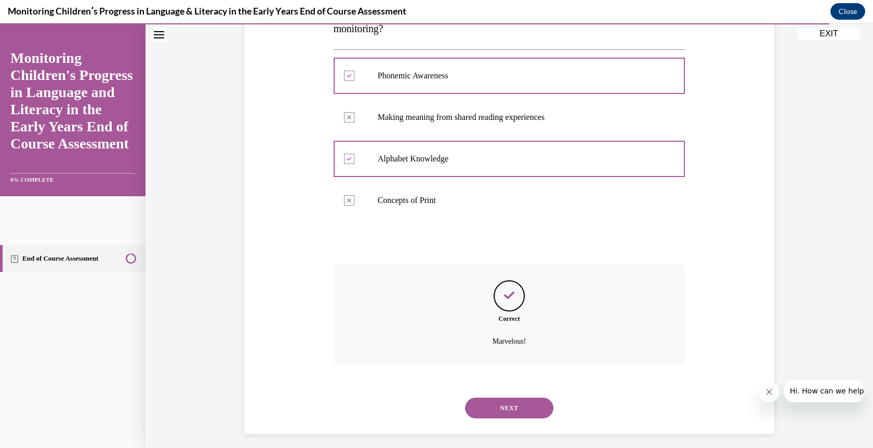
scroll to position [228, 0]
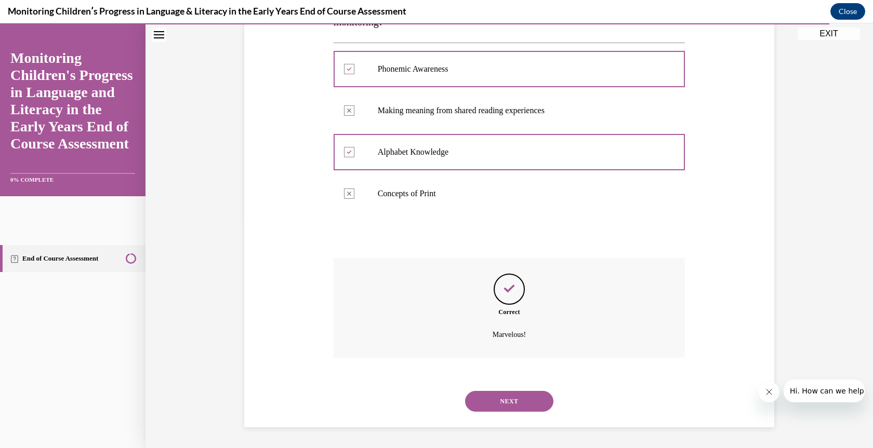
click at [504, 400] on button "NEXT" at bounding box center [509, 401] width 88 height 21
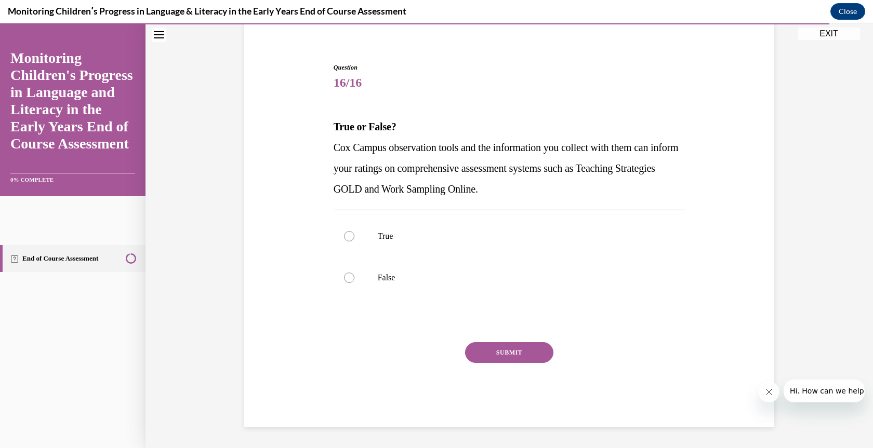
scroll to position [82, 0]
drag, startPoint x: 348, startPoint y: 239, endPoint x: 364, endPoint y: 247, distance: 17.9
click at [348, 239] on div at bounding box center [349, 236] width 10 height 10
click at [348, 239] on input "True" at bounding box center [349, 236] width 10 height 10
radio input "true"
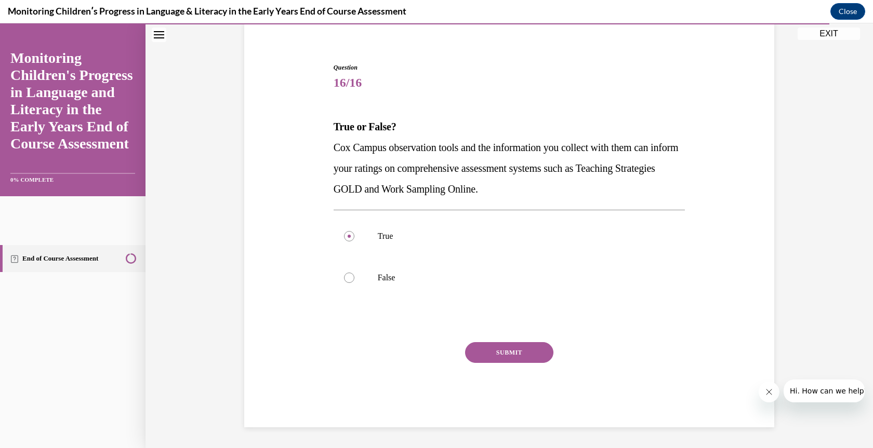
click at [501, 354] on button "SUBMIT" at bounding box center [509, 352] width 88 height 21
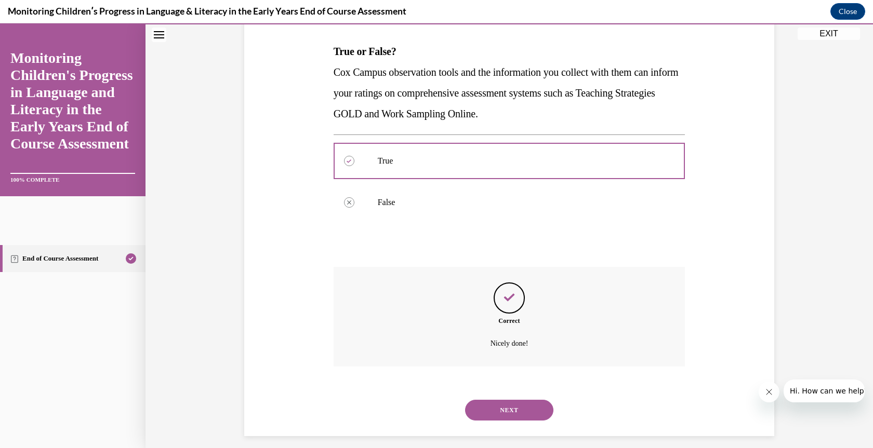
scroll to position [166, 0]
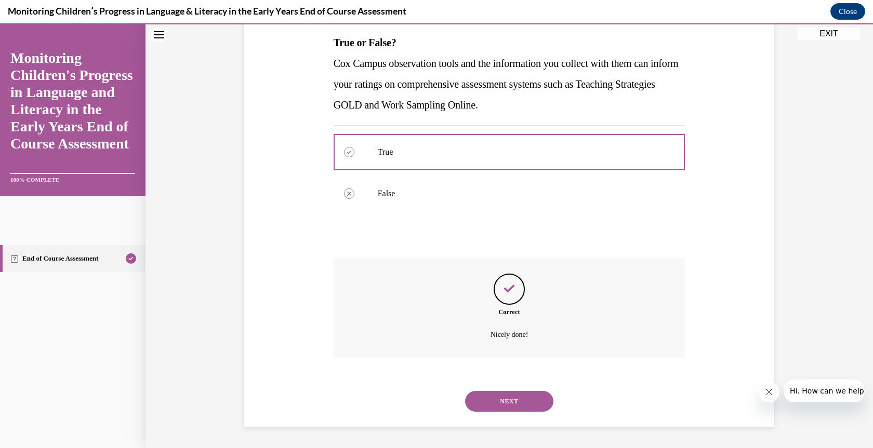
click at [501, 396] on button "NEXT" at bounding box center [509, 401] width 88 height 21
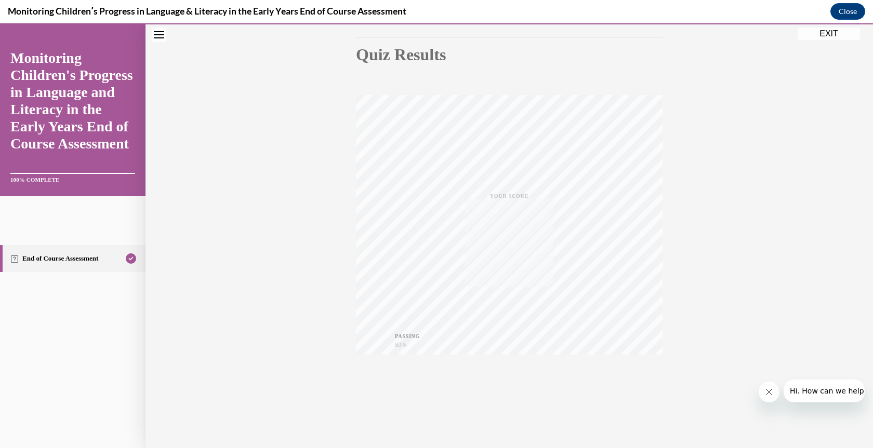
scroll to position [108, 0]
click at [825, 34] on button "EXIT" at bounding box center [829, 34] width 62 height 12
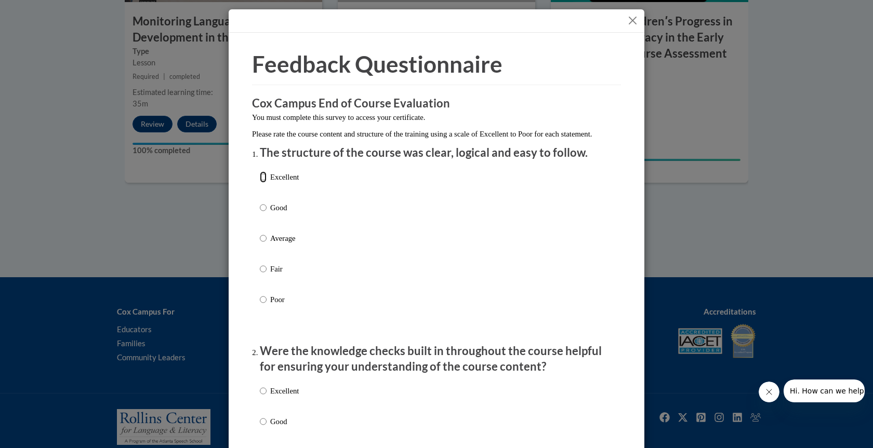
click at [260, 183] on input "Excellent" at bounding box center [263, 176] width 7 height 11
radio input "true"
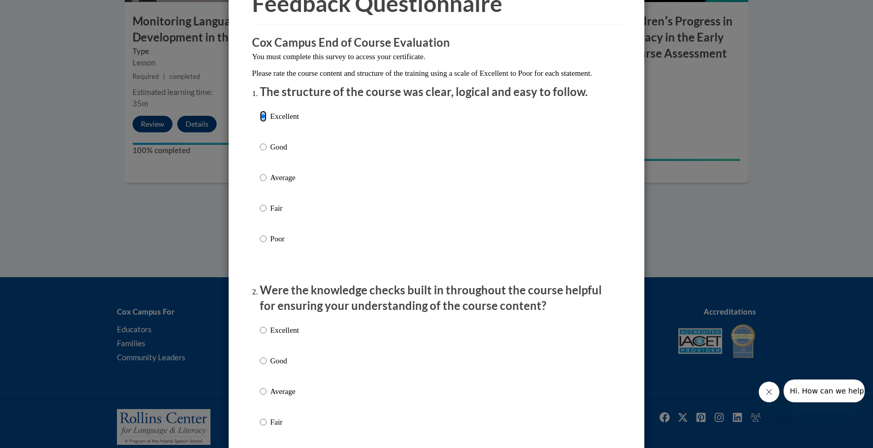
scroll to position [208, 0]
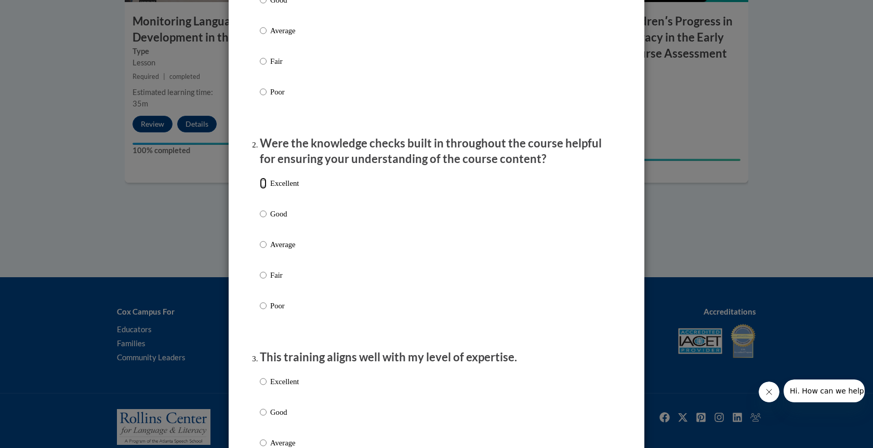
click at [260, 189] on input "Excellent" at bounding box center [263, 183] width 7 height 11
radio input "true"
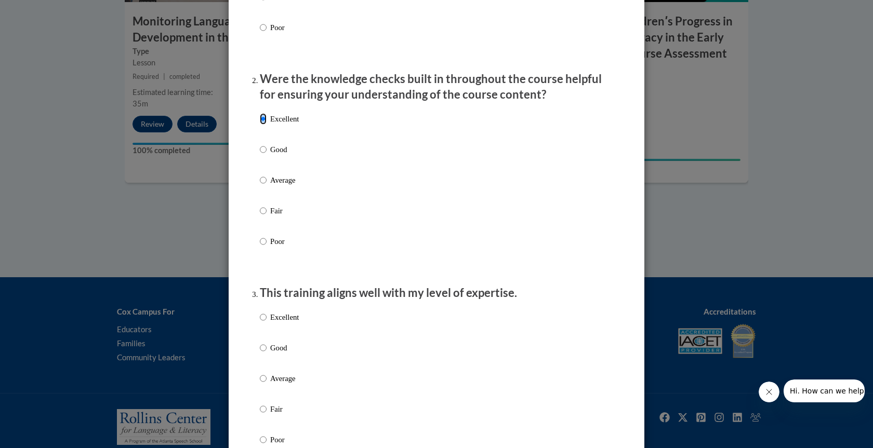
scroll to position [416, 0]
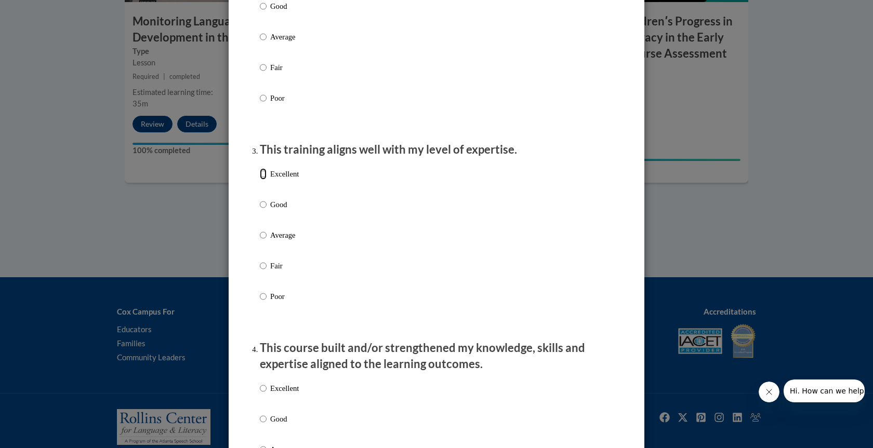
click at [260, 180] on input "Excellent" at bounding box center [263, 173] width 7 height 11
radio input "true"
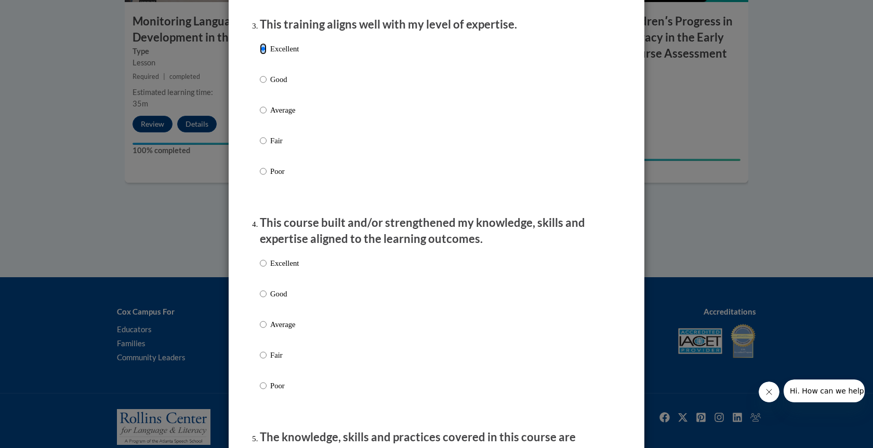
scroll to position [675, 0]
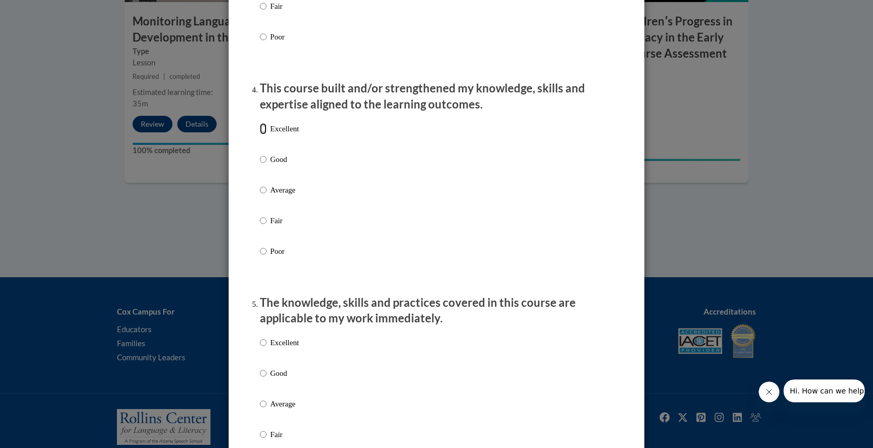
click at [260, 135] on input "Excellent" at bounding box center [263, 128] width 7 height 11
radio input "true"
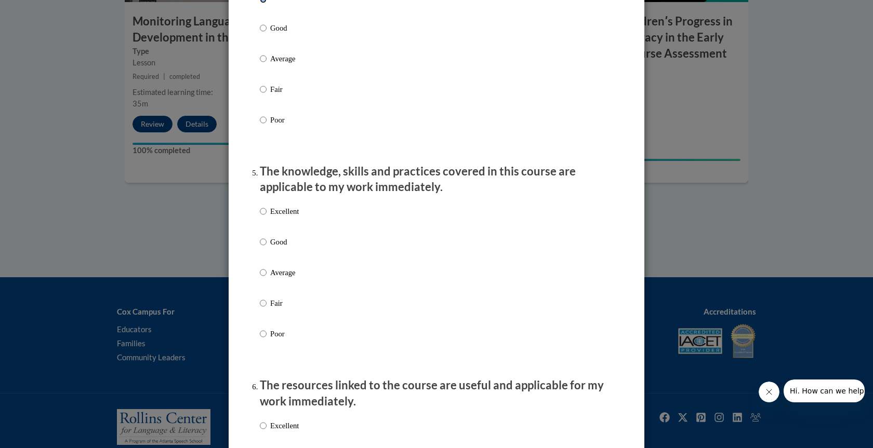
scroll to position [883, 0]
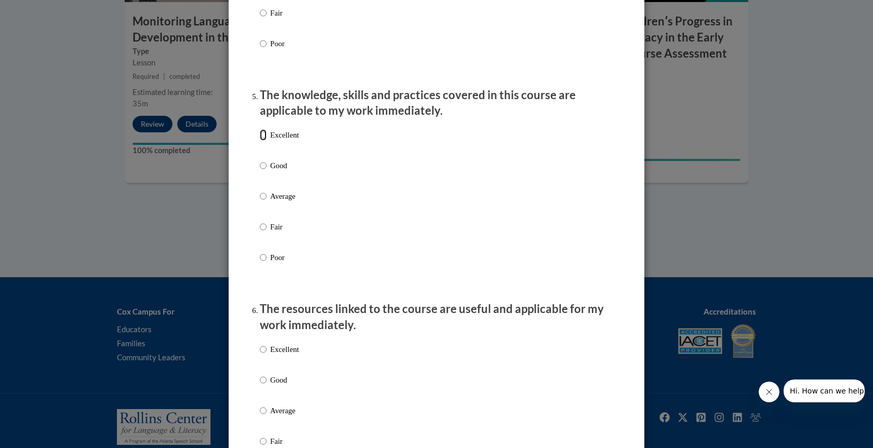
click at [262, 141] on input "Excellent" at bounding box center [263, 134] width 7 height 11
radio input "true"
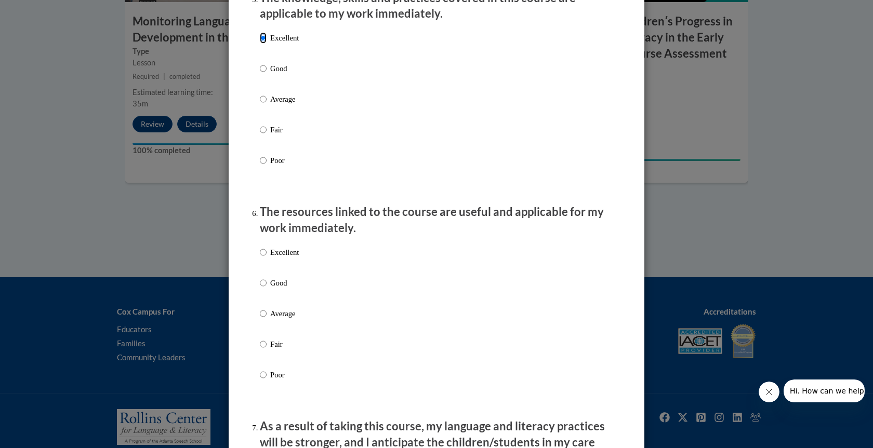
scroll to position [1091, 0]
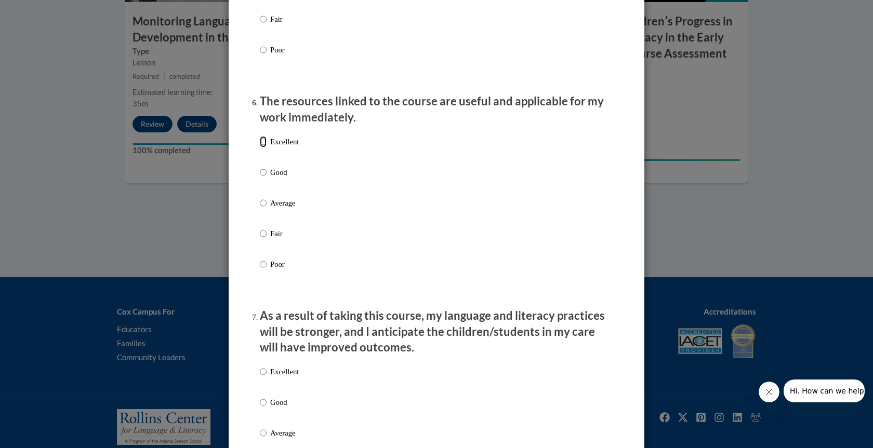
click at [260, 148] on input "Excellent" at bounding box center [263, 141] width 7 height 11
radio input "true"
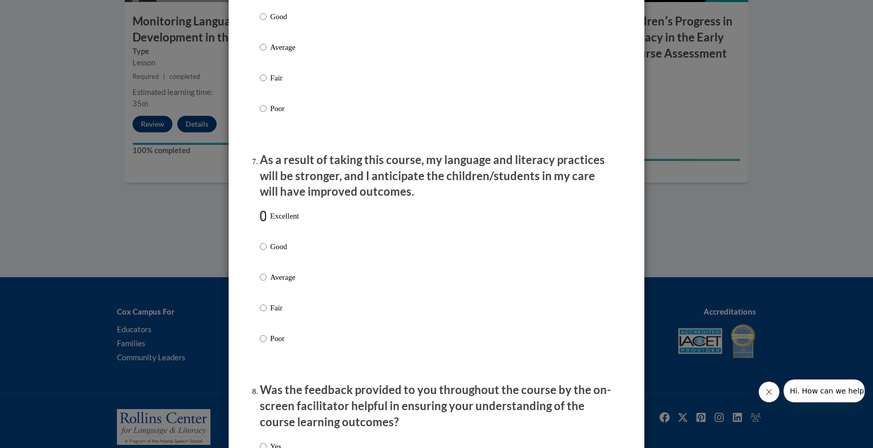
click at [260, 222] on input "Excellent" at bounding box center [263, 215] width 7 height 11
radio input "true"
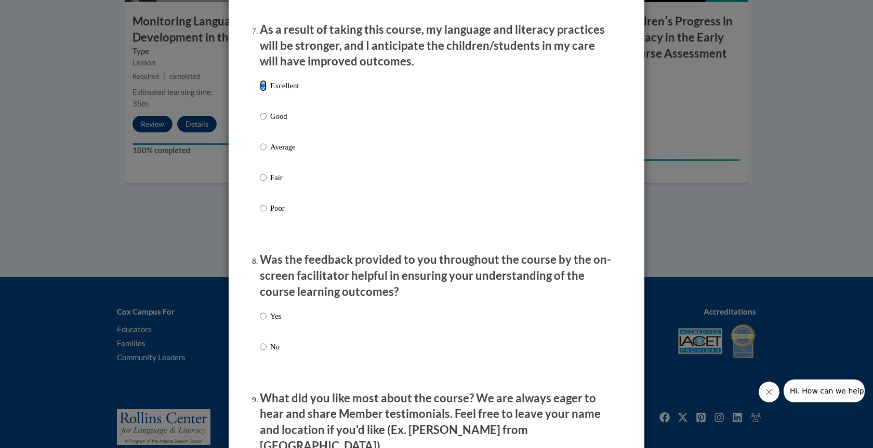
scroll to position [1455, 0]
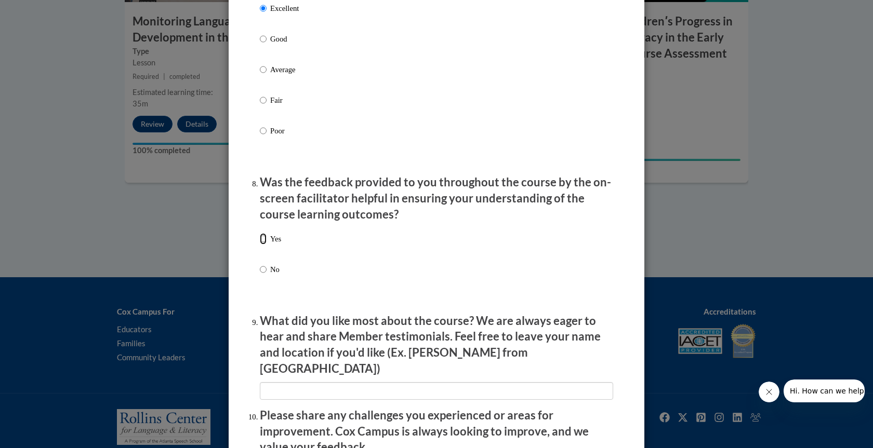
click at [260, 245] on input "Yes" at bounding box center [263, 238] width 7 height 11
radio input "true"
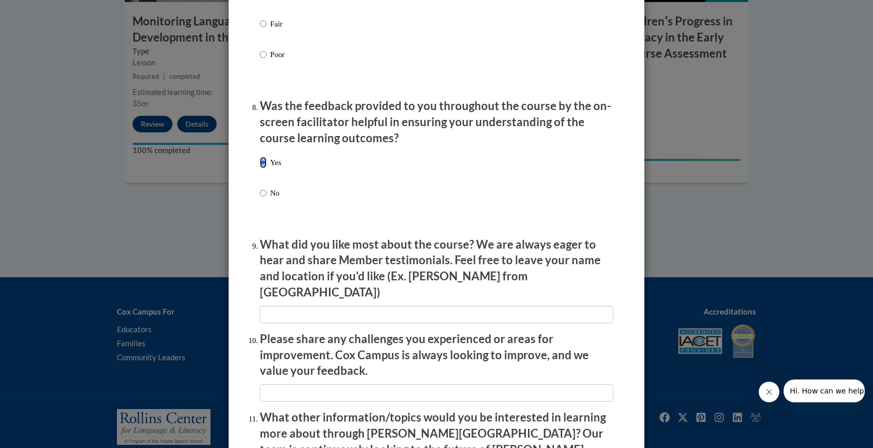
scroll to position [1663, 0]
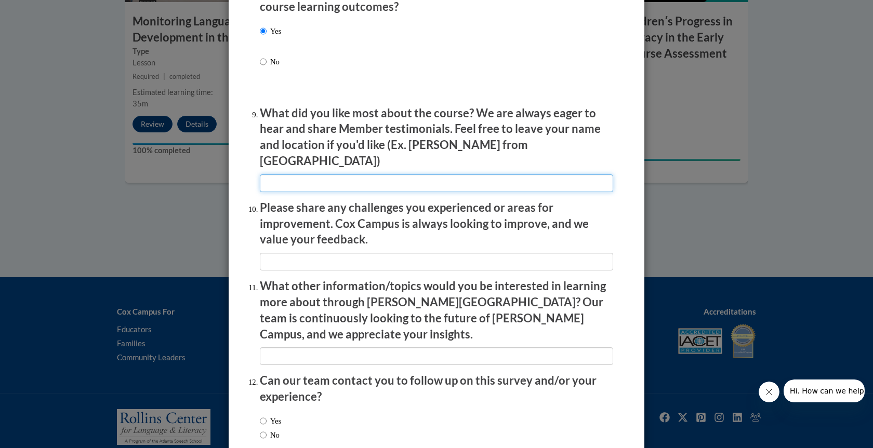
click at [377, 177] on input "textbox" at bounding box center [436, 184] width 353 height 18
type input "Everything"
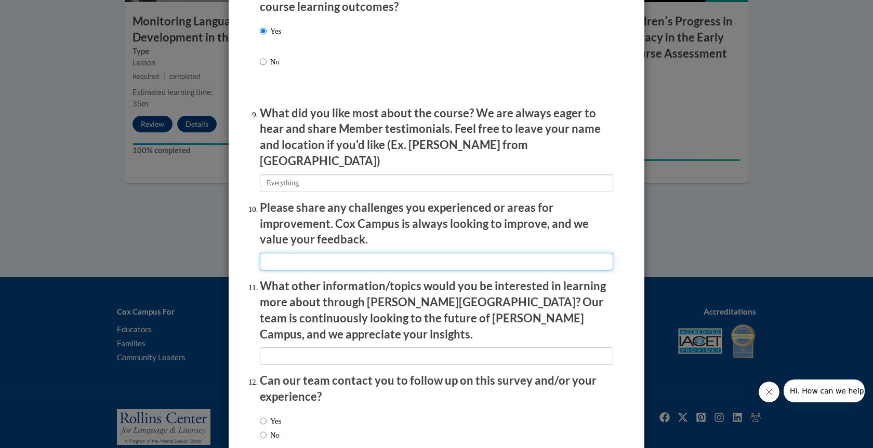
click at [359, 253] on input "textbox" at bounding box center [436, 262] width 353 height 18
type input "None at this time."
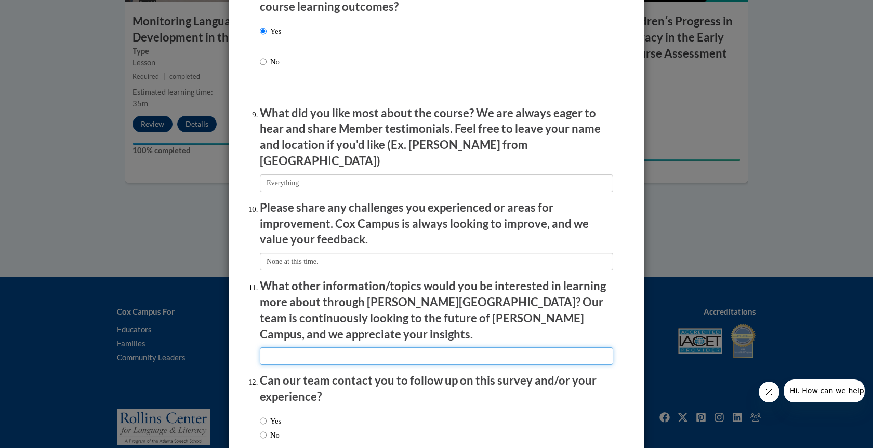
drag, startPoint x: 301, startPoint y: 335, endPoint x: 306, endPoint y: 340, distance: 6.7
click at [301, 348] on input "textbox" at bounding box center [436, 357] width 353 height 18
type input "None at this time."
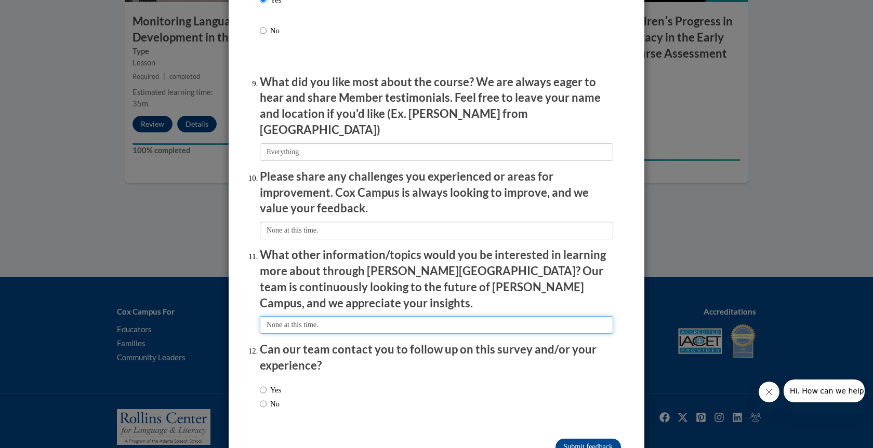
scroll to position [1711, 0]
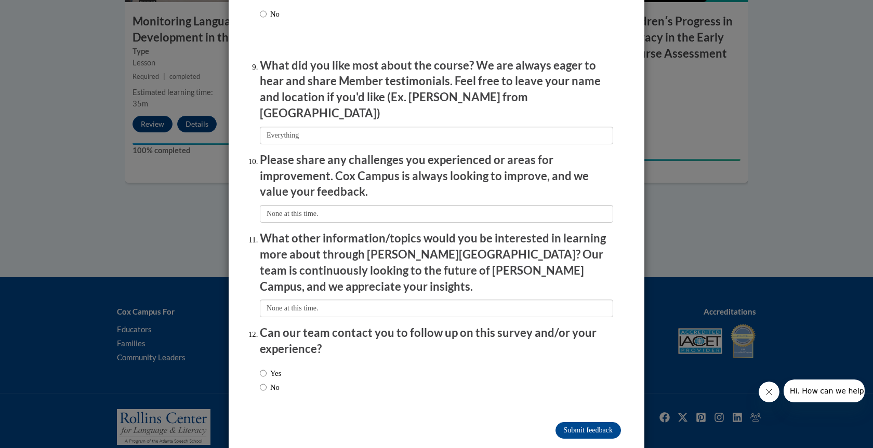
click at [263, 368] on label "Yes" at bounding box center [270, 373] width 21 height 11
click at [263, 368] on input "Yes" at bounding box center [263, 373] width 7 height 11
radio input "true"
click at [596, 422] on input "Submit feedback" at bounding box center [587, 430] width 65 height 17
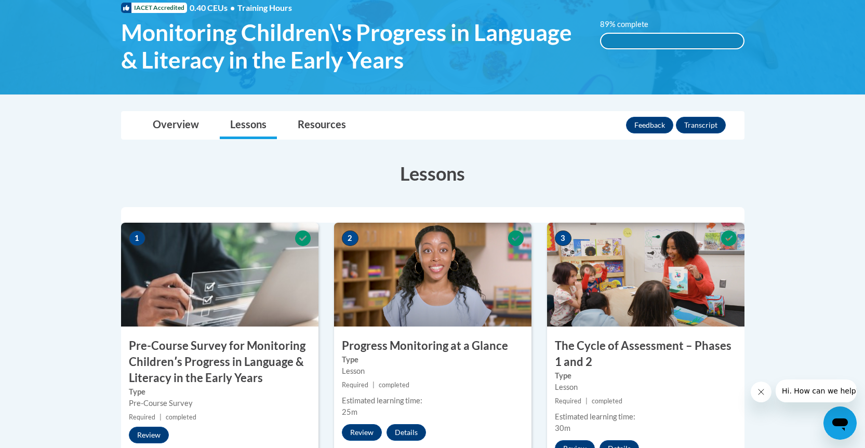
scroll to position [145, 0]
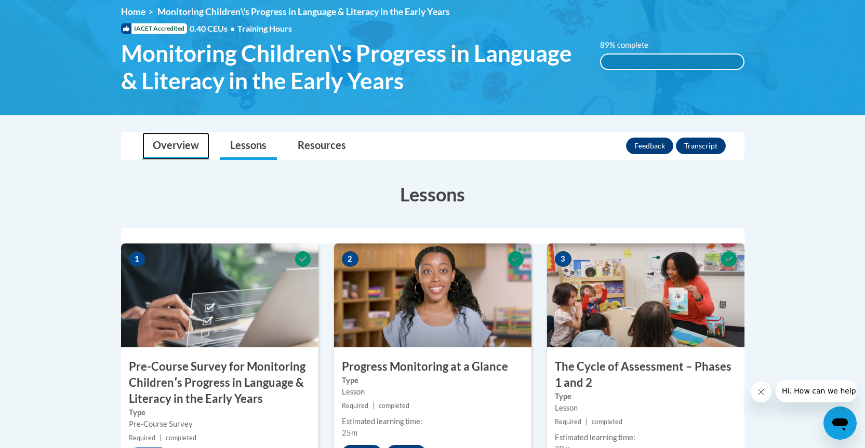
click at [184, 148] on link "Overview" at bounding box center [175, 146] width 67 height 28
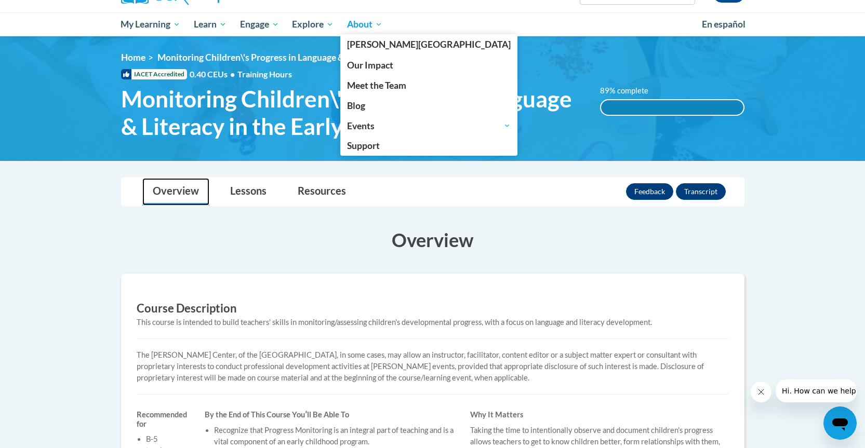
scroll to position [0, 0]
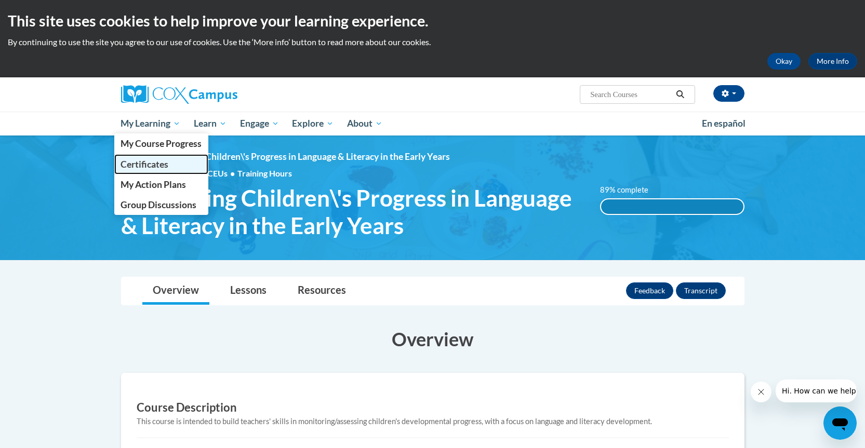
click at [152, 162] on span "Certificates" at bounding box center [145, 164] width 48 height 11
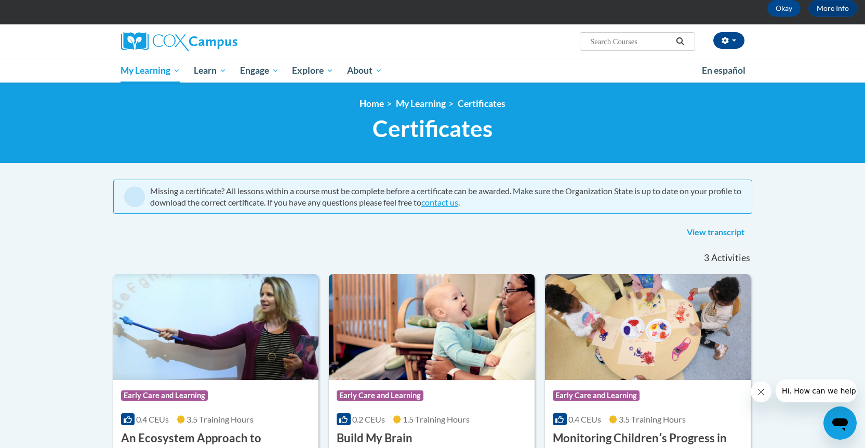
scroll to position [208, 0]
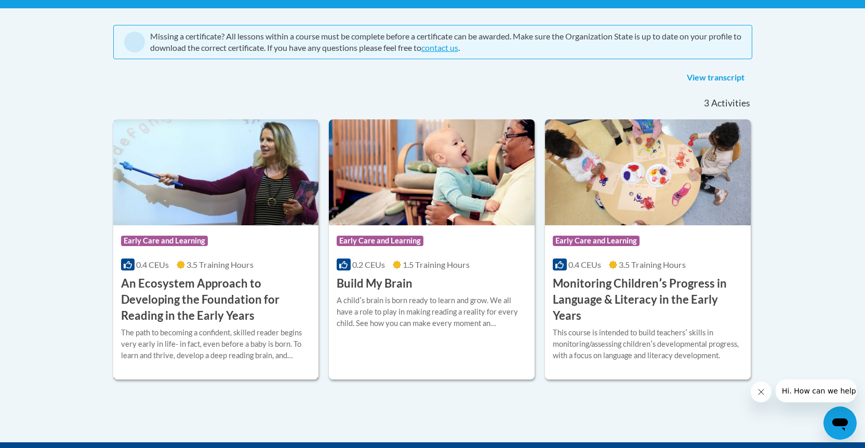
click at [202, 294] on h3 "An Ecosystem Approach to Developing the Foundation for Reading in the Early Yea…" at bounding box center [216, 300] width 190 height 48
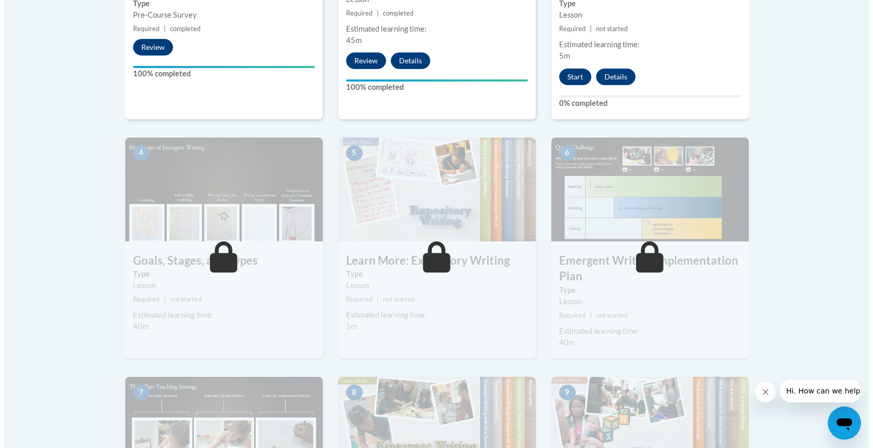
scroll to position [520, 0]
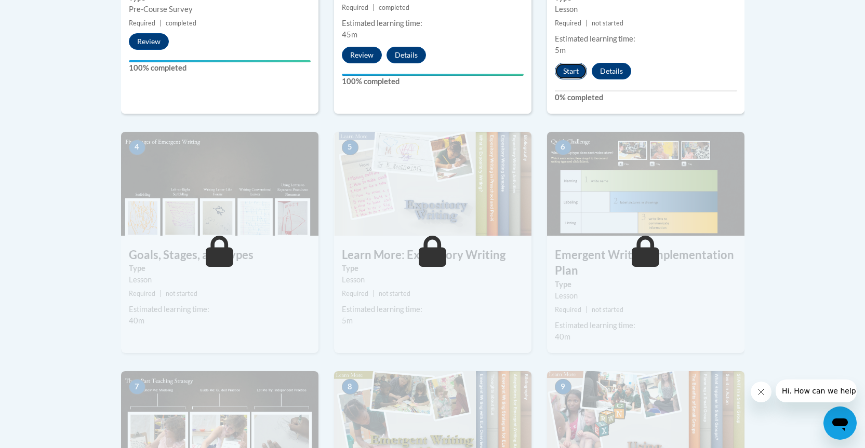
click at [574, 63] on button "Start" at bounding box center [571, 71] width 32 height 17
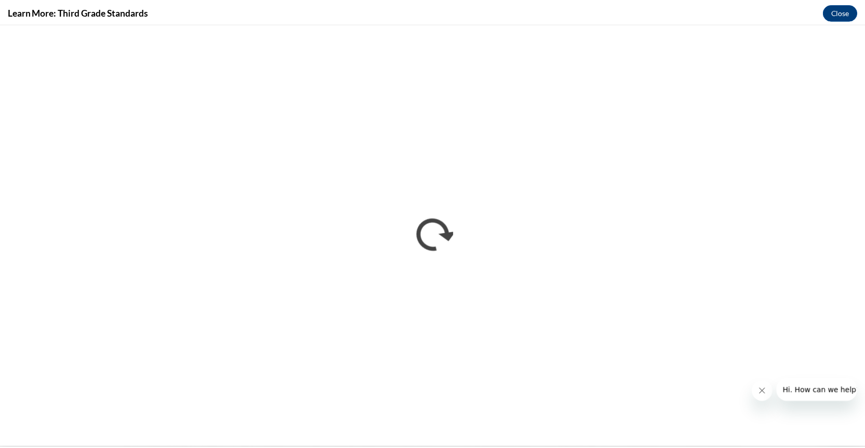
scroll to position [0, 0]
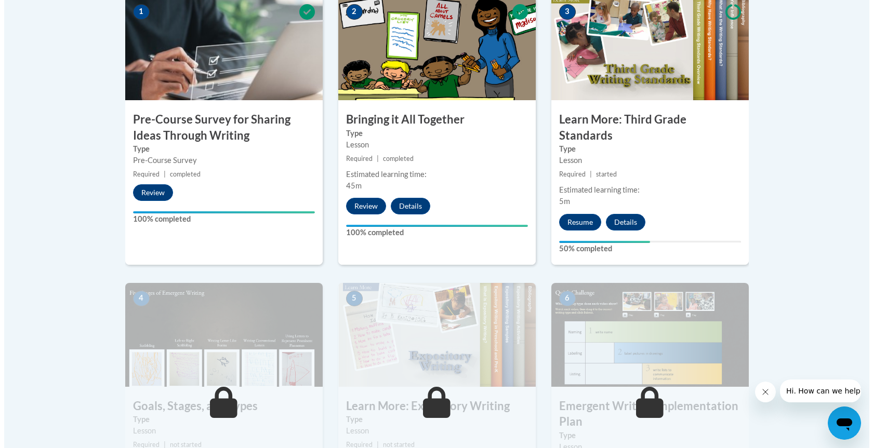
scroll to position [364, 0]
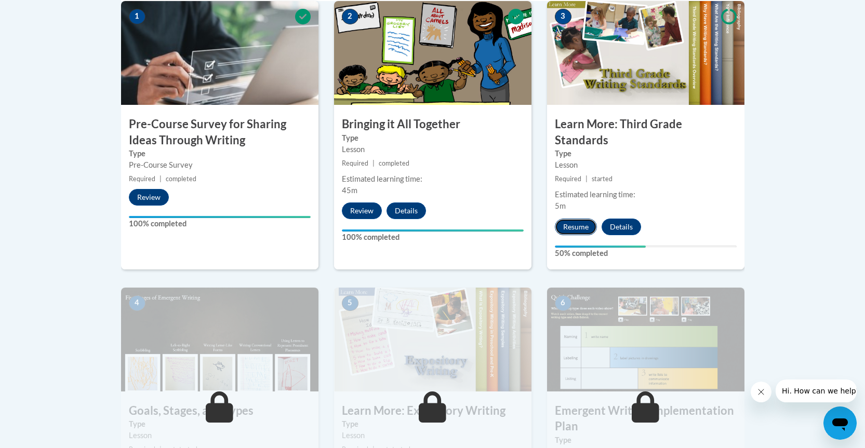
click at [581, 219] on button "Resume" at bounding box center [576, 227] width 42 height 17
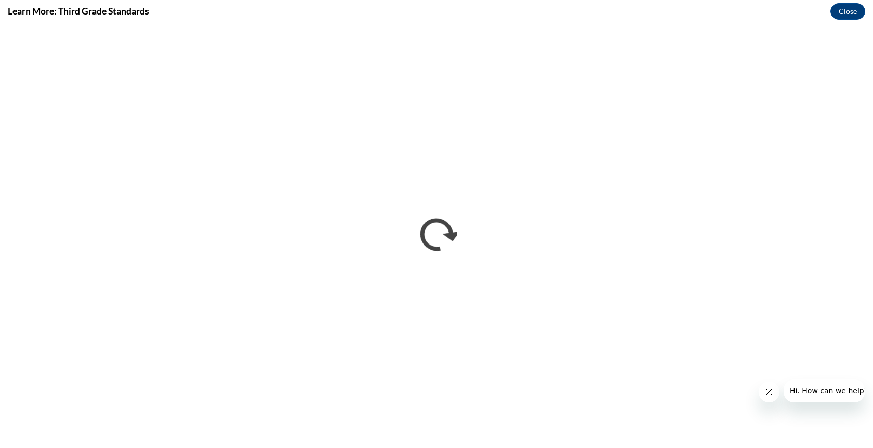
scroll to position [0, 0]
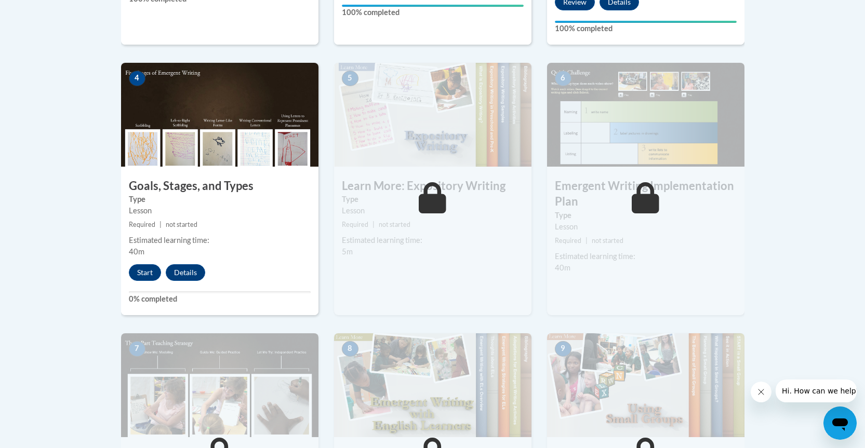
scroll to position [607, 0]
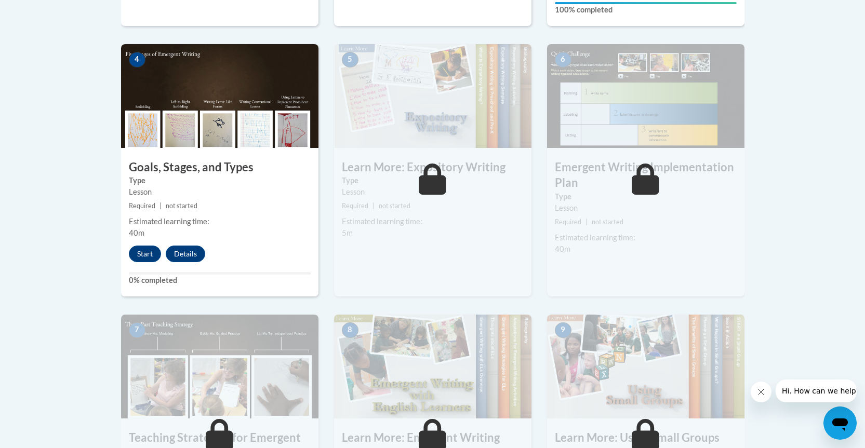
click at [433, 216] on div "Estimated learning time:" at bounding box center [433, 221] width 182 height 11
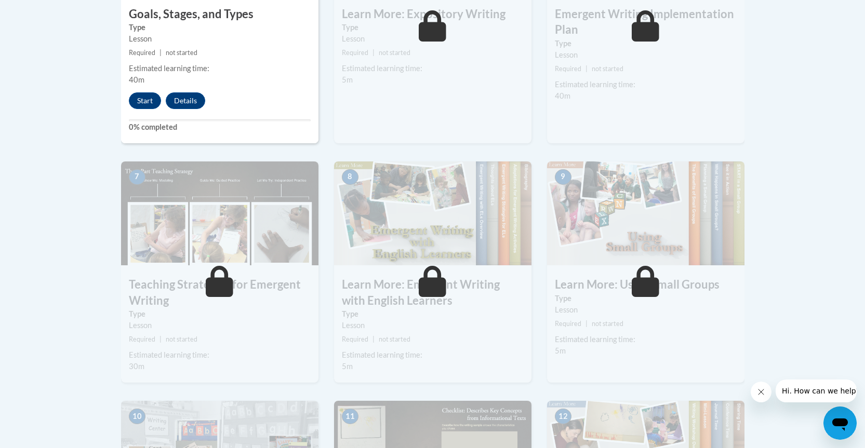
scroll to position [763, 0]
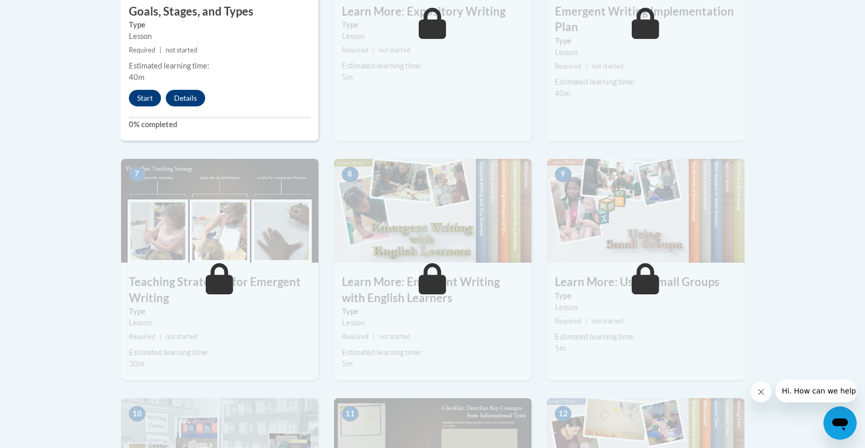
drag, startPoint x: 433, startPoint y: 319, endPoint x: 539, endPoint y: 317, distance: 106.0
click at [436, 332] on small "Required | not started" at bounding box center [432, 337] width 197 height 11
click at [600, 317] on span "not started" at bounding box center [608, 321] width 32 height 8
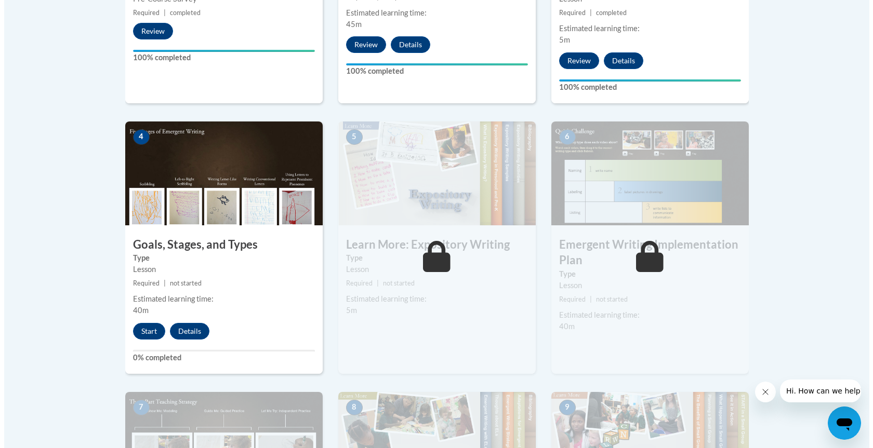
scroll to position [607, 0]
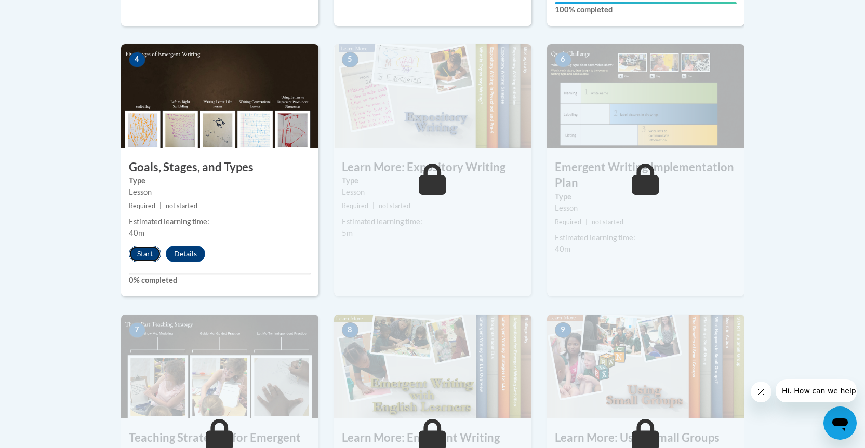
click at [144, 246] on button "Start" at bounding box center [145, 254] width 32 height 17
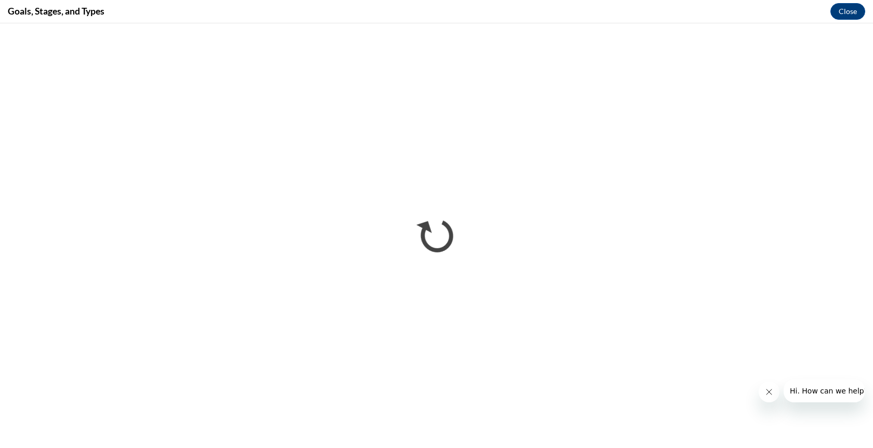
scroll to position [0, 0]
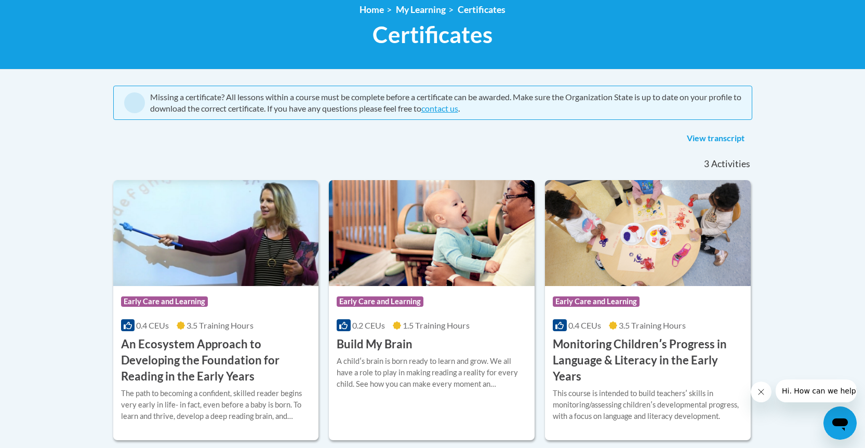
scroll to position [156, 0]
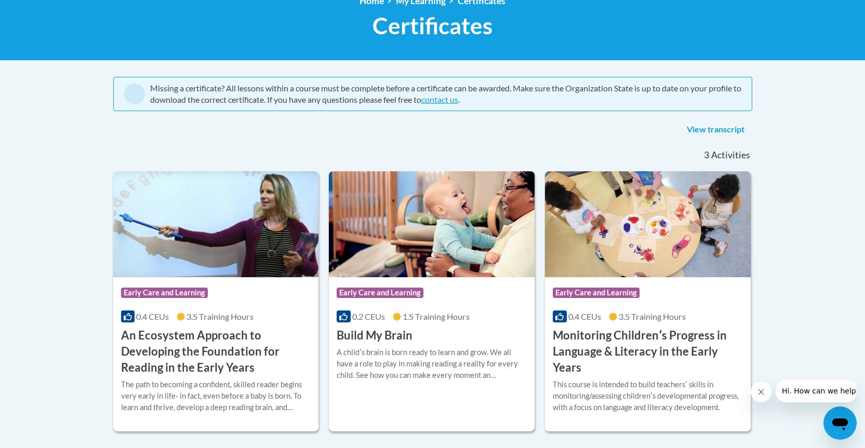
click at [400, 340] on h3 "Build My Brain" at bounding box center [375, 336] width 76 height 16
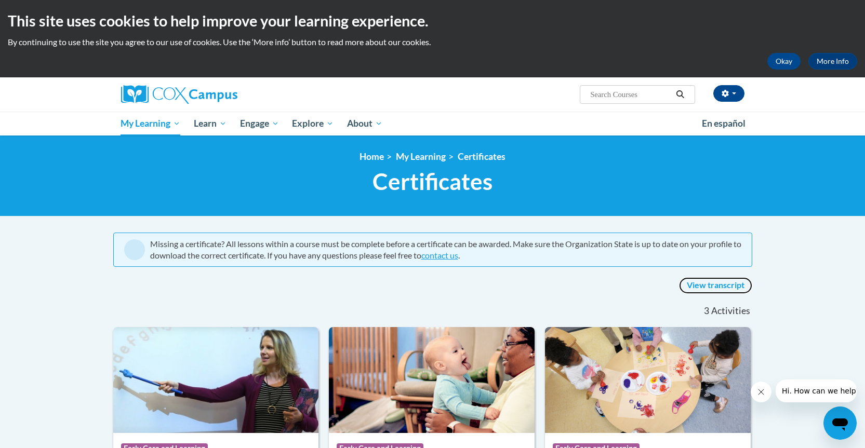
click at [710, 286] on link "View transcript" at bounding box center [715, 285] width 73 height 17
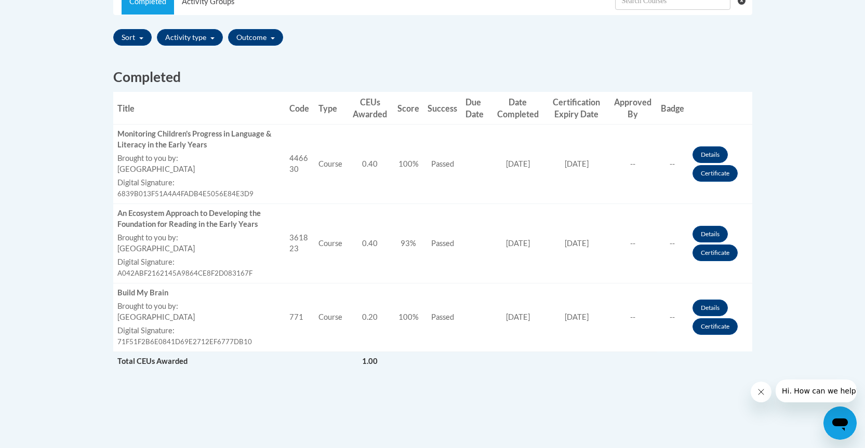
scroll to position [364, 0]
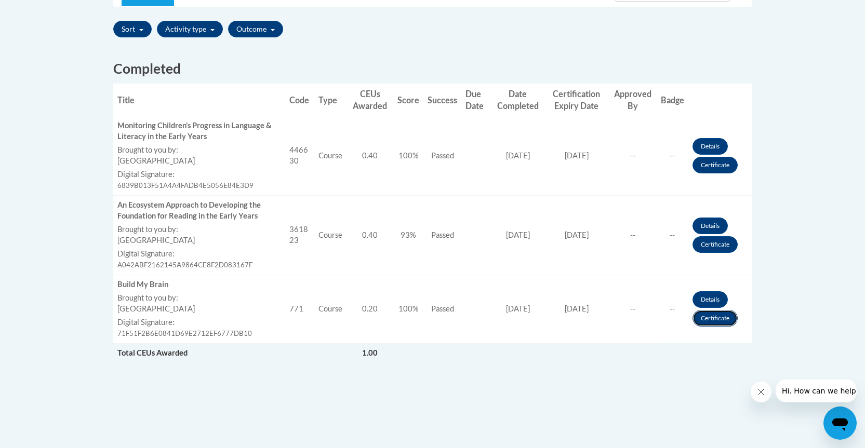
click at [718, 317] on link "Certificate" at bounding box center [715, 318] width 45 height 17
click at [716, 245] on link "Certificate" at bounding box center [715, 244] width 45 height 17
click at [711, 162] on link "Certificate" at bounding box center [715, 165] width 45 height 17
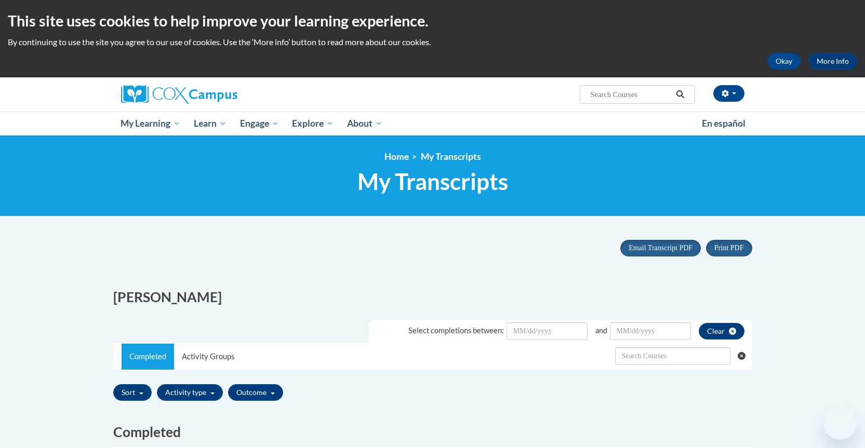
scroll to position [364, 0]
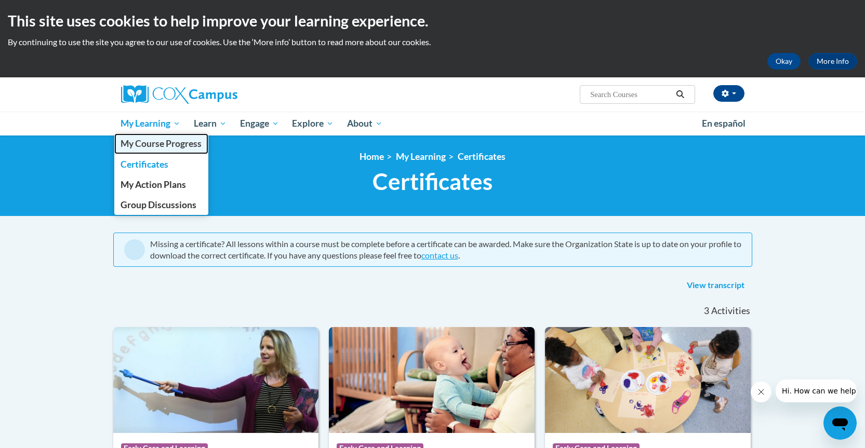
drag, startPoint x: 151, startPoint y: 142, endPoint x: 163, endPoint y: 147, distance: 12.7
click at [151, 142] on span "My Course Progress" at bounding box center [161, 143] width 81 height 11
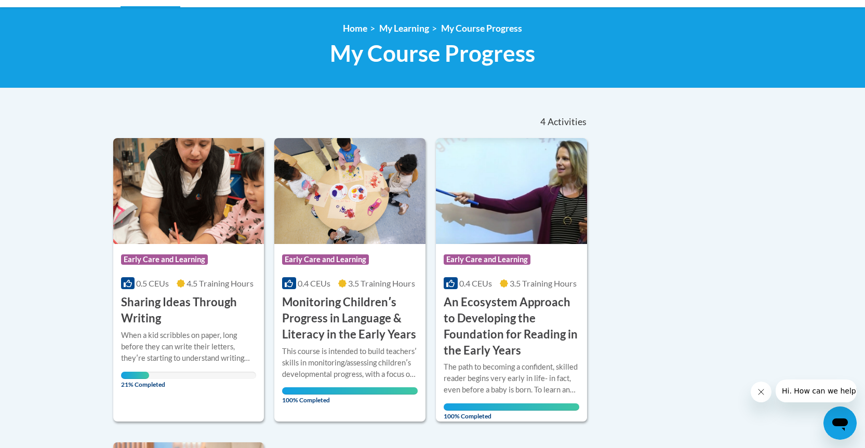
scroll to position [52, 0]
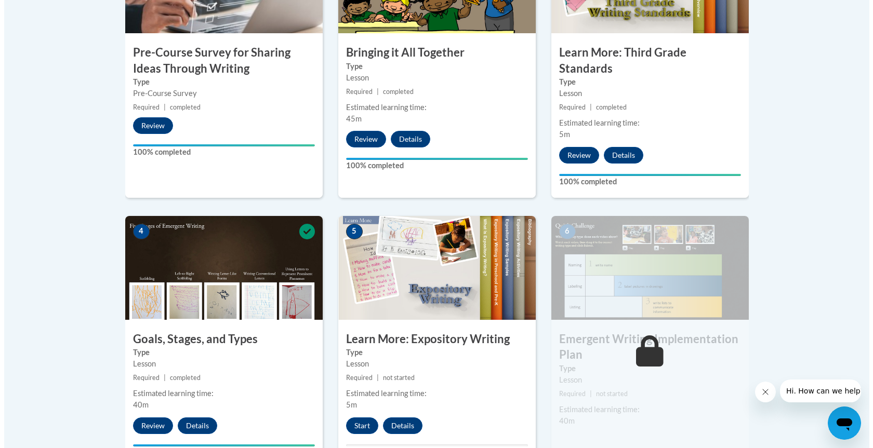
scroll to position [572, 0]
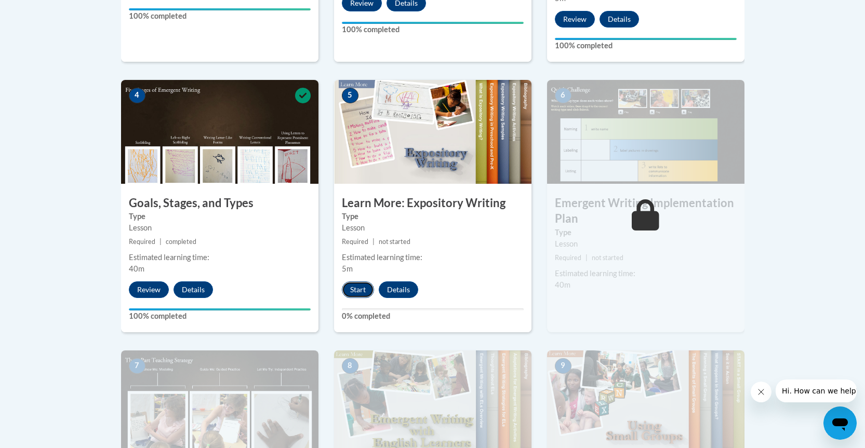
click at [364, 282] on button "Start" at bounding box center [358, 290] width 32 height 17
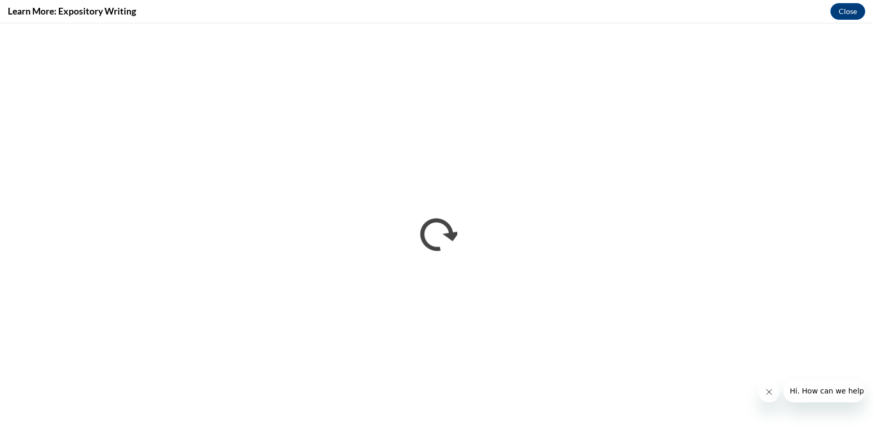
scroll to position [0, 0]
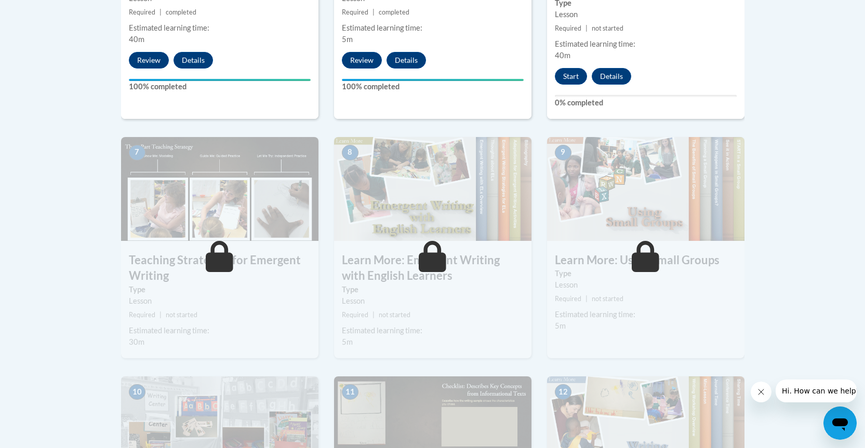
scroll to position [779, 0]
